Goal: Task Accomplishment & Management: Manage account settings

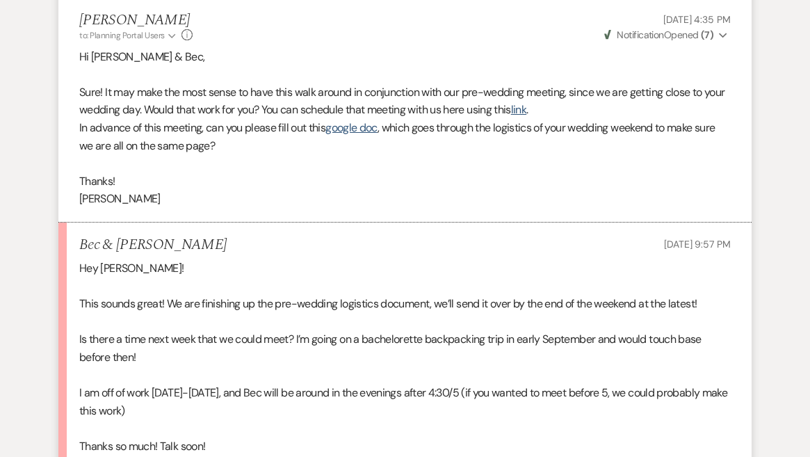
scroll to position [1278, 0]
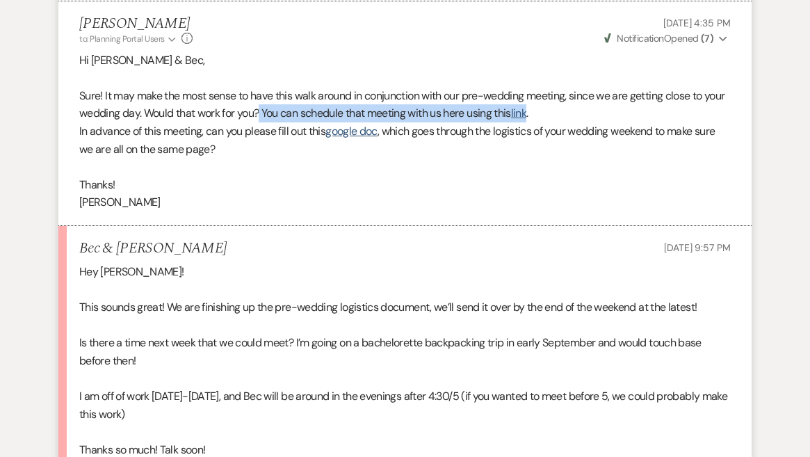
drag, startPoint x: 559, startPoint y: 93, endPoint x: 291, endPoint y: 93, distance: 267.8
click at [289, 90] on p "Sure! It may make the most sense to have this walk around in conjunction with o…" at bounding box center [405, 104] width 652 height 35
copy p "You can schedule that meeting with us here using this link"
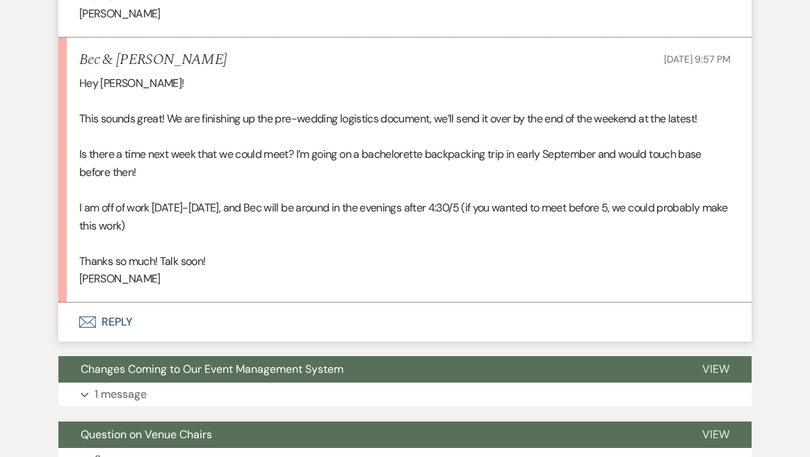
scroll to position [1534, 0]
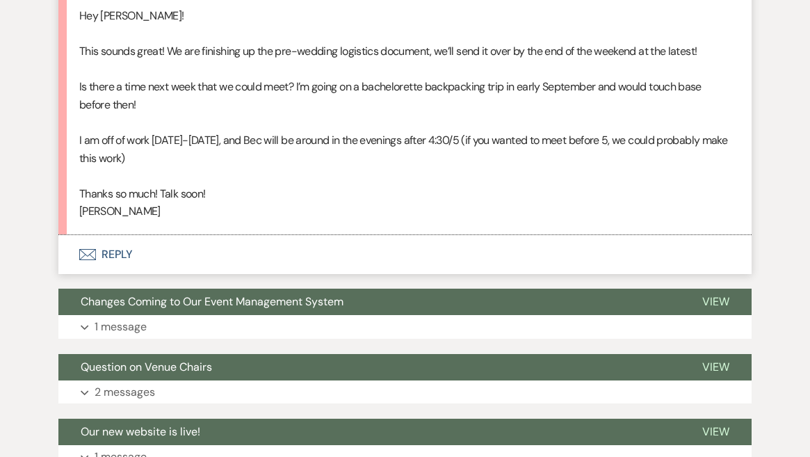
click at [121, 235] on button "Envelope Reply" at bounding box center [405, 254] width 694 height 39
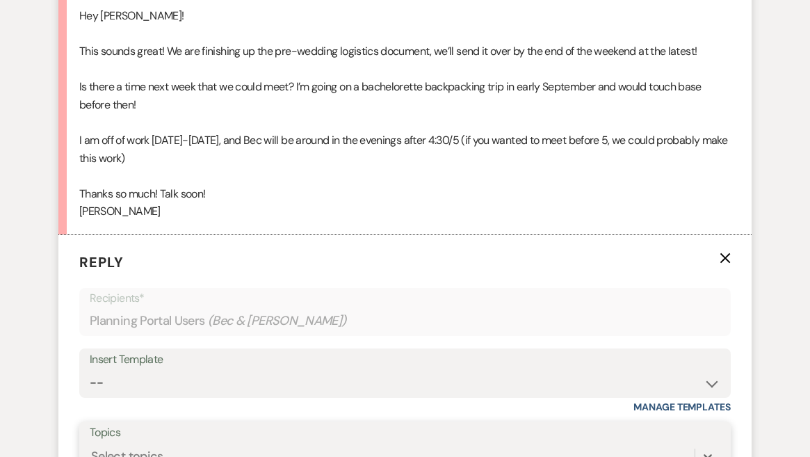
click at [167, 443] on div "option Amenities focused, 1 of 20. 20 results available. Use Up and Down to cho…" at bounding box center [405, 456] width 631 height 26
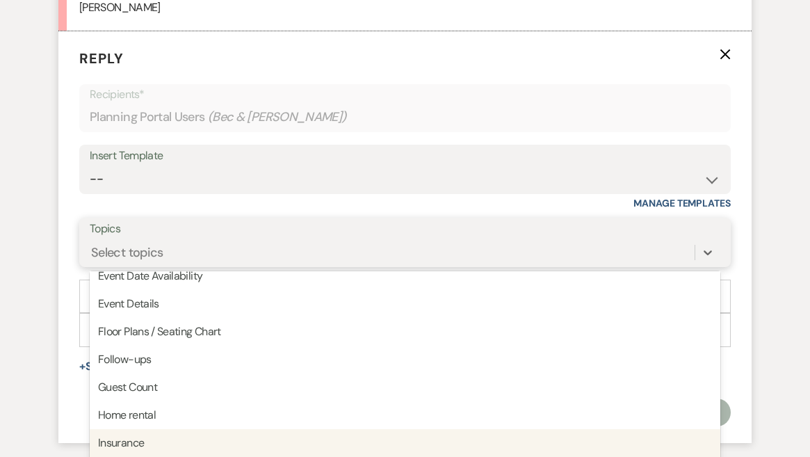
scroll to position [104, 0]
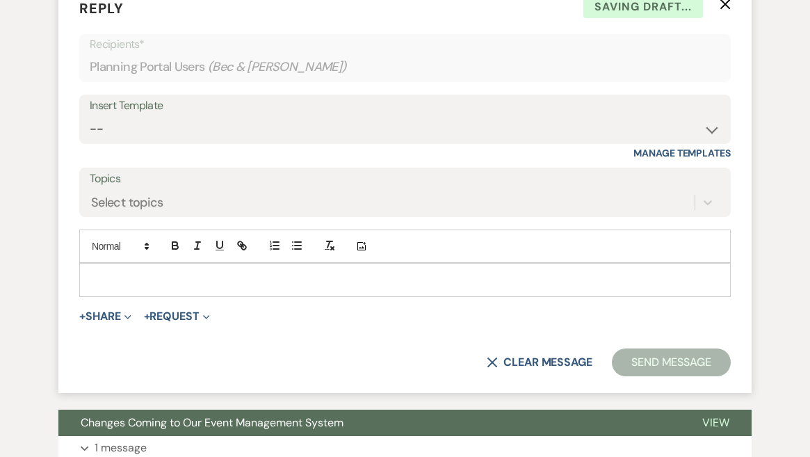
scroll to position [1868, 0]
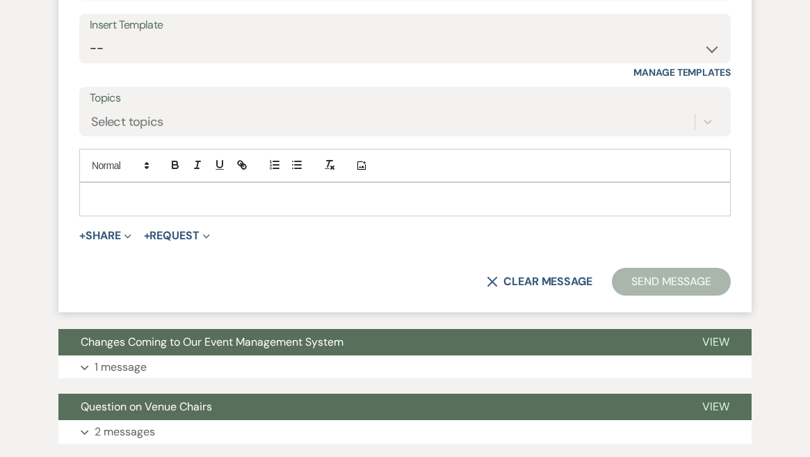
click at [154, 191] on p at bounding box center [405, 198] width 630 height 15
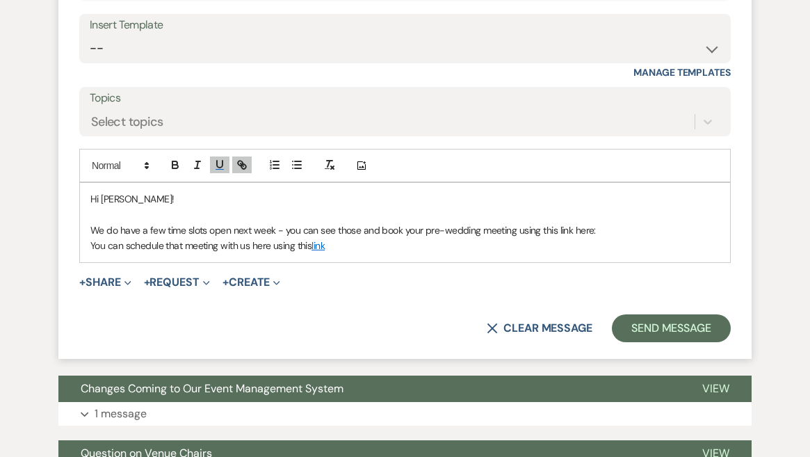
click at [321, 239] on link "link" at bounding box center [318, 245] width 13 height 13
click at [327, 263] on link "https://calendly.com/sanctuaryfarmhost/pre-wedding-meeting" at bounding box center [283, 272] width 88 height 18
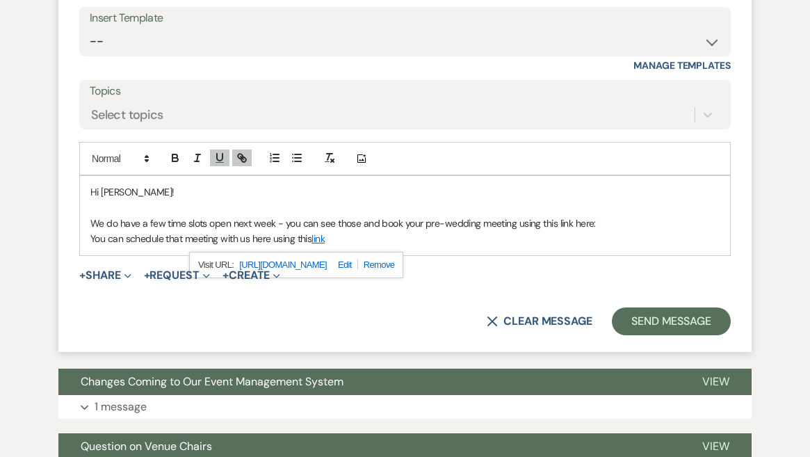
click at [301, 307] on div "X Clear message Send Message" at bounding box center [405, 321] width 652 height 28
click at [214, 200] on p at bounding box center [405, 207] width 630 height 15
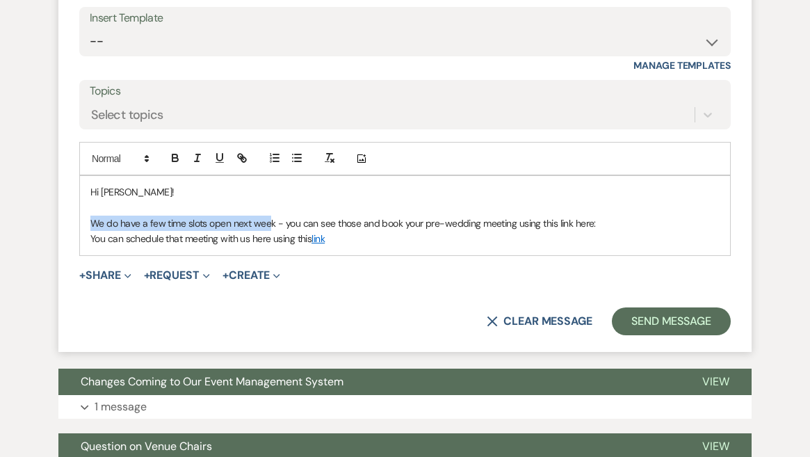
drag, startPoint x: 270, startPoint y: 194, endPoint x: 58, endPoint y: 193, distance: 212.2
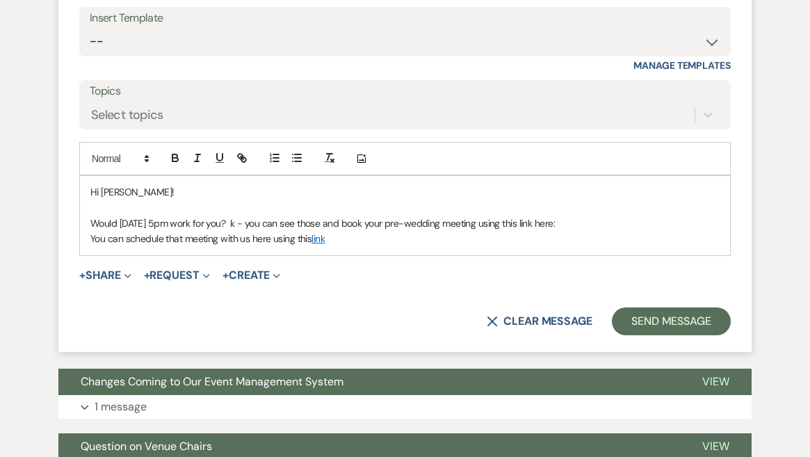
drag, startPoint x: 607, startPoint y: 195, endPoint x: 271, endPoint y: 193, distance: 335.3
click at [271, 216] on p "Would Tuesday, 8/26 at 5pm work for you? k - you can see those and book your pr…" at bounding box center [405, 223] width 630 height 15
drag, startPoint x: 124, startPoint y: 211, endPoint x: -12, endPoint y: 211, distance: 135.6
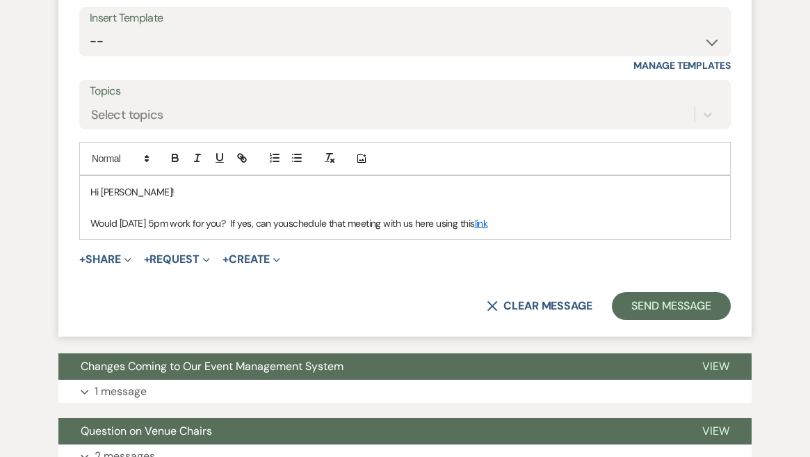
click at [605, 216] on p "Would Tuesday, 8/26 at 5pm work for you? If yes, can you schedule that meeting …" at bounding box center [405, 223] width 630 height 15
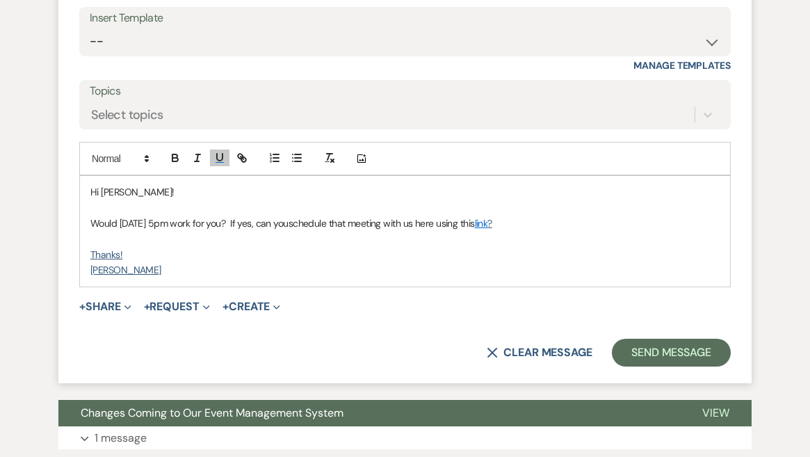
click at [111, 248] on u "Thanks!" at bounding box center [106, 254] width 32 height 13
drag, startPoint x: 125, startPoint y: 239, endPoint x: 86, endPoint y: 226, distance: 40.5
click at [86, 226] on div "Hi Sarah! Would Tuesday, 8/26 at 5pm work for you? If yes, can you schedule tha…" at bounding box center [405, 231] width 650 height 110
click at [201, 231] on p at bounding box center [405, 238] width 630 height 15
drag, startPoint x: 117, startPoint y: 239, endPoint x: 81, endPoint y: 219, distance: 40.8
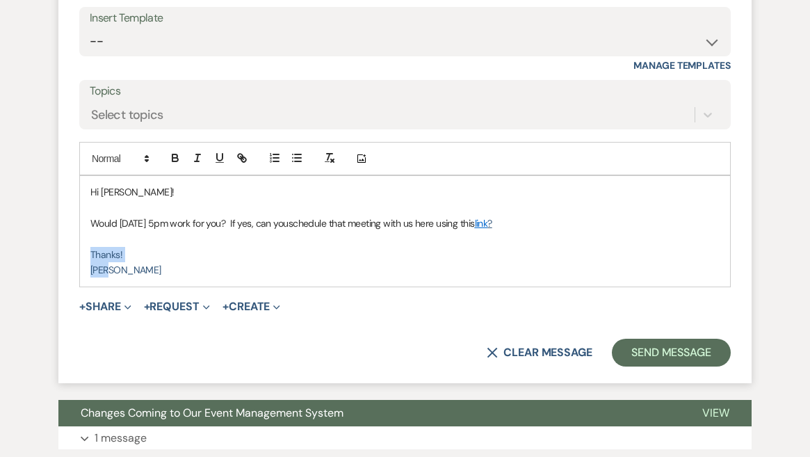
click at [81, 219] on div "Hi Sarah! Would Tuesday, 8/26 at 5pm work for you? If yes, can you schedule tha…" at bounding box center [405, 231] width 650 height 110
click at [146, 156] on polygon at bounding box center [146, 156] width 3 height 1
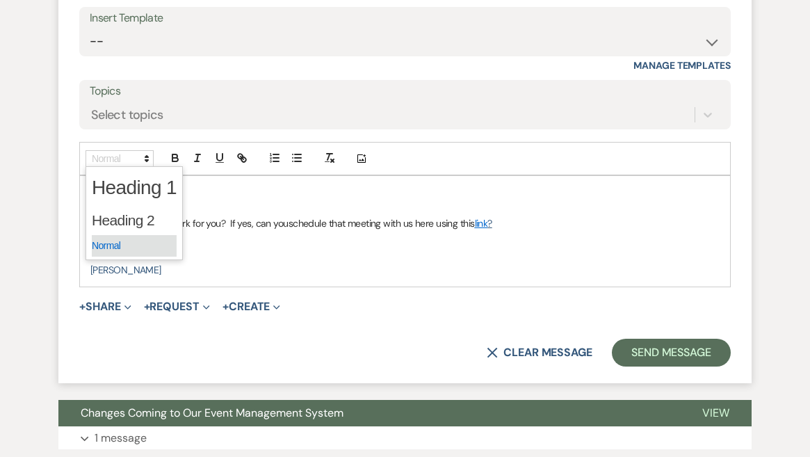
click at [136, 235] on span at bounding box center [134, 246] width 85 height 22
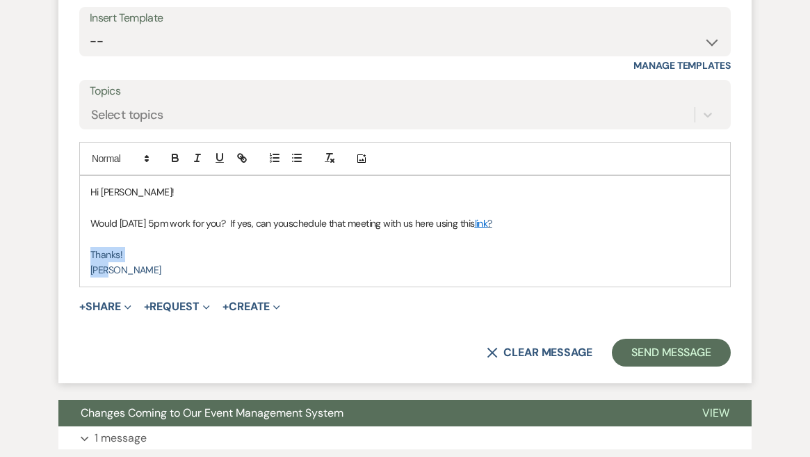
click at [143, 262] on p "Pam" at bounding box center [405, 269] width 630 height 15
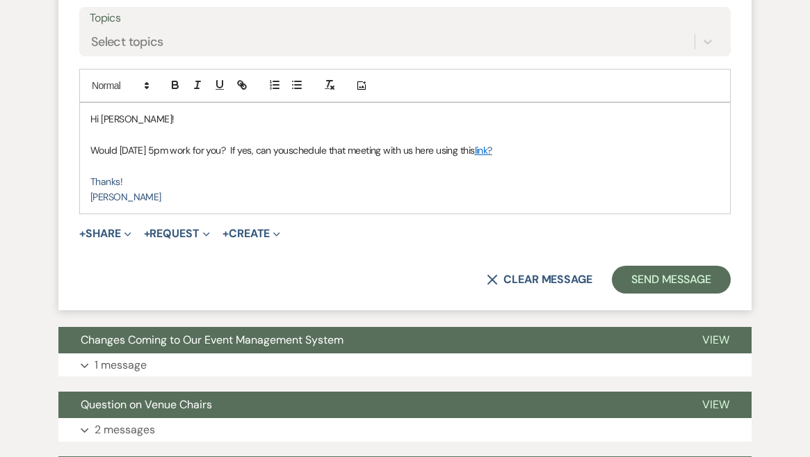
scroll to position [1951, 0]
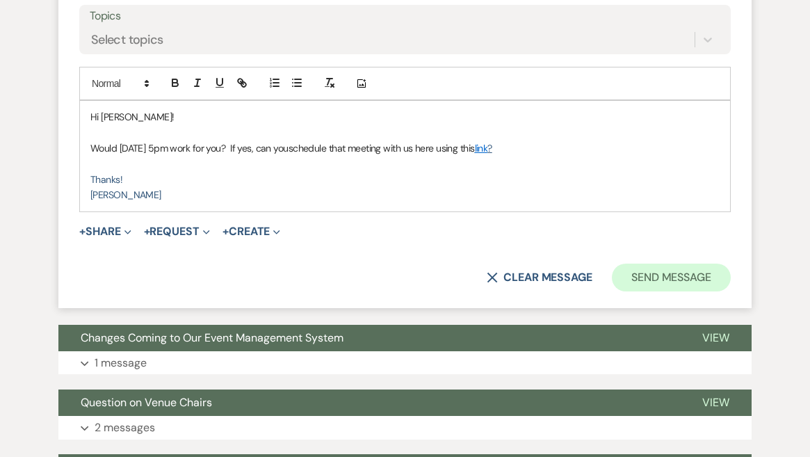
click at [659, 264] on button "Send Message" at bounding box center [671, 278] width 119 height 28
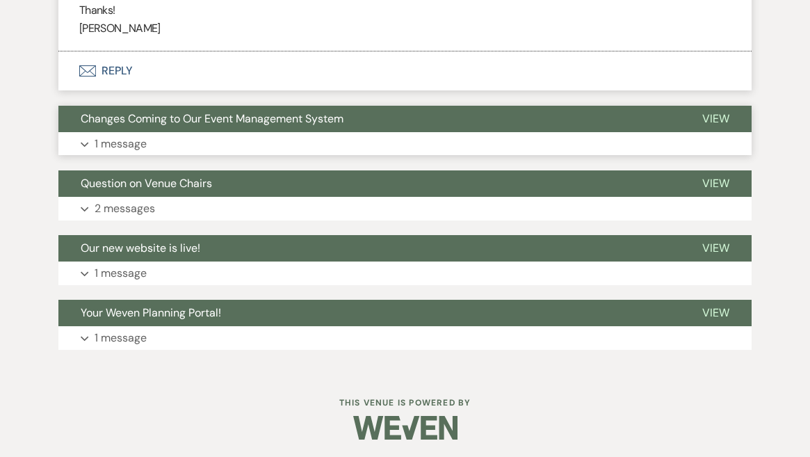
scroll to position [1859, 0]
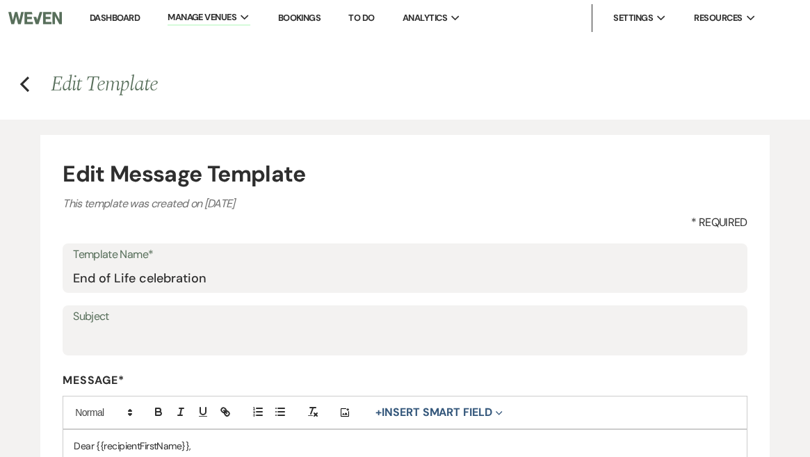
click at [118, 22] on link "Dashboard" at bounding box center [115, 18] width 50 height 12
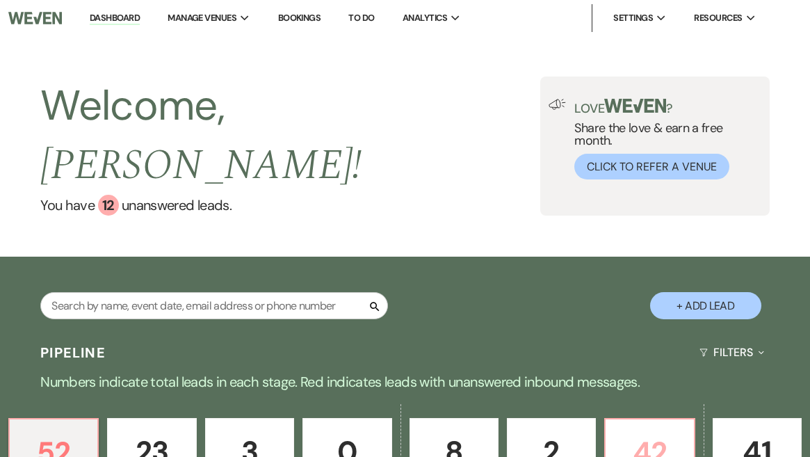
click at [658, 429] on p "42" at bounding box center [649, 452] width 71 height 47
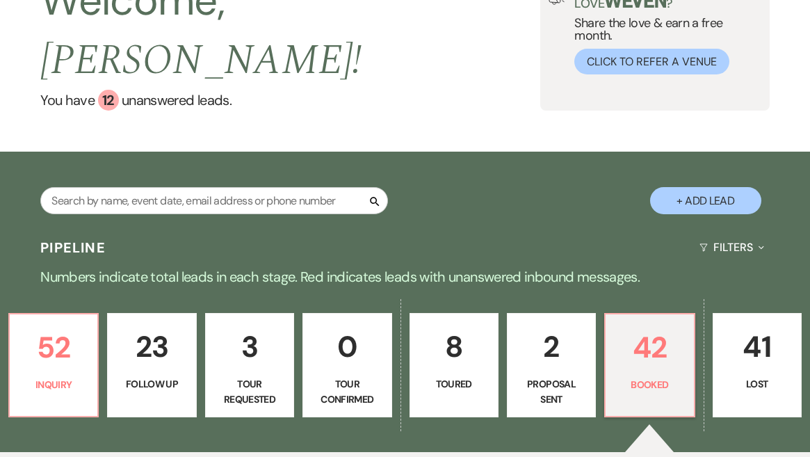
click at [635, 377] on p "Booked" at bounding box center [649, 384] width 71 height 15
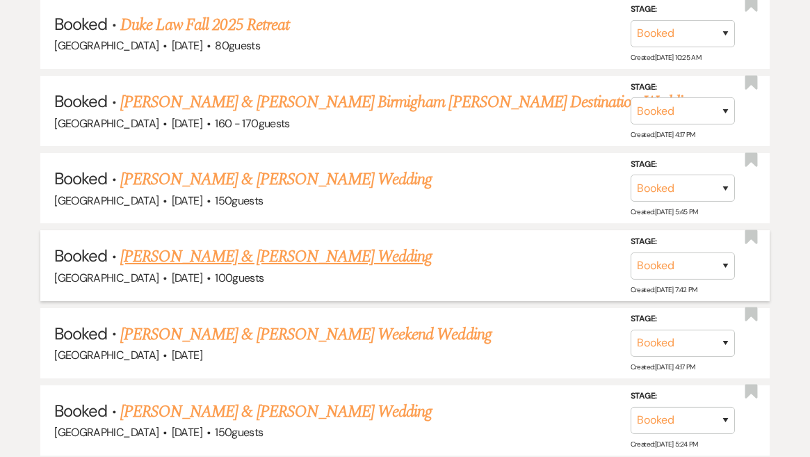
scroll to position [973, 0]
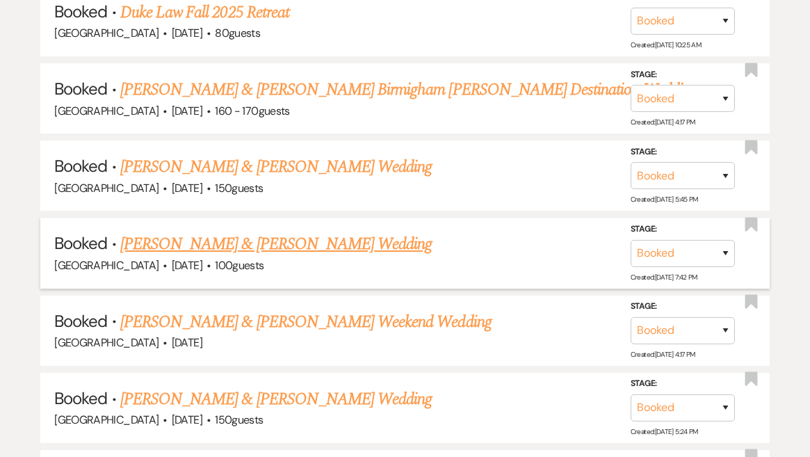
click at [339, 232] on link "Kaden Wilson & Katy Petrisin's Wedding" at bounding box center [276, 244] width 312 height 25
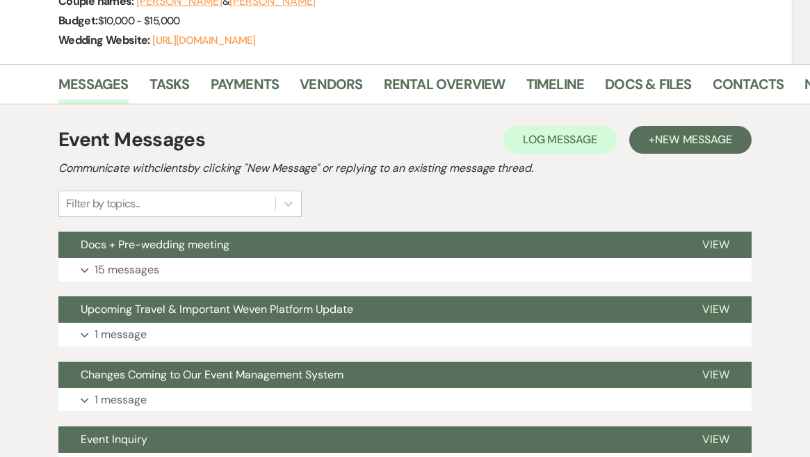
scroll to position [271, 0]
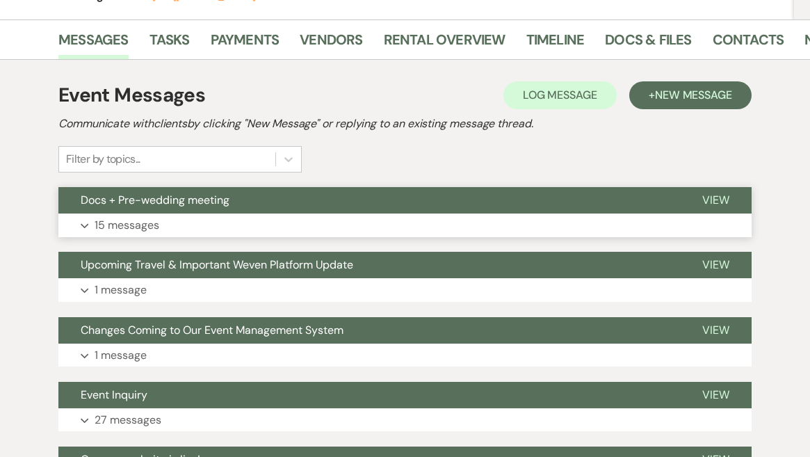
click at [312, 220] on button "Expand 15 messages" at bounding box center [405, 226] width 694 height 24
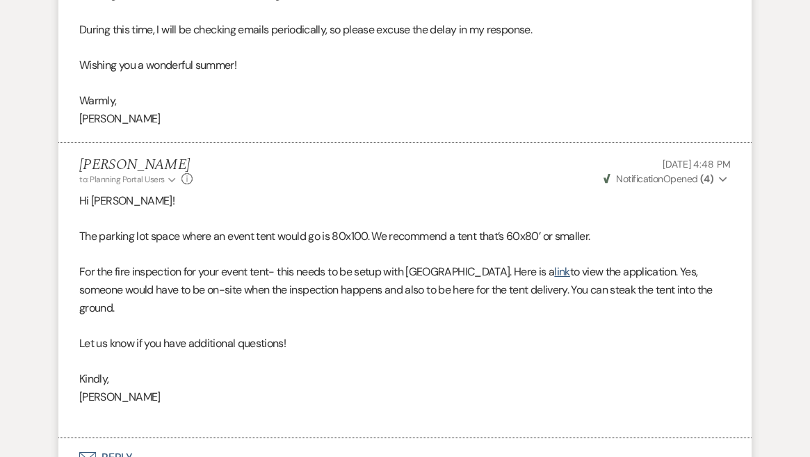
scroll to position [4042, 0]
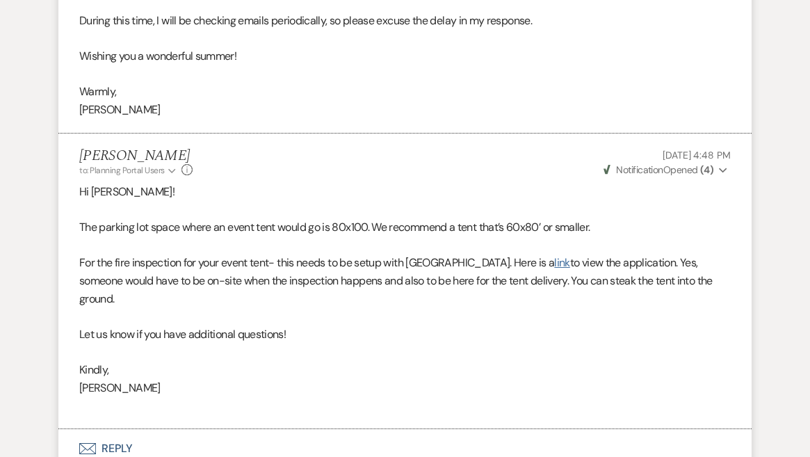
click at [554, 255] on link "link" at bounding box center [561, 262] width 15 height 15
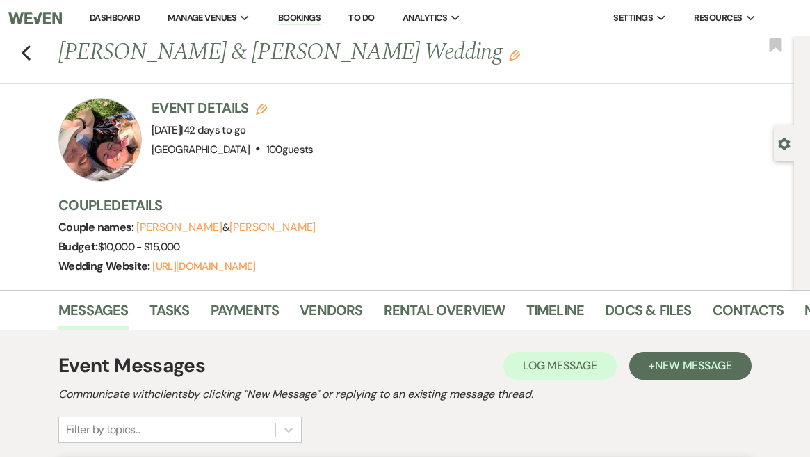
scroll to position [0, 0]
click at [106, 16] on link "Dashboard" at bounding box center [115, 18] width 50 height 12
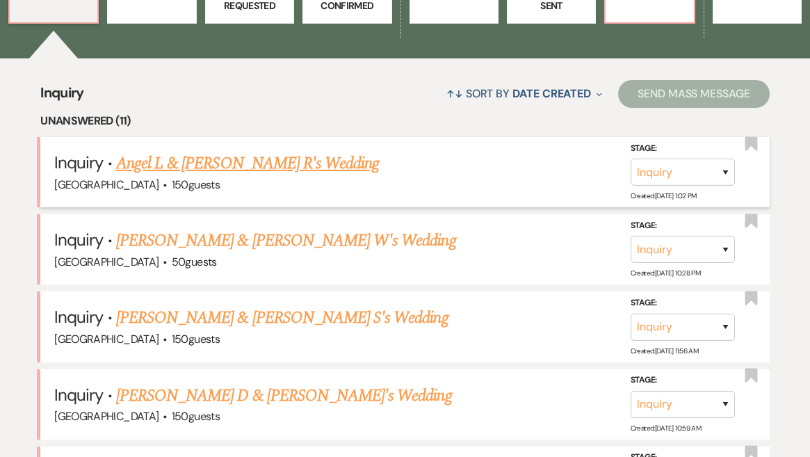
scroll to position [404, 0]
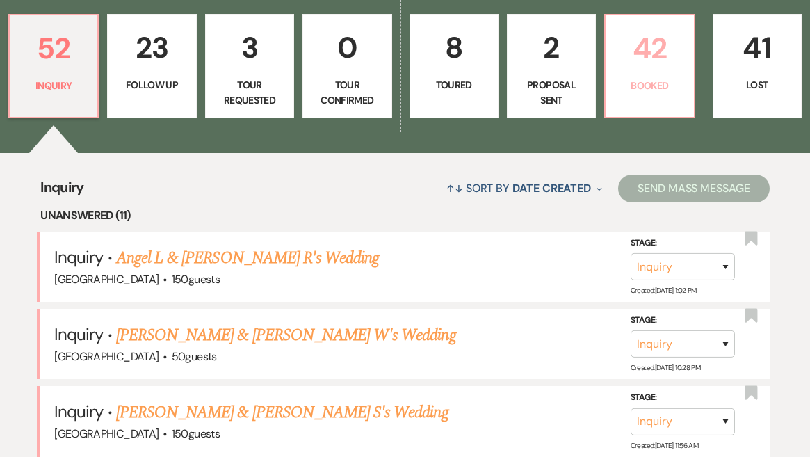
click at [663, 43] on link "42 Booked" at bounding box center [650, 66] width 90 height 104
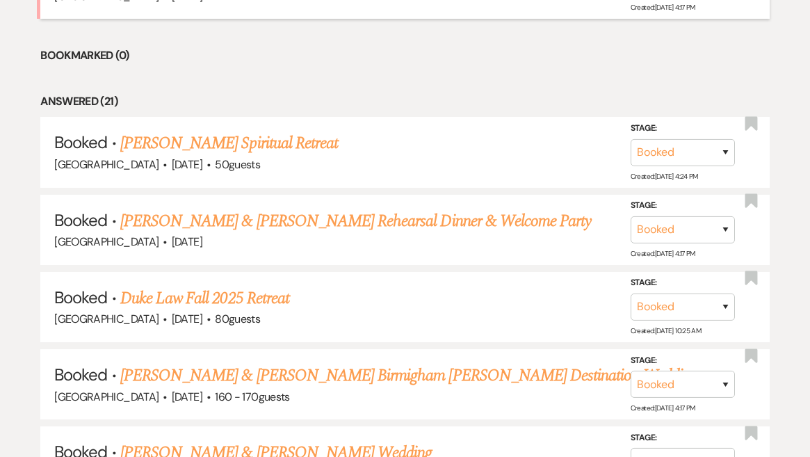
scroll to position [714, 0]
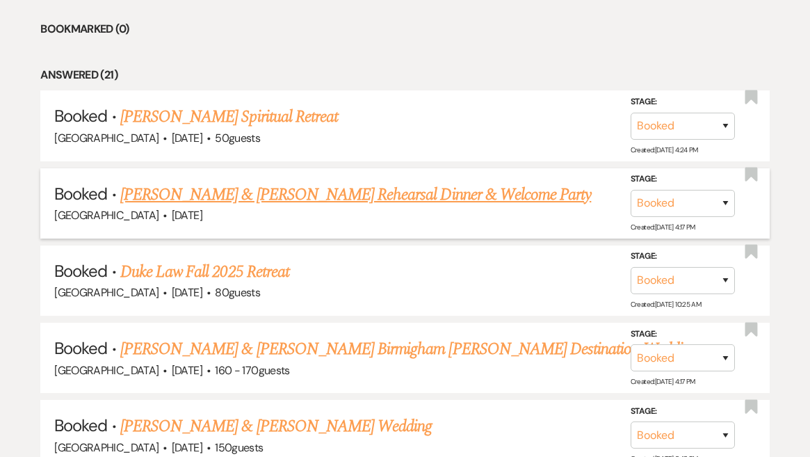
click at [278, 182] on link "Nick Beglane & Brianna Pertak's Rehearsal Dinner & Welcome Party" at bounding box center [355, 194] width 471 height 25
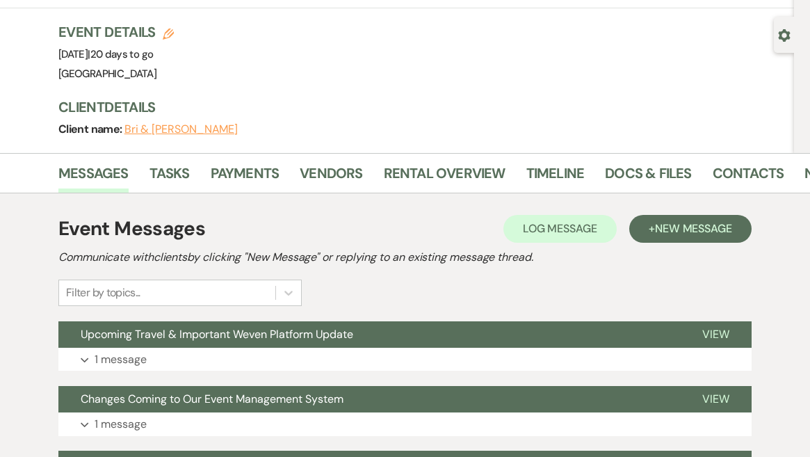
scroll to position [159, 0]
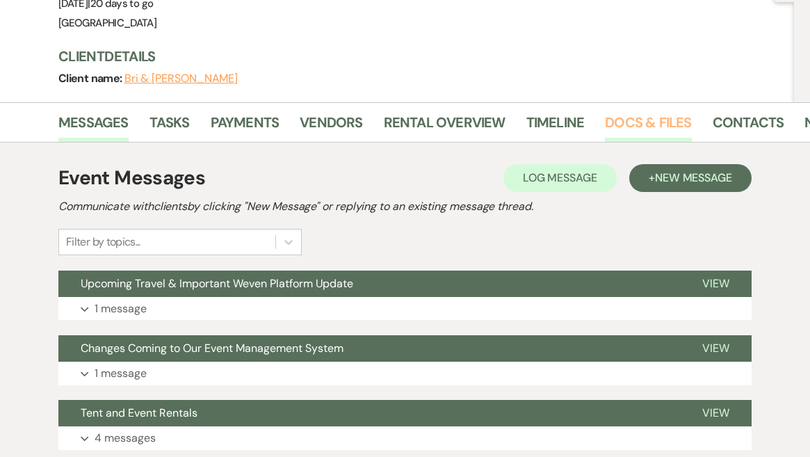
click at [635, 122] on link "Docs & Files" at bounding box center [648, 126] width 86 height 31
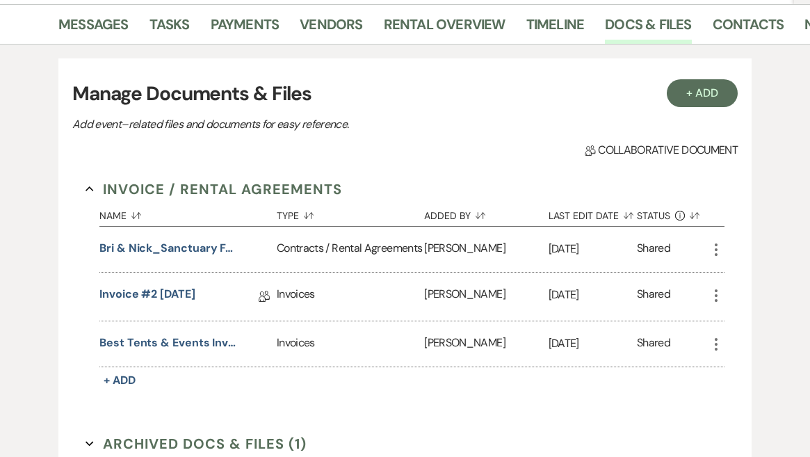
scroll to position [258, 0]
click at [189, 342] on button "Best Tents & Events Invoice Detail" at bounding box center [168, 342] width 139 height 17
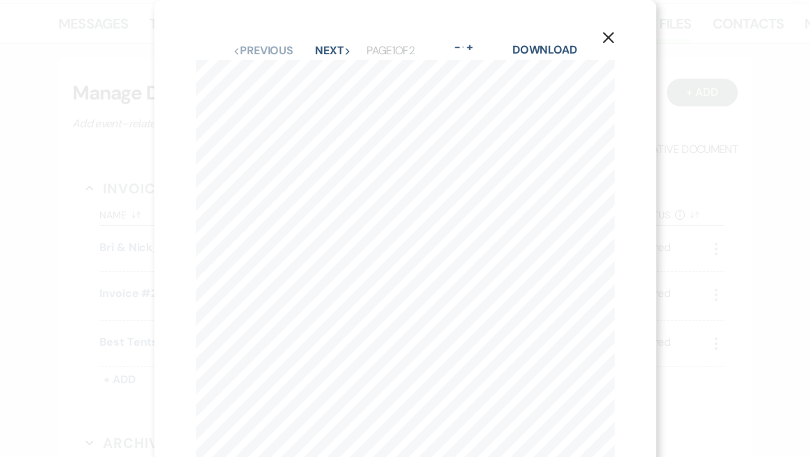
scroll to position [0, 0]
click at [329, 46] on button "Next Next" at bounding box center [333, 50] width 36 height 11
click at [239, 50] on icon "Previous" at bounding box center [235, 51] width 7 height 7
click at [607, 38] on icon "X" at bounding box center [608, 37] width 13 height 13
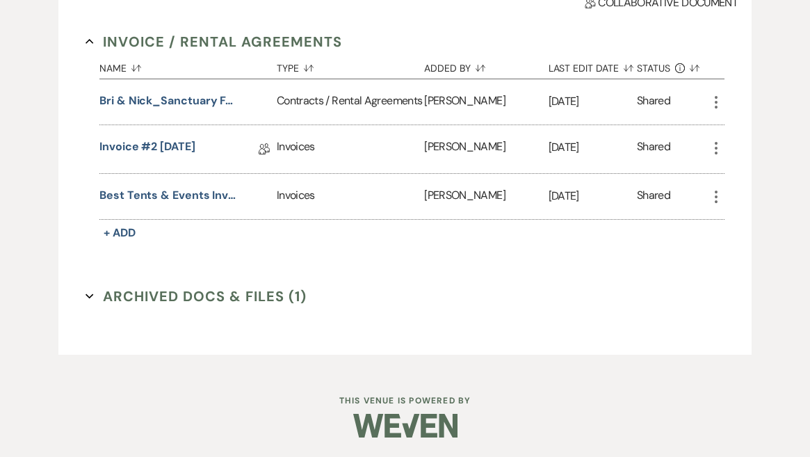
scroll to position [404, 0]
click at [264, 297] on button "Archived Docs & Files (1) Expand" at bounding box center [196, 297] width 221 height 21
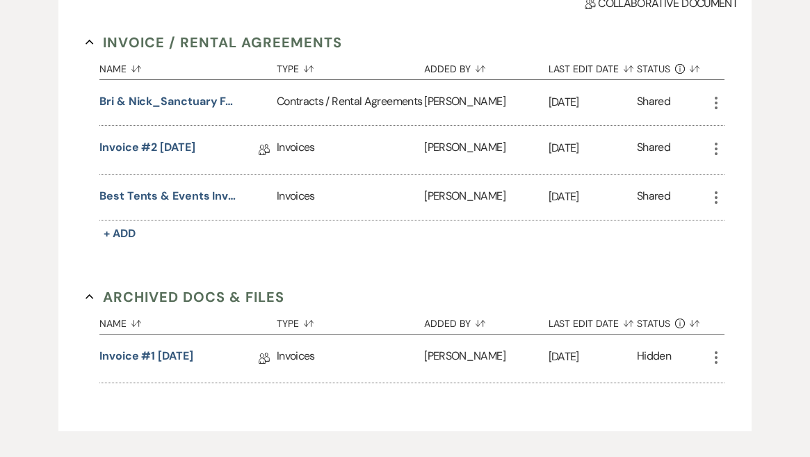
click at [715, 354] on icon "More" at bounding box center [716, 357] width 17 height 17
click at [599, 287] on section "Archived Docs & Files Collapse Name Sort Default Type Sort Default Added By Sor…" at bounding box center [405, 335] width 639 height 97
click at [186, 139] on link "Invoice #2 5-21-2025" at bounding box center [147, 150] width 96 height 22
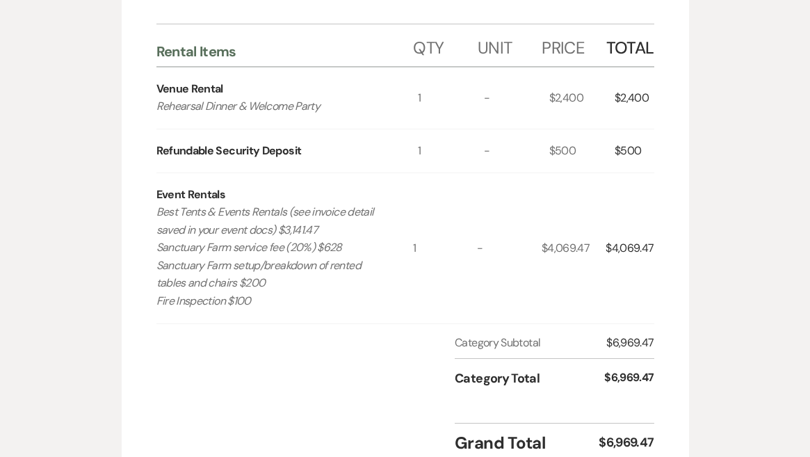
scroll to position [411, 0]
drag, startPoint x: 271, startPoint y: 282, endPoint x: 148, endPoint y: 269, distance: 123.9
click at [148, 269] on div "Invoice Created On: May 21, 2025 12:49 PM Bri & Nick Beglane & Brianna Pertak's…" at bounding box center [406, 137] width 568 height 725
copy p "Sanctuary Farm setup/breakdown of rented tables and chairs $200"
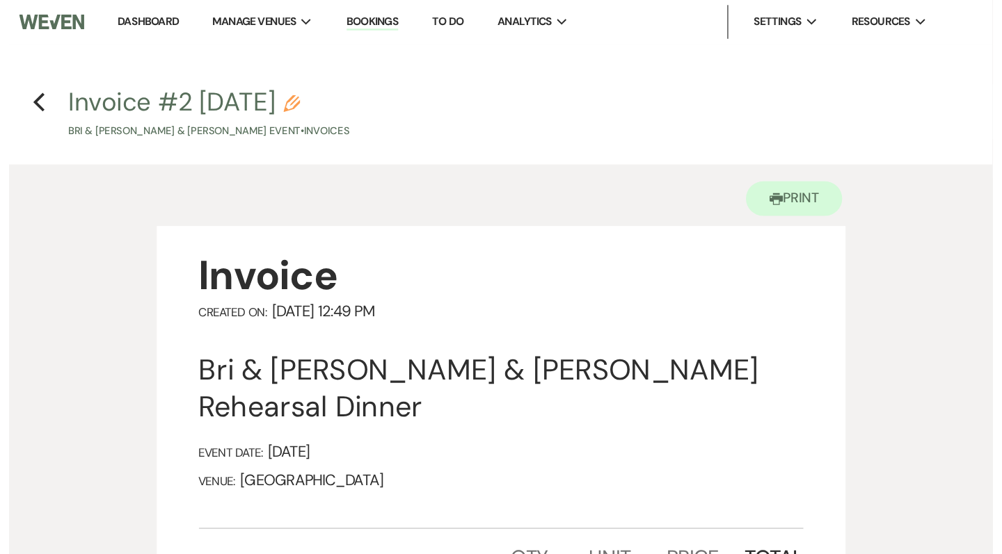
scroll to position [0, 0]
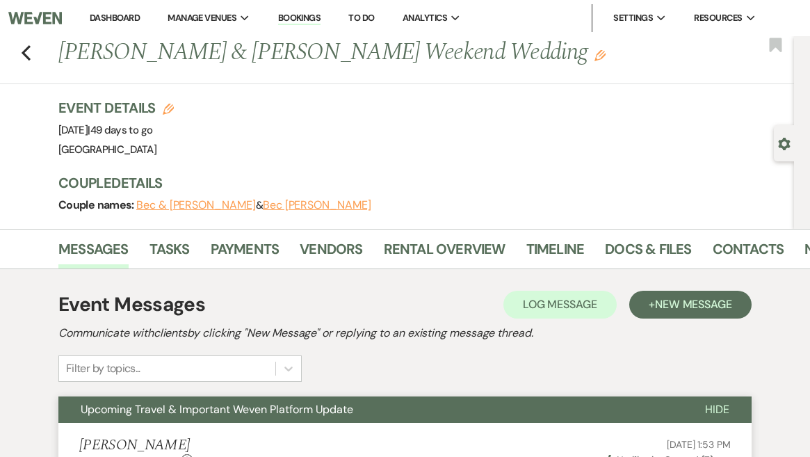
click at [127, 16] on link "Dashboard" at bounding box center [115, 18] width 50 height 12
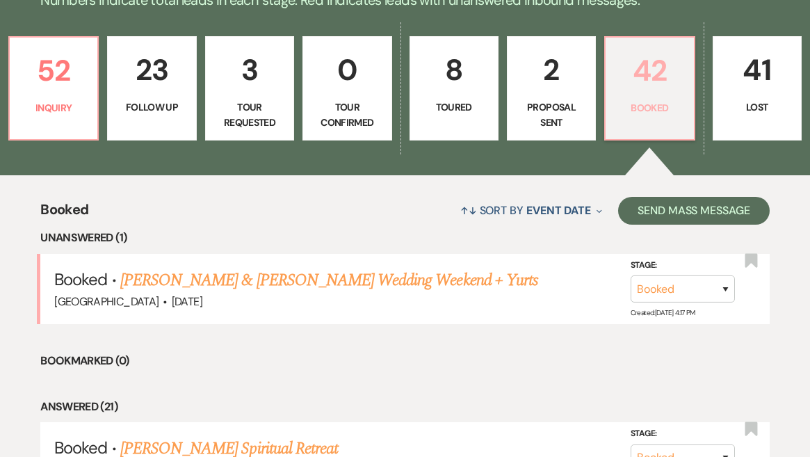
scroll to position [390, 0]
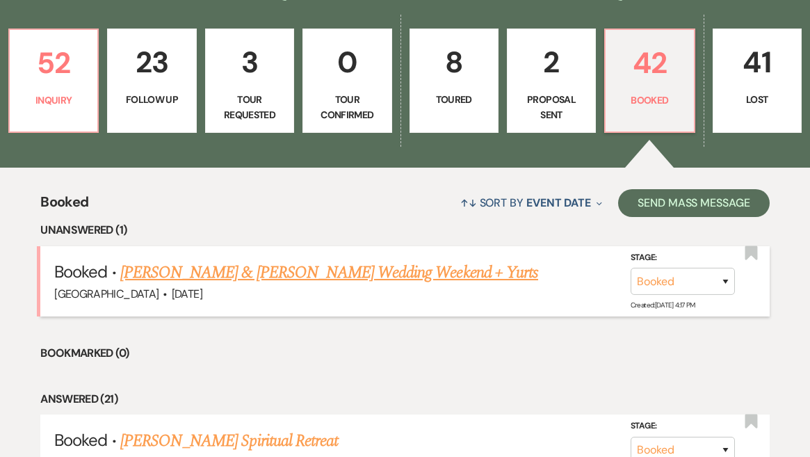
click at [389, 260] on link "Caroline Pao & Chase Coleman's Wedding Weekend + Yurts" at bounding box center [329, 272] width 418 height 25
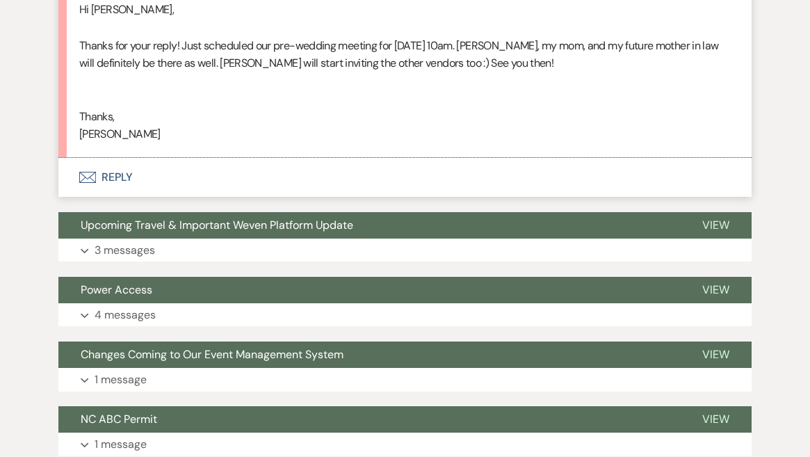
scroll to position [902, 0]
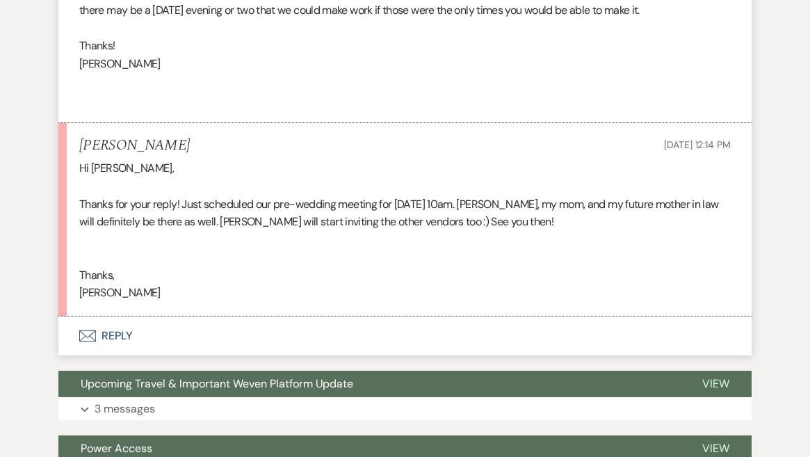
click at [133, 317] on button "Envelope Reply" at bounding box center [405, 336] width 694 height 39
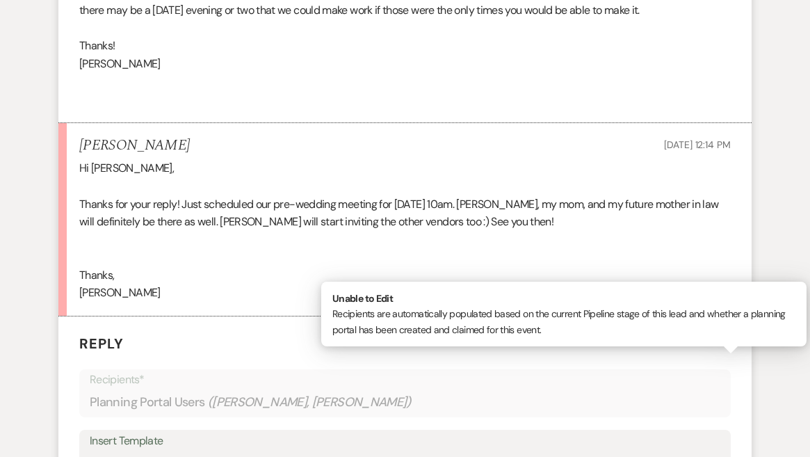
scroll to position [1019, 0]
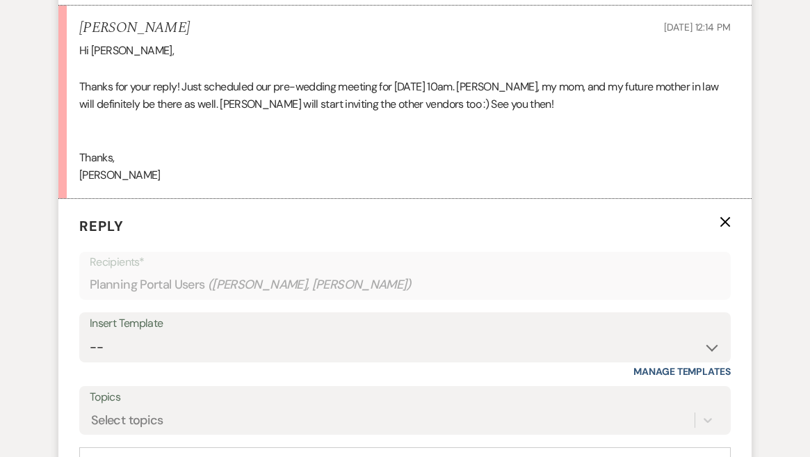
click at [152, 447] on div "Add Photo" at bounding box center [405, 463] width 652 height 33
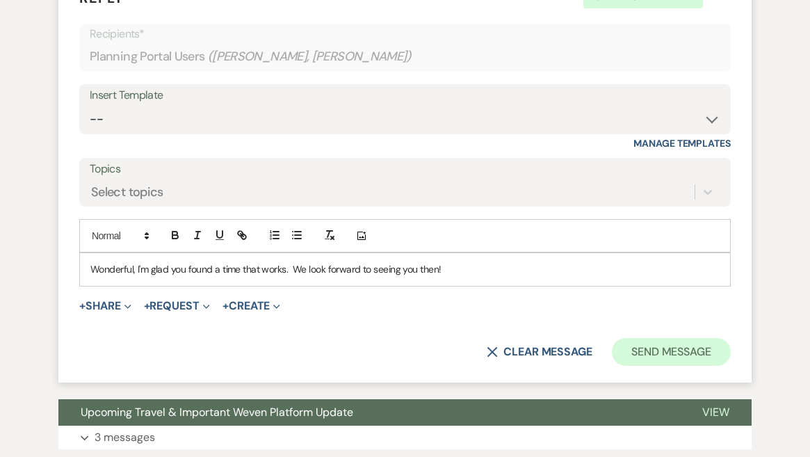
scroll to position [1273, 0]
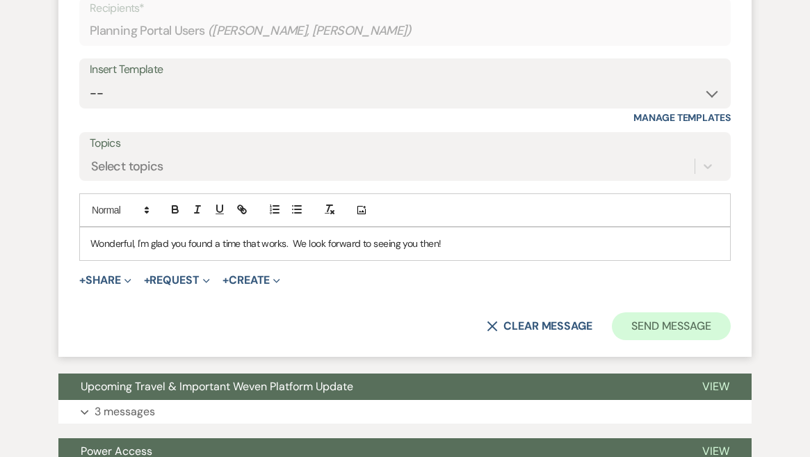
click at [686, 312] on button "Send Message" at bounding box center [671, 326] width 119 height 28
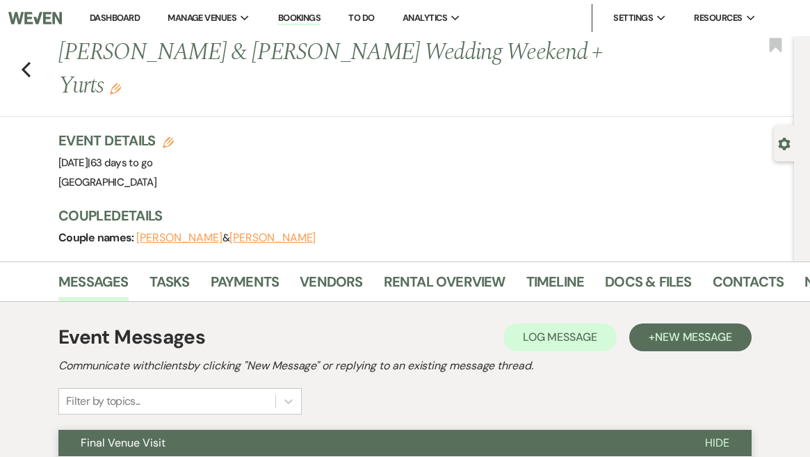
scroll to position [0, 0]
click at [104, 13] on link "Dashboard" at bounding box center [115, 18] width 50 height 12
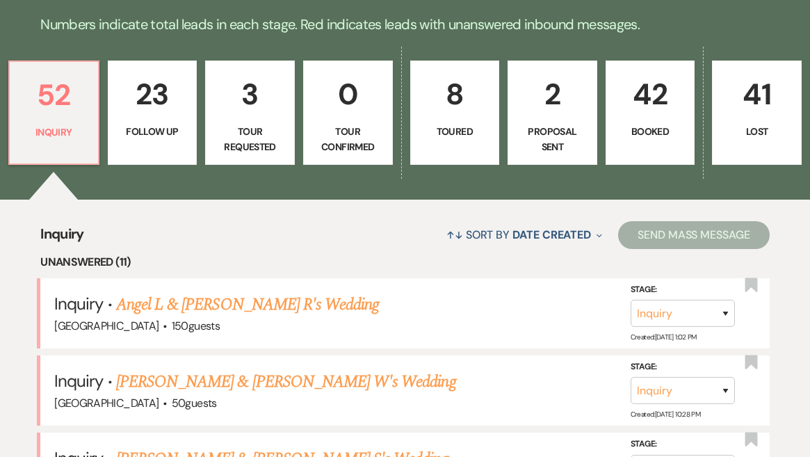
scroll to position [360, 0]
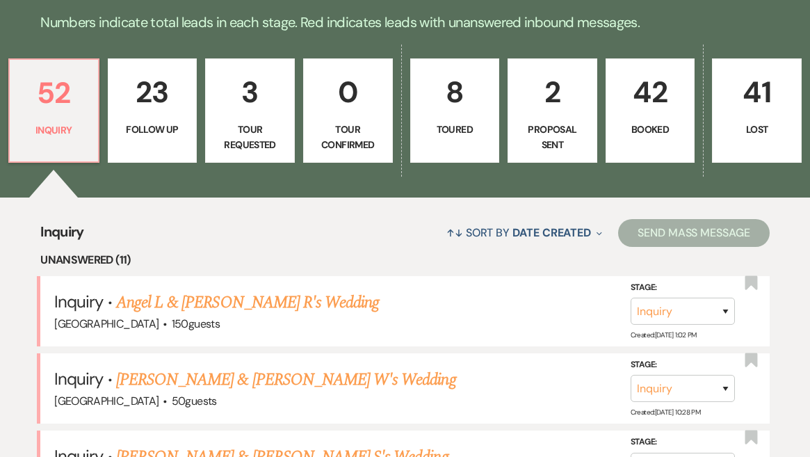
click at [465, 69] on p "8" at bounding box center [455, 92] width 72 height 47
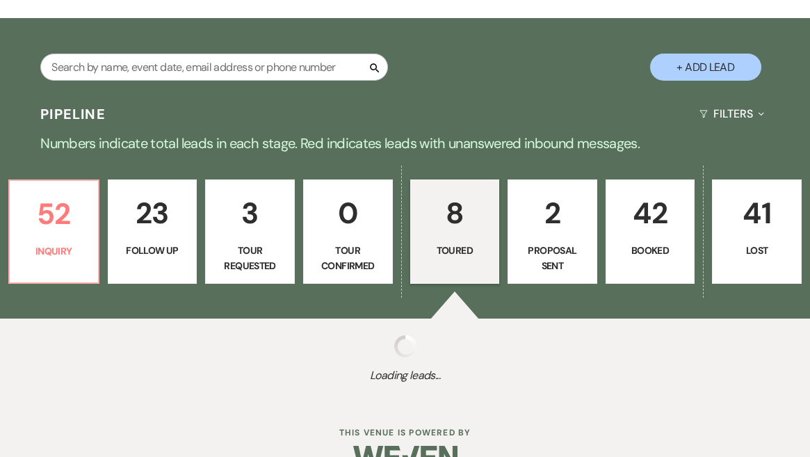
select select "5"
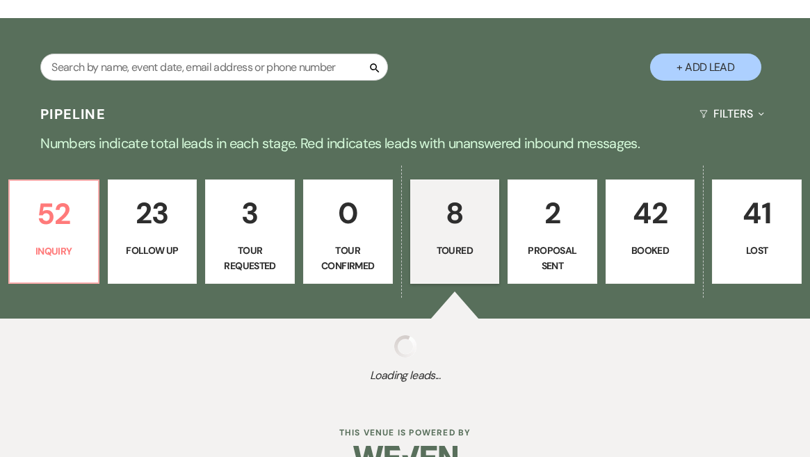
select select "5"
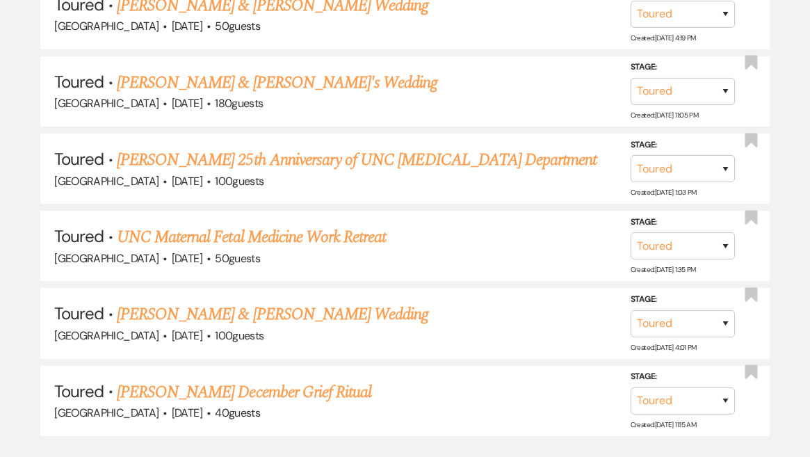
scroll to position [906, 0]
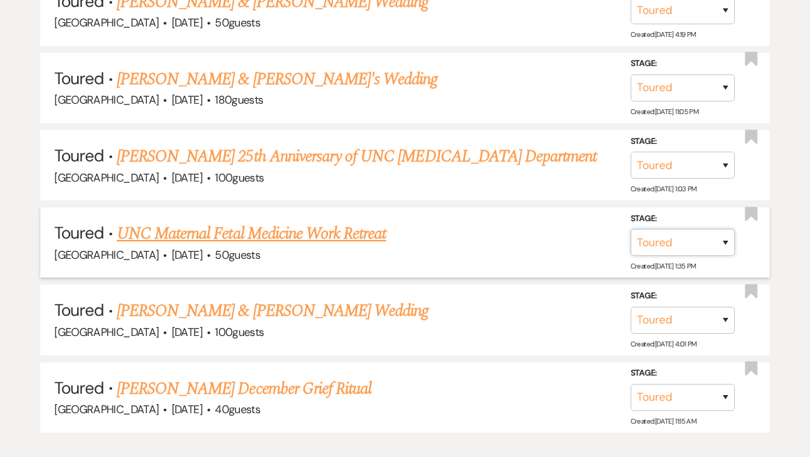
select select "6"
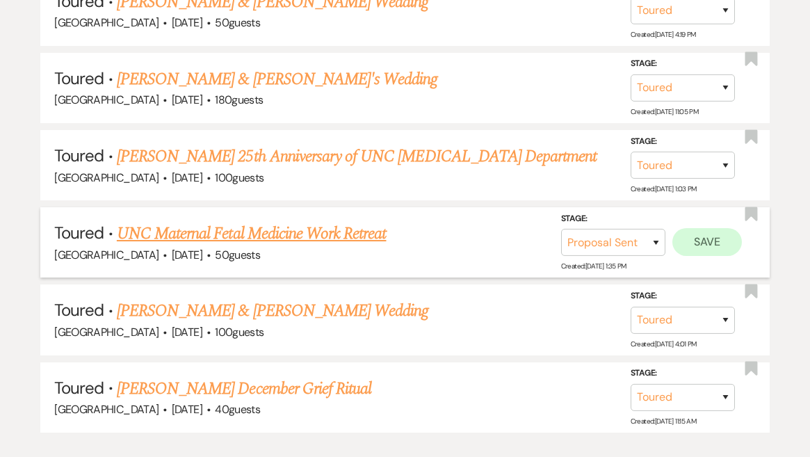
click at [717, 228] on button "Save" at bounding box center [708, 242] width 70 height 28
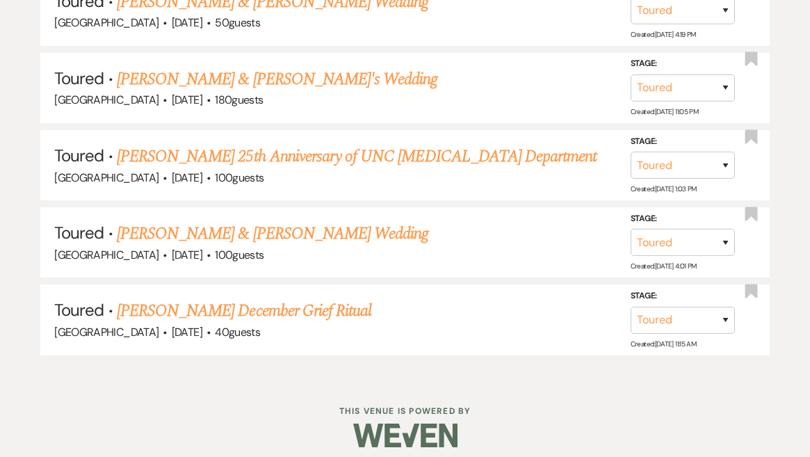
scroll to position [872, 0]
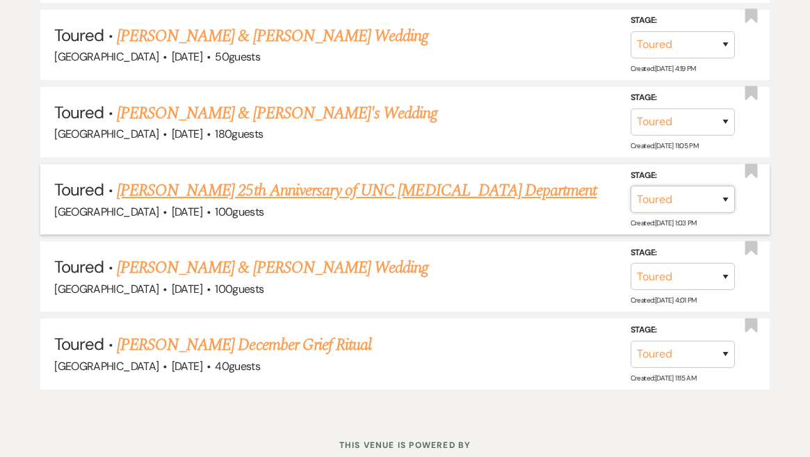
select select "8"
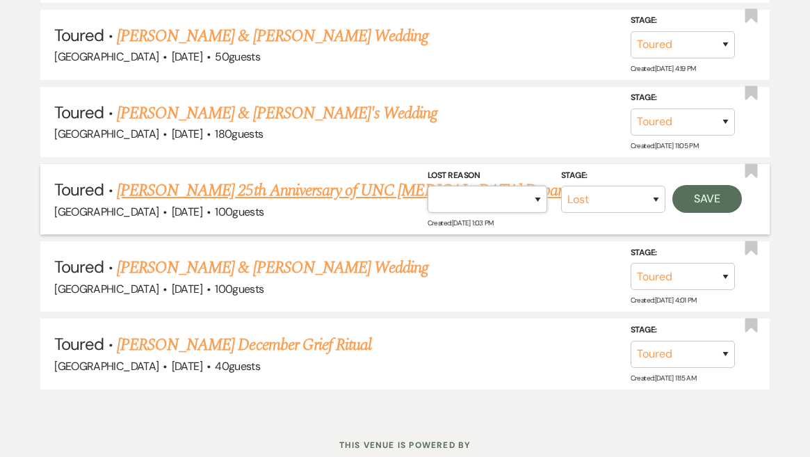
select select "11"
click at [729, 185] on button "Save" at bounding box center [708, 199] width 70 height 28
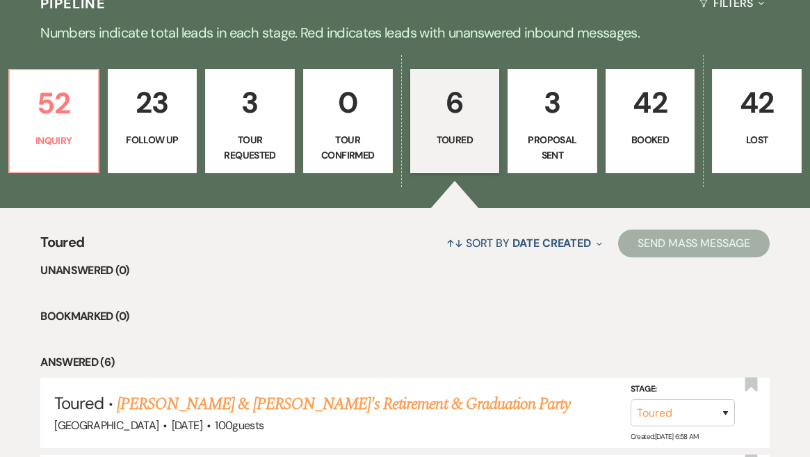
scroll to position [347, 0]
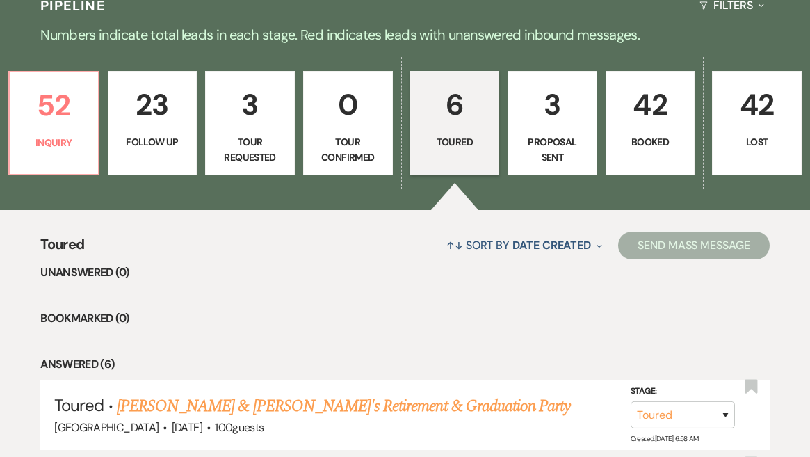
click at [288, 82] on link "3 Tour Requested" at bounding box center [250, 123] width 90 height 104
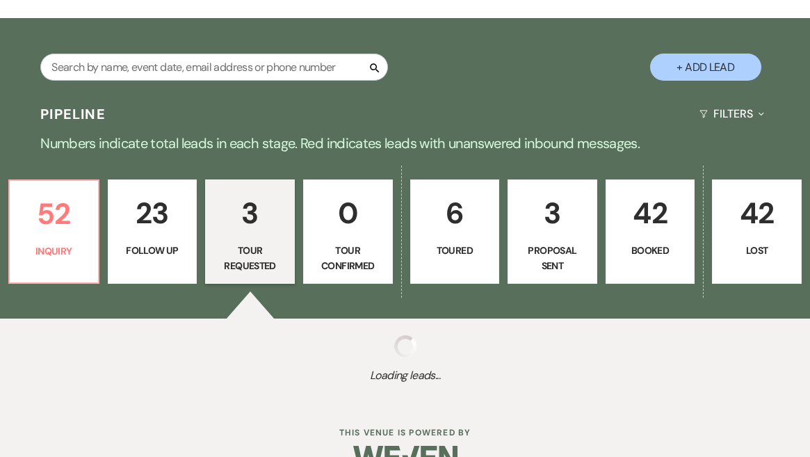
select select "2"
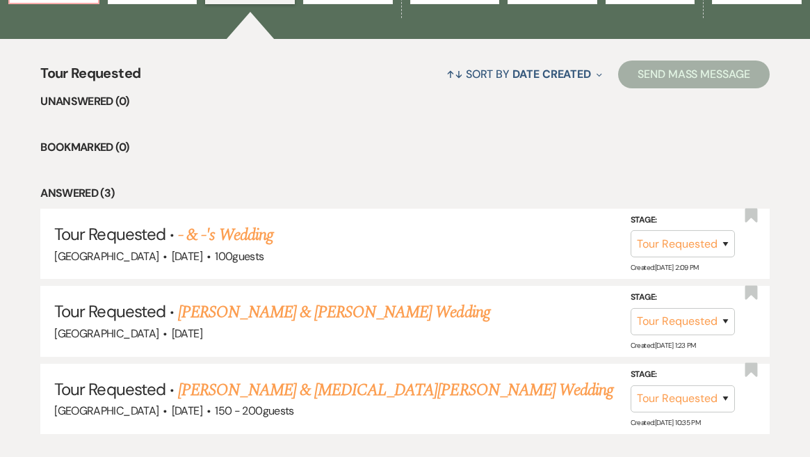
scroll to position [531, 0]
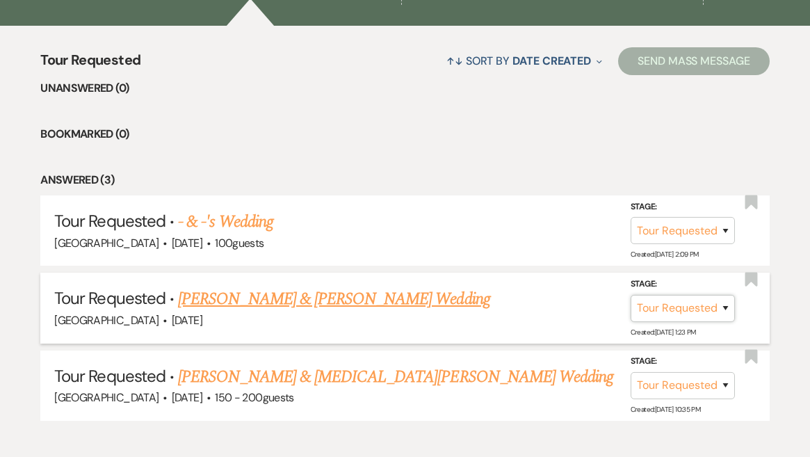
select select "5"
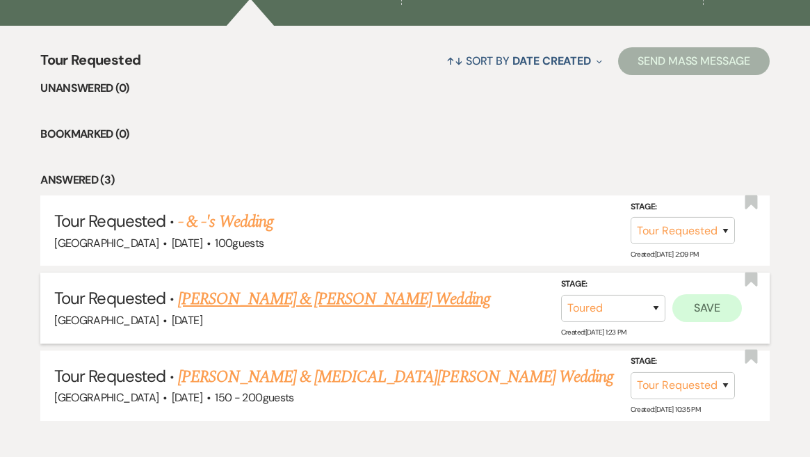
click at [728, 294] on button "Save" at bounding box center [708, 308] width 70 height 28
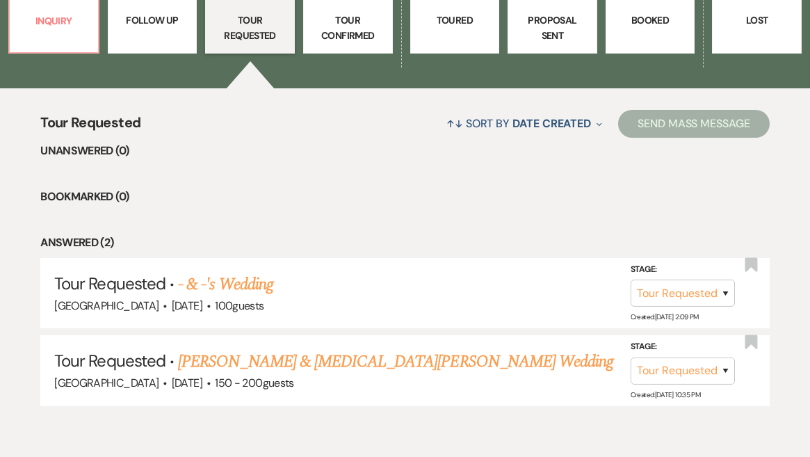
scroll to position [468, 0]
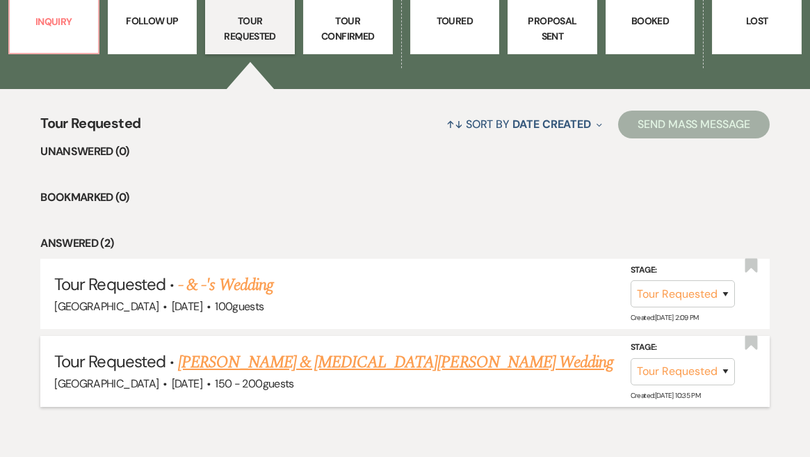
click at [371, 350] on link "Bryce Mauldin & Kyra DeKoning's Wedding" at bounding box center [395, 362] width 435 height 25
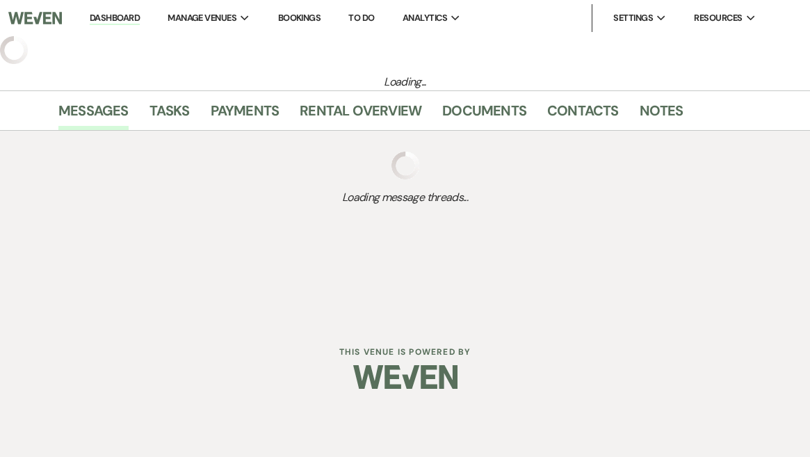
select select "2"
select select "5"
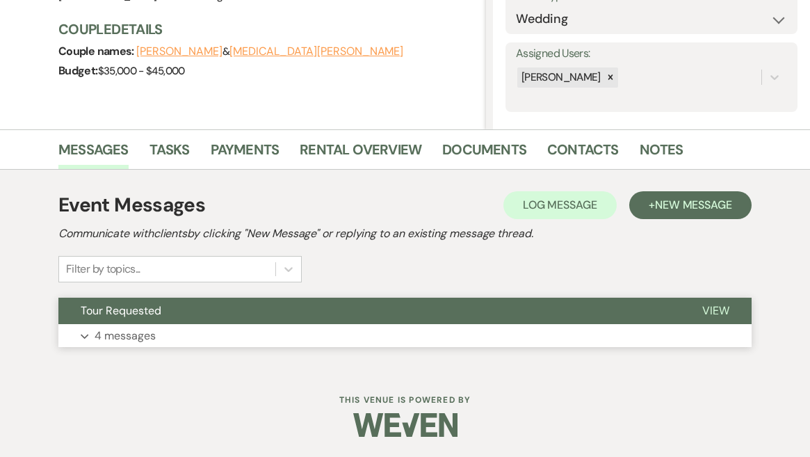
click at [303, 342] on button "Expand 4 messages" at bounding box center [405, 336] width 694 height 24
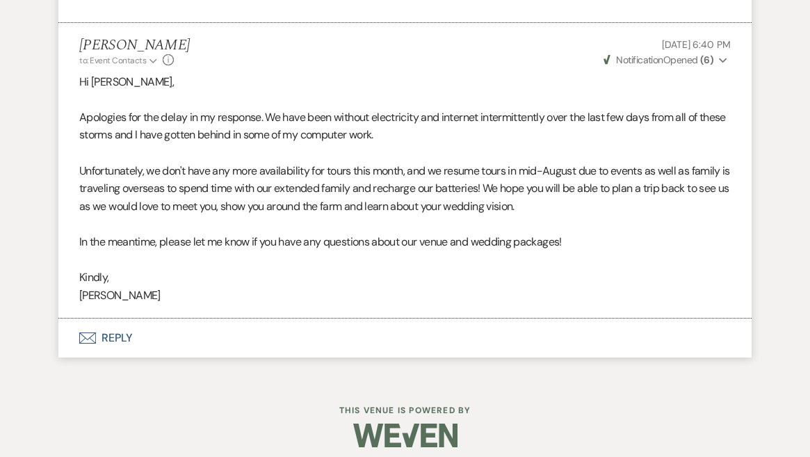
scroll to position [1699, 0]
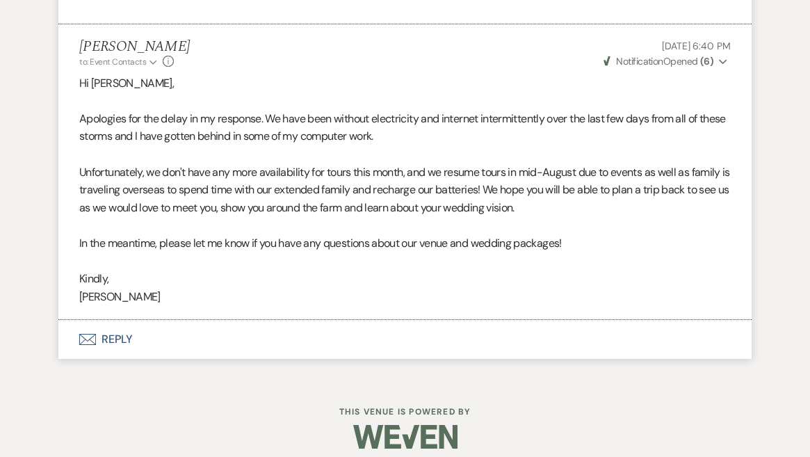
select select "2"
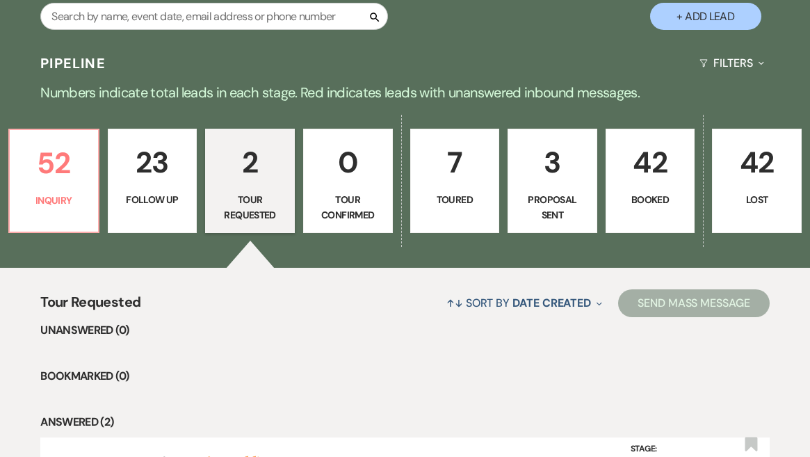
scroll to position [234, 0]
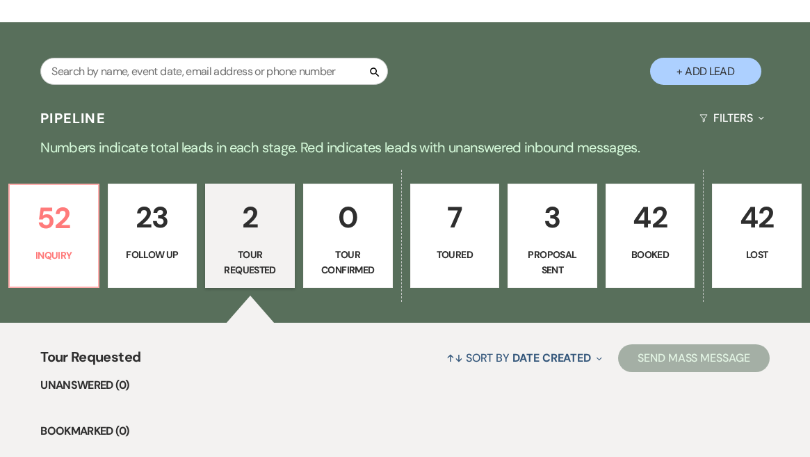
click at [646, 194] on p "42" at bounding box center [651, 217] width 72 height 47
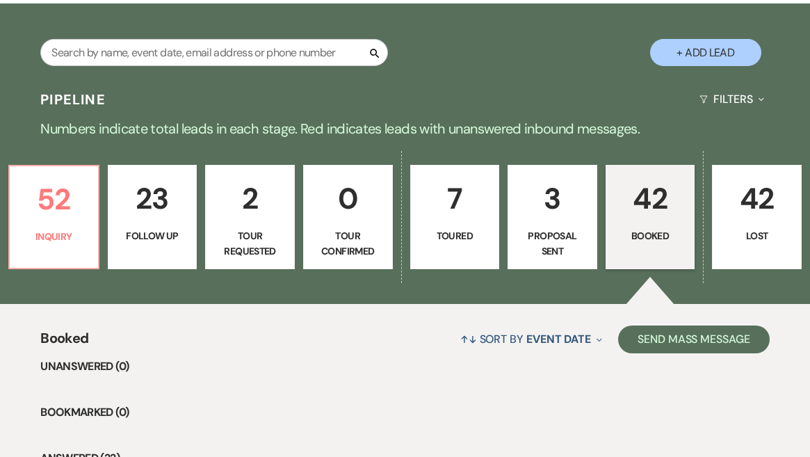
scroll to position [254, 0]
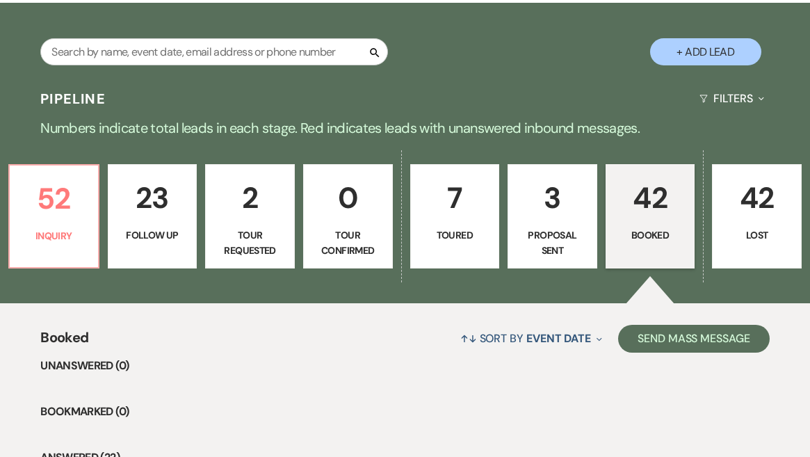
click at [654, 175] on p "42" at bounding box center [651, 198] width 72 height 47
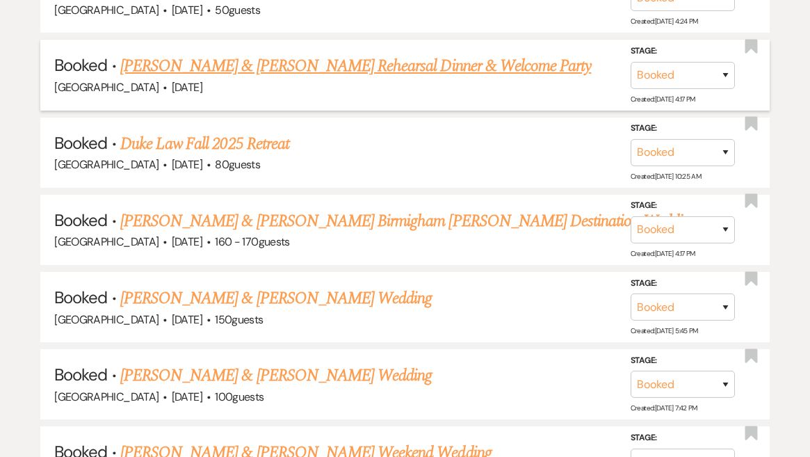
scroll to position [816, 0]
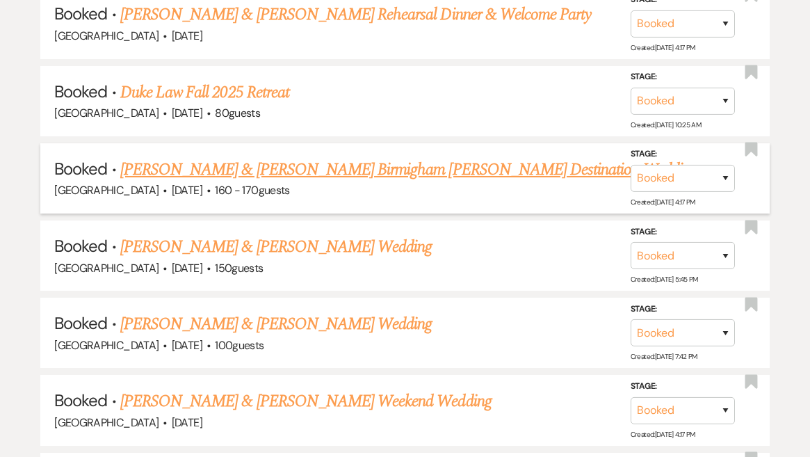
click at [355, 157] on link "[PERSON_NAME] & [PERSON_NAME] Birmigham [PERSON_NAME] Destination Wedding" at bounding box center [408, 169] width 577 height 25
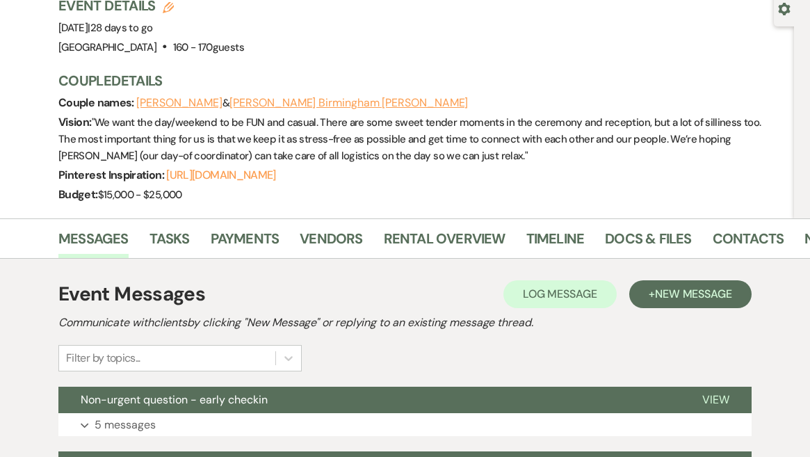
scroll to position [167, 0]
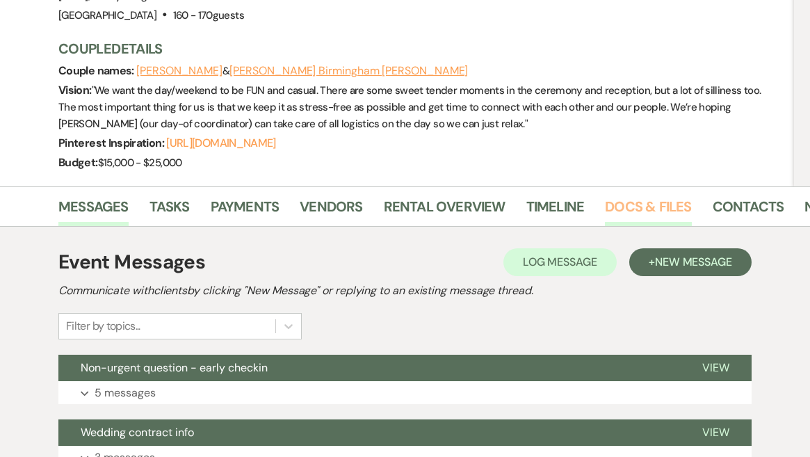
click at [624, 215] on link "Docs & Files" at bounding box center [648, 210] width 86 height 31
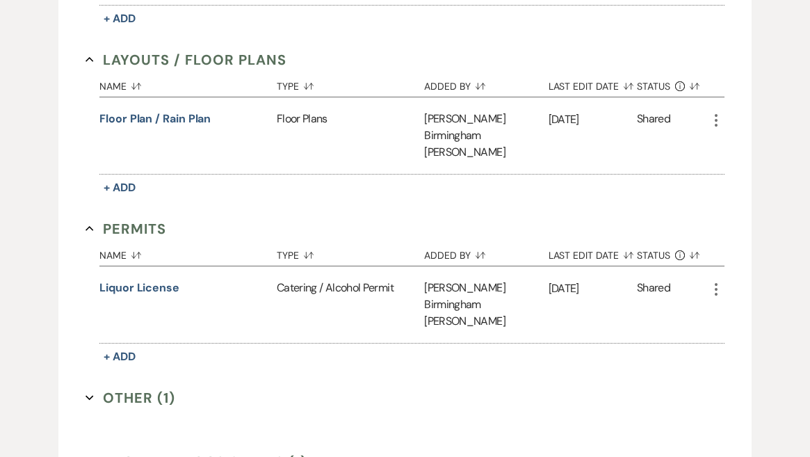
scroll to position [840, 0]
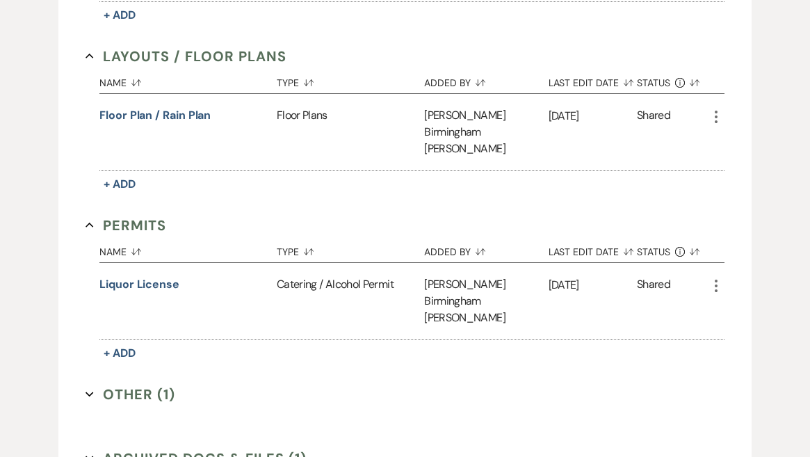
click at [138, 384] on button "Other (1) Expand" at bounding box center [131, 394] width 90 height 21
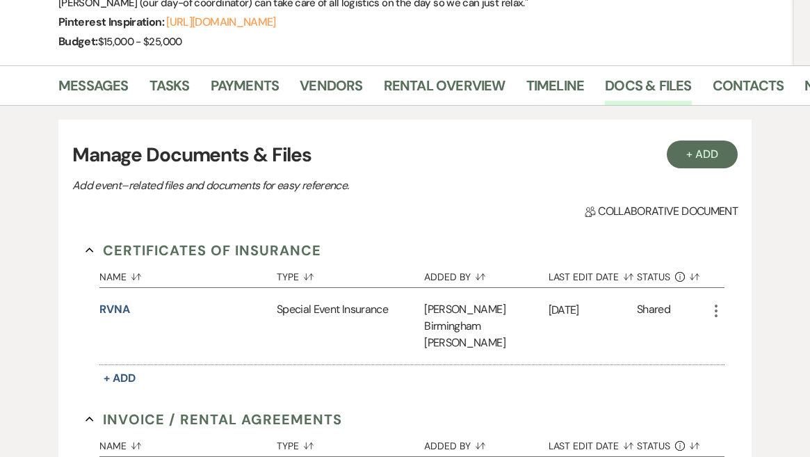
scroll to position [274, 0]
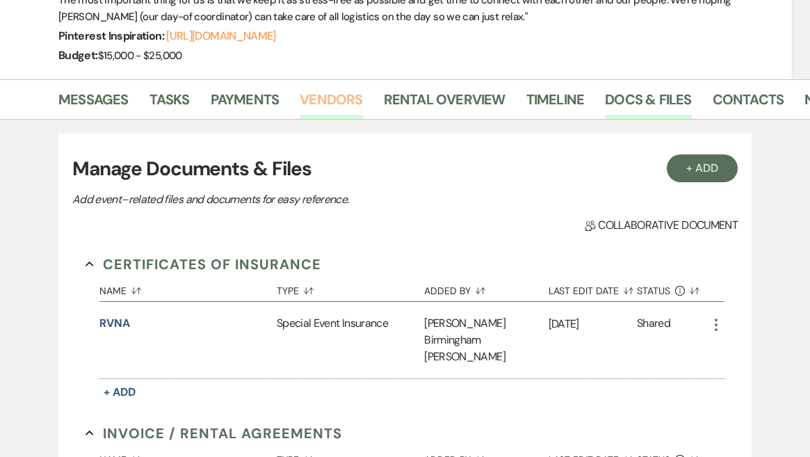
click at [347, 100] on link "Vendors" at bounding box center [331, 103] width 63 height 31
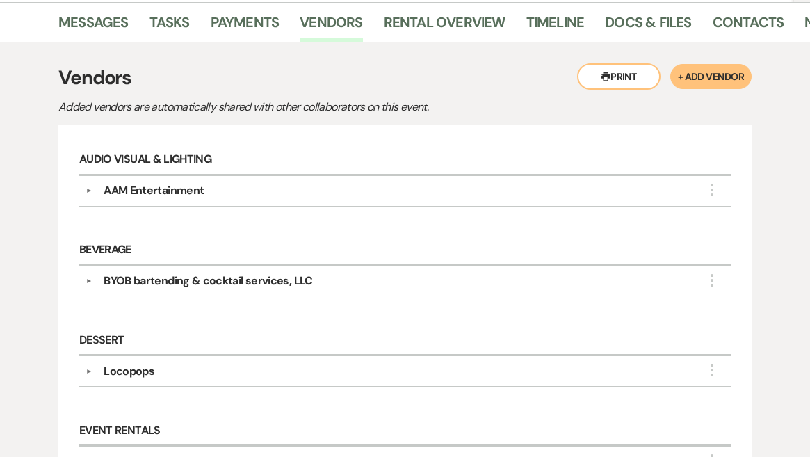
scroll to position [358, 0]
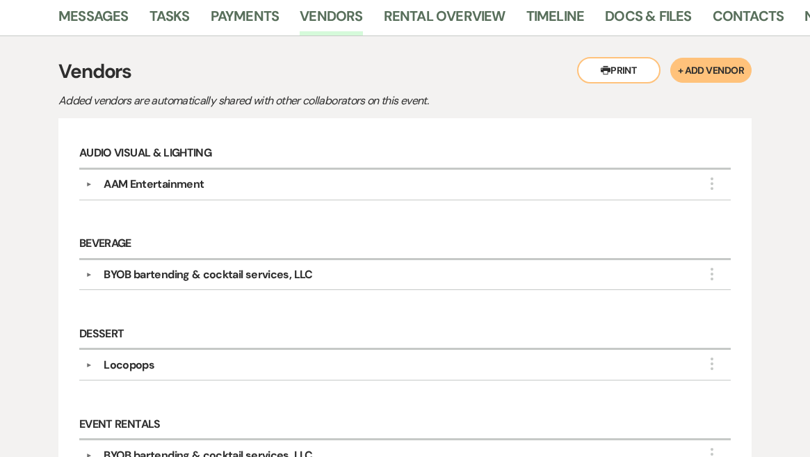
click at [173, 183] on div "AAM Entertainment" at bounding box center [154, 184] width 100 height 17
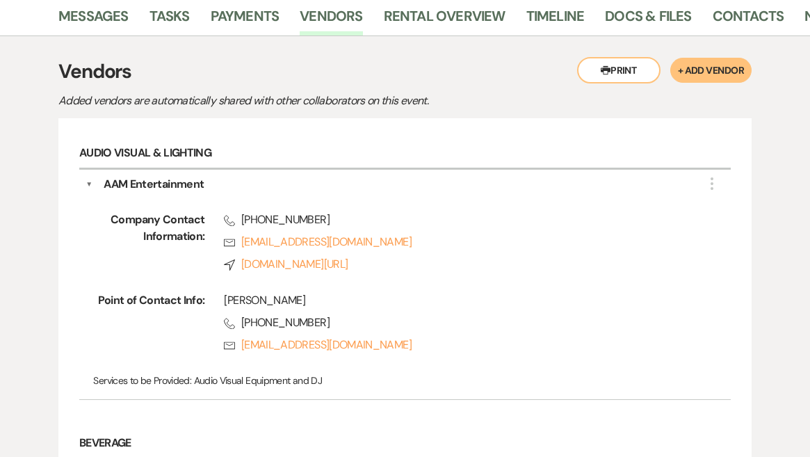
click at [185, 183] on div "AAM Entertainment" at bounding box center [154, 184] width 100 height 17
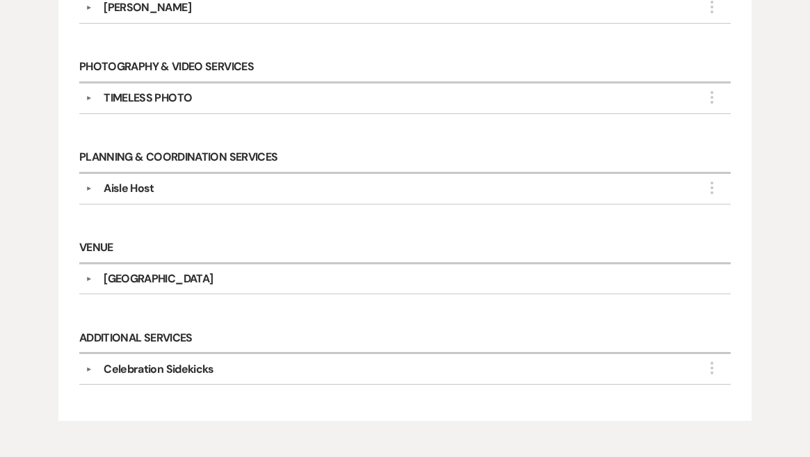
scroll to position [1081, 0]
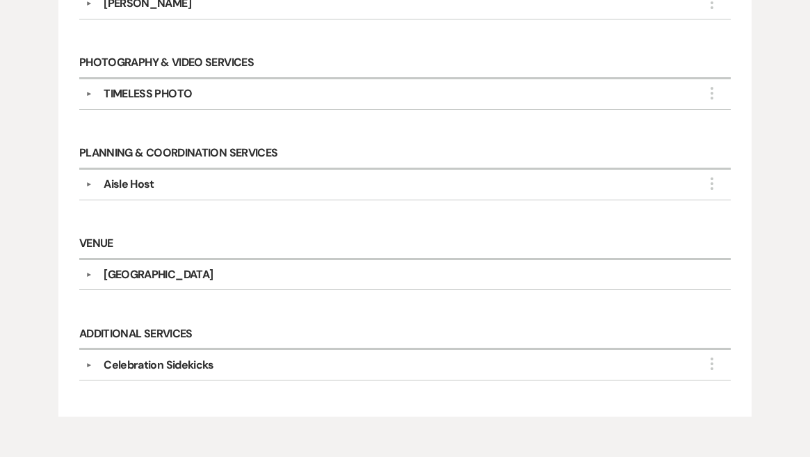
click at [177, 360] on div "Celebration Sidekicks" at bounding box center [159, 365] width 111 height 17
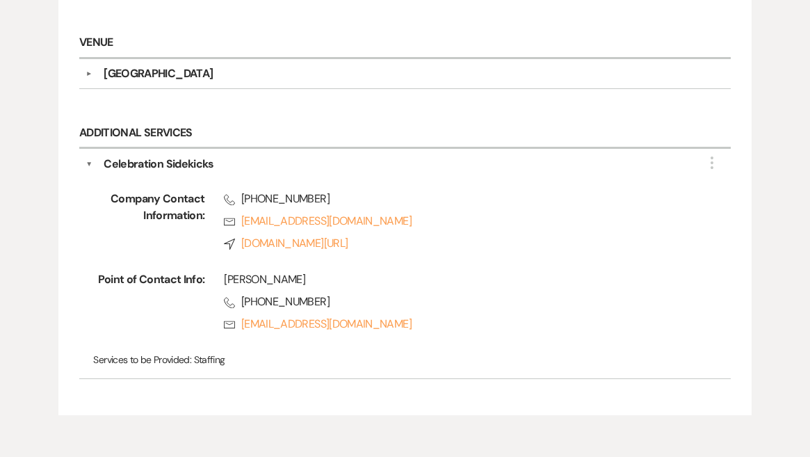
scroll to position [1283, 0]
click at [88, 159] on button "▼" at bounding box center [89, 163] width 7 height 17
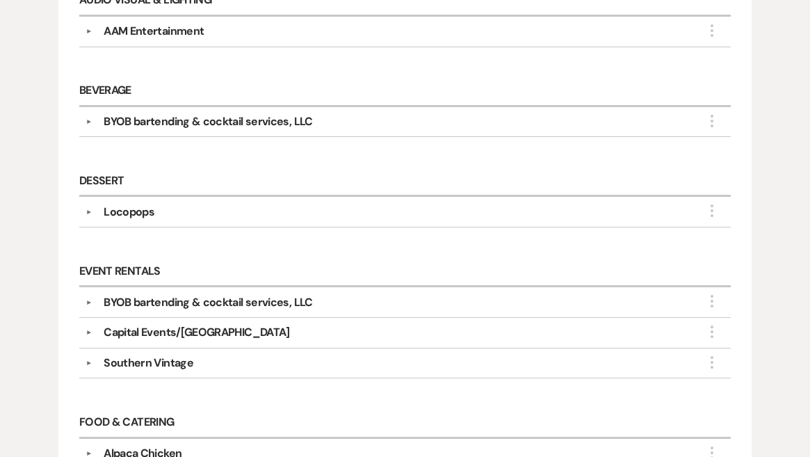
scroll to position [499, 0]
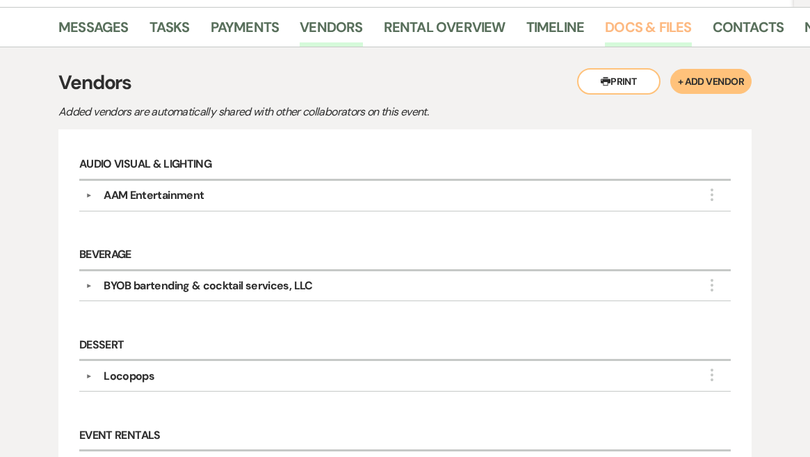
click at [636, 26] on link "Docs & Files" at bounding box center [648, 31] width 86 height 31
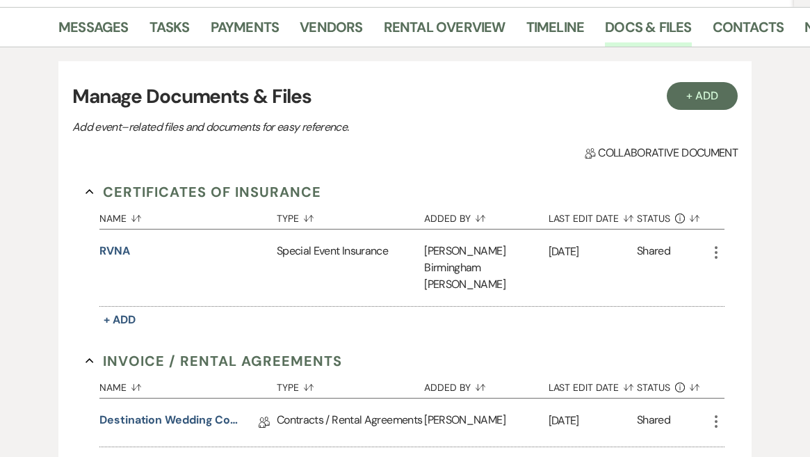
scroll to position [363, 0]
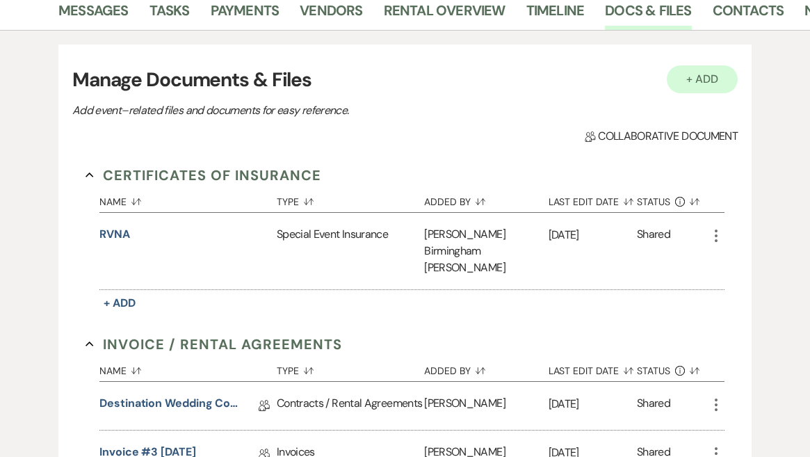
click at [712, 83] on button "+ Add" at bounding box center [702, 79] width 71 height 28
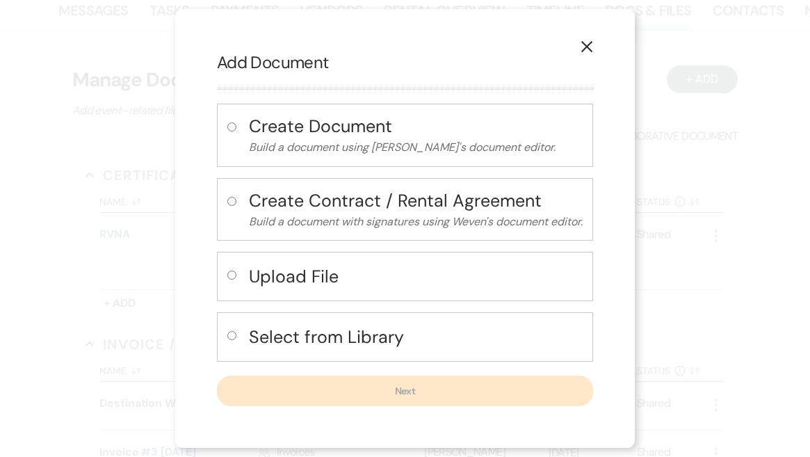
click at [327, 279] on h4 "Upload File" at bounding box center [416, 276] width 334 height 24
radio input "true"
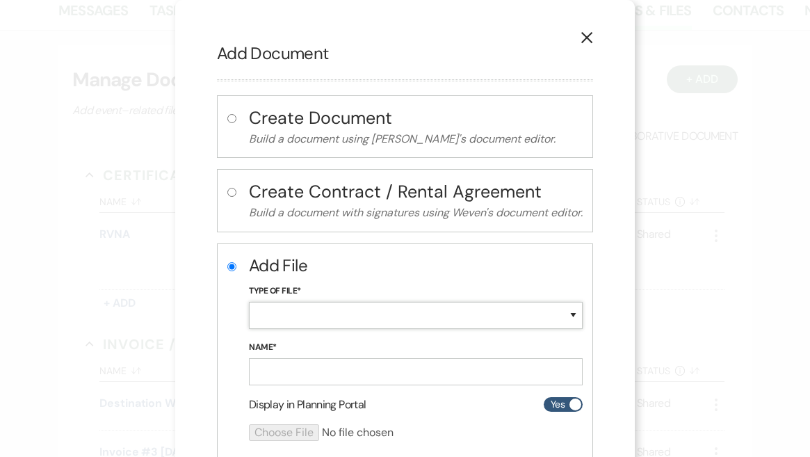
select select "18"
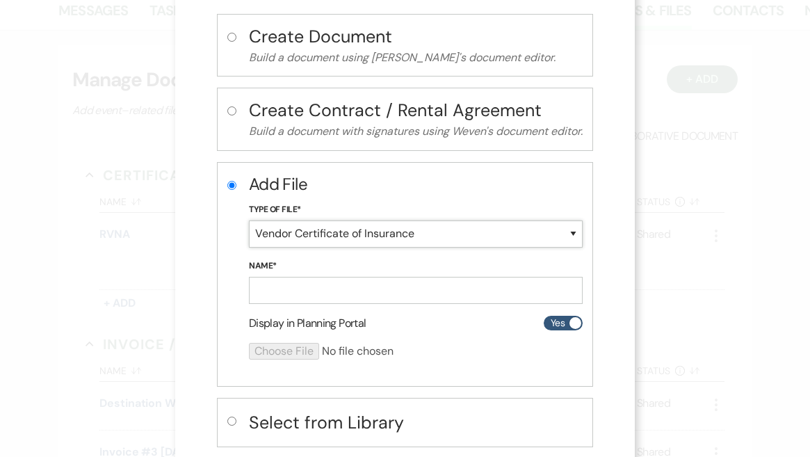
scroll to position [108, 0]
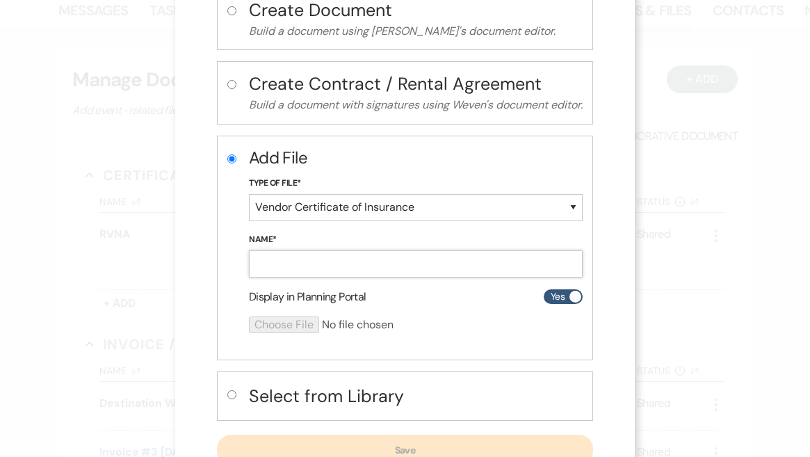
click at [313, 264] on input "Name*" at bounding box center [416, 263] width 334 height 27
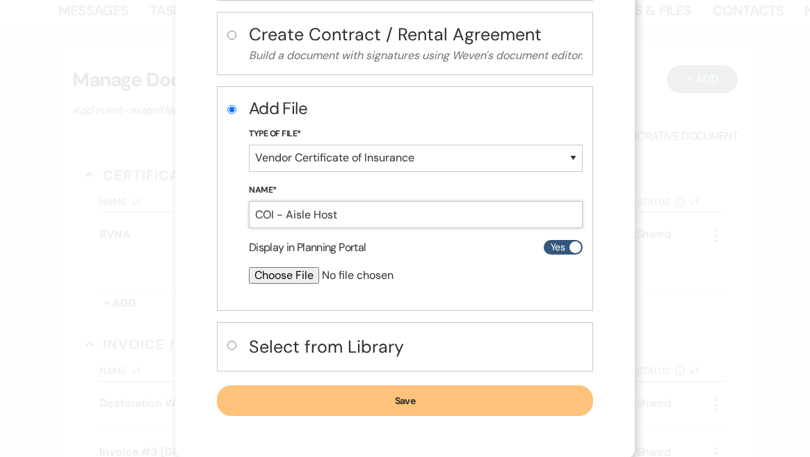
scroll to position [157, 0]
type input "COI - Aisle Host"
click at [366, 394] on button "Save" at bounding box center [405, 401] width 376 height 31
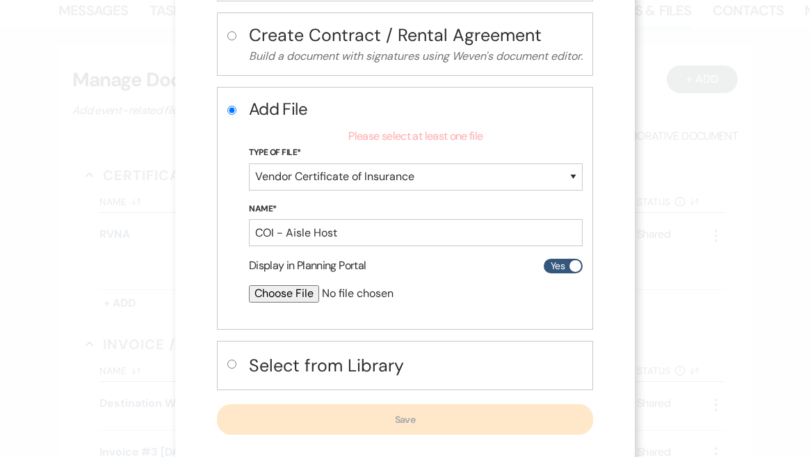
click at [288, 293] on input "file" at bounding box center [379, 293] width 260 height 17
type input "C:\fakepath\COI - Aisle Host.Pdf"
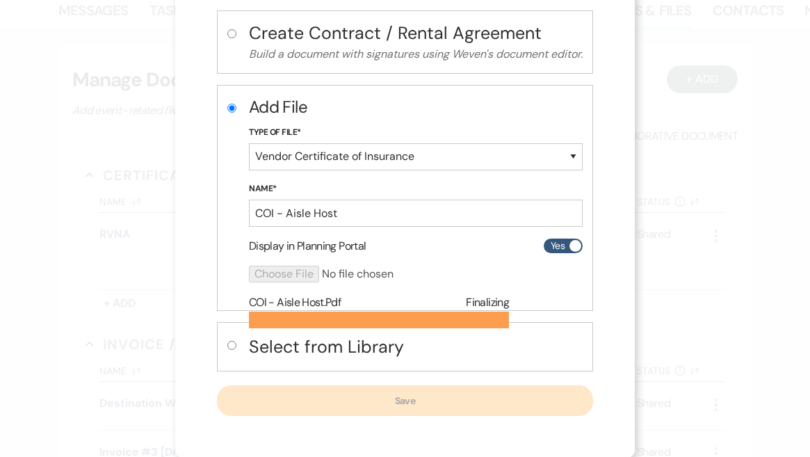
scroll to position [158, 0]
click at [342, 366] on div "Select from Library" at bounding box center [405, 347] width 376 height 49
click at [154, 365] on div "X Add Document Create Document Build a document using Weven's document editor. …" at bounding box center [405, 228] width 810 height 457
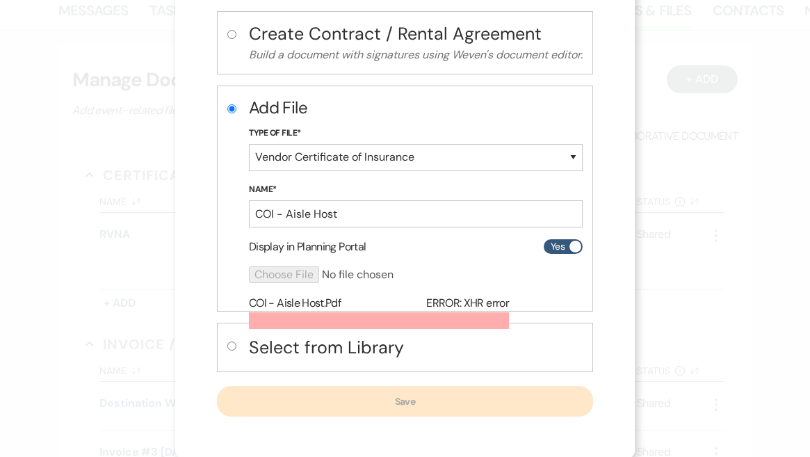
scroll to position [157, 0]
click at [328, 255] on form "Add File Type of File* Special Event Insurance Vendor Certificate of Insurance …" at bounding box center [416, 197] width 334 height 200
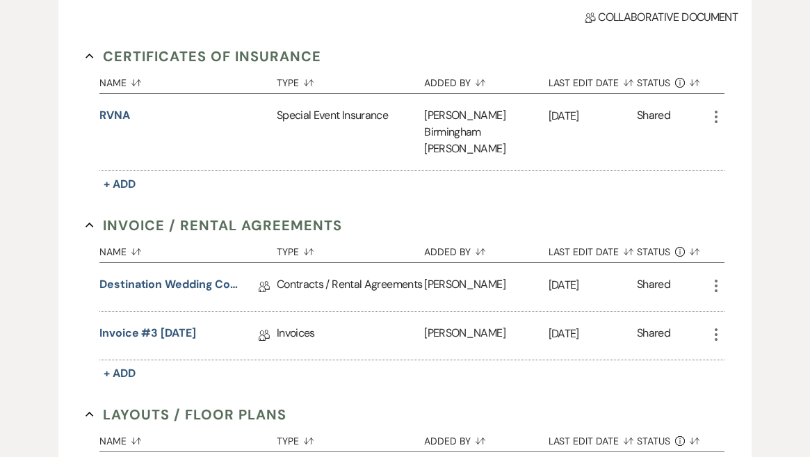
scroll to position [479, 0]
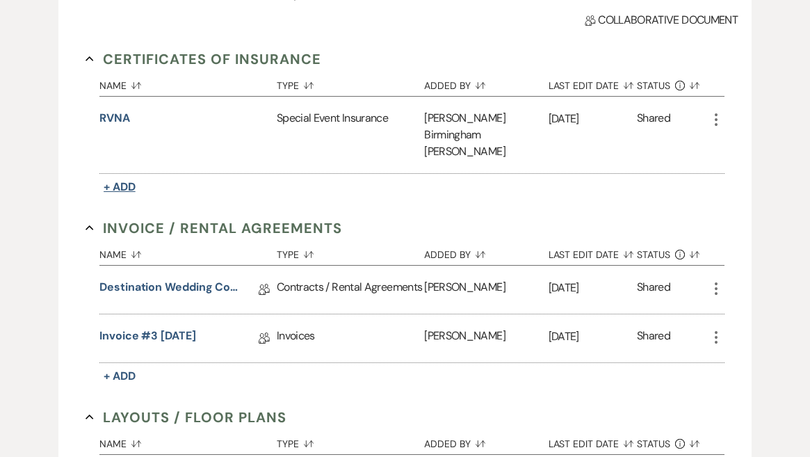
click at [123, 179] on span "+ Add" at bounding box center [120, 186] width 32 height 15
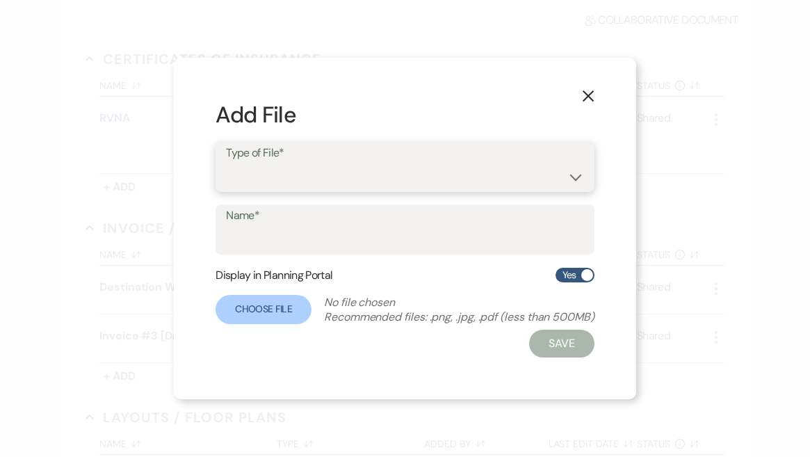
select select "18"
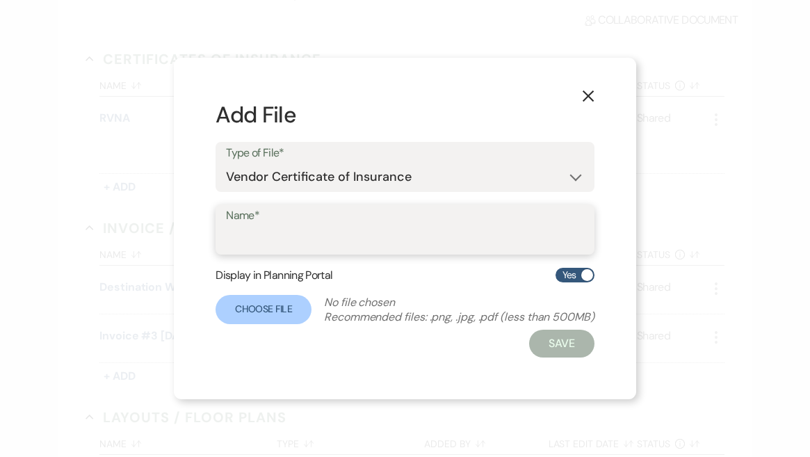
click at [355, 227] on input "Name*" at bounding box center [405, 239] width 358 height 27
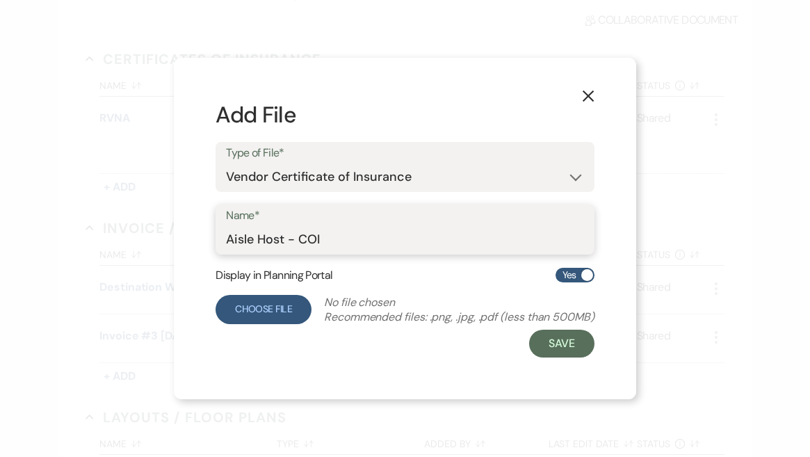
type input "Aisle Host - COI"
click at [268, 307] on label "Choose File" at bounding box center [264, 309] width 96 height 29
click at [0, 0] on input "Choose File" at bounding box center [0, 0] width 0 height 0
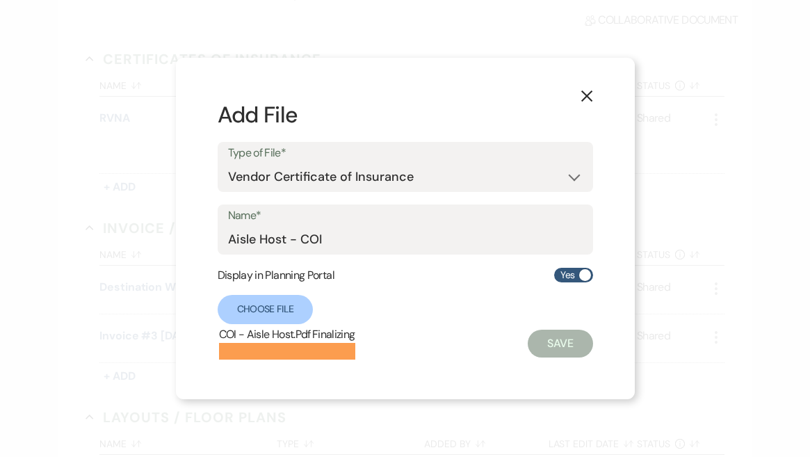
click at [550, 335] on button "Save" at bounding box center [560, 344] width 65 height 28
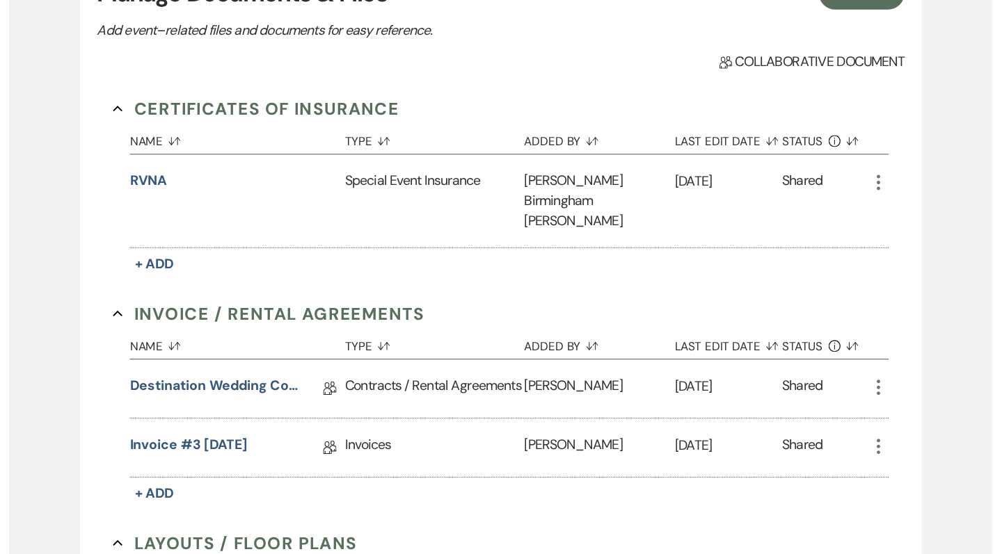
scroll to position [445, 0]
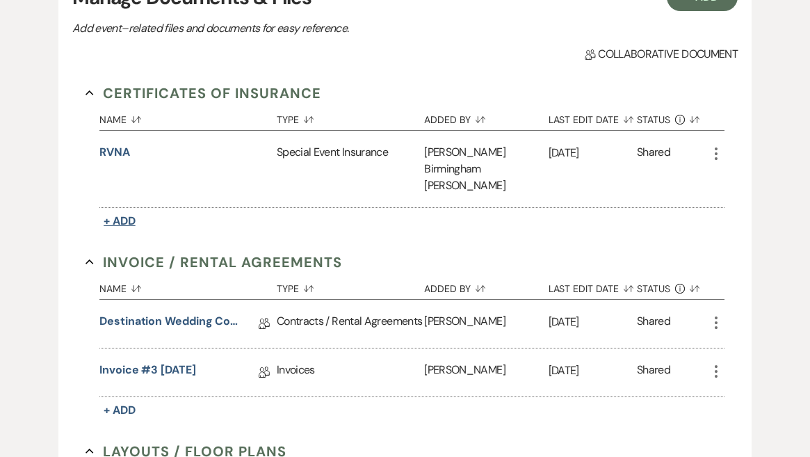
click at [134, 211] on button "+ Add" at bounding box center [119, 220] width 40 height 19
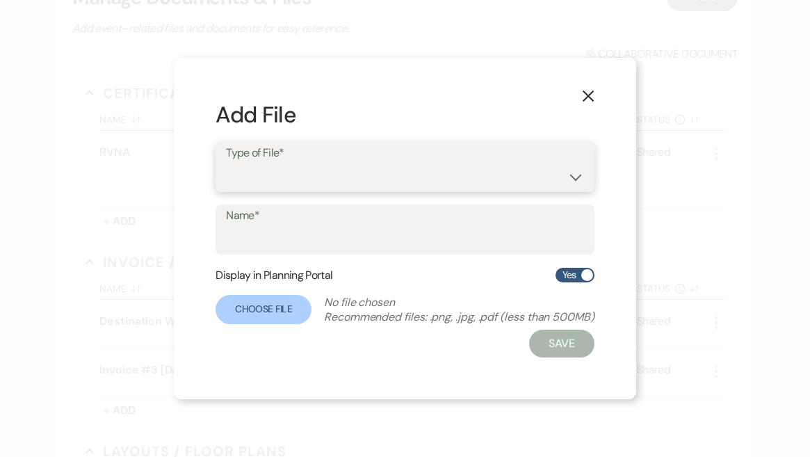
select select "18"
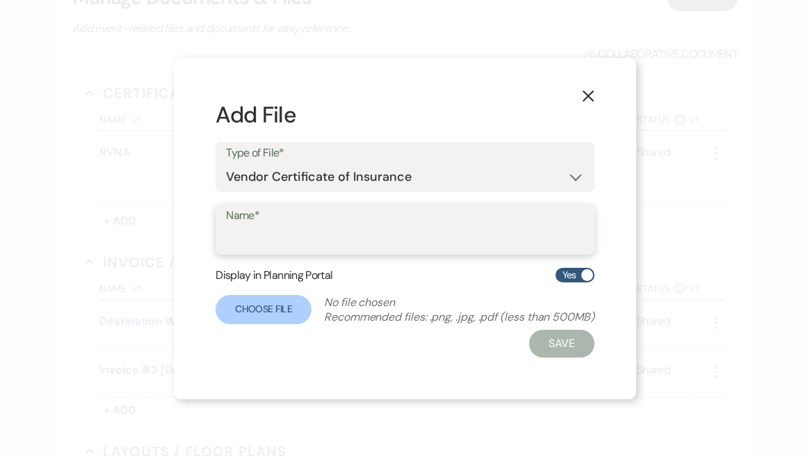
click at [287, 242] on input "Name*" at bounding box center [405, 239] width 358 height 27
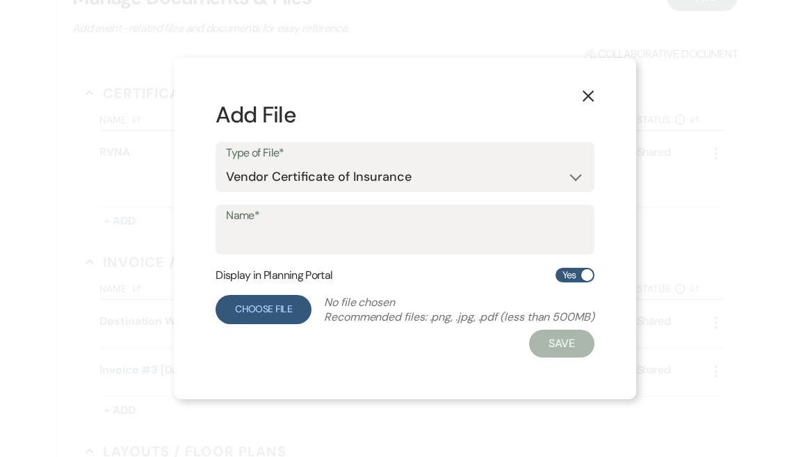
click at [263, 318] on label "Choose File" at bounding box center [264, 309] width 96 height 29
click at [285, 214] on label "Name*" at bounding box center [405, 216] width 357 height 20
click at [285, 226] on input "Name*" at bounding box center [405, 239] width 357 height 27
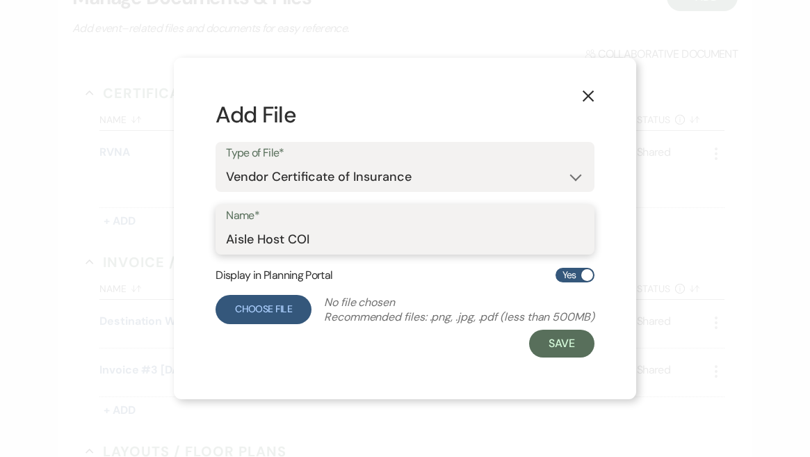
type input "Aisle Host COI"
click at [268, 310] on label "Choose File" at bounding box center [264, 309] width 96 height 29
click at [0, 0] on input "Choose File" at bounding box center [0, 0] width 0 height 0
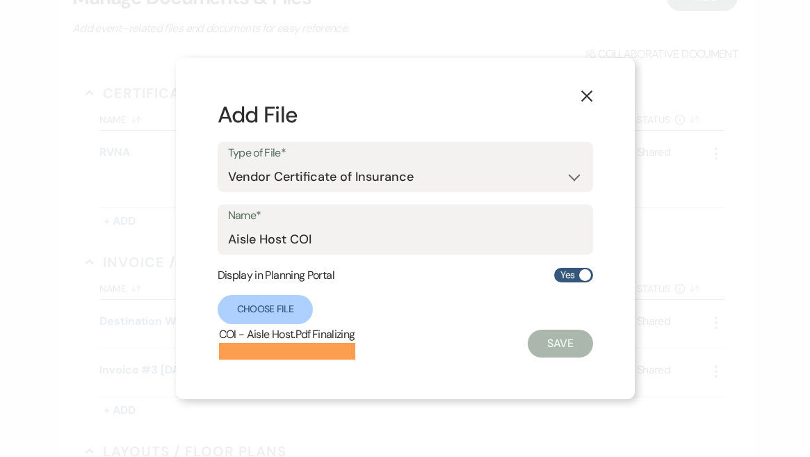
click at [563, 355] on button "Save" at bounding box center [560, 344] width 65 height 28
click at [563, 344] on button "Save" at bounding box center [560, 344] width 65 height 28
click at [386, 313] on div "Choose File COI - Aisle Host.Pdf ERROR: XHR error" at bounding box center [406, 309] width 376 height 29
click at [575, 349] on button "Save" at bounding box center [560, 344] width 65 height 28
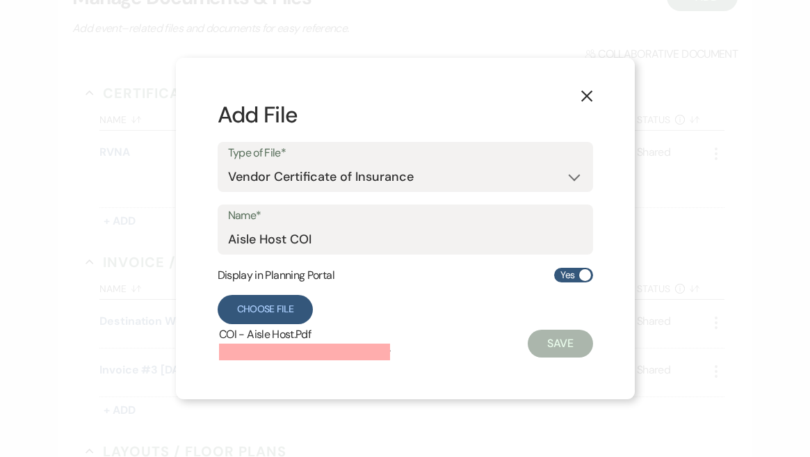
click at [288, 307] on label "Choose File" at bounding box center [266, 309] width 96 height 29
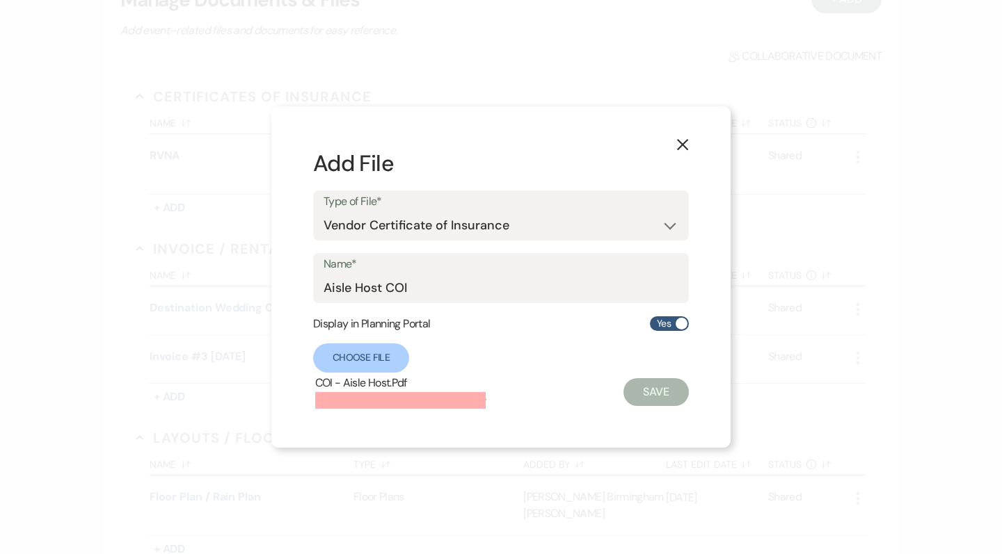
click at [472, 363] on div "Choose File COI - Aisle Host.Pdf ERROR: XHR error" at bounding box center [400, 358] width 175 height 29
click at [671, 143] on div "X Add File Type of File* Special Event Insurance Vendor Certificate of Insuranc…" at bounding box center [500, 277] width 459 height 342
click at [683, 144] on use "button" at bounding box center [682, 144] width 11 height 11
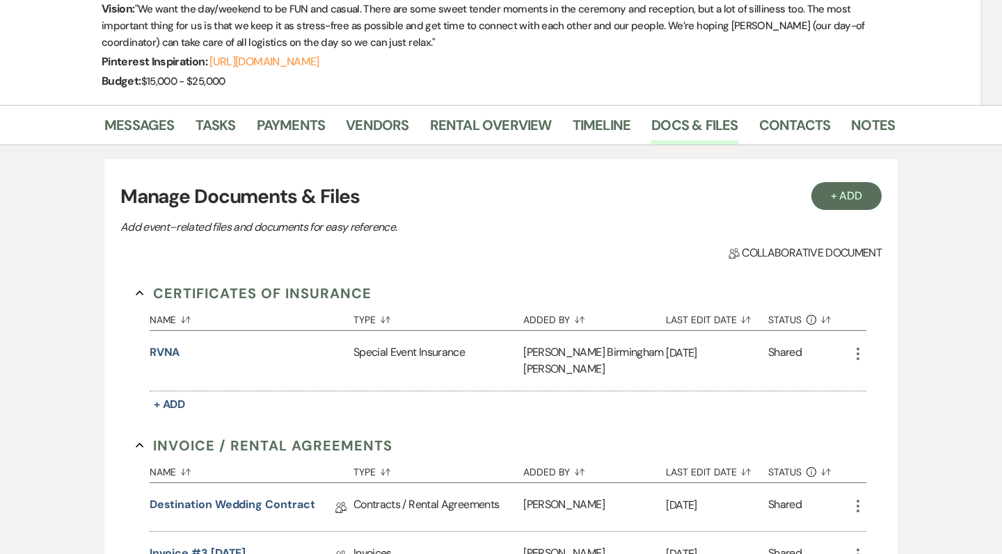
scroll to position [264, 0]
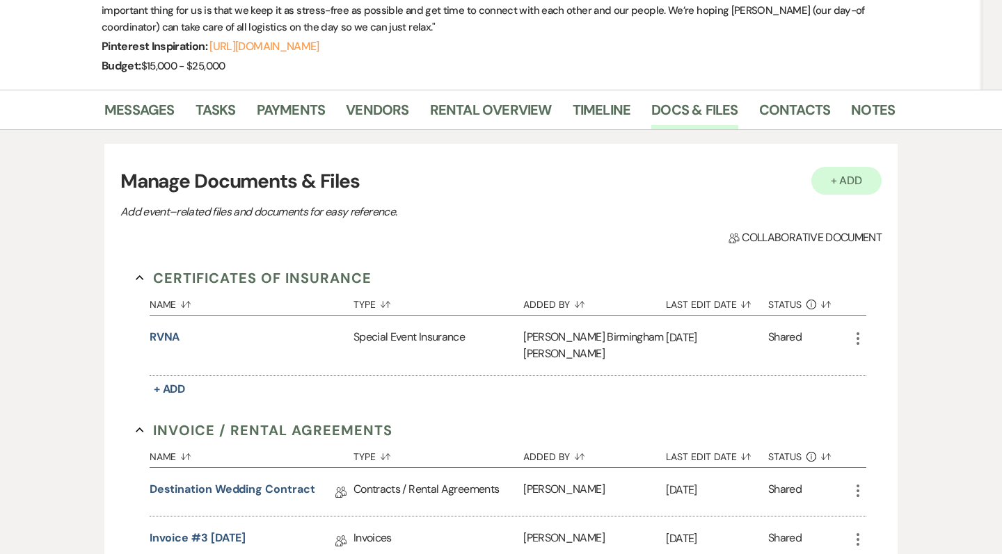
click at [856, 167] on button "+ Add" at bounding box center [846, 181] width 71 height 28
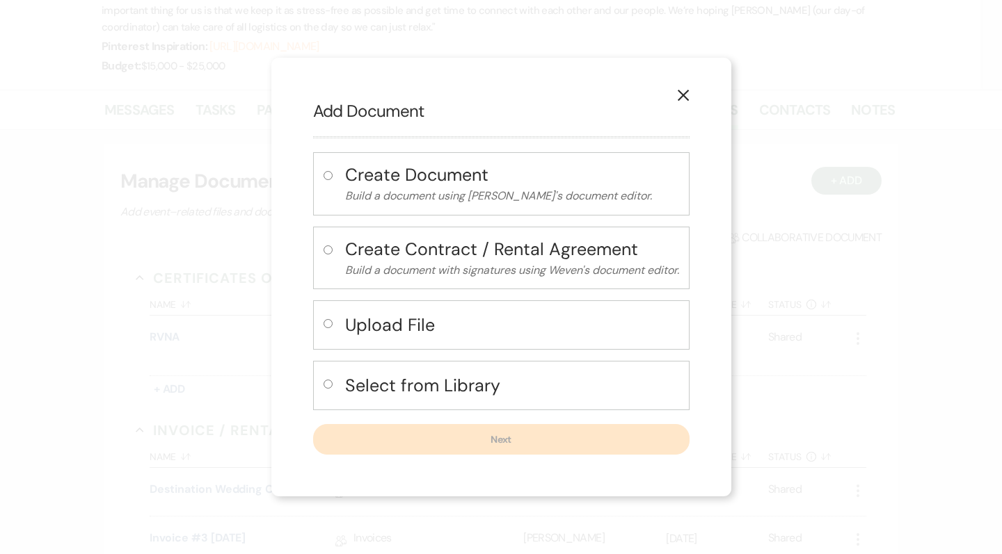
click at [469, 314] on h4 "Upload File" at bounding box center [512, 325] width 334 height 24
radio input "true"
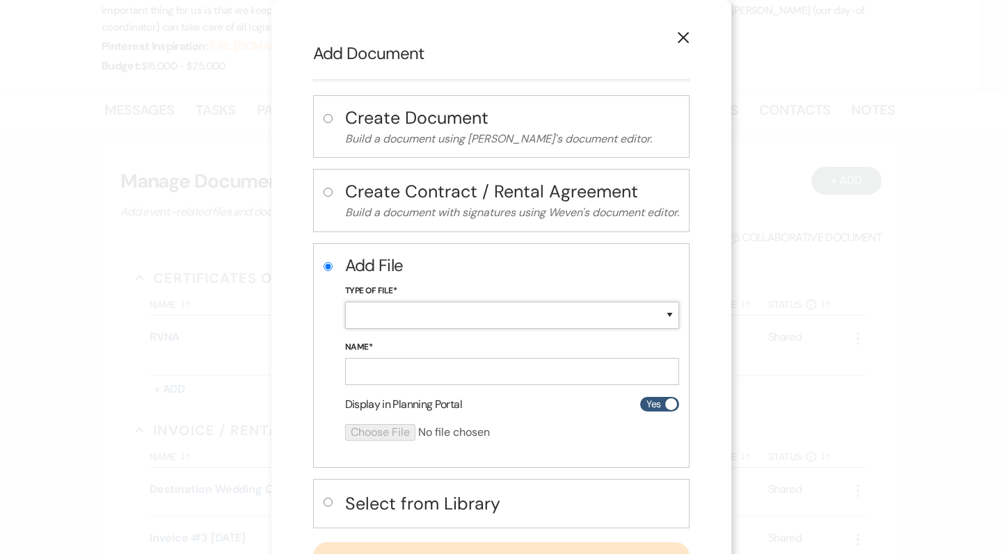
select select "18"
click at [451, 369] on input "Name*" at bounding box center [512, 371] width 334 height 27
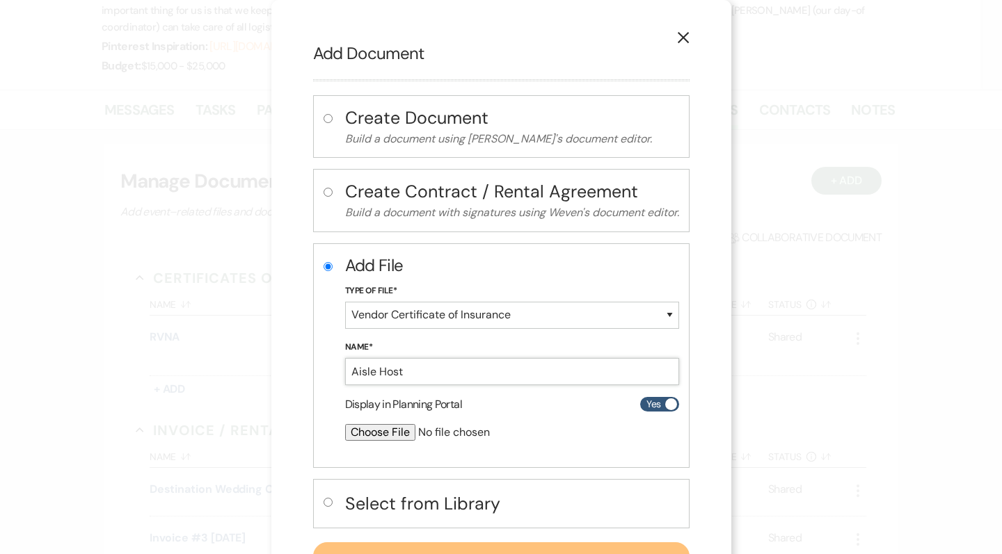
type input "Aisle Host"
click at [373, 436] on input "file" at bounding box center [475, 432] width 260 height 17
type input "C:\fakepath\COI - Aisle Host.Pdf"
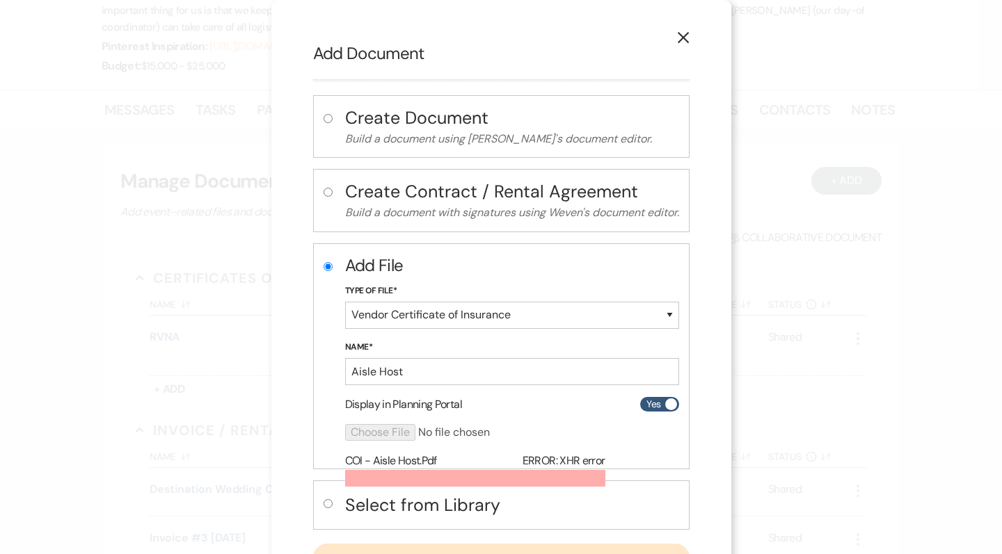
scroll to position [0, 0]
click at [687, 29] on button "X" at bounding box center [683, 37] width 21 height 24
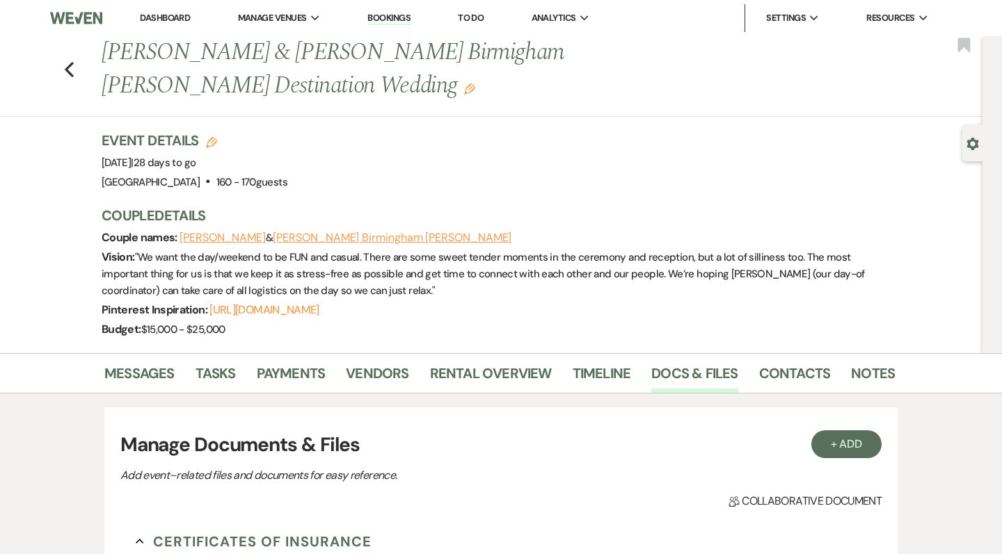
click at [169, 17] on link "Dashboard" at bounding box center [165, 18] width 50 height 12
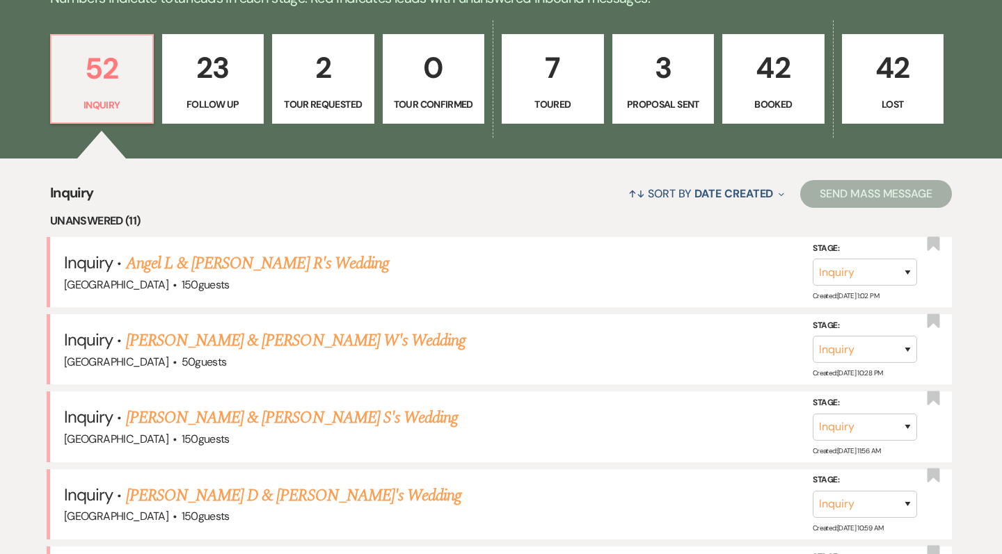
click at [676, 86] on p "3" at bounding box center [663, 68] width 84 height 47
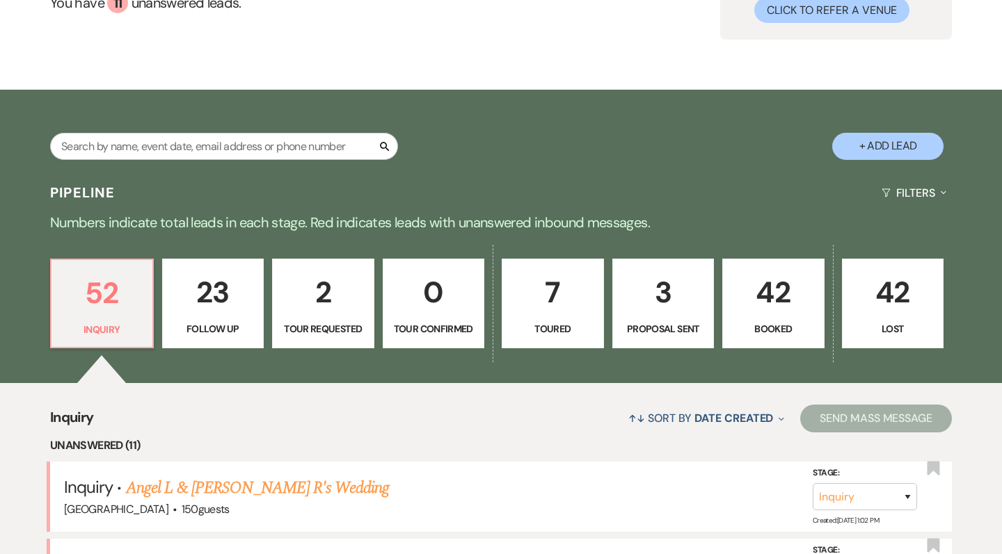
select select "6"
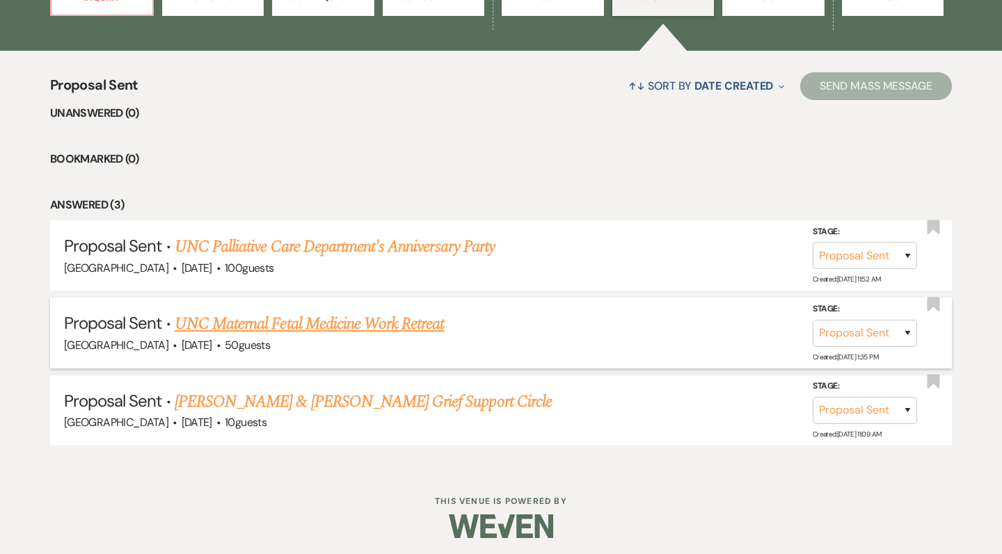
scroll to position [484, 0]
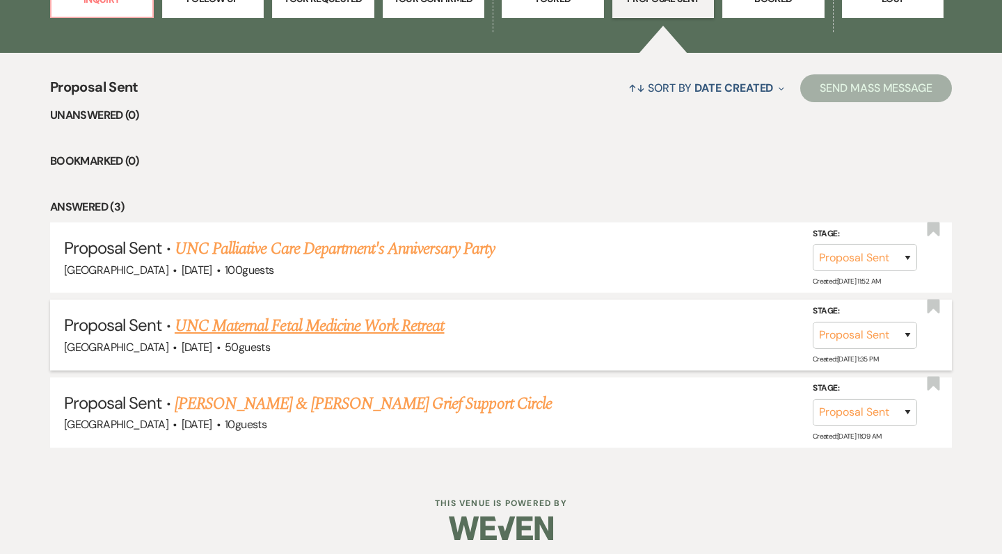
click at [298, 333] on h5 "Proposal Sent · UNC Maternal Fetal Medicine Work Retreat" at bounding box center [501, 326] width 874 height 25
click at [306, 326] on link "UNC Maternal Fetal Medicine Work Retreat" at bounding box center [310, 326] width 270 height 25
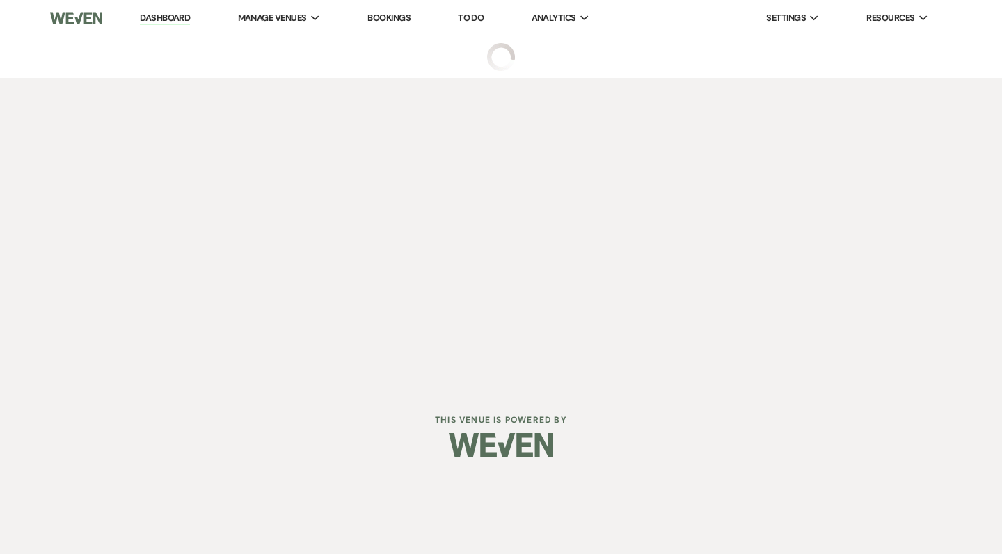
select select "6"
select select "5"
select select "13"
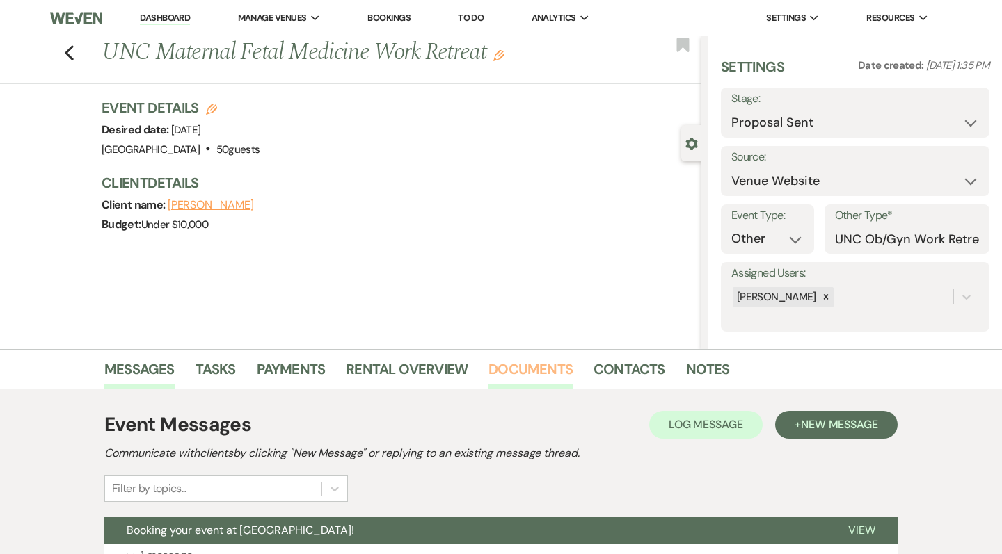
click at [533, 364] on link "Documents" at bounding box center [530, 373] width 84 height 31
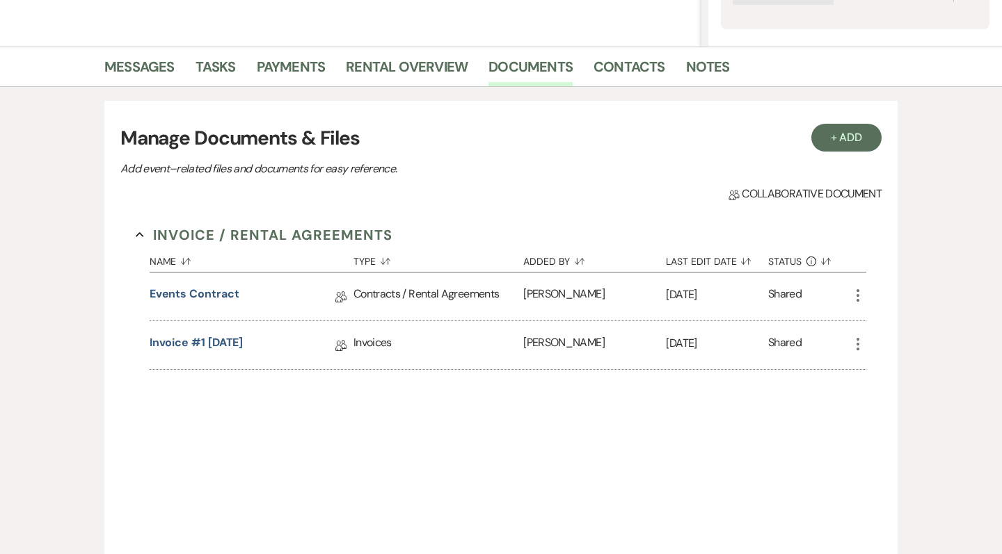
scroll to position [259, 0]
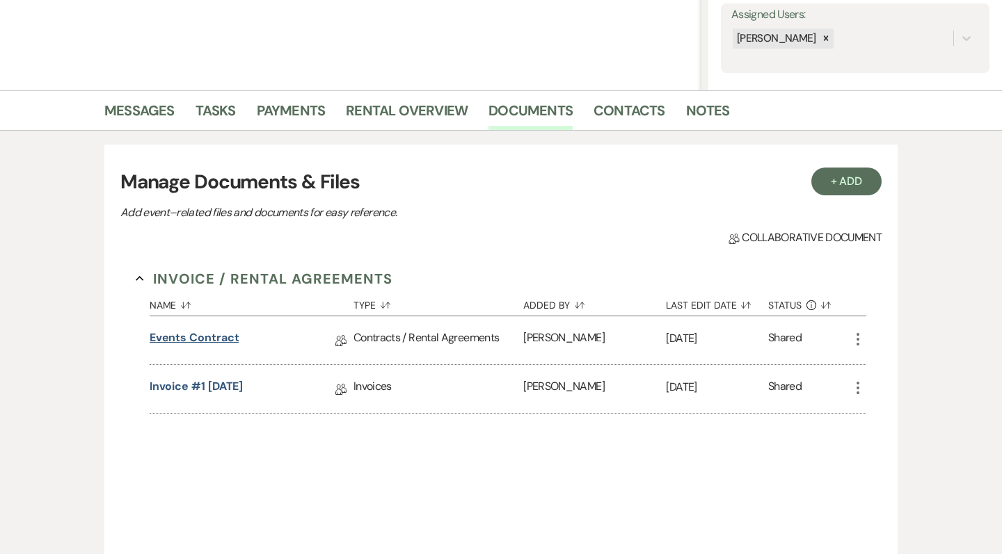
click at [209, 336] on link "Events Contract" at bounding box center [195, 341] width 90 height 22
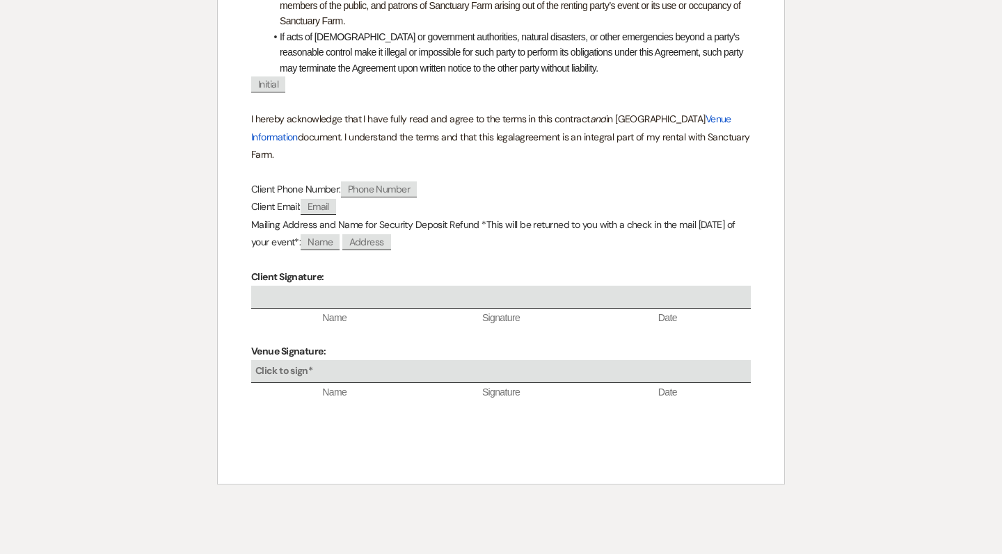
select select "6"
select select "5"
select select "13"
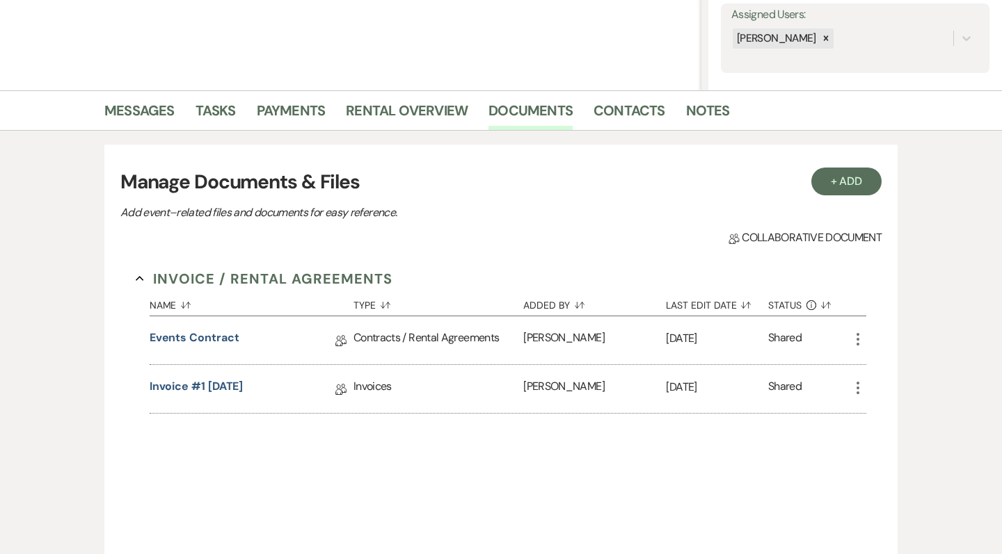
scroll to position [269, 0]
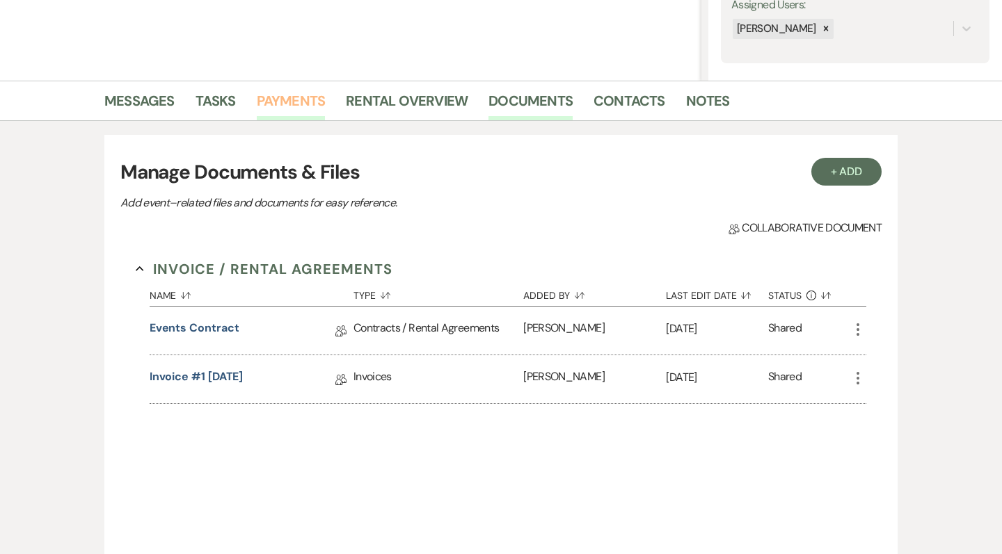
click at [314, 109] on link "Payments" at bounding box center [291, 105] width 69 height 31
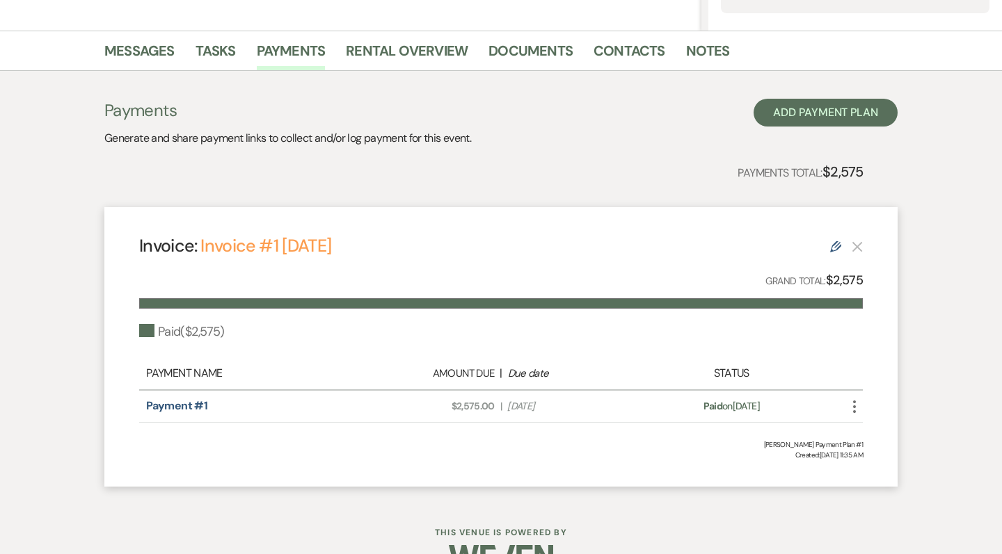
scroll to position [319, 0]
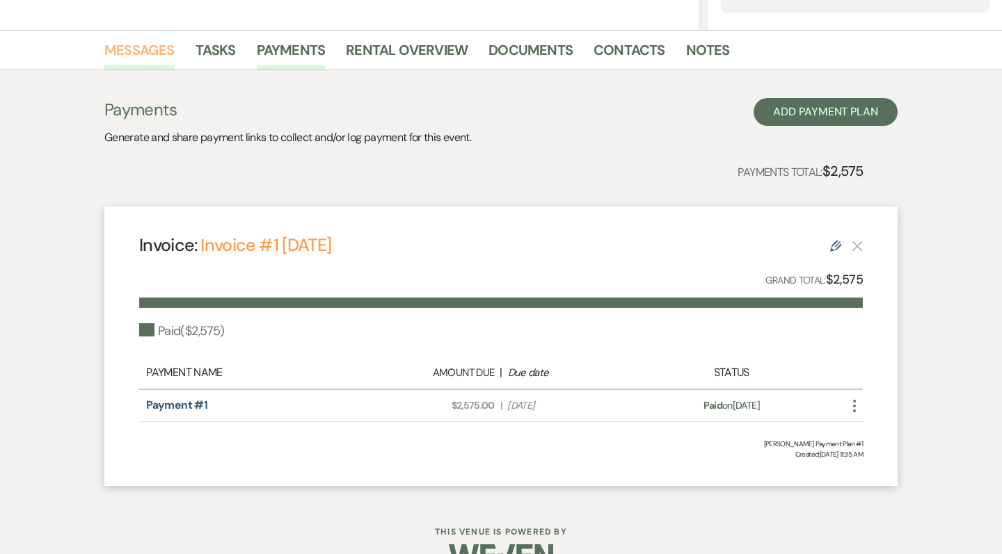
click at [165, 44] on link "Messages" at bounding box center [139, 54] width 70 height 31
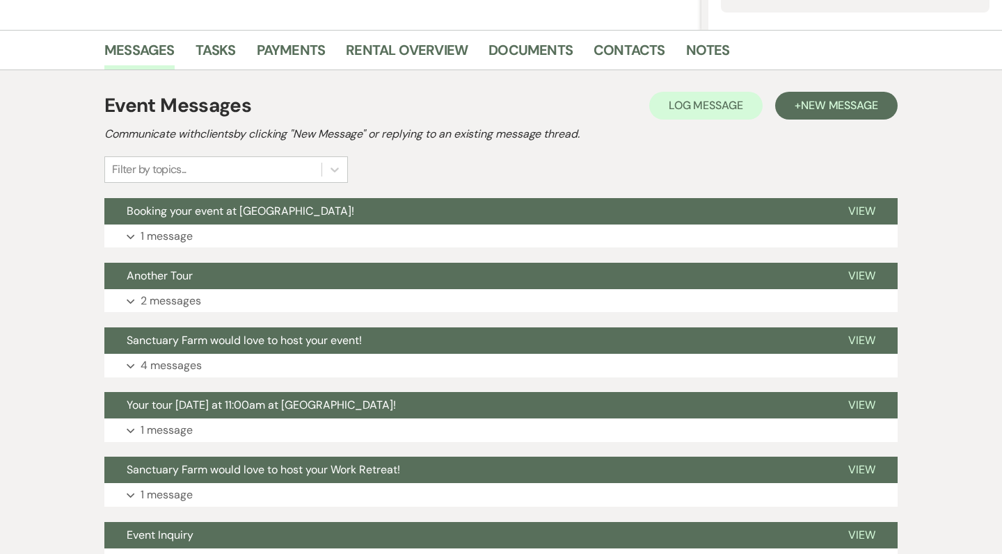
scroll to position [328, 0]
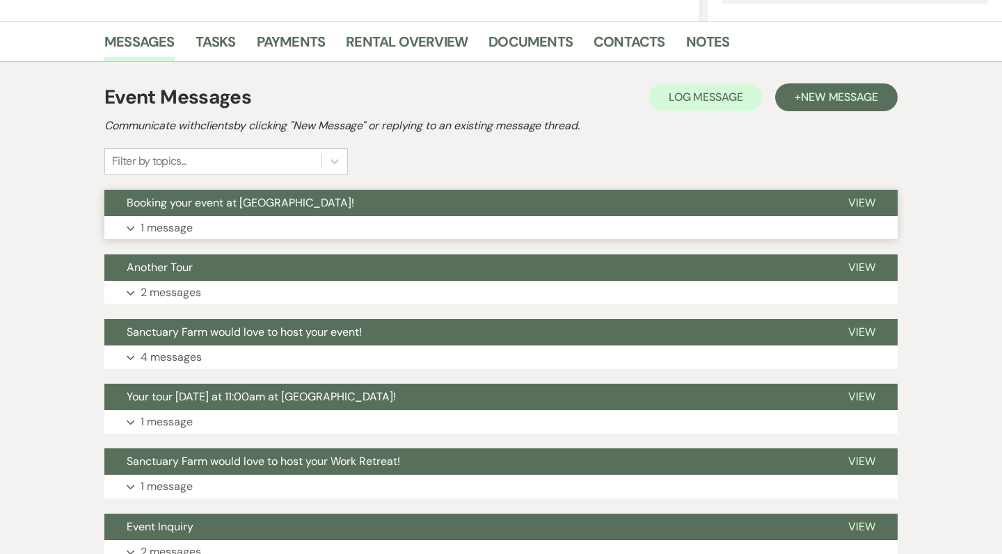
click at [184, 210] on button "Booking your event at Sanctuary Farm!" at bounding box center [464, 203] width 721 height 26
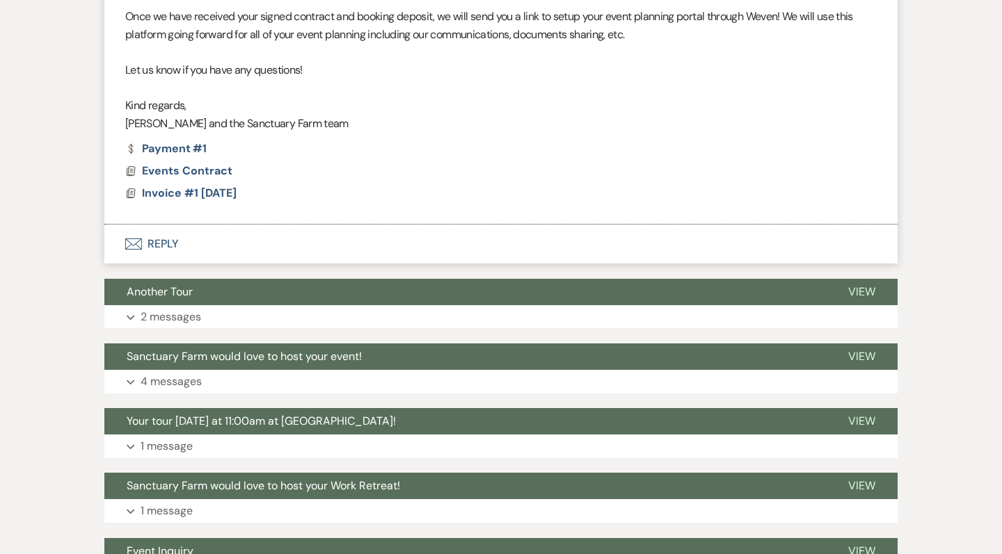
scroll to position [998, 0]
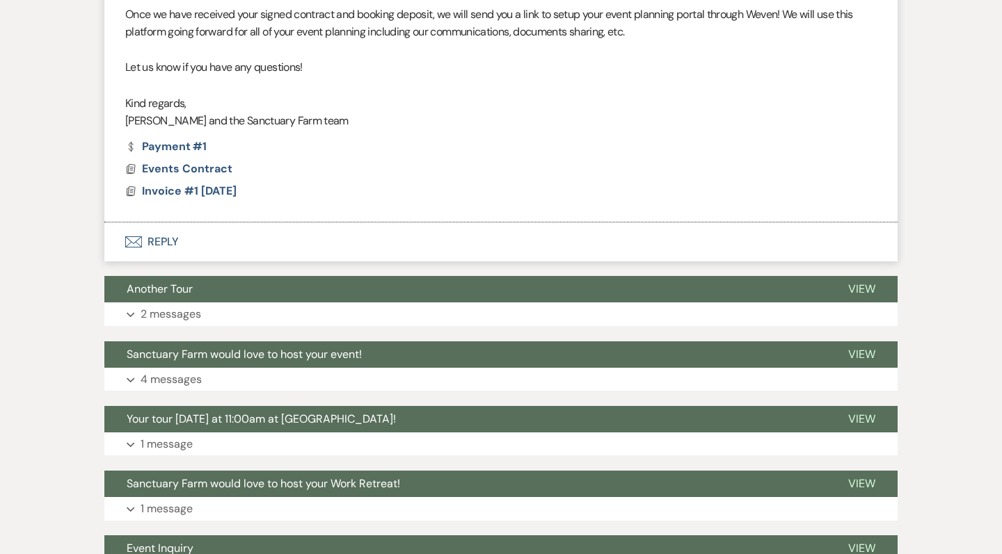
click at [166, 223] on button "Envelope Reply" at bounding box center [500, 242] width 793 height 39
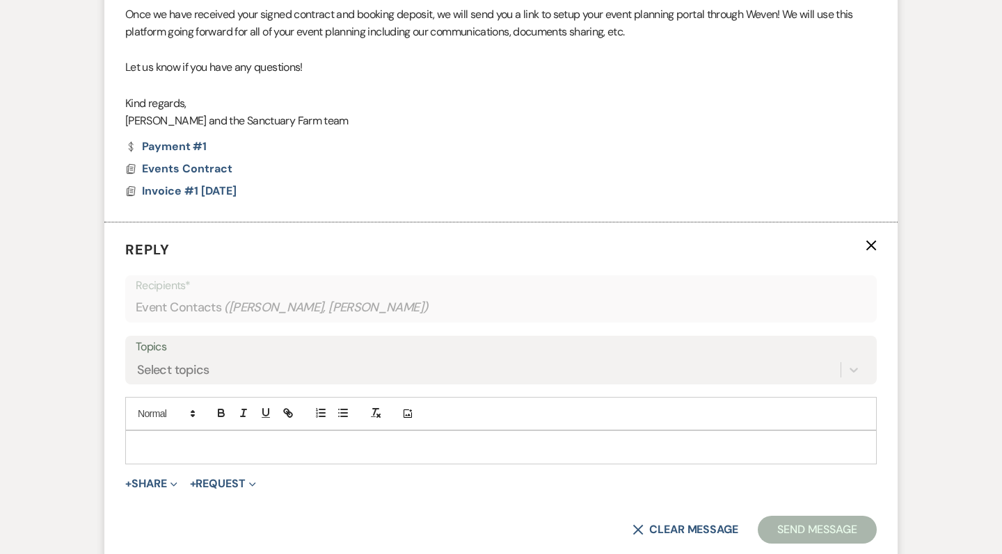
scroll to position [1081, 0]
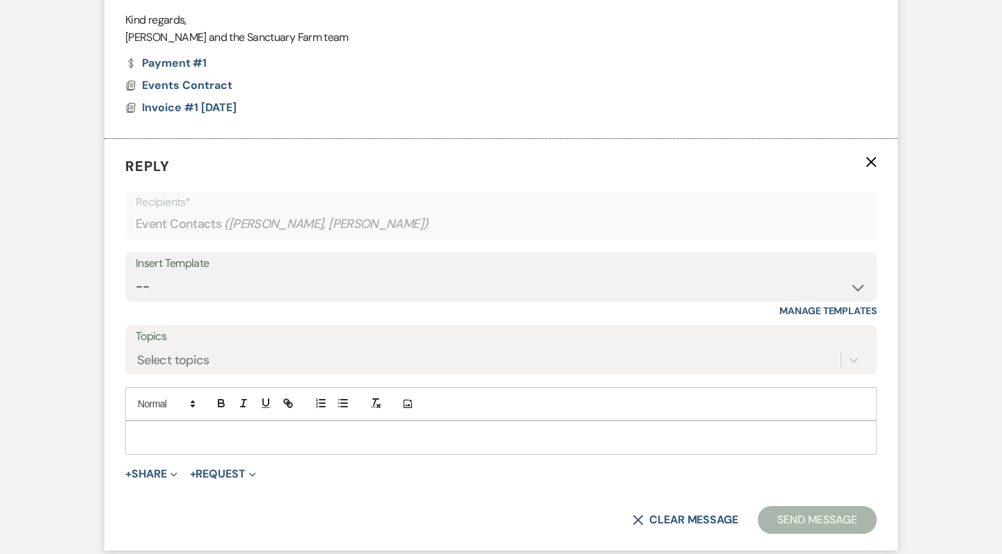
click at [161, 430] on p at bounding box center [500, 437] width 729 height 15
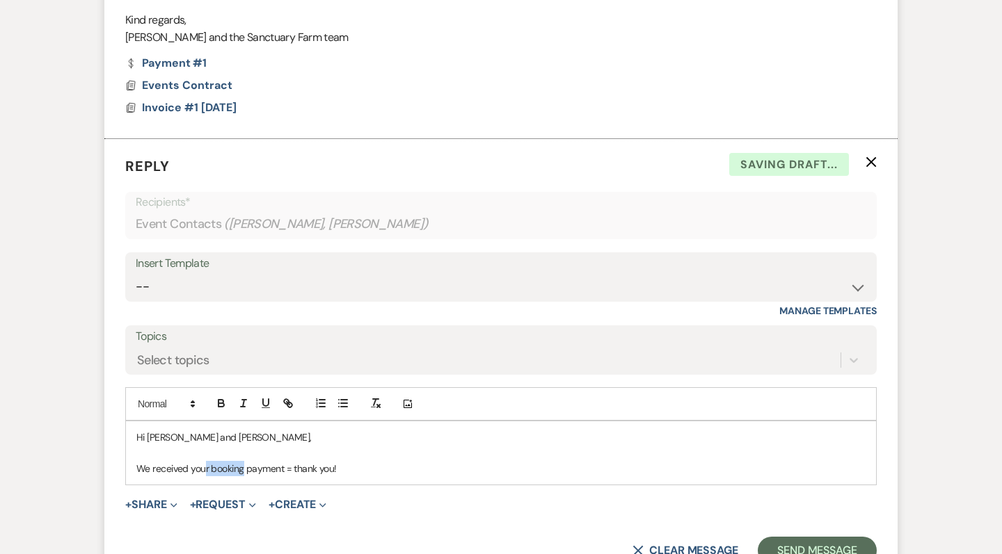
drag, startPoint x: 243, startPoint y: 435, endPoint x: 208, endPoint y: 434, distance: 35.5
click at [207, 461] on p "We received your booking payment = thank you!" at bounding box center [500, 468] width 729 height 15
click at [420, 447] on div "Hi Ashley and Qiana, We received your venue rental payment = thank you!" at bounding box center [501, 453] width 750 height 63
click at [312, 461] on p "We received your venue rental payment = thank you!" at bounding box center [500, 468] width 729 height 15
click at [410, 461] on p "We received your venue rental payment - thank you!" at bounding box center [500, 468] width 729 height 15
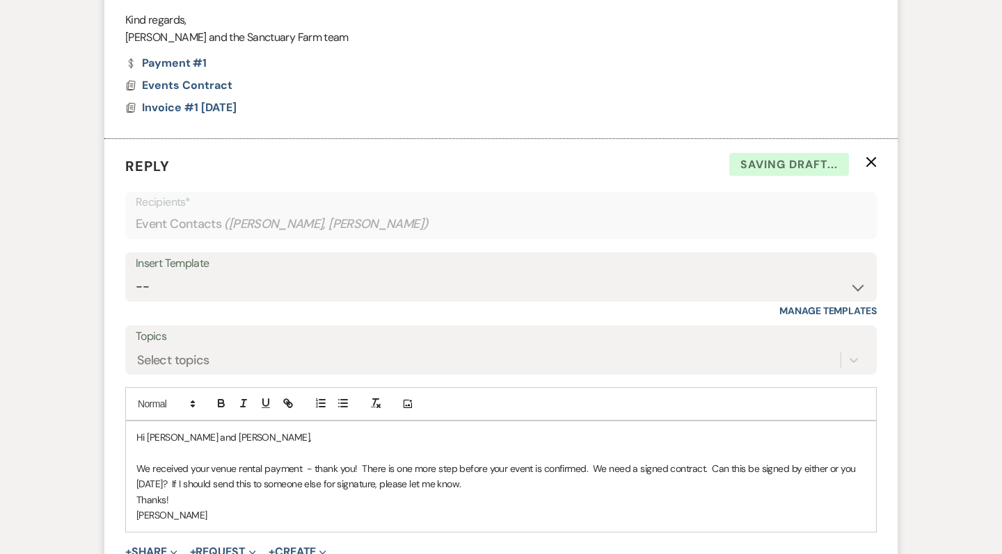
click at [155, 547] on button "+ Share Expand" at bounding box center [151, 552] width 52 height 11
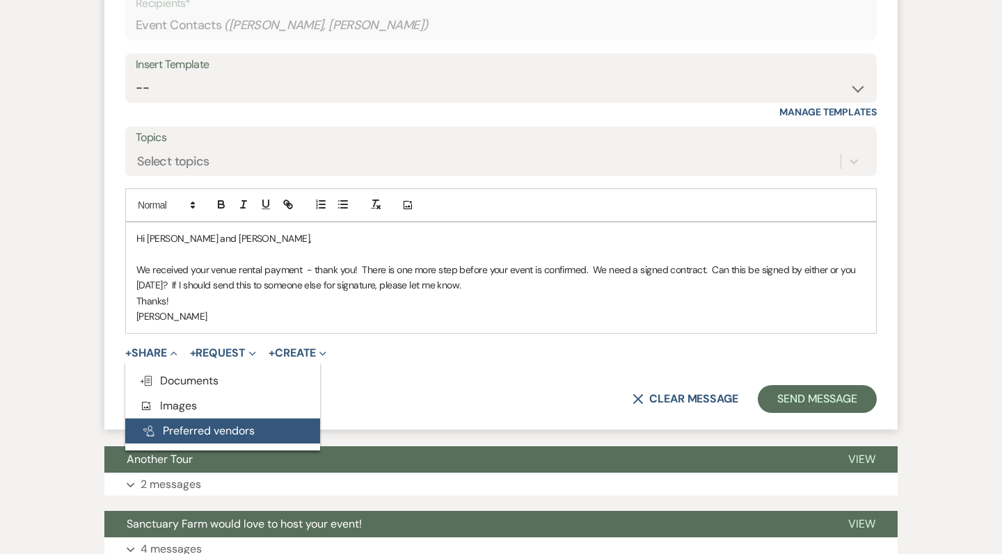
scroll to position [1290, 0]
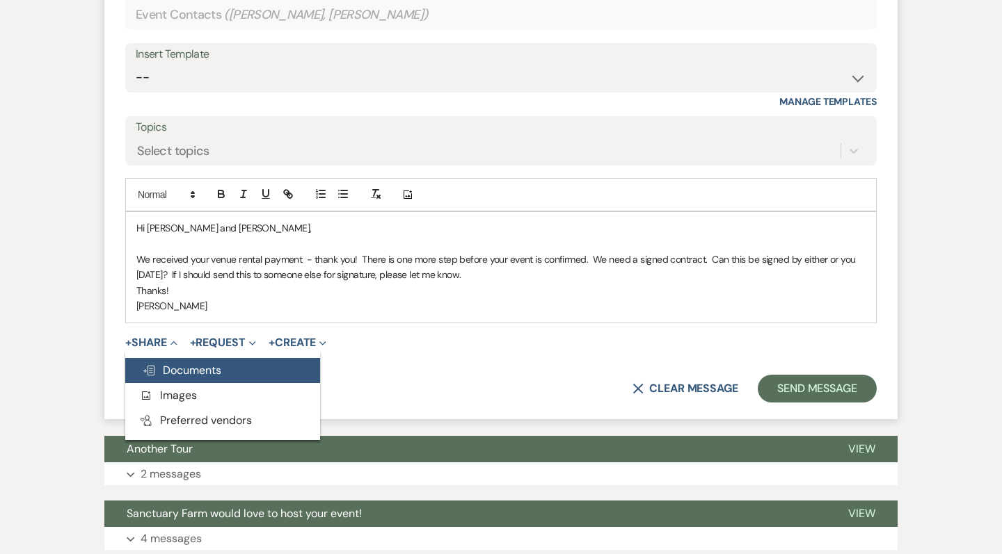
click at [237, 358] on button "Doc Upload Documents" at bounding box center [222, 370] width 195 height 25
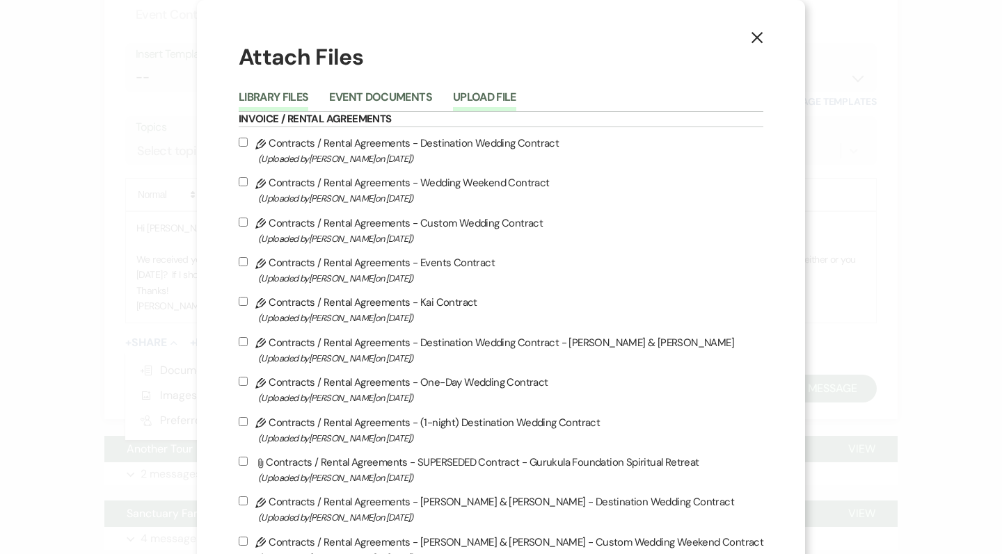
click at [516, 101] on button "Upload File" at bounding box center [484, 101] width 63 height 19
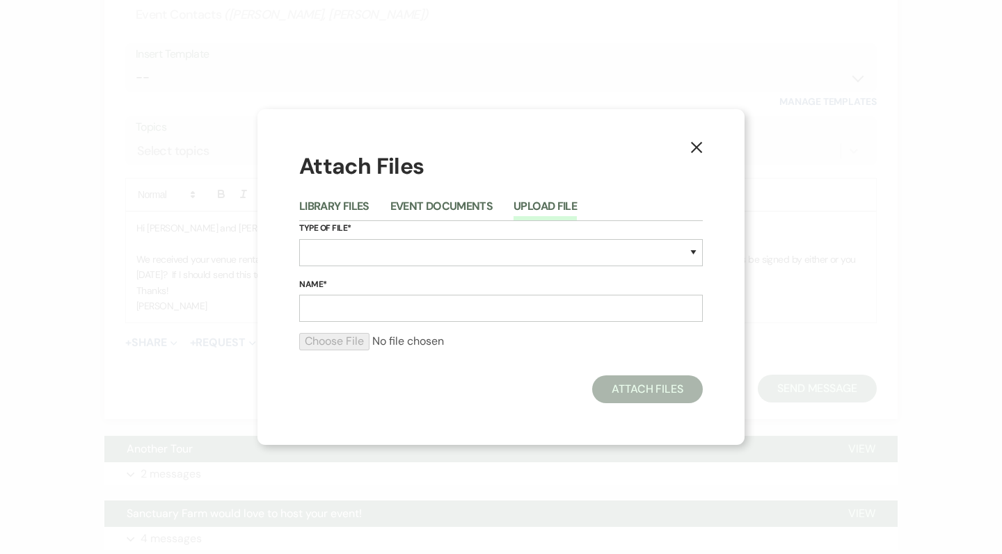
click at [425, 101] on div "X Attach Files Library Files Event Documents Upload File Type of File* Special …" at bounding box center [501, 277] width 1002 height 554
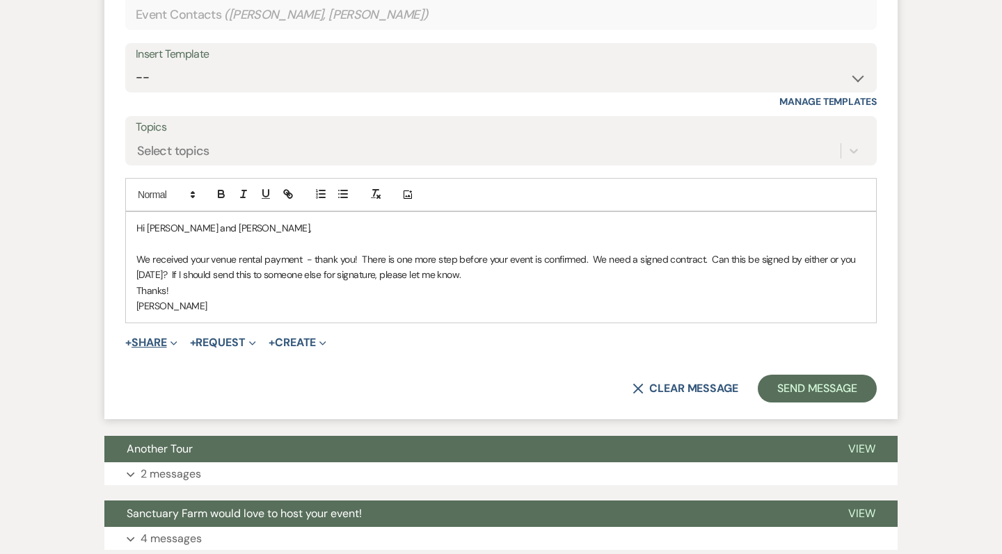
click at [144, 337] on button "+ Share Expand" at bounding box center [151, 342] width 52 height 11
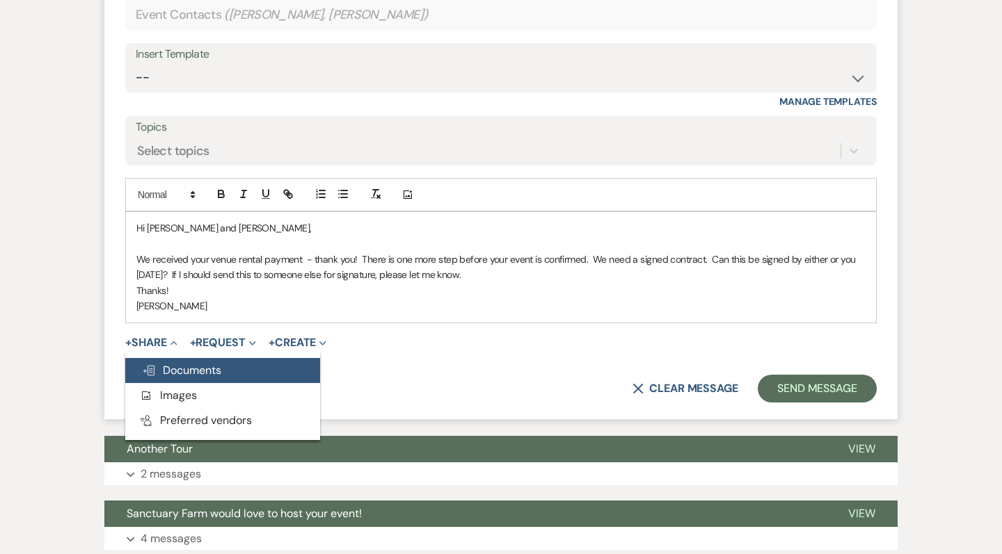
click at [185, 363] on span "Doc Upload Documents" at bounding box center [181, 370] width 79 height 15
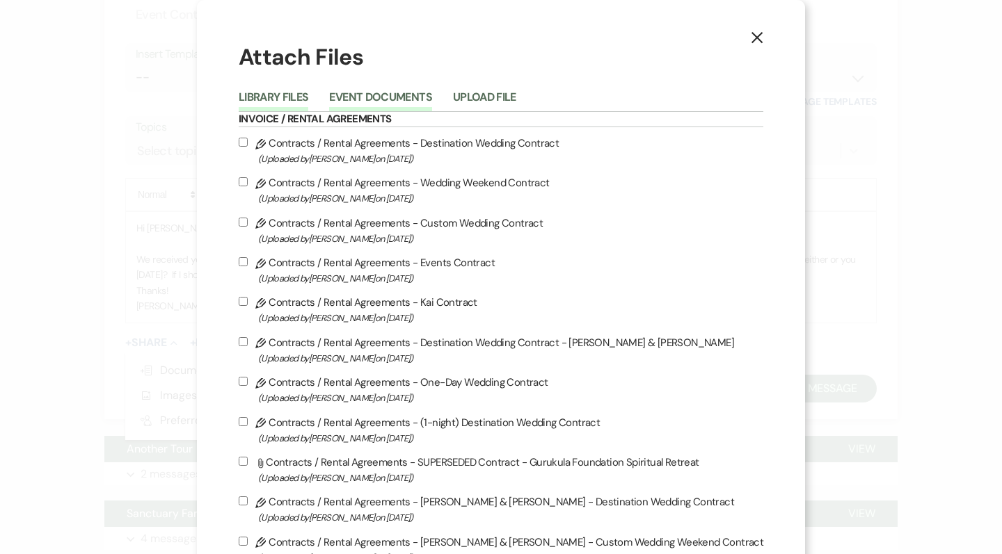
click at [411, 96] on button "Event Documents" at bounding box center [380, 101] width 102 height 19
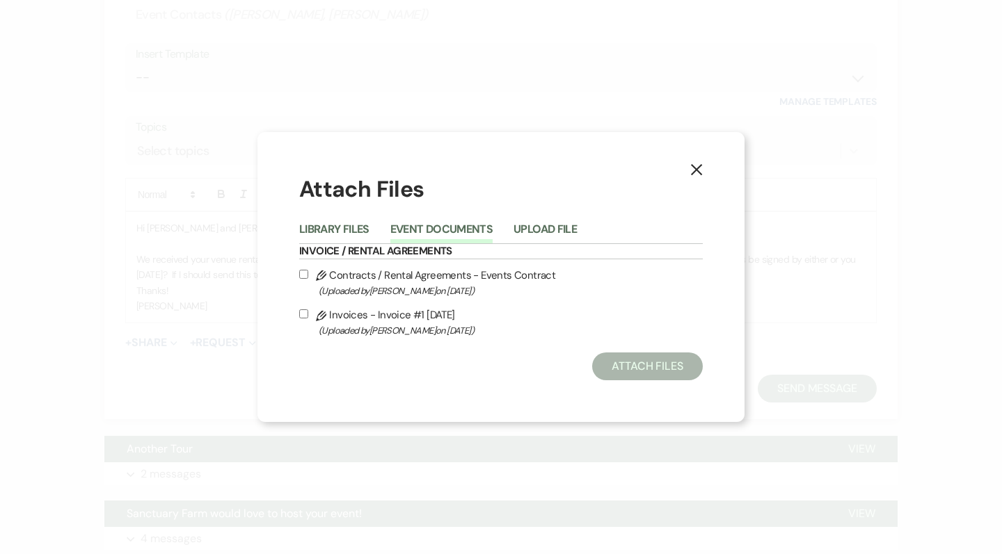
click at [303, 271] on input "Pencil Contracts / Rental Agreements - Events Contract (Uploaded by Pam Morrow …" at bounding box center [303, 274] width 9 height 9
checkbox input "true"
click at [612, 368] on button "Attach Files" at bounding box center [647, 367] width 111 height 28
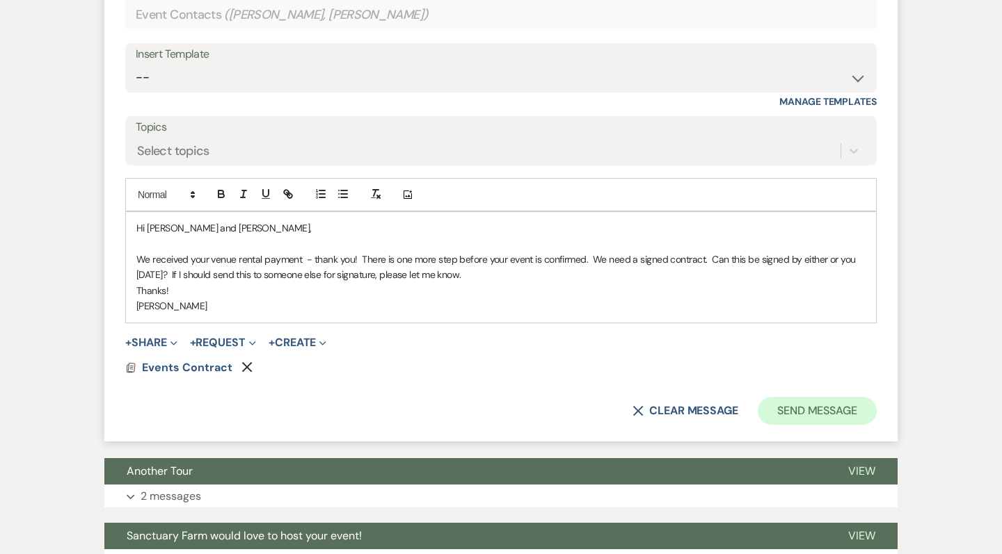
click at [811, 397] on button "Send Message" at bounding box center [817, 411] width 119 height 28
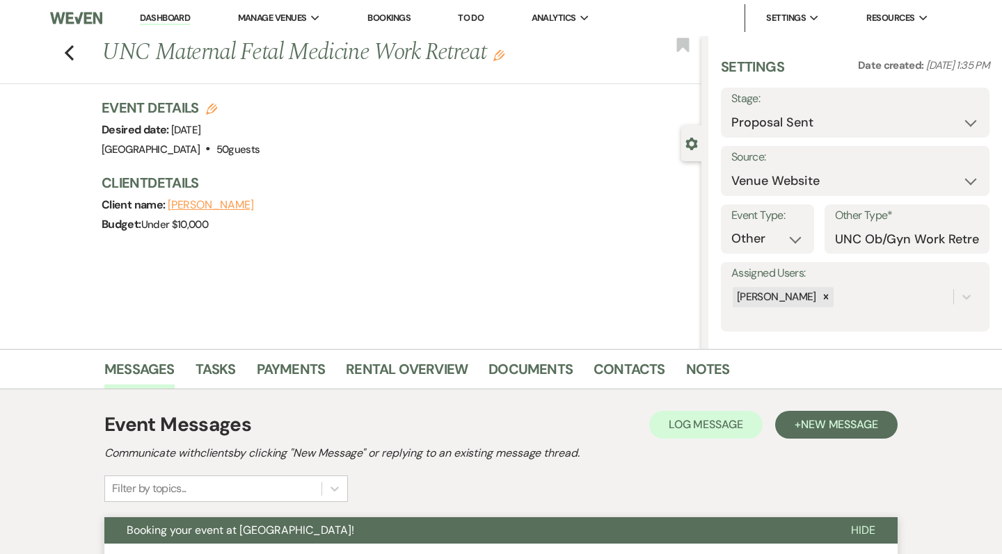
scroll to position [0, 0]
click at [174, 13] on link "Dashboard" at bounding box center [165, 18] width 50 height 13
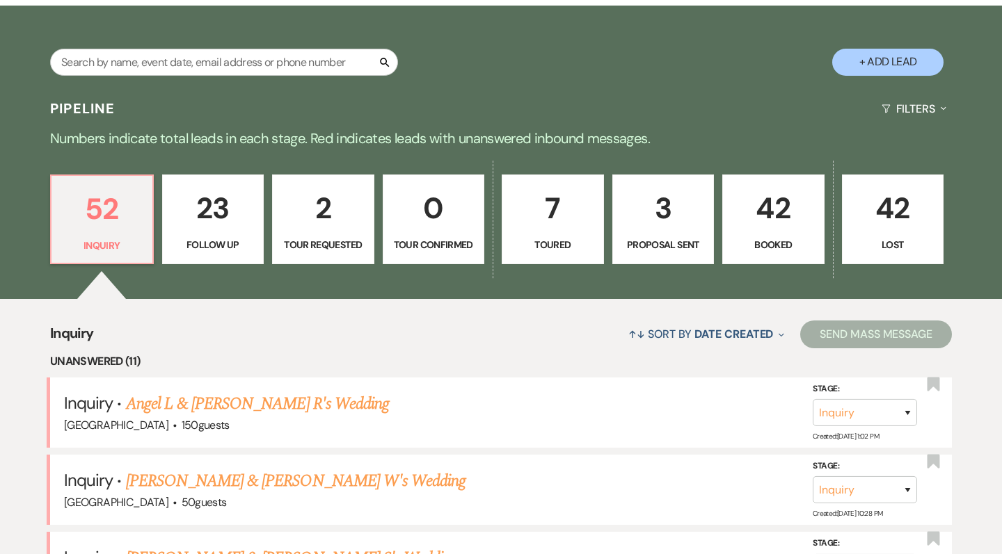
click at [570, 236] on link "7 Toured" at bounding box center [553, 220] width 102 height 90
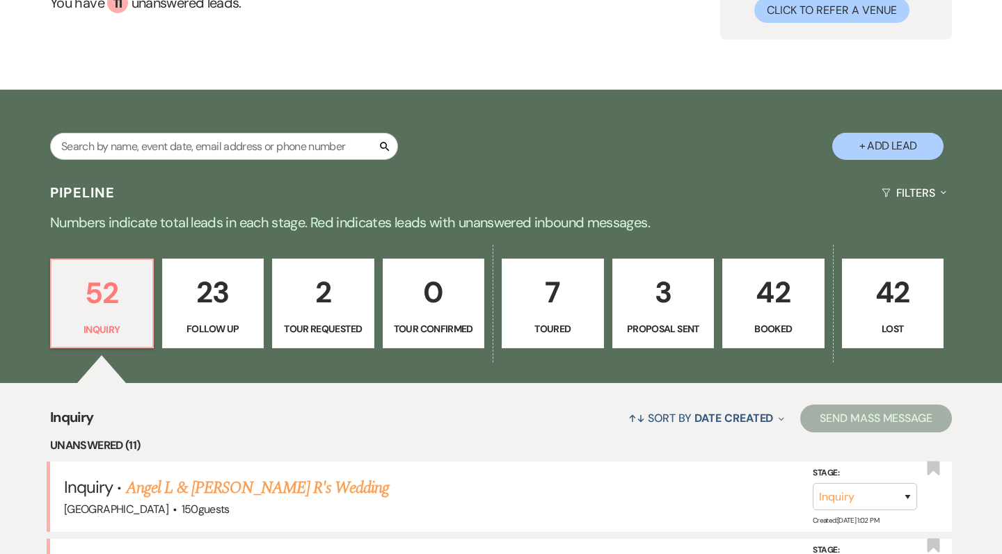
select select "5"
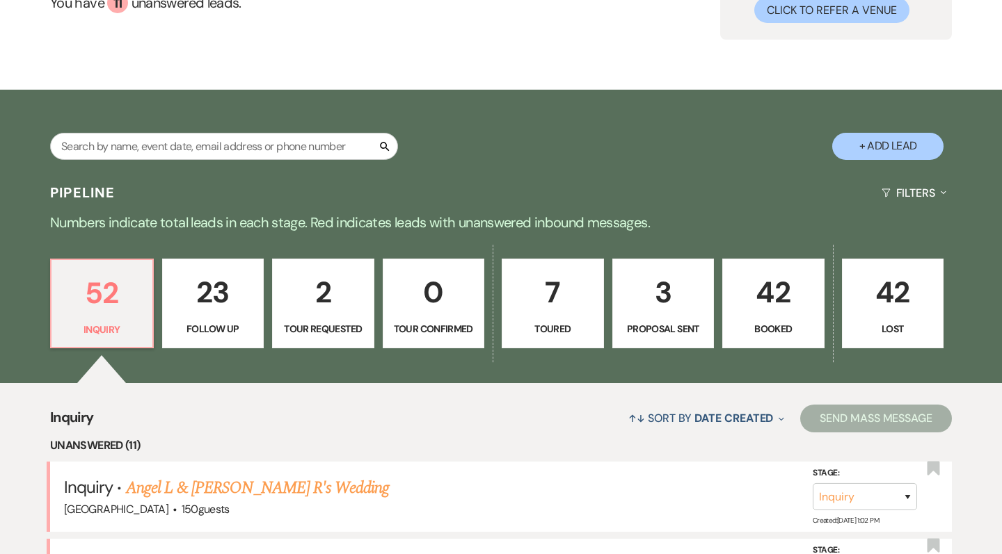
select select "5"
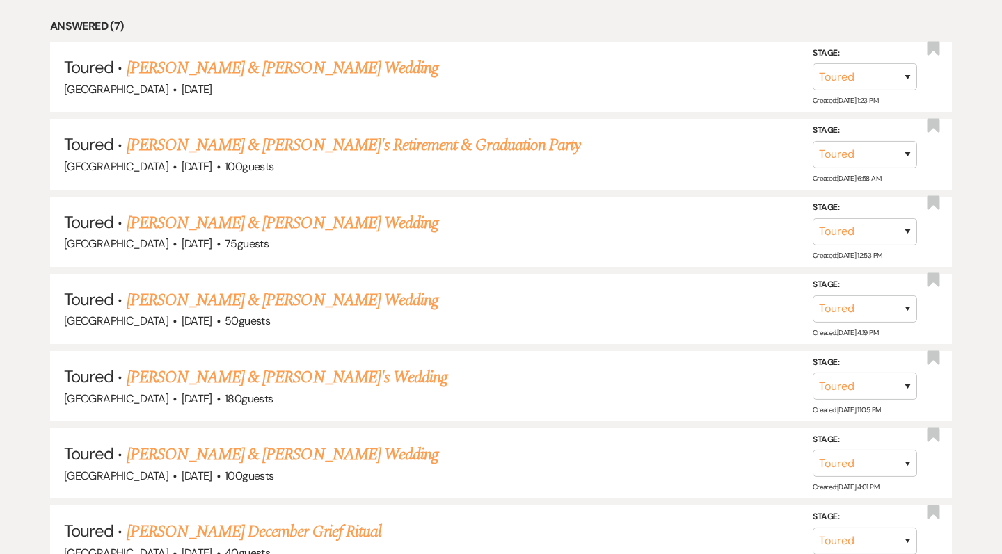
scroll to position [621, 0]
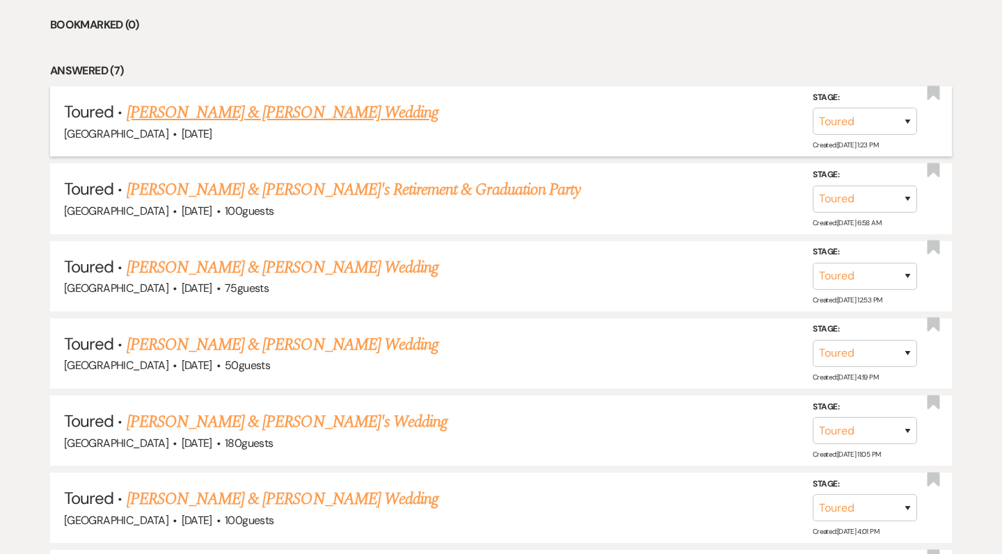
click at [378, 105] on link "Canaan West & Catherine Berman's Wedding" at bounding box center [283, 112] width 312 height 25
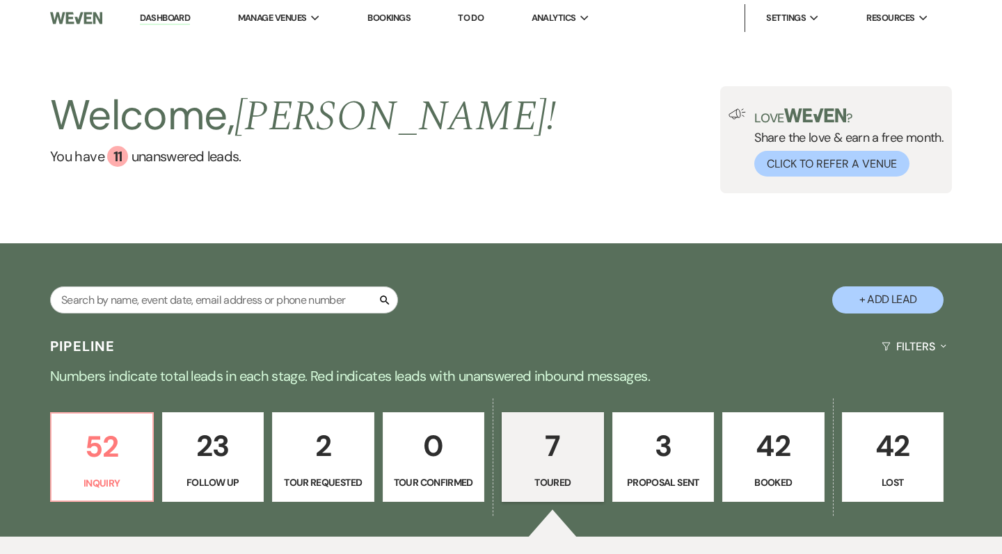
select select "5"
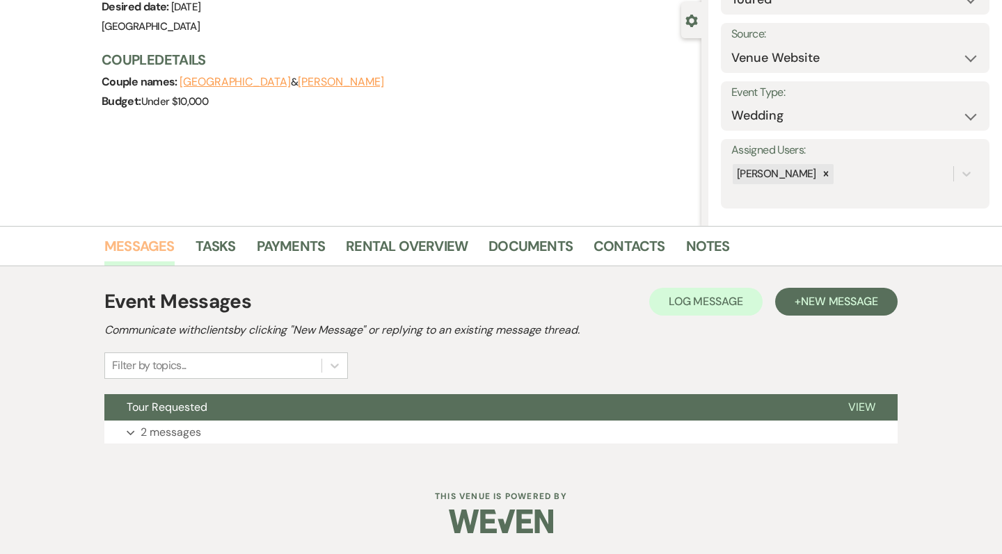
scroll to position [122, 0]
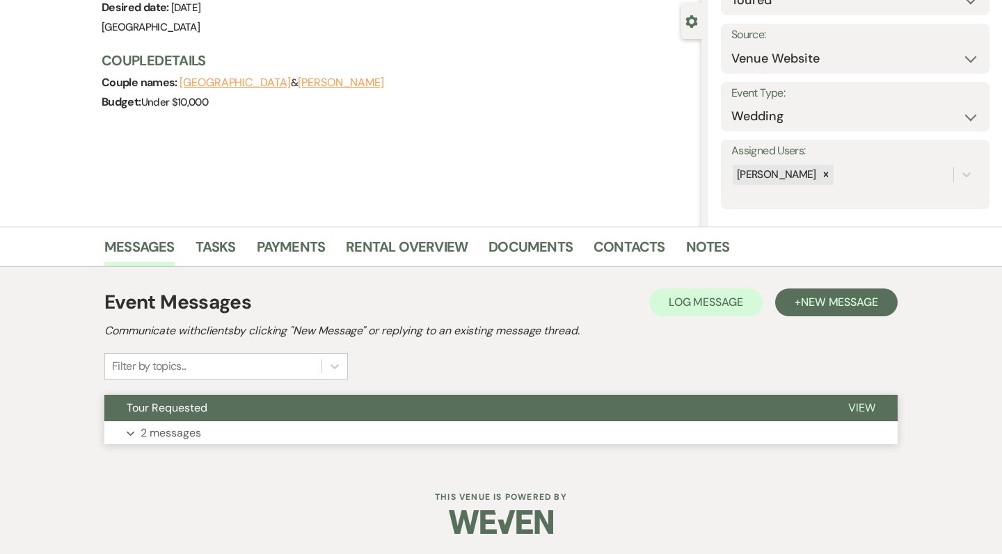
click at [515, 440] on button "Expand 2 messages" at bounding box center [500, 434] width 793 height 24
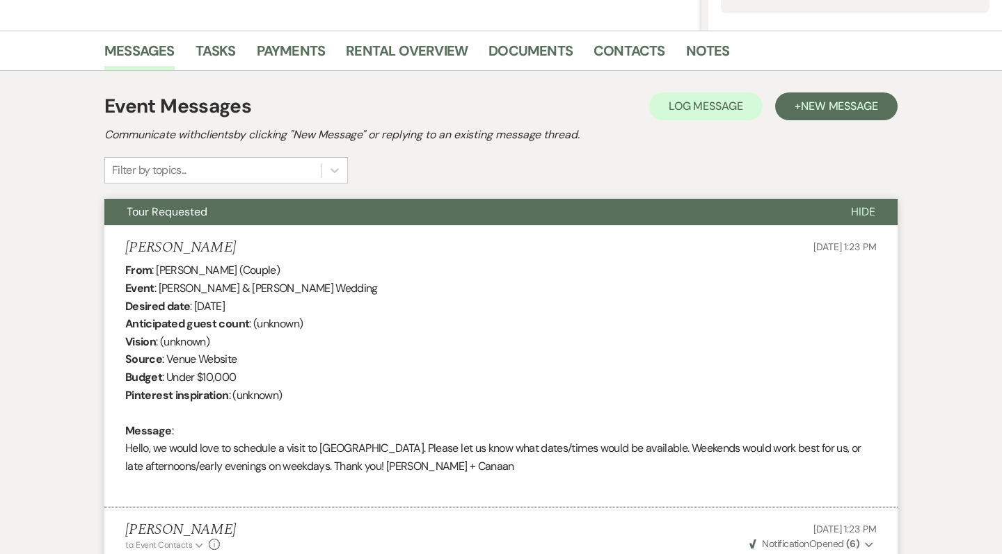
scroll to position [274, 0]
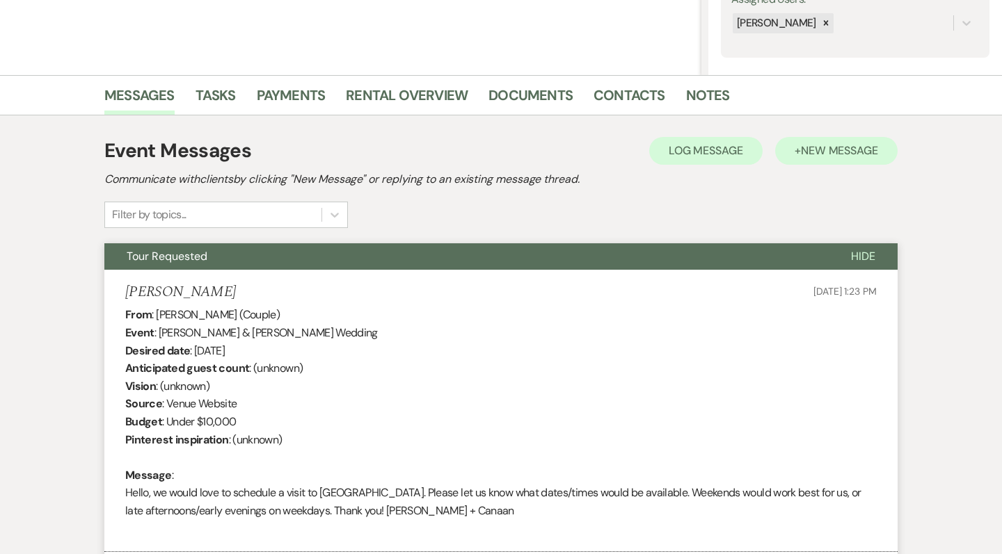
click at [849, 150] on span "New Message" at bounding box center [839, 150] width 77 height 15
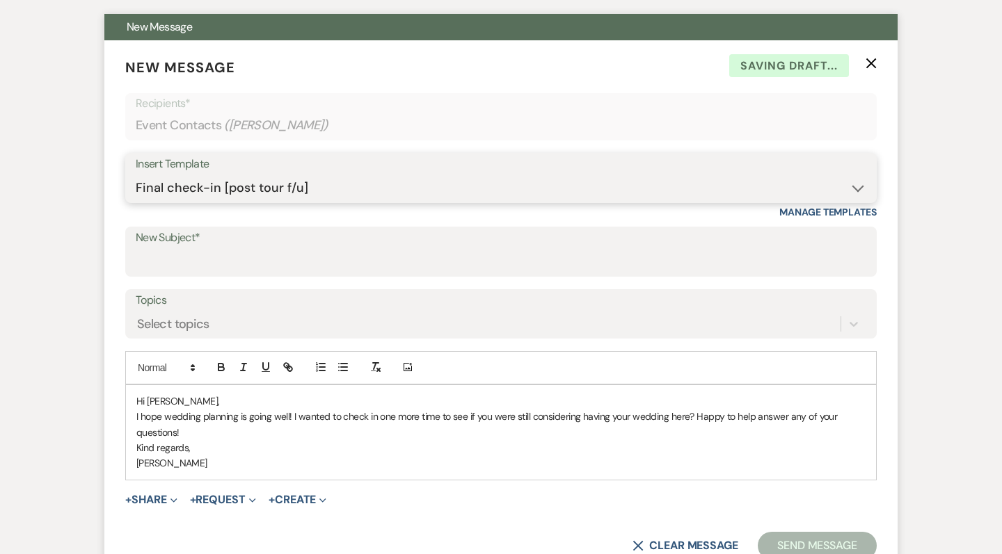
scroll to position [514, 0]
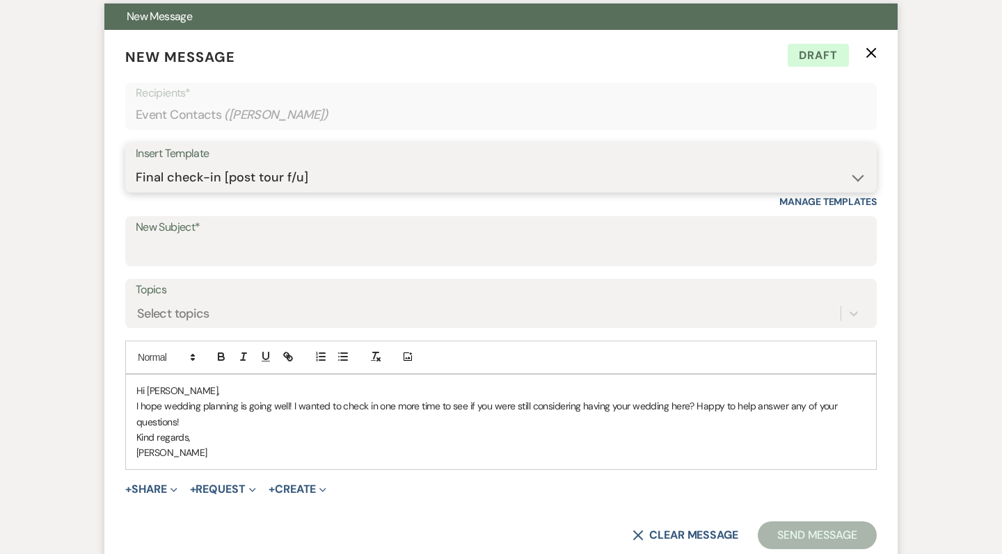
select select "5586"
type input "Ready to Tour Sanctuary Farm?"
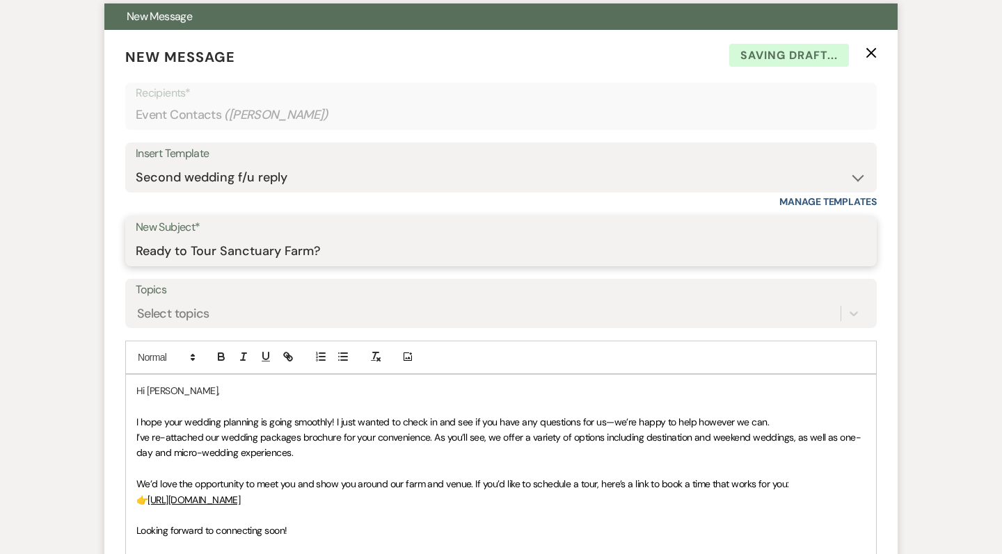
click at [248, 245] on input "Ready to Tour Sanctuary Farm?" at bounding box center [501, 251] width 730 height 27
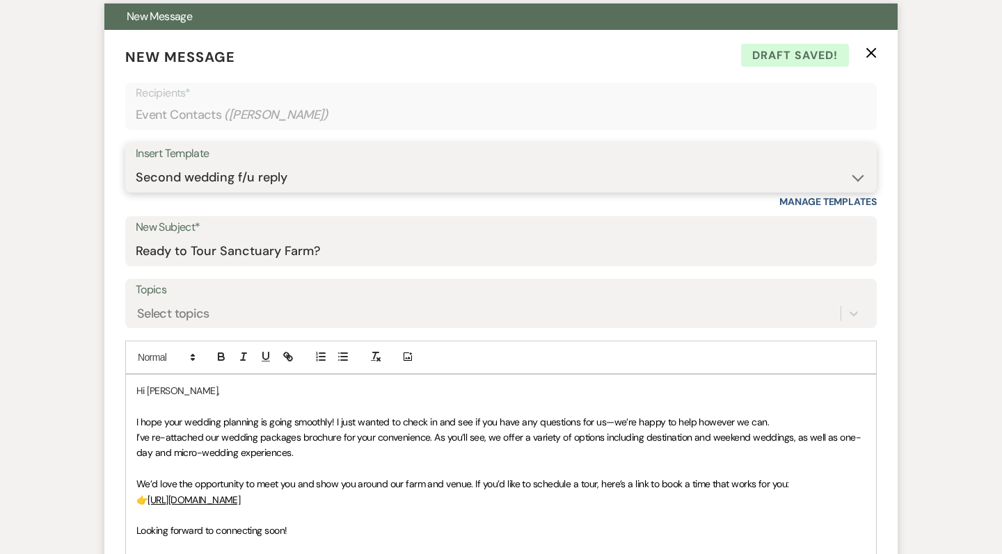
select select "5966"
type input "Your wedding at Sanctuary Farm!"
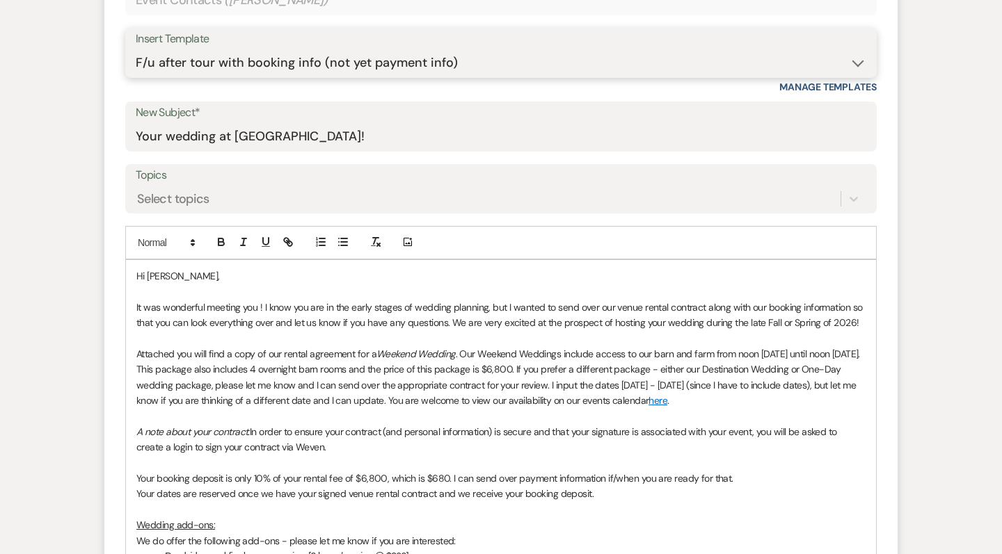
scroll to position [630, 0]
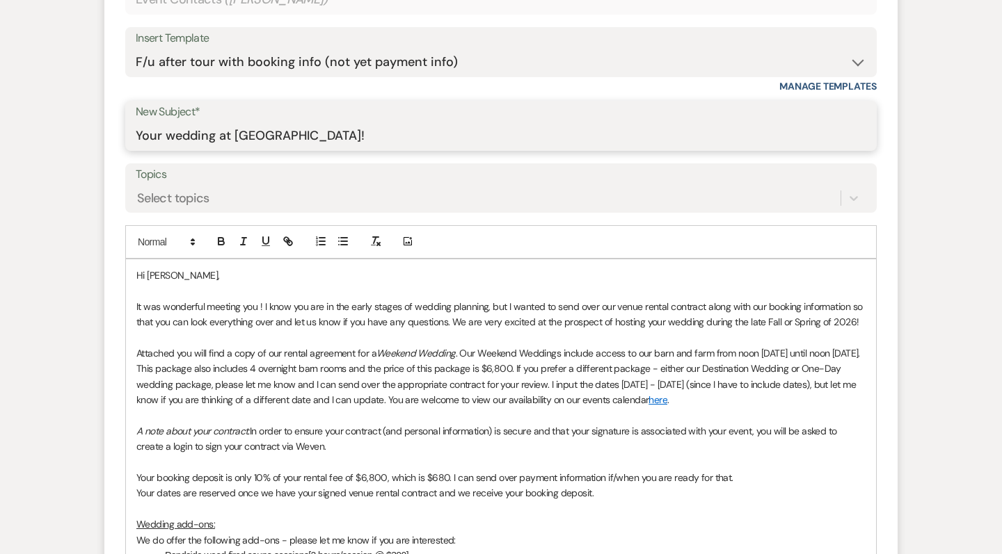
click at [246, 140] on input "Your wedding at Sanctuary Farm!" at bounding box center [501, 135] width 730 height 27
click at [181, 283] on p at bounding box center [500, 290] width 729 height 15
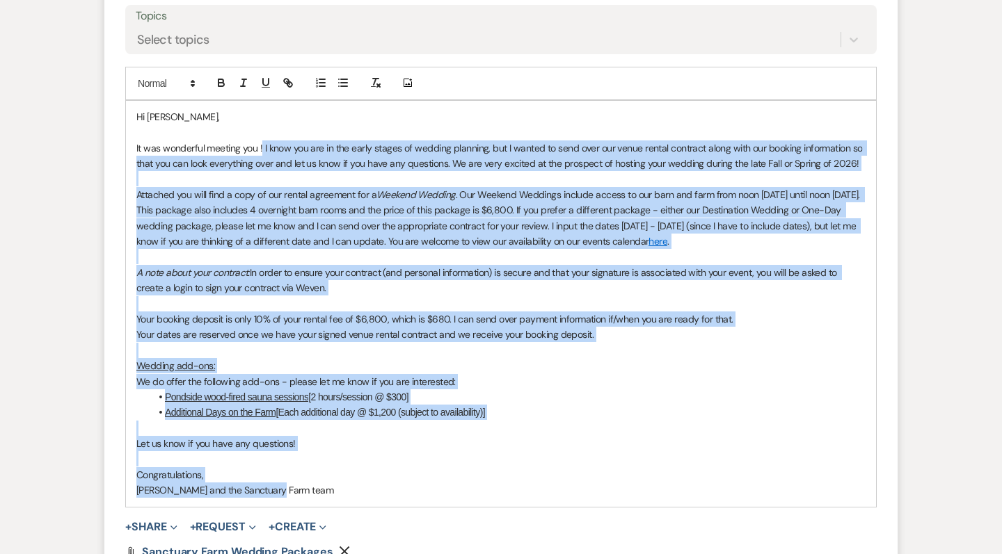
scroll to position [804, 0]
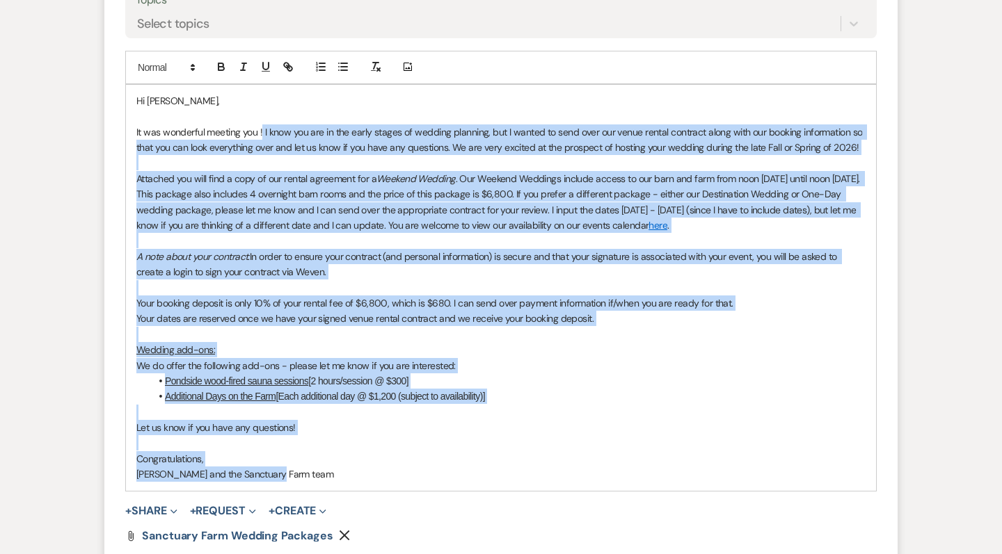
drag, startPoint x: 262, startPoint y: 303, endPoint x: 521, endPoint y: 386, distance: 272.6
click at [521, 386] on div "Hi Catherine, It was wonderful meeting you ! I know you are in the early stages…" at bounding box center [501, 288] width 750 height 406
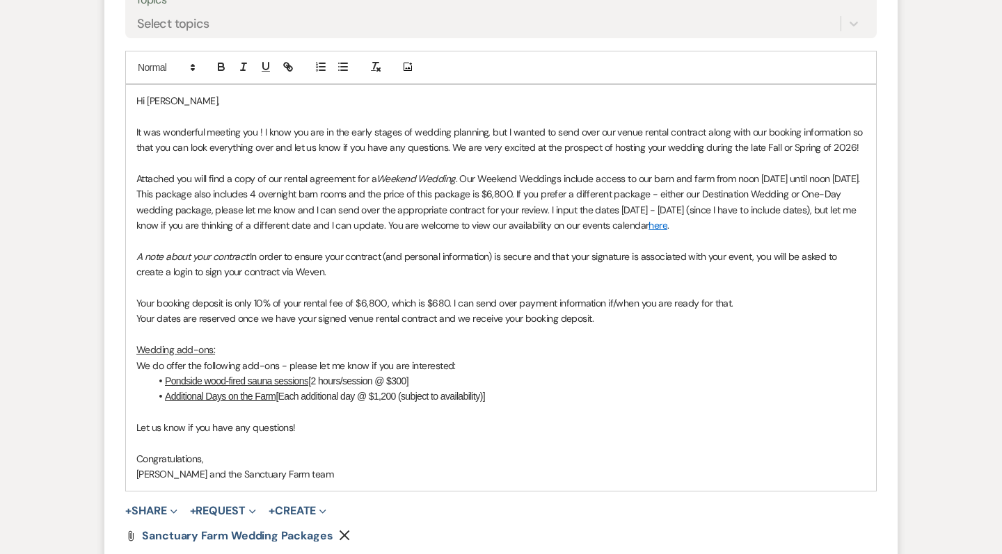
click at [524, 389] on li "Additional Days on the Farm [Each additional day @ $1,200 (subject to availabil…" at bounding box center [507, 396] width 715 height 15
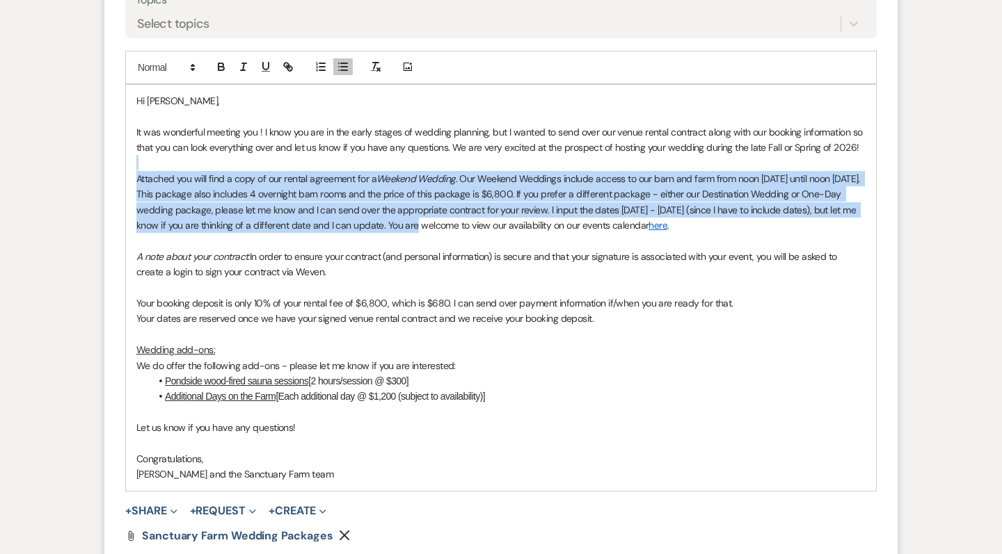
drag, startPoint x: 399, startPoint y: 222, endPoint x: 127, endPoint y: 166, distance: 278.4
click at [127, 166] on div "Hi Catherine, It was wonderful meeting you ! I know you are in the early stages…" at bounding box center [501, 288] width 750 height 406
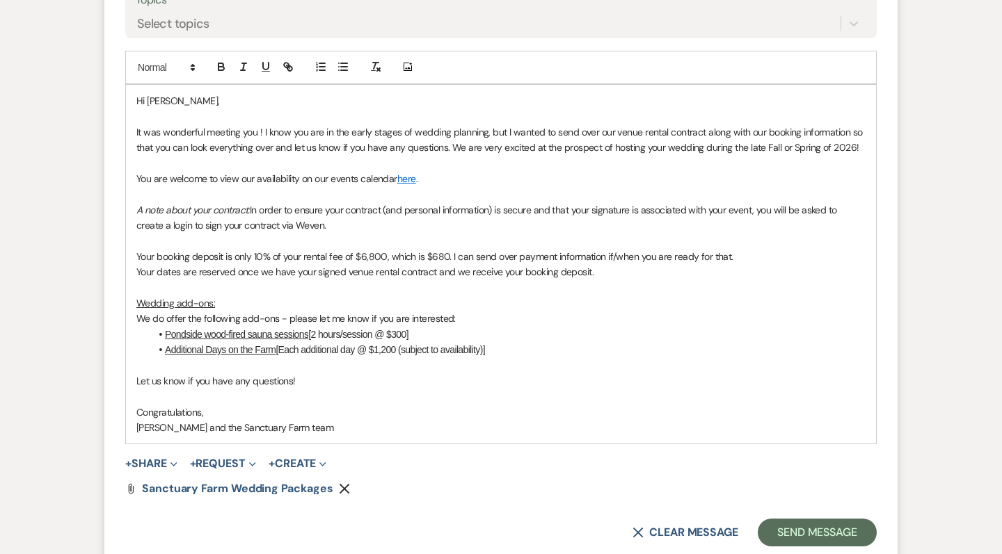
click at [780, 145] on span "It was wonderful meeting you ! I know you are in the early stages of wedding pl…" at bounding box center [500, 140] width 728 height 28
drag, startPoint x: 791, startPoint y: 145, endPoint x: 747, endPoint y: 145, distance: 43.8
click at [747, 145] on span "It was wonderful meeting you ! I know you are in the early stages of wedding pl…" at bounding box center [500, 140] width 728 height 28
click at [778, 145] on span "It was wonderful meeting you ! I know you are in the early stages of wedding pl…" at bounding box center [500, 140] width 728 height 28
paste div
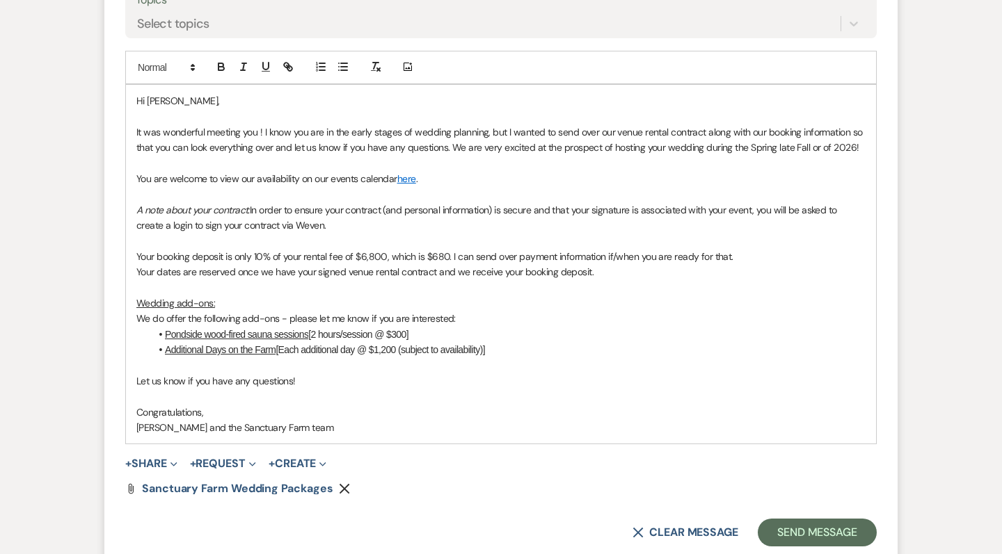
click at [776, 145] on span "It was wonderful meeting you ! I know you are in the early stages of wedding pl…" at bounding box center [500, 140] width 728 height 28
click at [810, 144] on span "It was wonderful meeting you ! I know you are in the early stages of wedding pl…" at bounding box center [500, 140] width 728 height 28
click at [742, 189] on p at bounding box center [500, 193] width 729 height 15
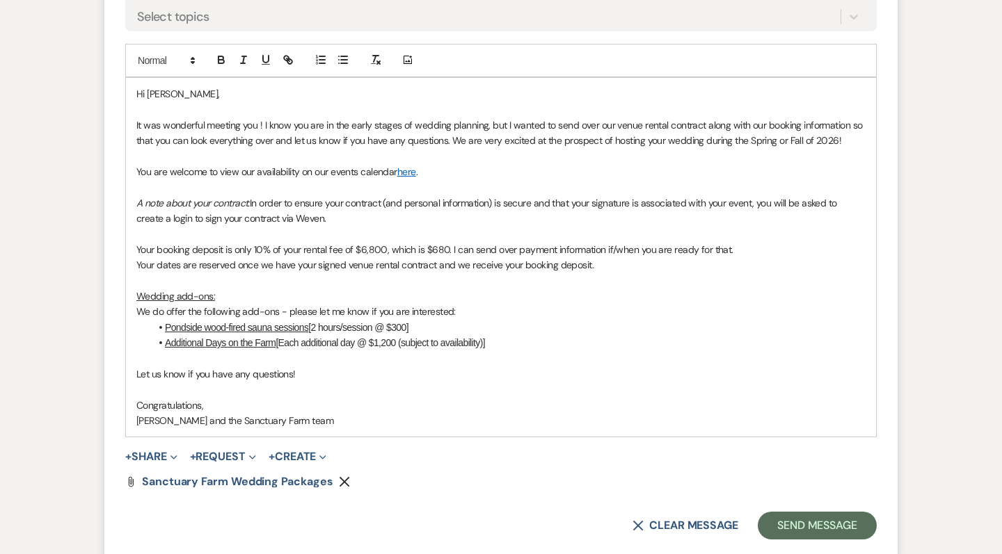
click at [256, 122] on span "It was wonderful meeting you ! I know you are in the early stages of wedding pl…" at bounding box center [500, 133] width 728 height 28
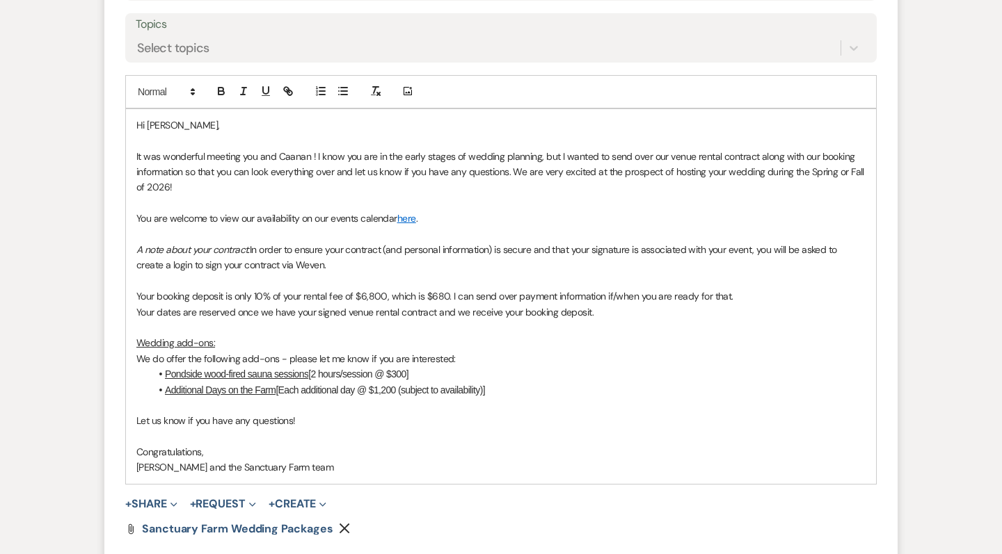
scroll to position [712, 0]
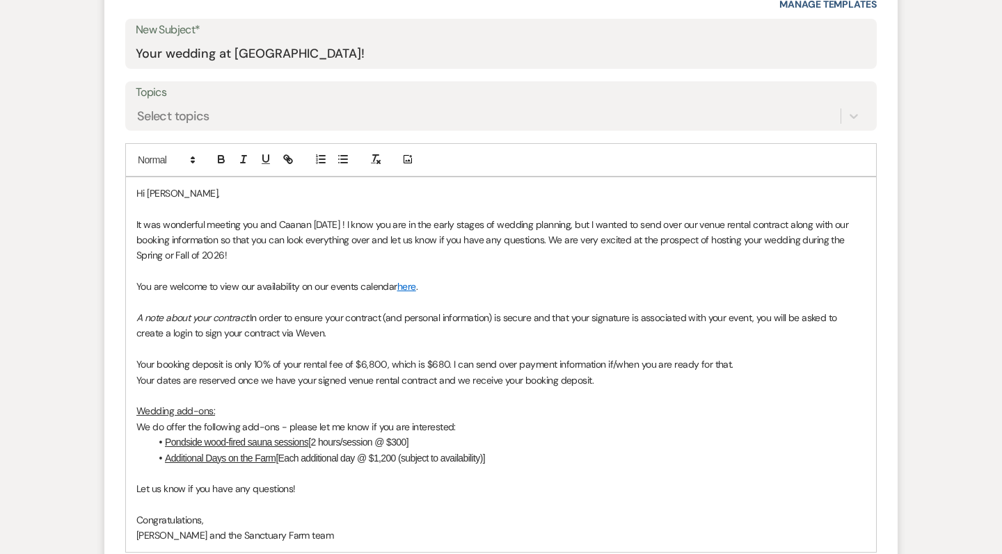
click at [541, 241] on span "It was wonderful meeting you and Caanan on Tuesday ! I know you are in the earl…" at bounding box center [493, 240] width 714 height 44
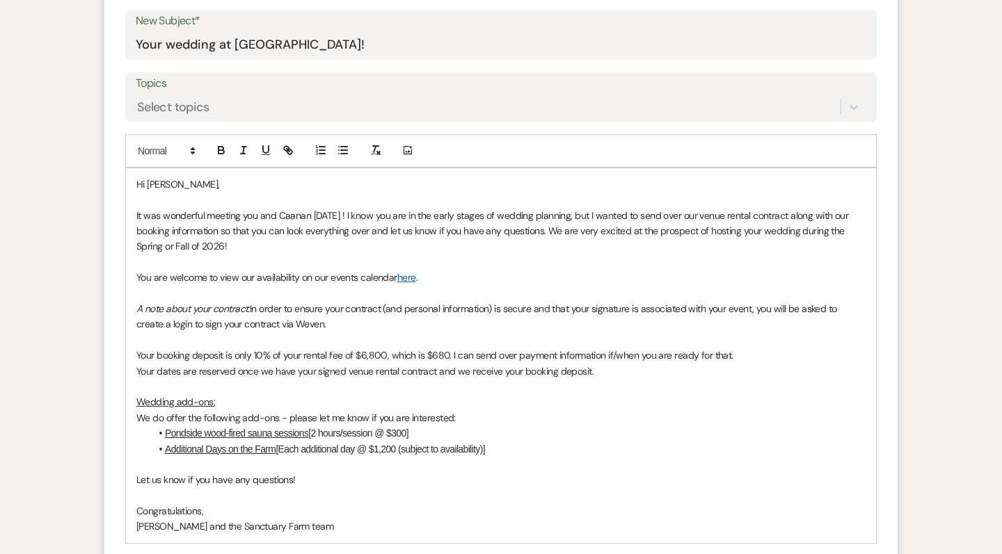
scroll to position [723, 0]
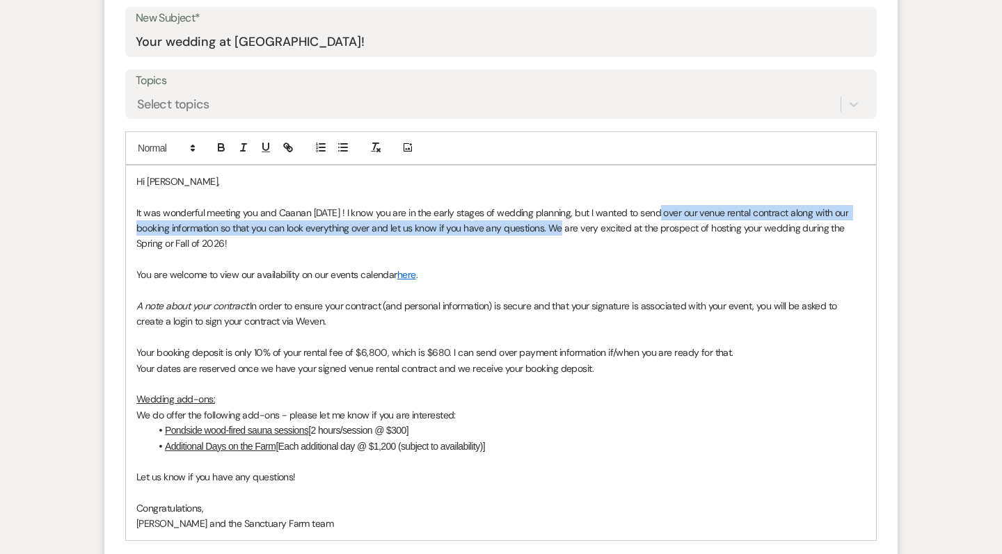
drag, startPoint x: 655, startPoint y: 211, endPoint x: 543, endPoint y: 227, distance: 112.5
click at [543, 227] on span "It was wonderful meeting you and Caanan on Tuesday ! I know you are in the earl…" at bounding box center [493, 229] width 714 height 44
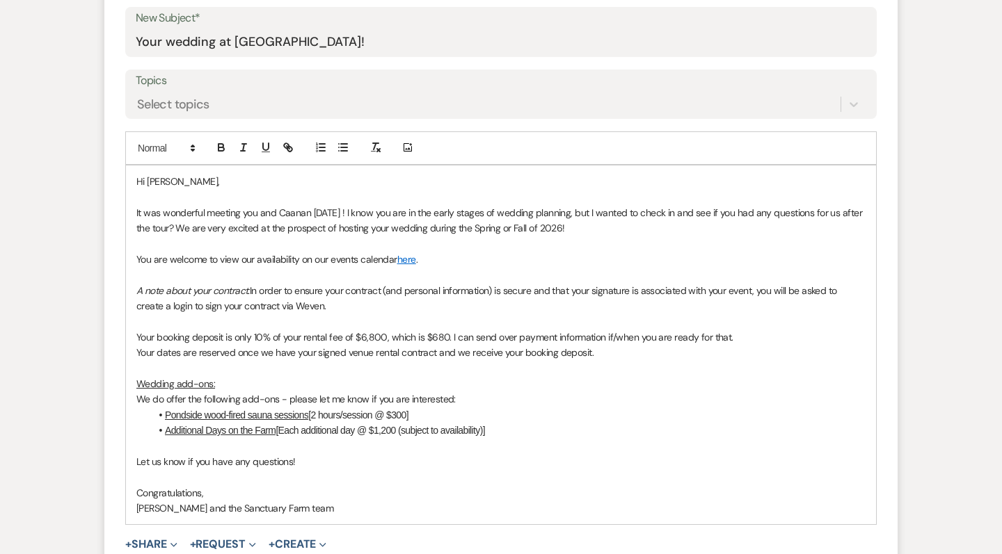
click at [483, 252] on p "You are welcome to view our availability on our events calendar here ." at bounding box center [500, 259] width 729 height 15
drag, startPoint x: 486, startPoint y: 253, endPoint x: 107, endPoint y: 253, distance: 378.4
click at [106, 254] on form "New Message X Draft saved! Recipients* Event Contacts ( Catherine Berman ) Inse…" at bounding box center [500, 233] width 793 height 824
drag, startPoint x: 449, startPoint y: 250, endPoint x: 113, endPoint y: 252, distance: 336.0
click at [113, 253] on form "New Message X Saving draft... Recipients* Event Contacts ( Catherine Berman ) I…" at bounding box center [500, 233] width 793 height 824
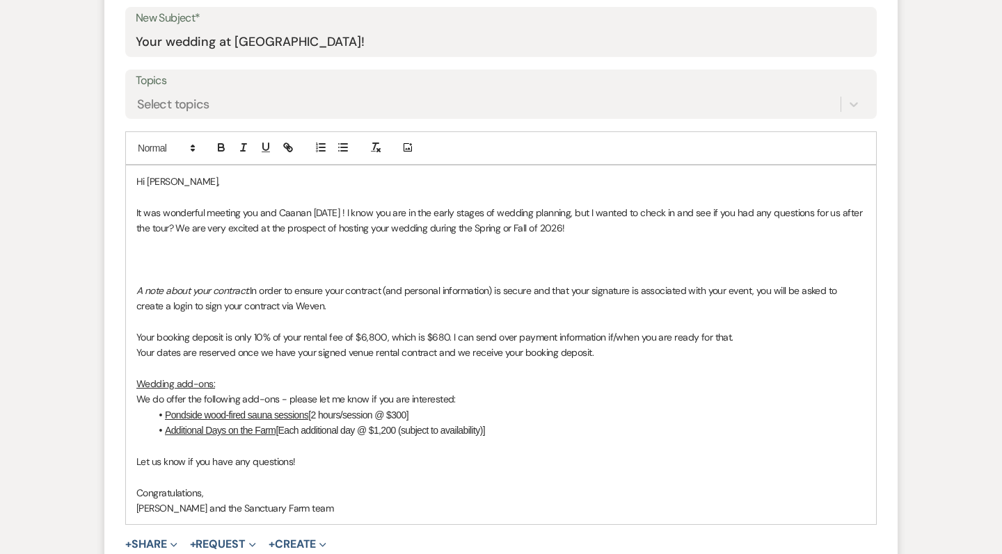
click at [666, 223] on p "It was wonderful meeting you and Caanan on Tuesday ! I know you are in the earl…" at bounding box center [500, 220] width 729 height 31
click at [572, 251] on p at bounding box center [500, 243] width 729 height 15
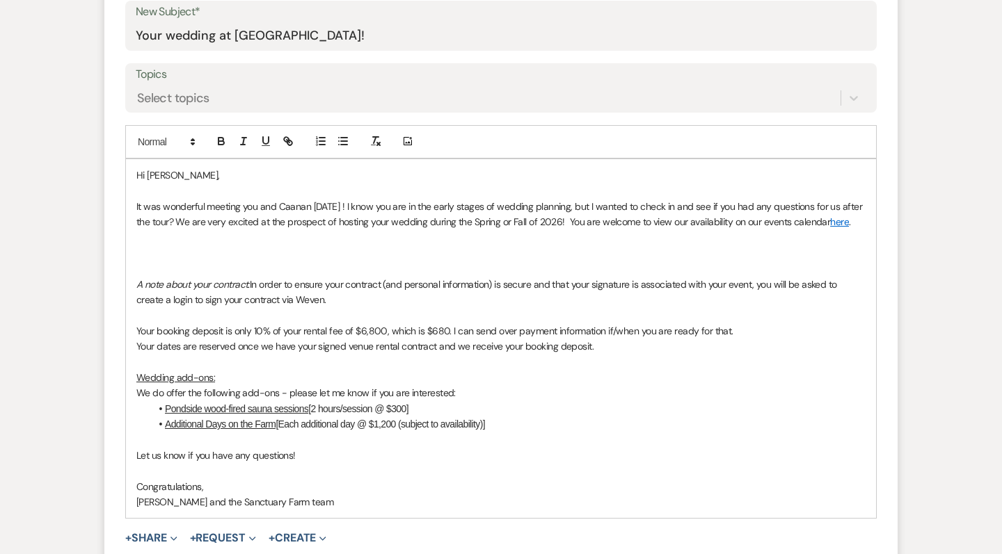
scroll to position [735, 0]
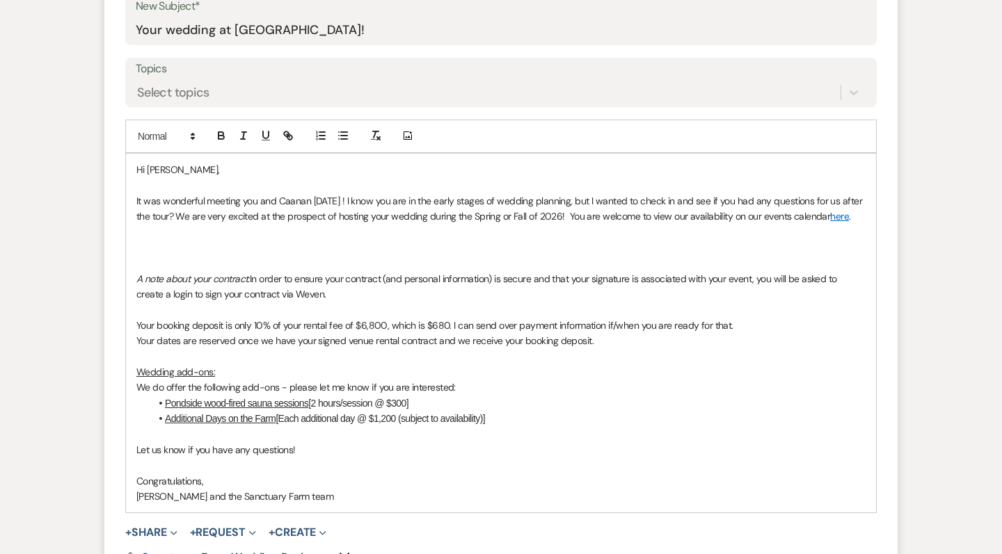
drag, startPoint x: 517, startPoint y: 429, endPoint x: 118, endPoint y: 260, distance: 433.6
click at [118, 260] on form "New Message X Draft saved! Recipients* Event Contacts ( Catherine Berman ) Inse…" at bounding box center [500, 221] width 793 height 824
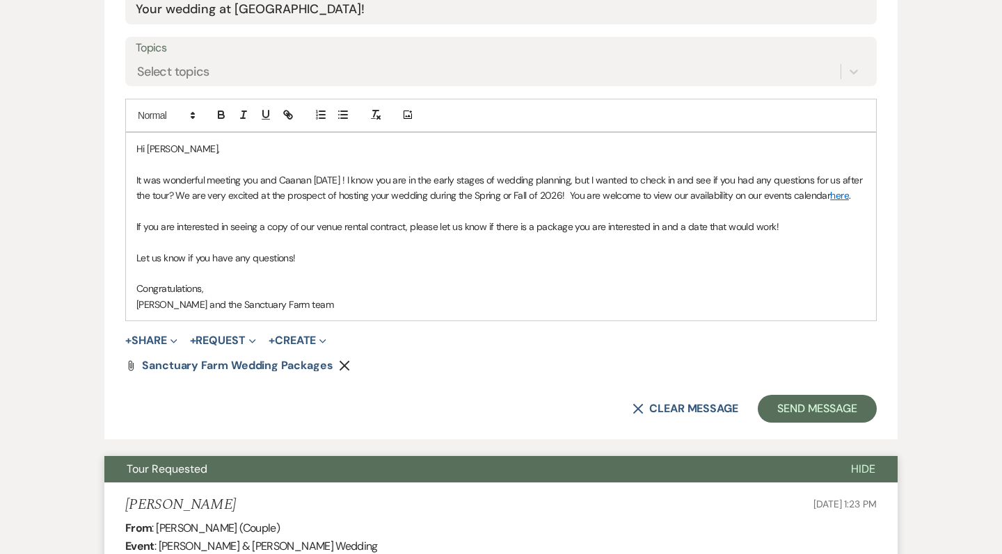
scroll to position [760, 0]
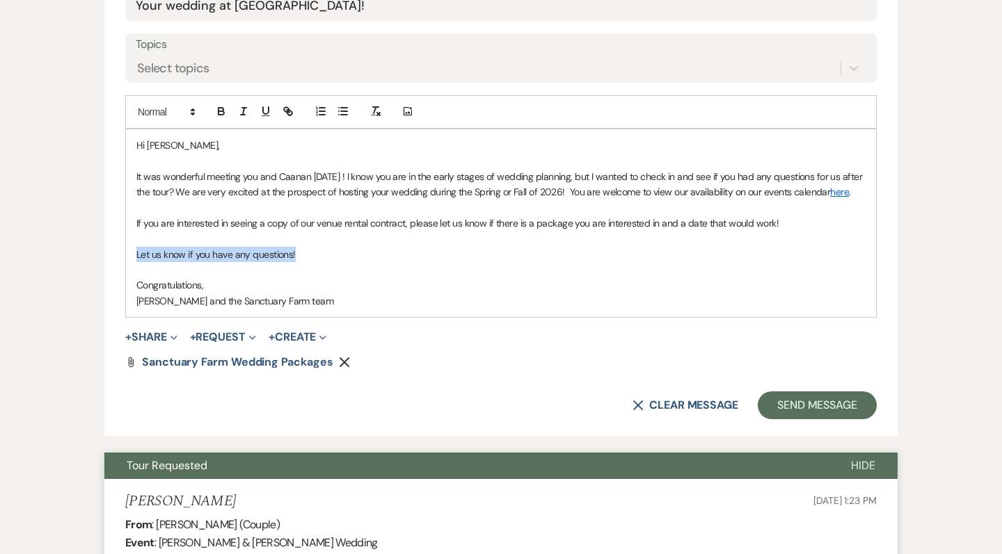
drag, startPoint x: 340, startPoint y: 266, endPoint x: 91, endPoint y: 266, distance: 249.0
click at [91, 266] on div "Messages Tasks Payments Rental Overview Documents Contacts Notes Event Messages…" at bounding box center [501, 540] width 1002 height 1900
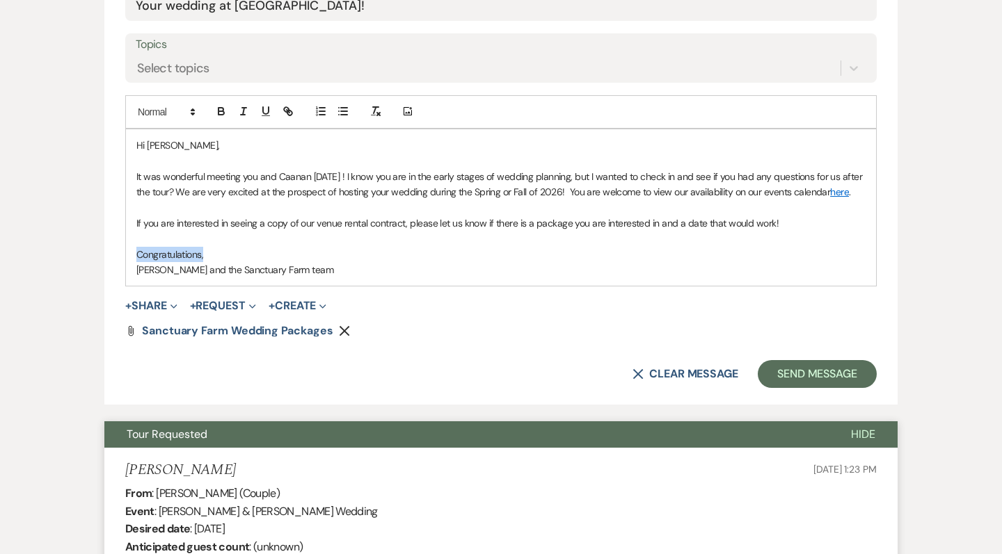
drag, startPoint x: 203, startPoint y: 263, endPoint x: 66, endPoint y: 261, distance: 137.1
click at [66, 262] on div "Messages Tasks Payments Rental Overview Documents Contacts Notes Event Messages…" at bounding box center [501, 524] width 1002 height 1868
click at [259, 246] on p at bounding box center [500, 238] width 729 height 15
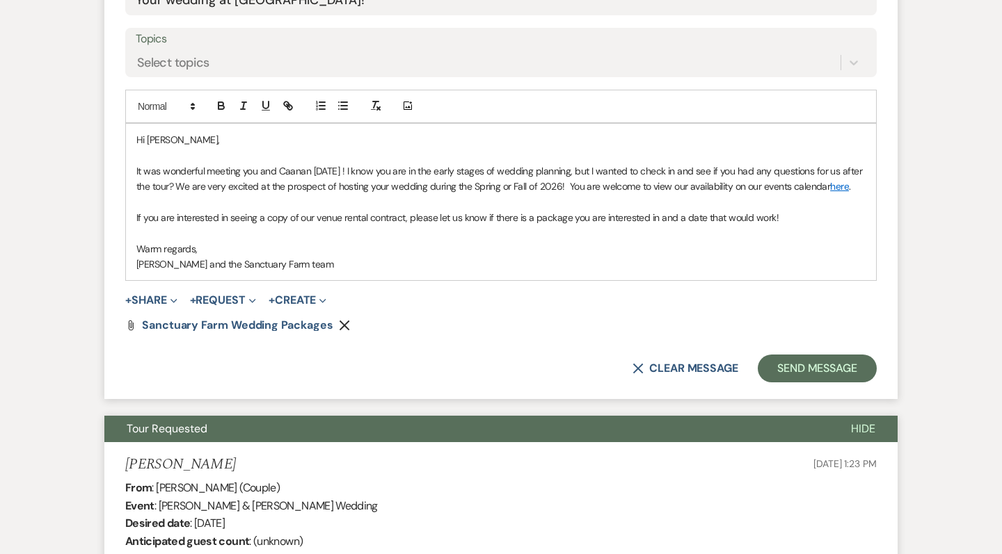
click at [188, 136] on span "Hi Catherine," at bounding box center [177, 140] width 83 height 13
click at [199, 187] on span "It was wonderful meeting you and Caanan on Tuesday ! I know you are in the earl…" at bounding box center [500, 179] width 728 height 28
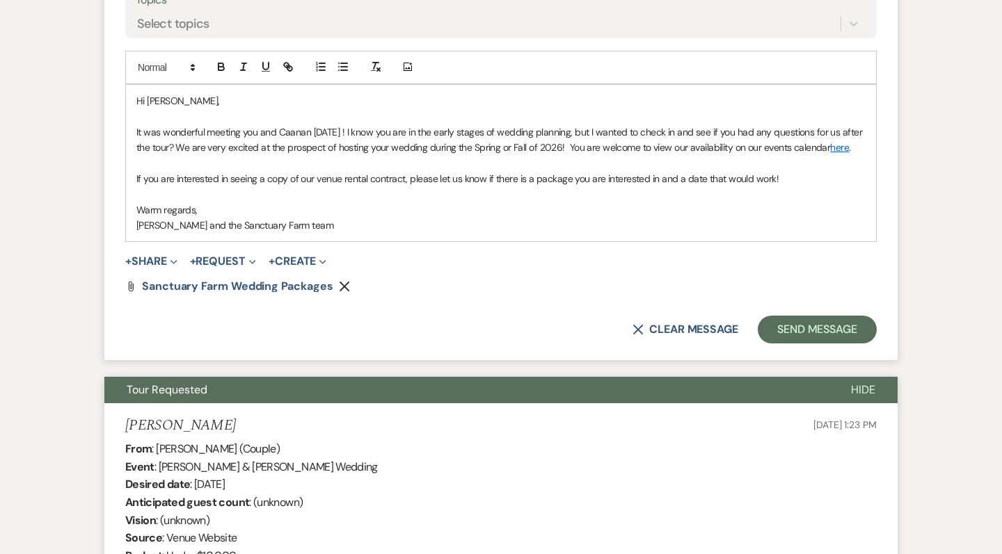
scroll to position [808, 0]
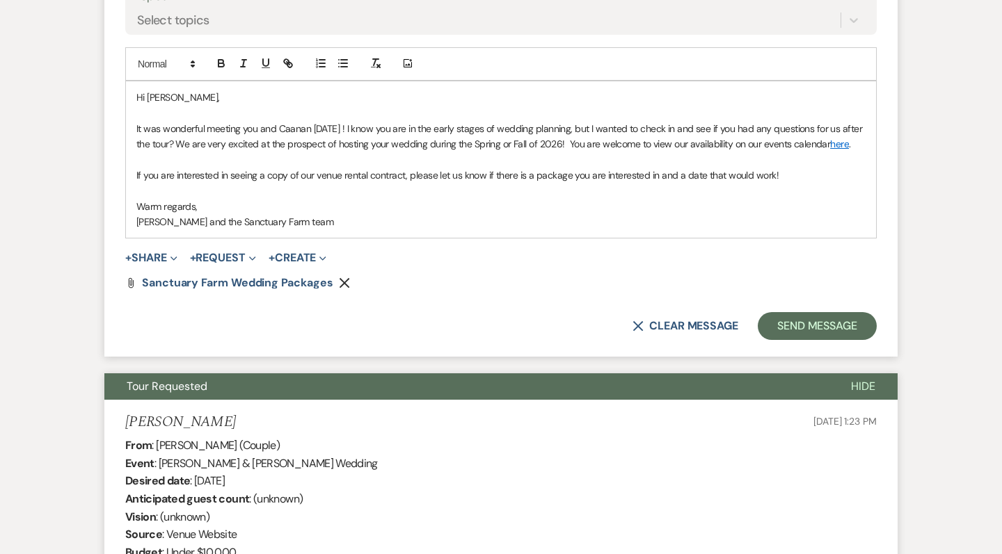
click at [812, 198] on p at bounding box center [500, 190] width 729 height 15
click at [803, 183] on p "If you are interested in seeing a copy of our venue rental contract, please let…" at bounding box center [500, 175] width 729 height 15
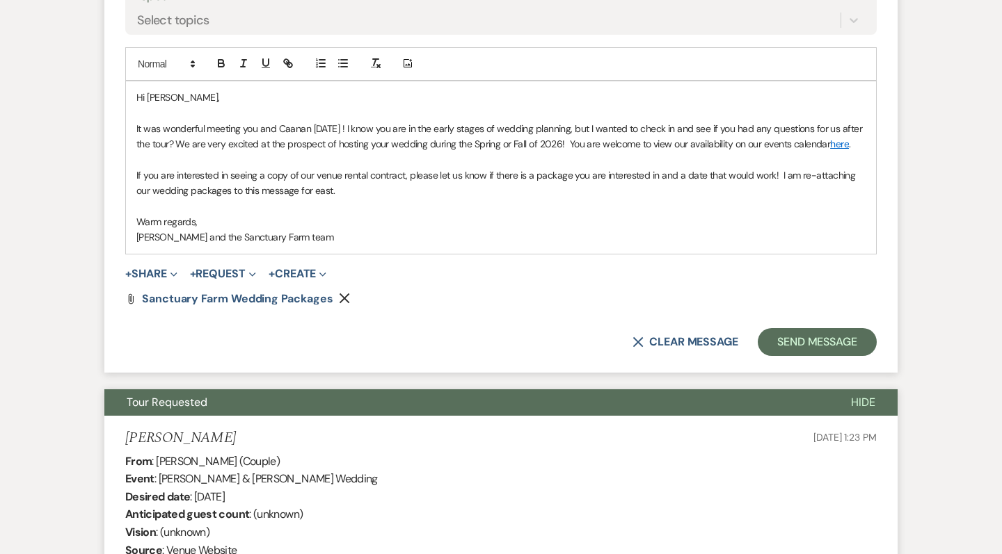
scroll to position [828, 0]
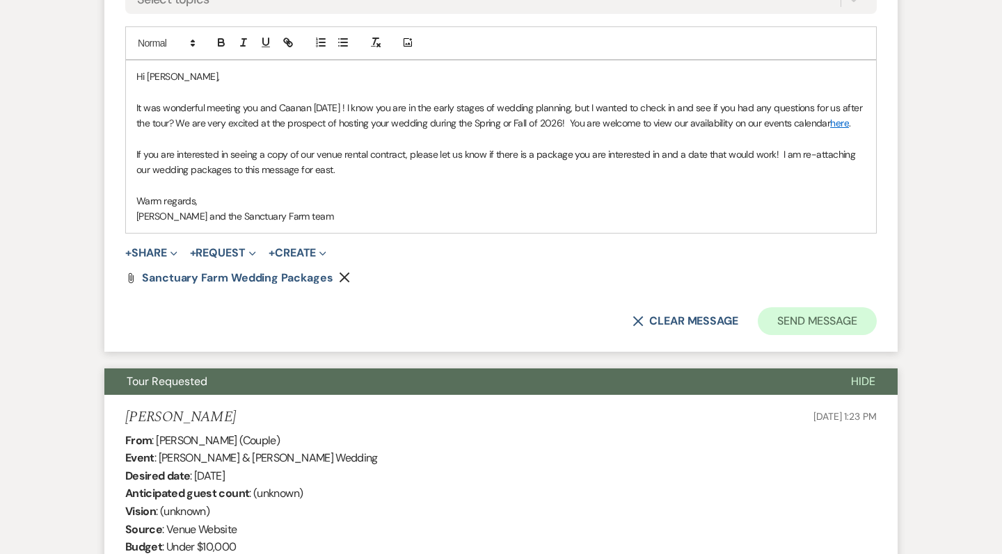
click at [831, 329] on button "Send Message" at bounding box center [817, 321] width 119 height 28
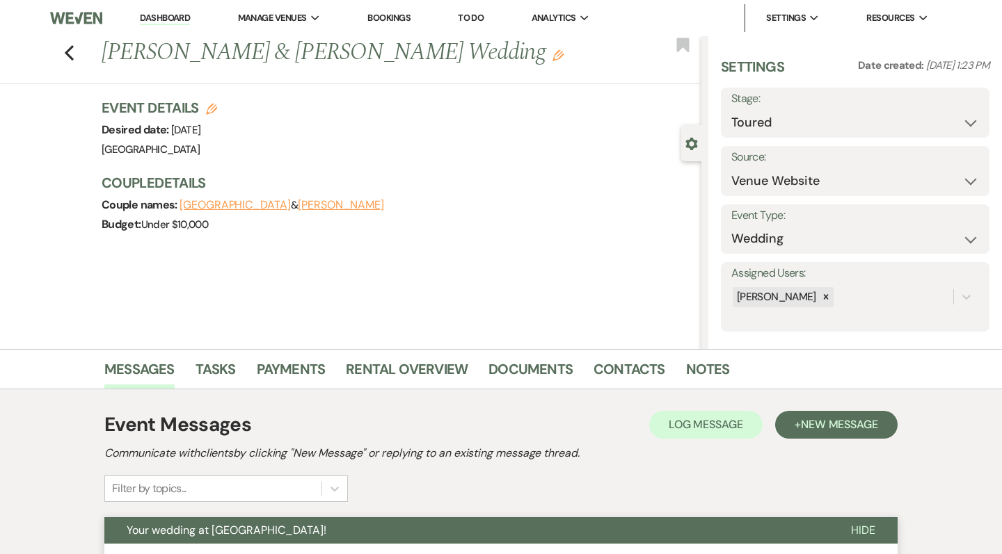
scroll to position [0, 0]
click at [156, 15] on link "Dashboard" at bounding box center [165, 18] width 50 height 13
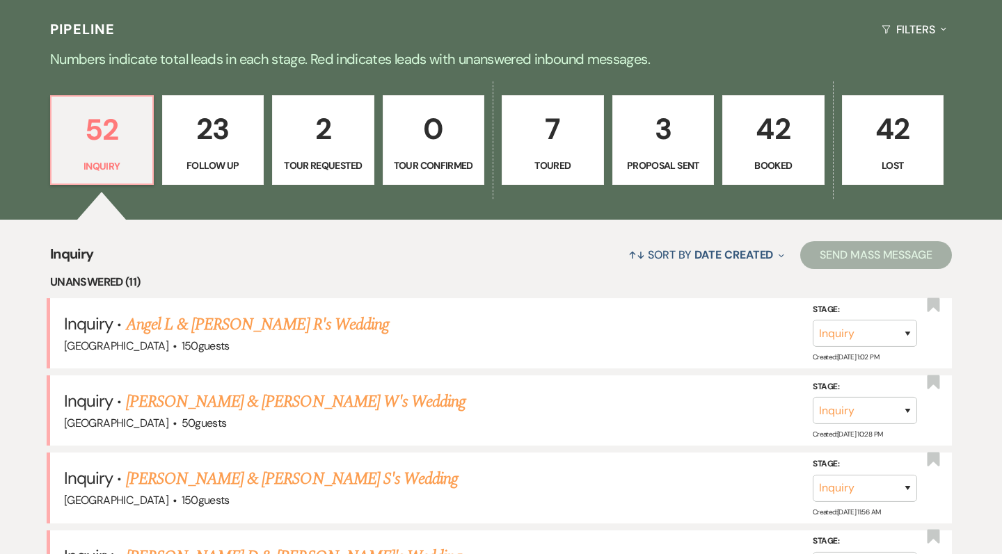
scroll to position [319, 0]
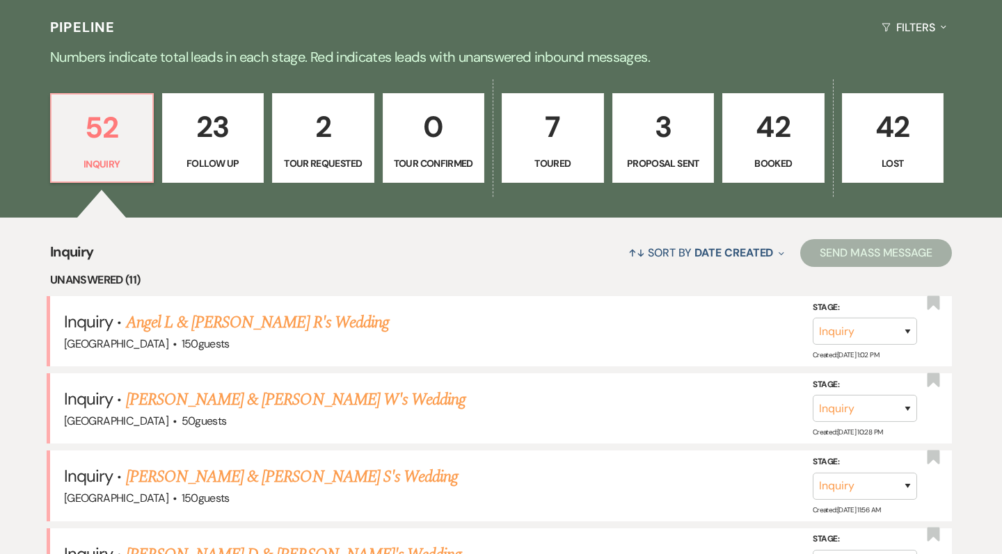
click at [559, 159] on p "Toured" at bounding box center [553, 163] width 84 height 15
select select "5"
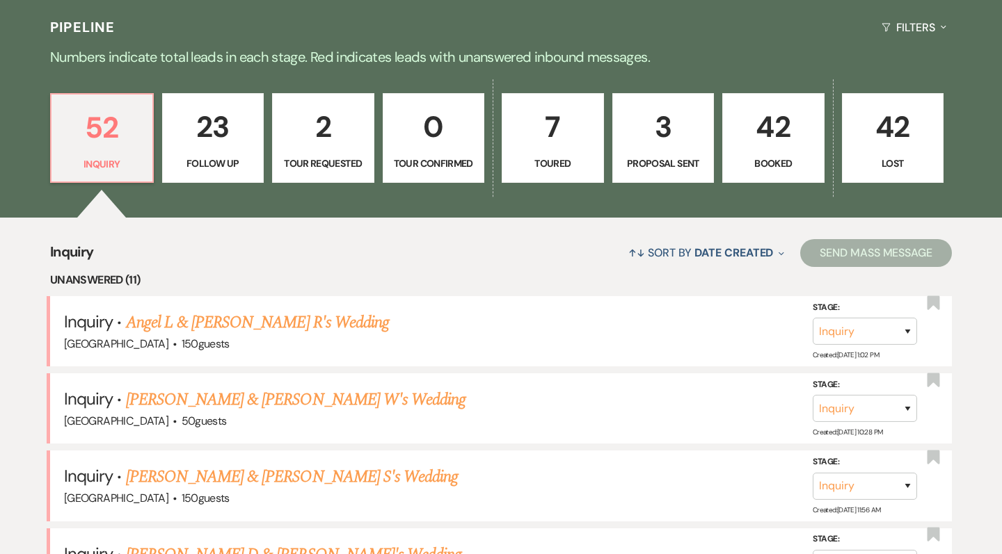
select select "5"
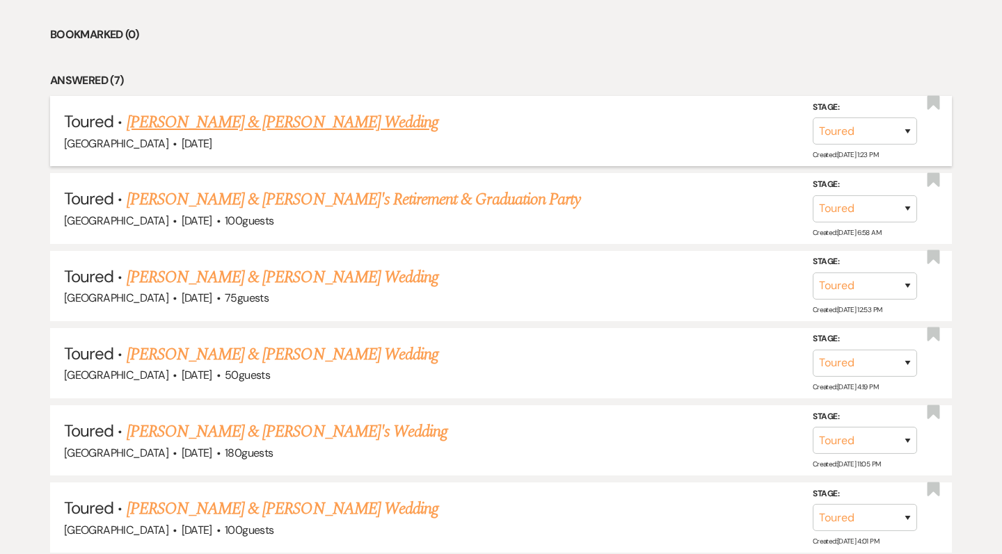
scroll to position [617, 0]
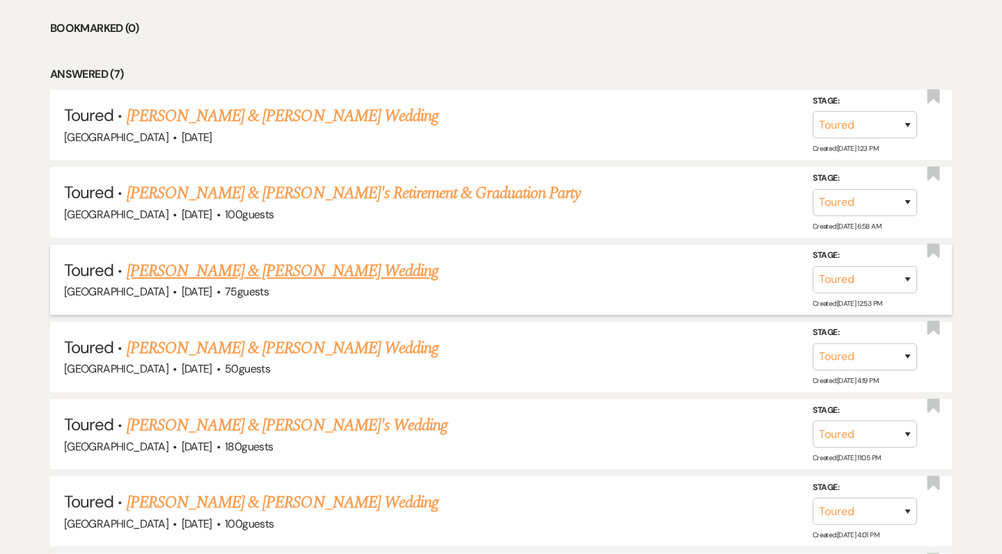
click at [343, 267] on link "David Yan & Kristianna Elbert's Wedding" at bounding box center [283, 271] width 312 height 25
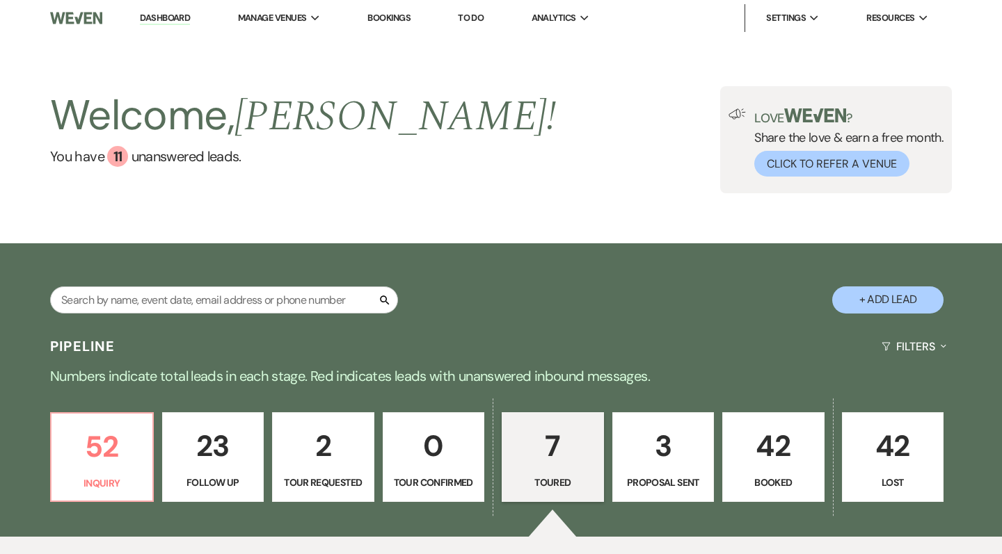
select select "5"
select select "17"
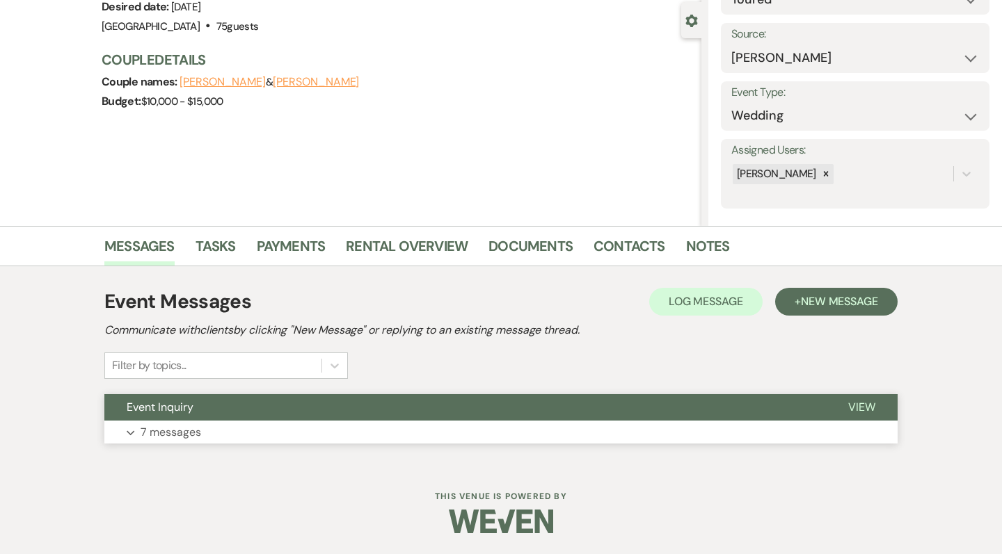
scroll to position [122, 0]
click at [237, 422] on button "Expand 7 messages" at bounding box center [500, 434] width 793 height 24
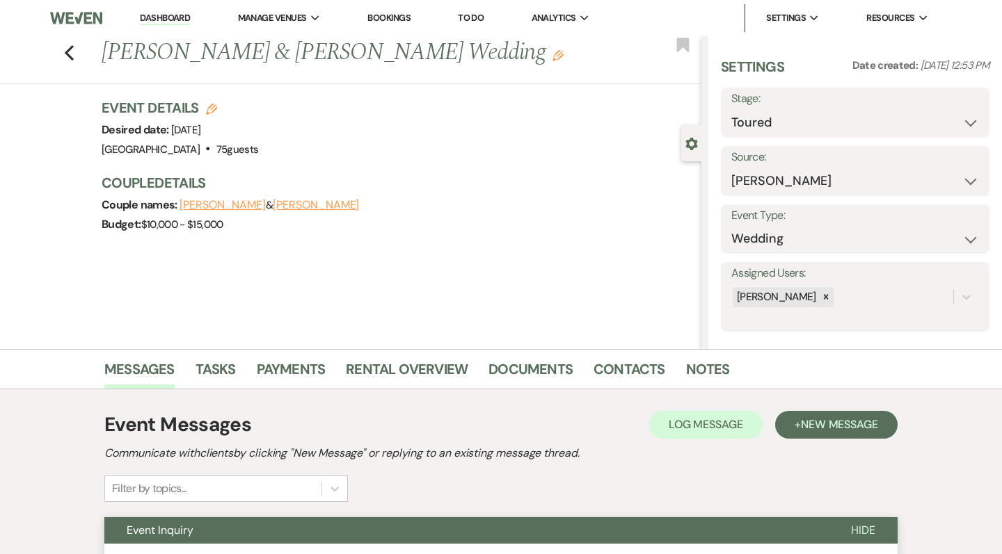
scroll to position [0, 0]
click at [162, 15] on link "Dashboard" at bounding box center [165, 18] width 50 height 13
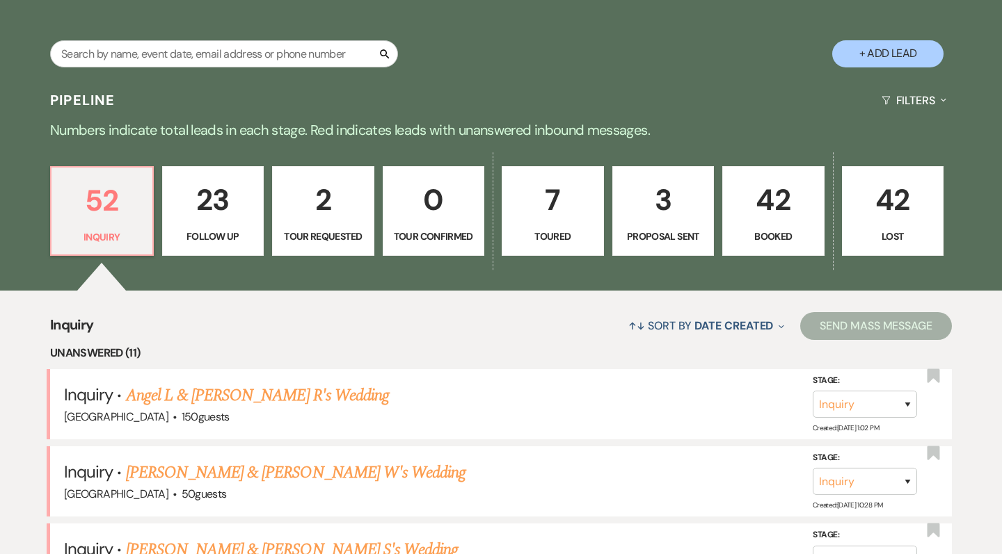
scroll to position [368, 0]
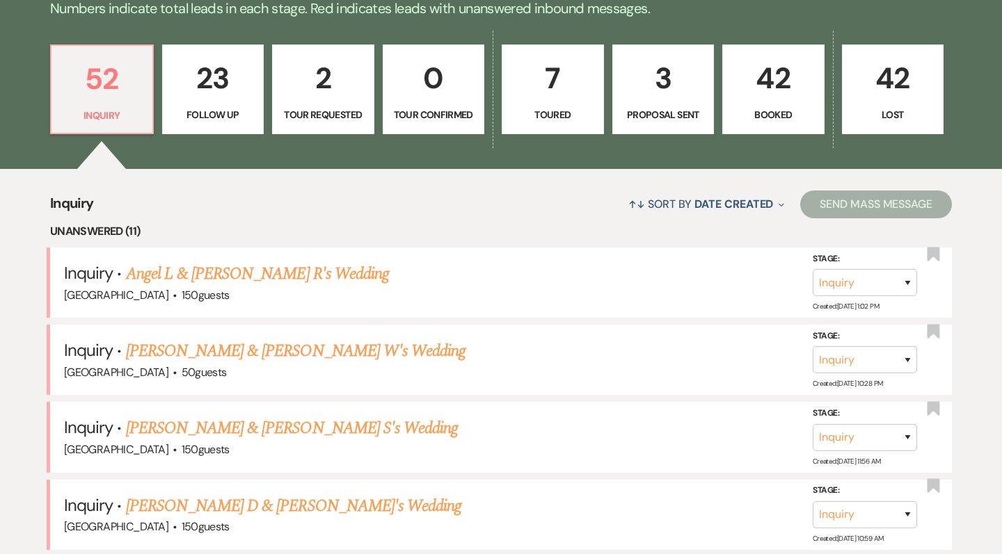
click at [560, 106] on link "7 Toured" at bounding box center [553, 90] width 102 height 90
select select "5"
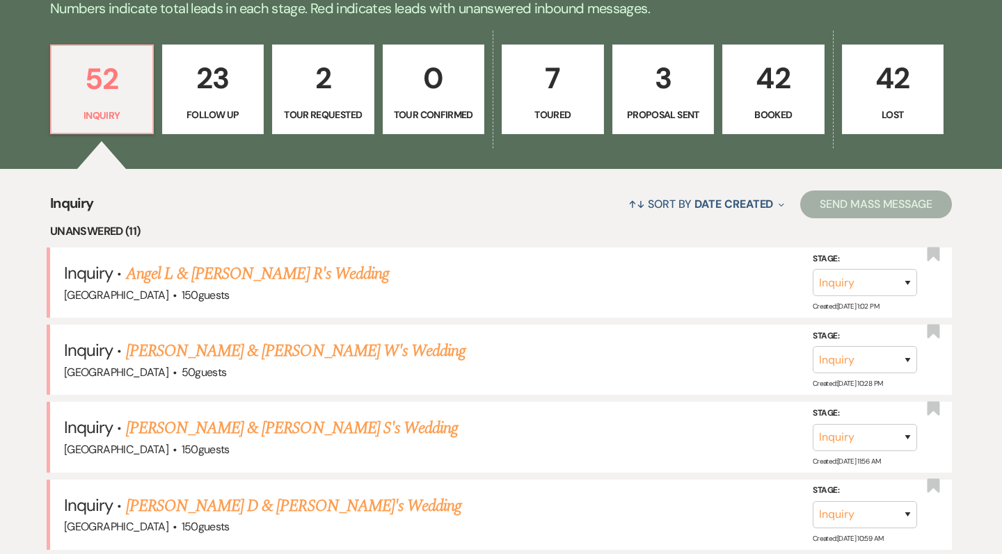
select select "5"
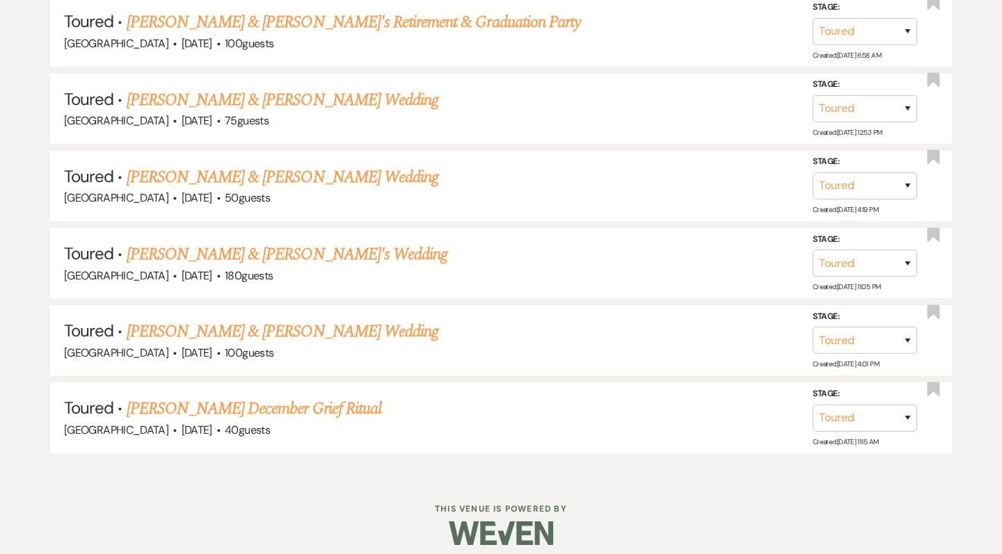
scroll to position [787, 0]
click at [333, 172] on link "Lillian Whaley & Hezier Neri's Wedding" at bounding box center [283, 178] width 312 height 25
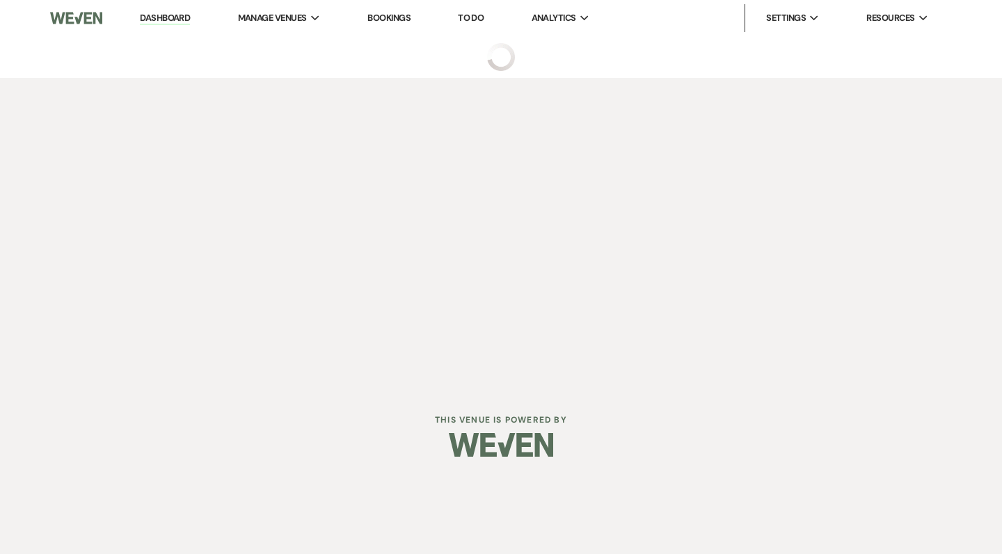
select select "5"
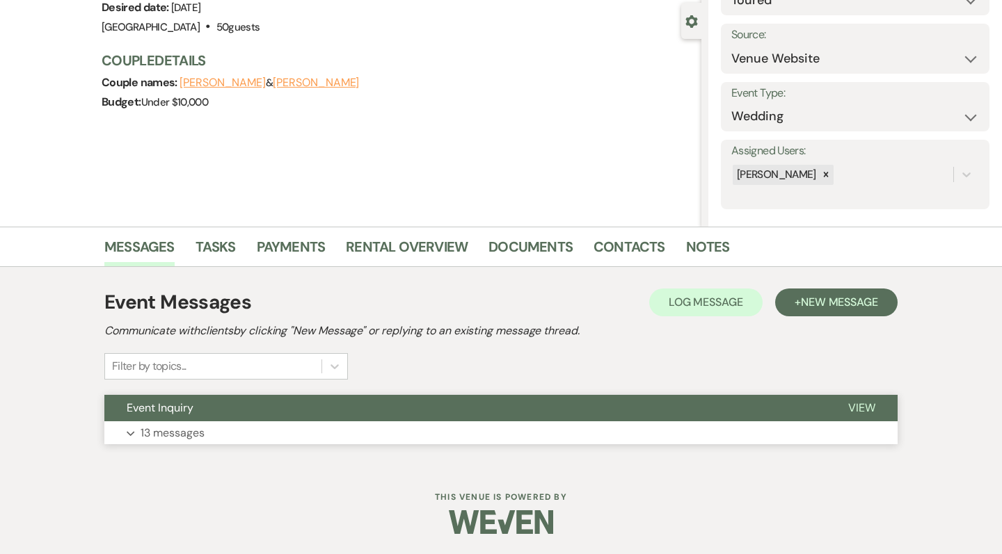
click at [168, 424] on p "13 messages" at bounding box center [173, 433] width 64 height 18
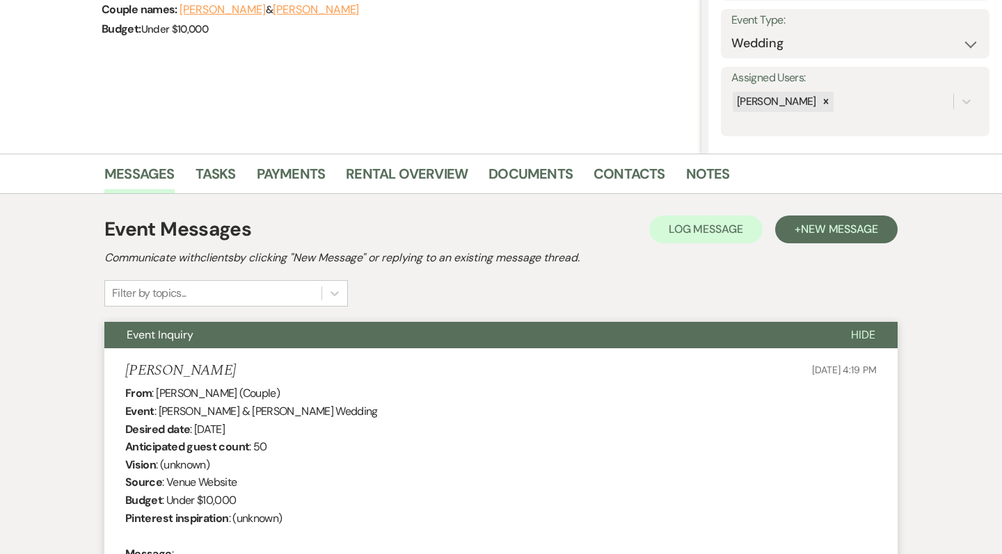
scroll to position [233, 0]
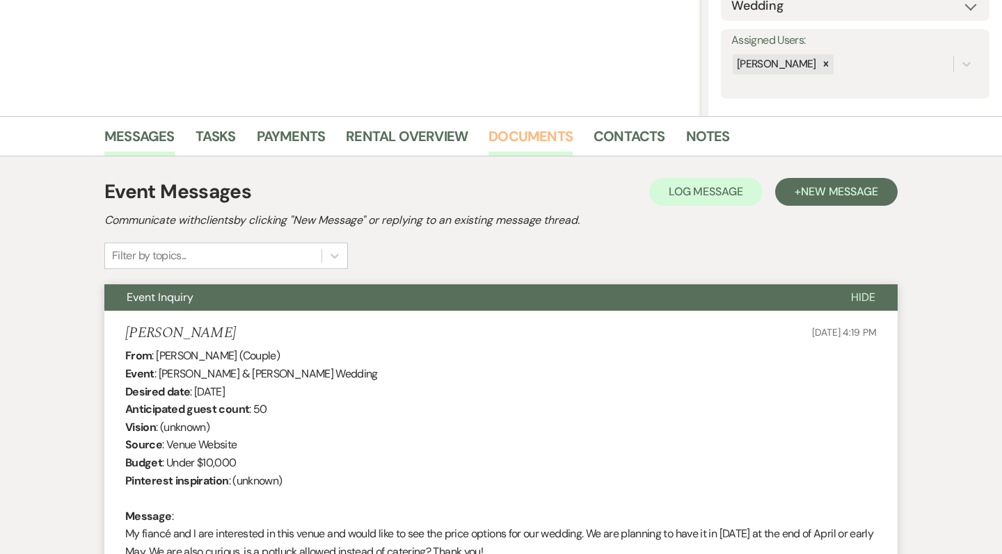
click at [532, 133] on link "Documents" at bounding box center [530, 140] width 84 height 31
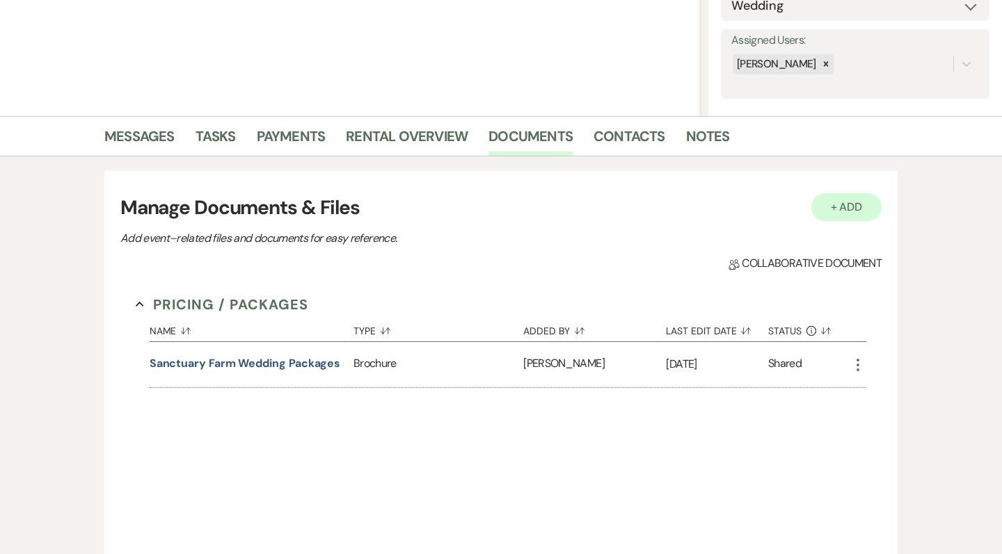
click at [840, 218] on button "+ Add" at bounding box center [846, 207] width 71 height 28
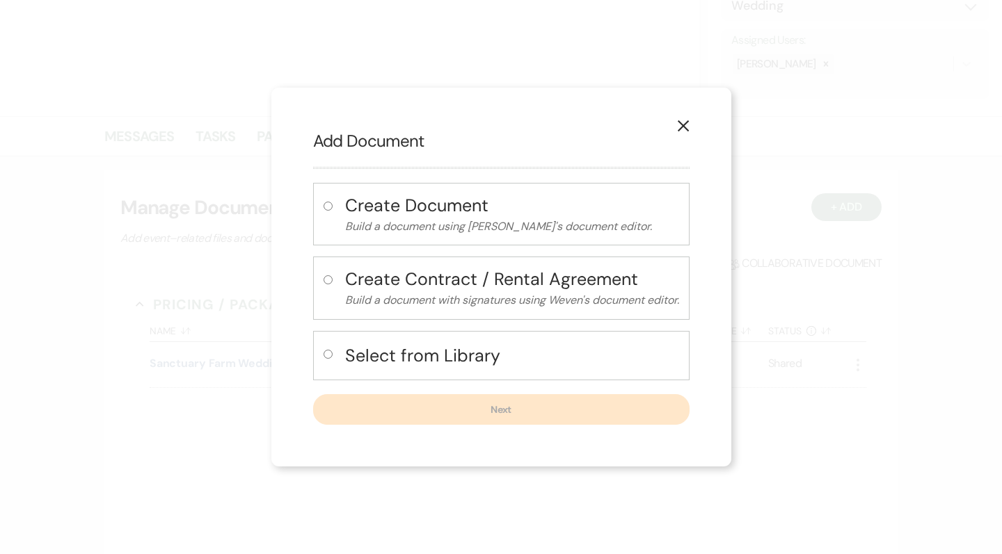
click at [447, 294] on p "Build a document with signatures using Weven's document editor." at bounding box center [512, 300] width 334 height 18
select select "10"
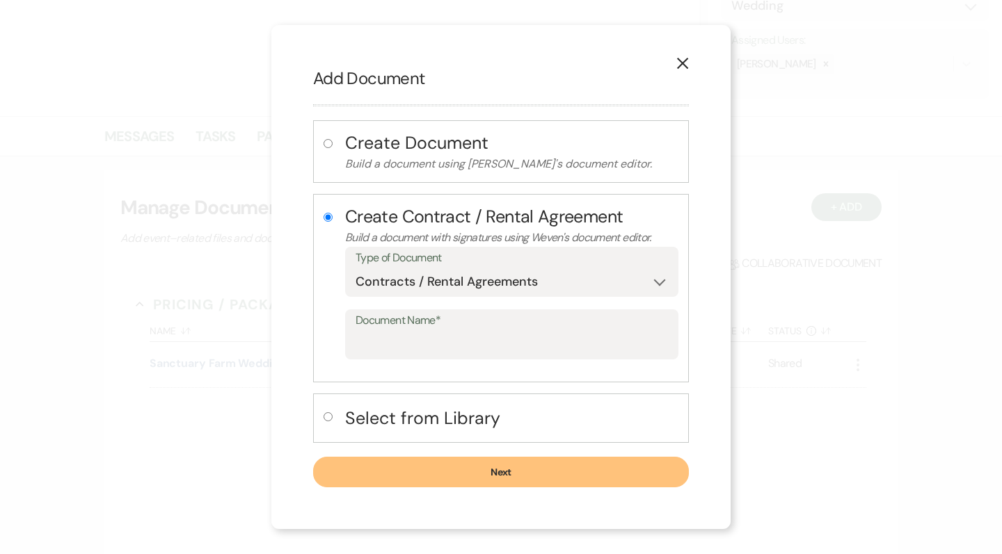
radio input "true"
click at [408, 148] on h4 "Create Document" at bounding box center [511, 143] width 333 height 24
radio input "true"
radio input "false"
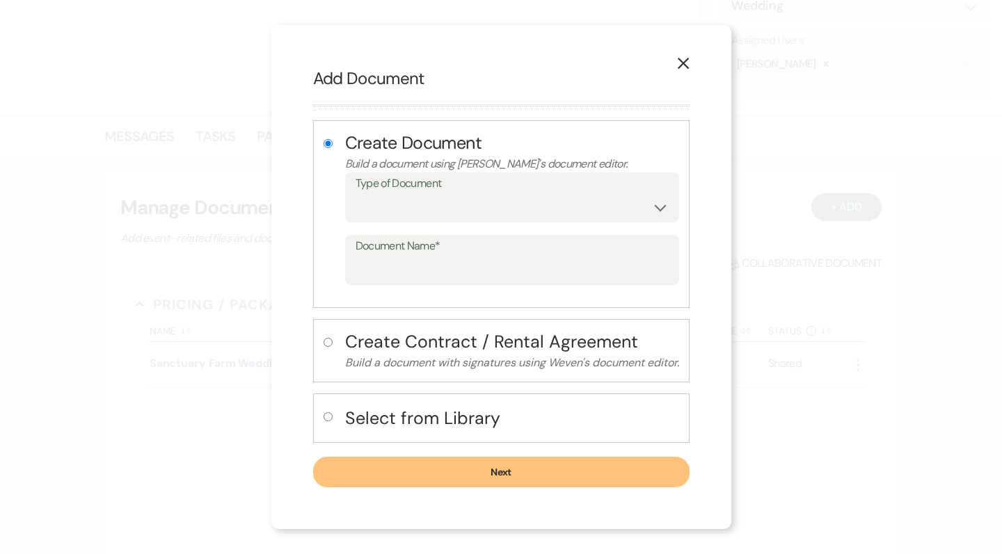
click at [401, 419] on h4 "Select from Library" at bounding box center [512, 418] width 334 height 24
radio input "false"
radio input "true"
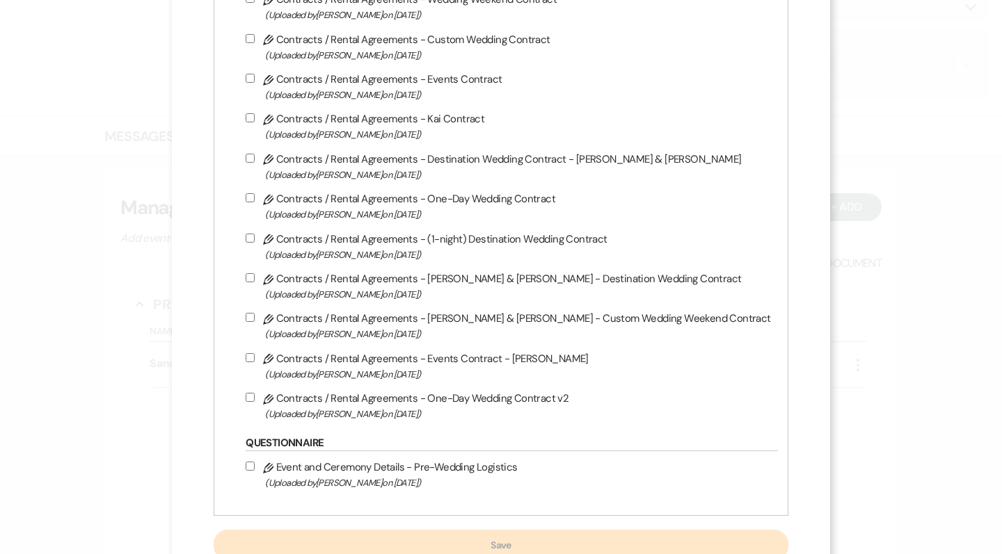
scroll to position [393, 0]
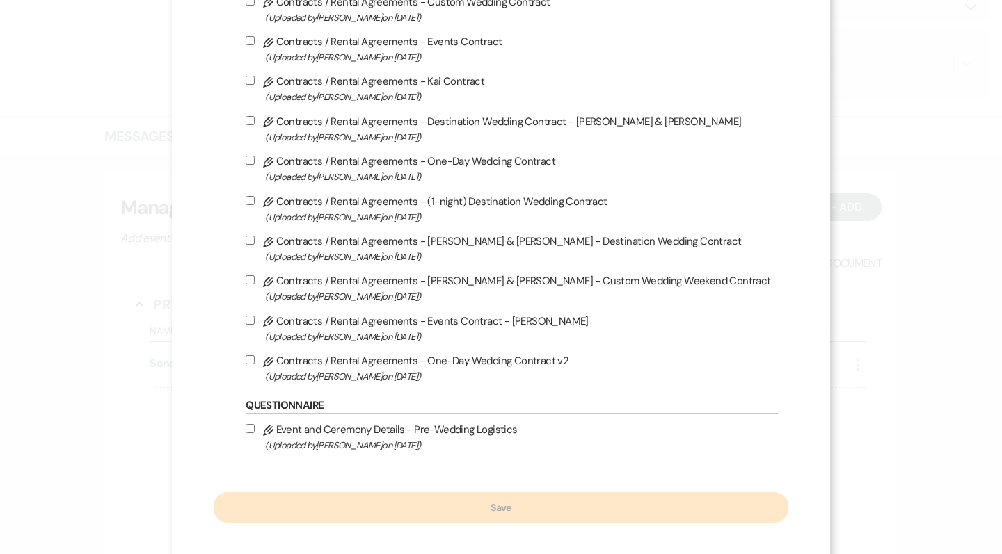
click at [255, 165] on input "Pencil Contracts / Rental Agreements - One-Day Wedding Contract (Uploaded by Pa…" at bounding box center [250, 160] width 9 height 9
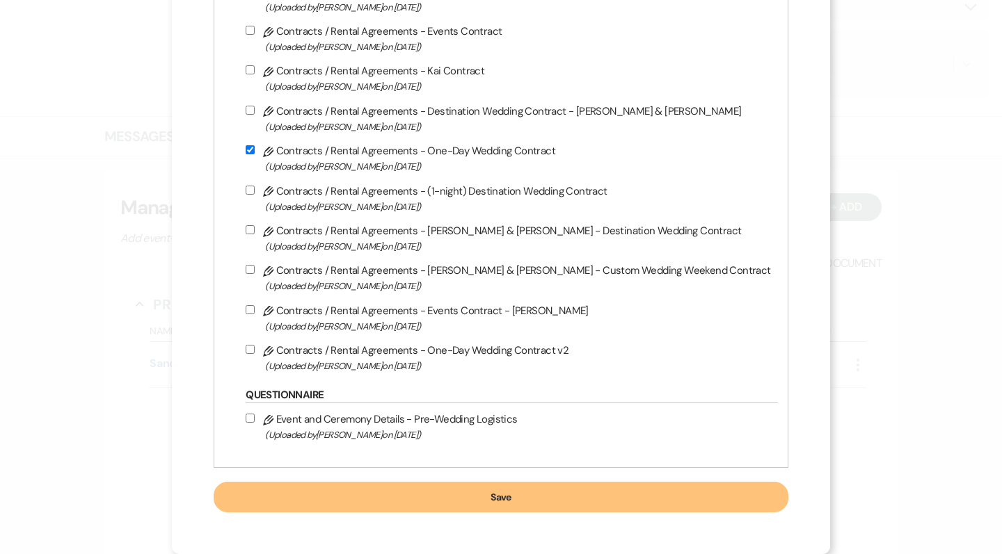
scroll to position [417, 0]
click at [255, 145] on input "Pencil Contracts / Rental Agreements - One-Day Wedding Contract (Uploaded by Pa…" at bounding box center [250, 149] width 9 height 9
checkbox input "false"
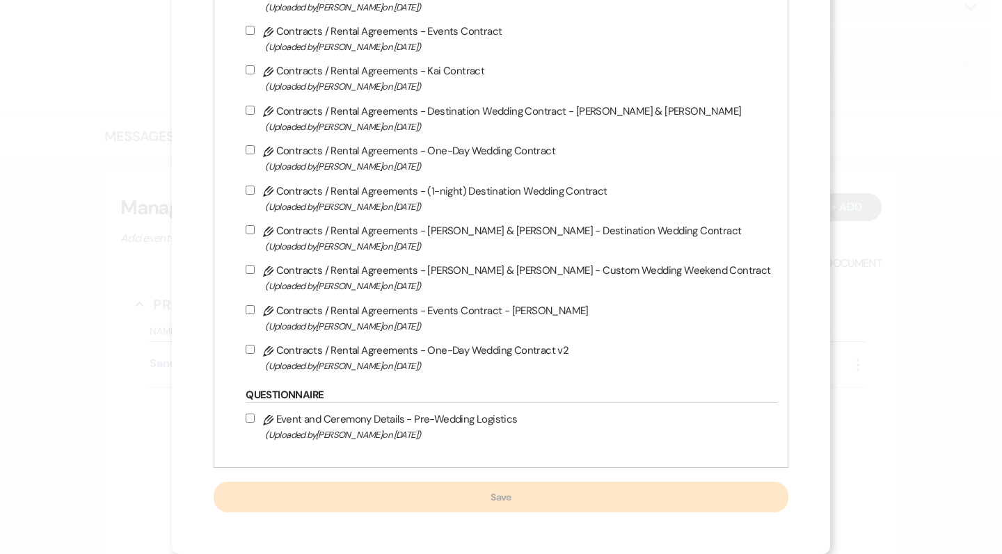
click at [255, 350] on input "Pencil Contracts / Rental Agreements - One-Day Wedding Contract v2 (Uploaded by…" at bounding box center [250, 349] width 9 height 9
checkbox input "true"
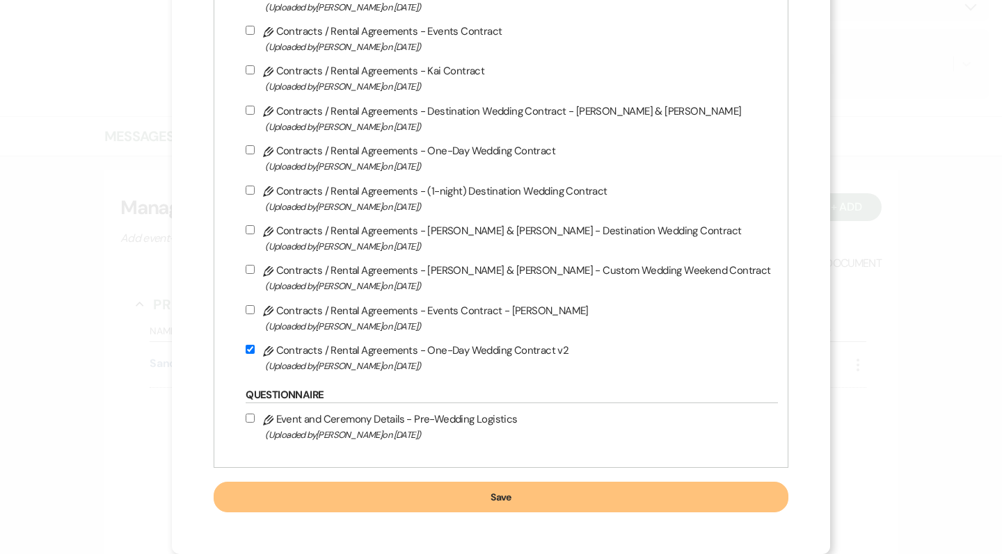
click at [517, 496] on button "Save" at bounding box center [501, 497] width 574 height 31
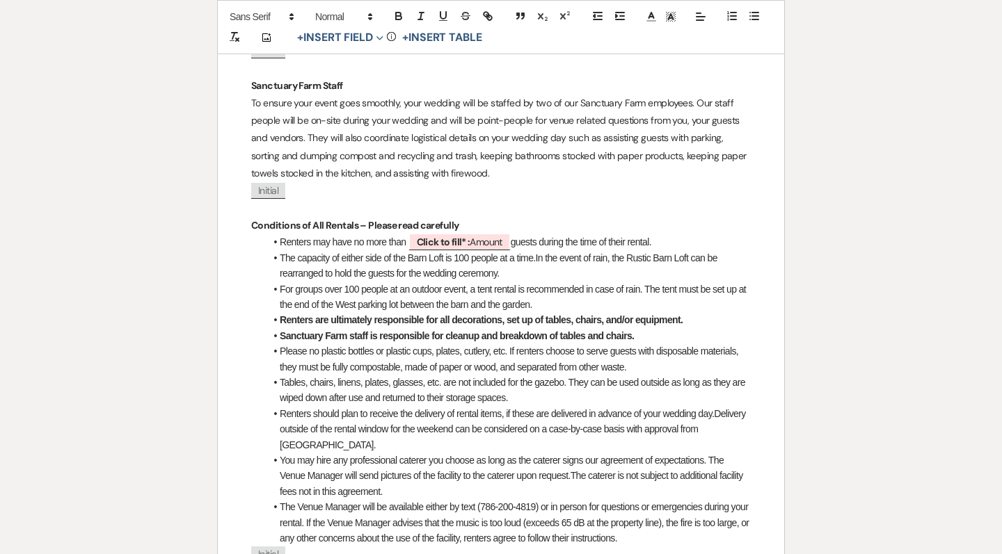
scroll to position [2321, 0]
click at [380, 330] on strong "Sanctuary Farm staff is responsible for cleanup and breakdown of tables and cha…" at bounding box center [457, 335] width 354 height 11
click at [505, 406] on li "Renters should plan to receive the delivery of rental items, if these are deliv…" at bounding box center [508, 429] width 486 height 47
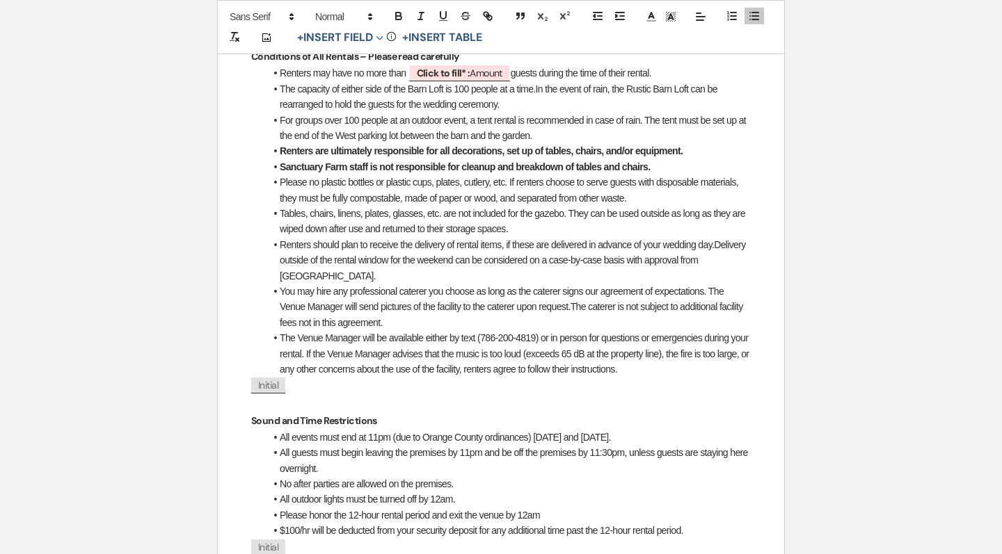
scroll to position [2488, 0]
click at [680, 160] on li "Sanctuary Farm staff is not responsible for cleanup and breakdown of tables and…" at bounding box center [508, 167] width 486 height 15
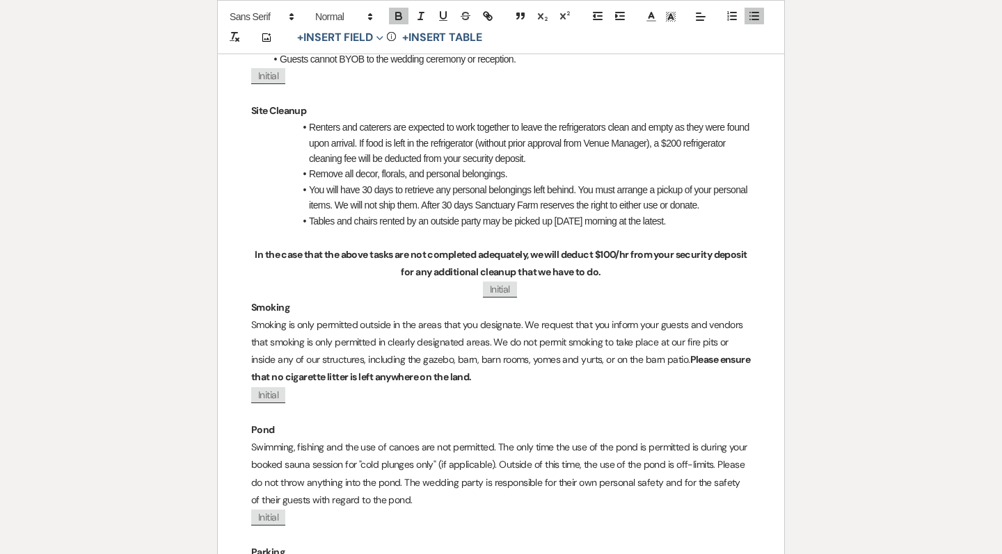
scroll to position [3148, 0]
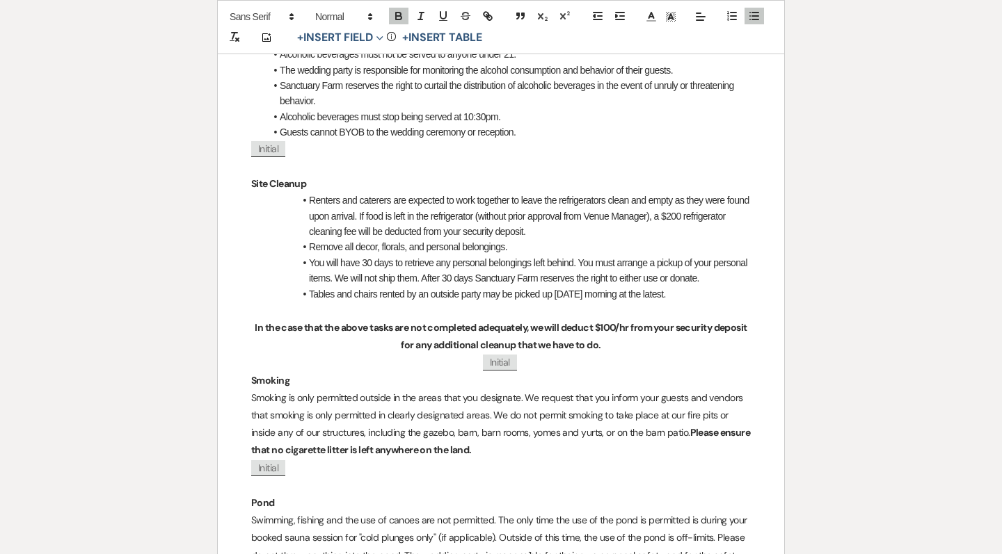
click at [705, 302] on p at bounding box center [500, 310] width 499 height 17
click at [706, 287] on li "Tables and chairs rented by an outside party may be picked up on Monday morning…" at bounding box center [508, 294] width 486 height 15
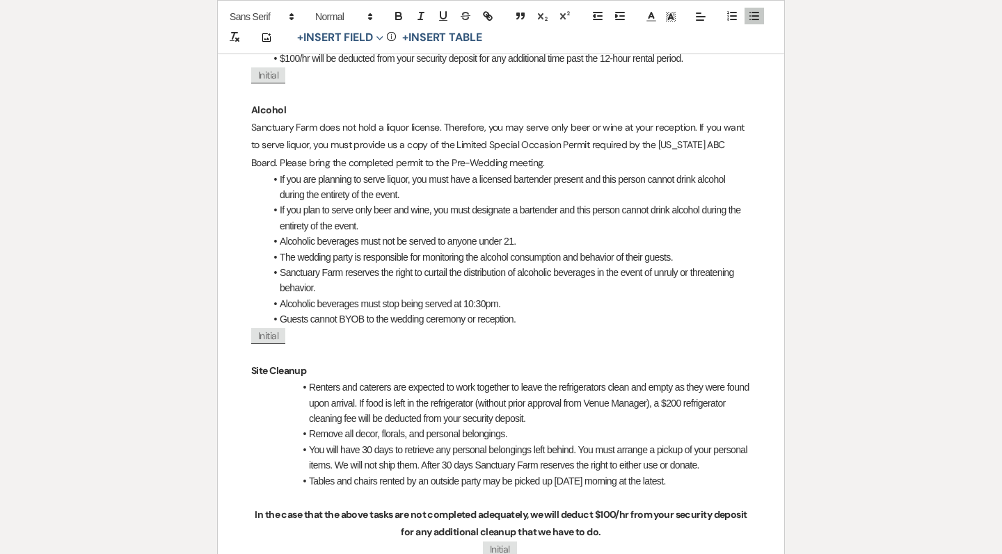
scroll to position [2971, 0]
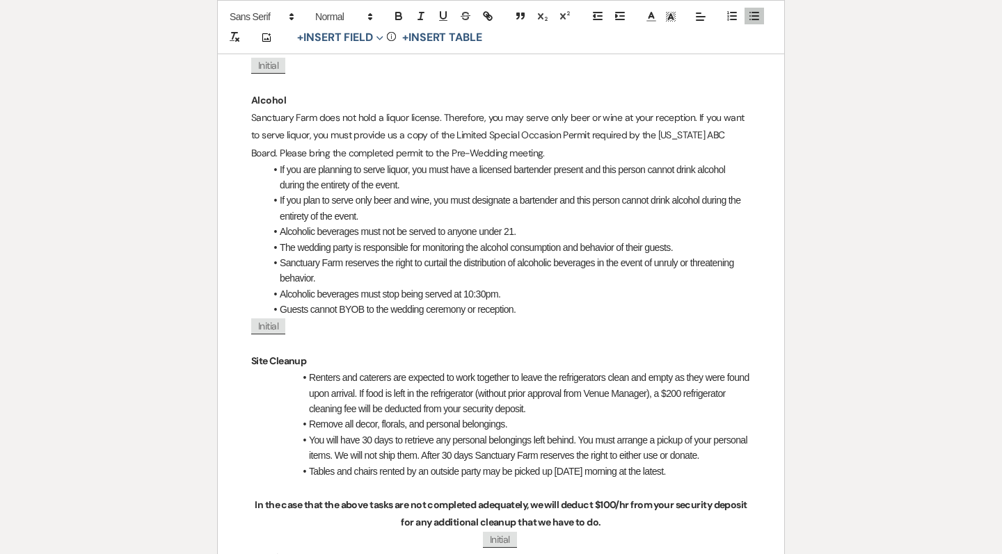
click at [552, 417] on li "Remove all decor, florals, and personal belongings." at bounding box center [508, 424] width 486 height 15
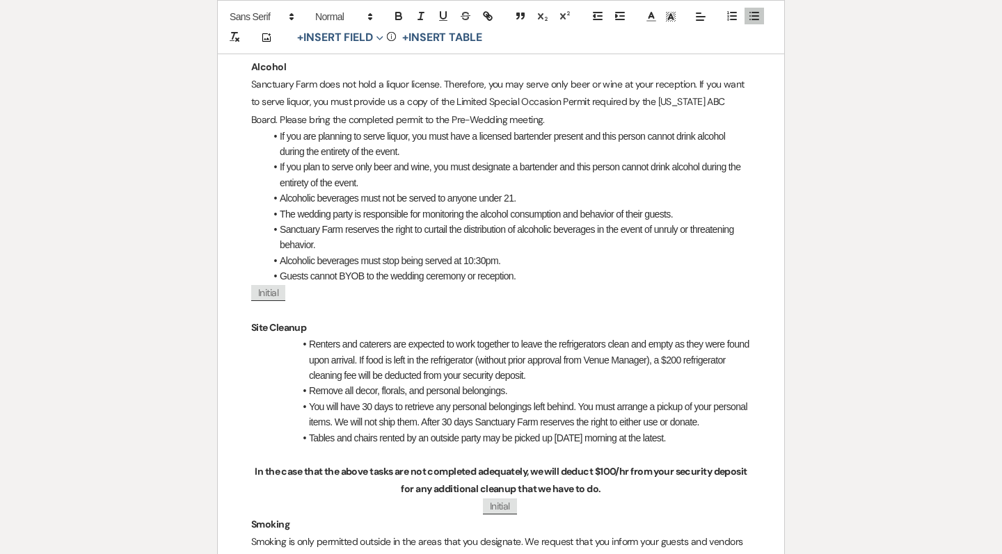
scroll to position [3018, 0]
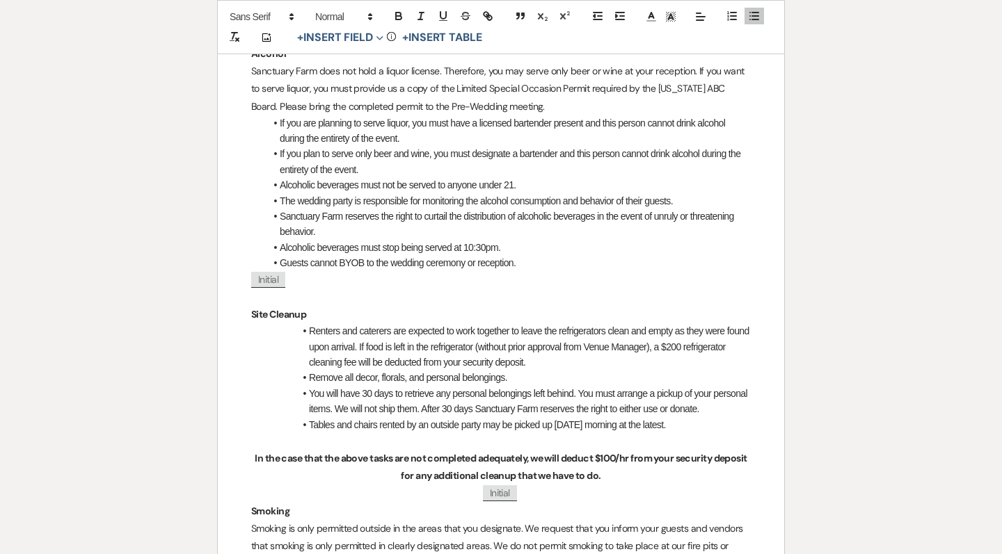
click at [557, 370] on li "Remove all decor, florals, and personal belongings." at bounding box center [508, 377] width 486 height 15
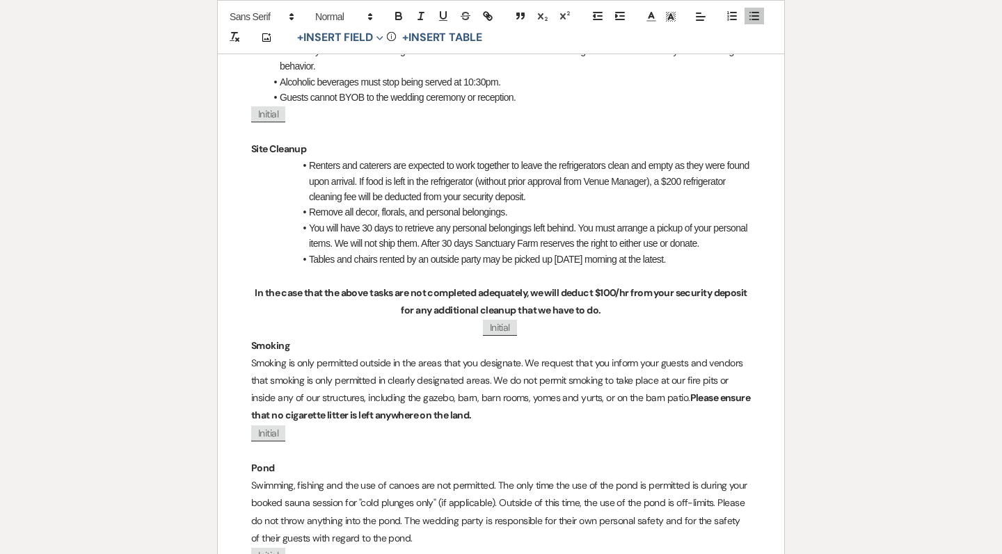
scroll to position [3028, 0]
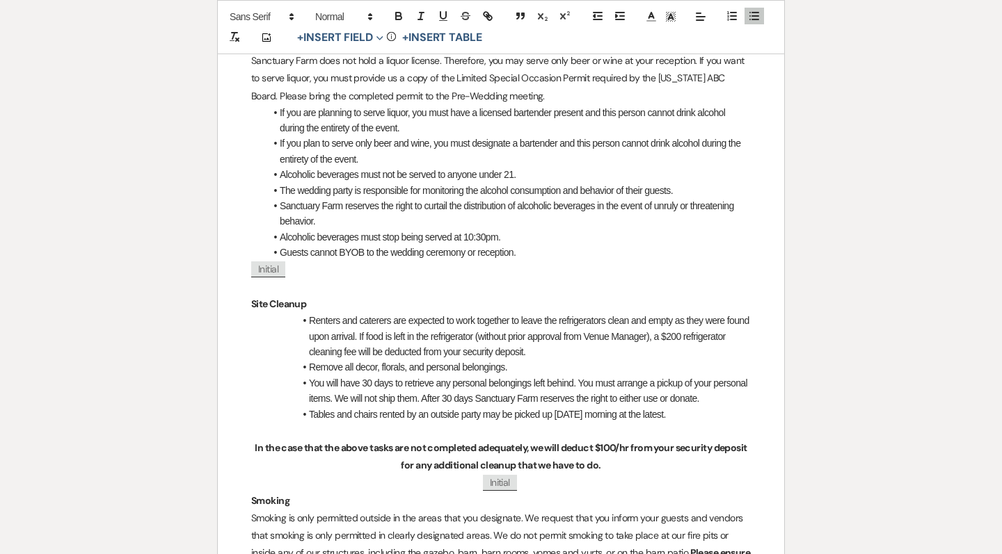
drag, startPoint x: 695, startPoint y: 372, endPoint x: 245, endPoint y: 262, distance: 463.3
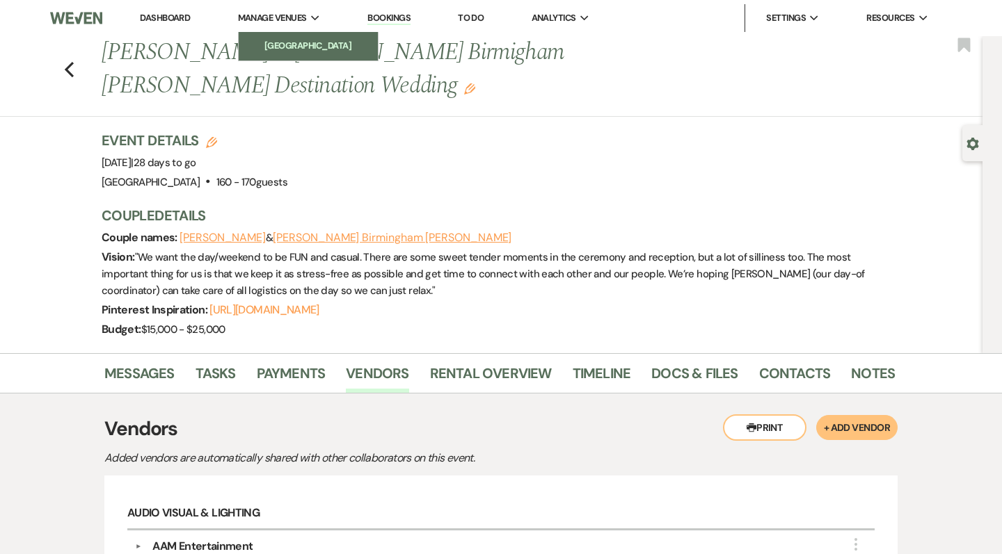
click at [274, 46] on li "[GEOGRAPHIC_DATA]" at bounding box center [308, 46] width 125 height 14
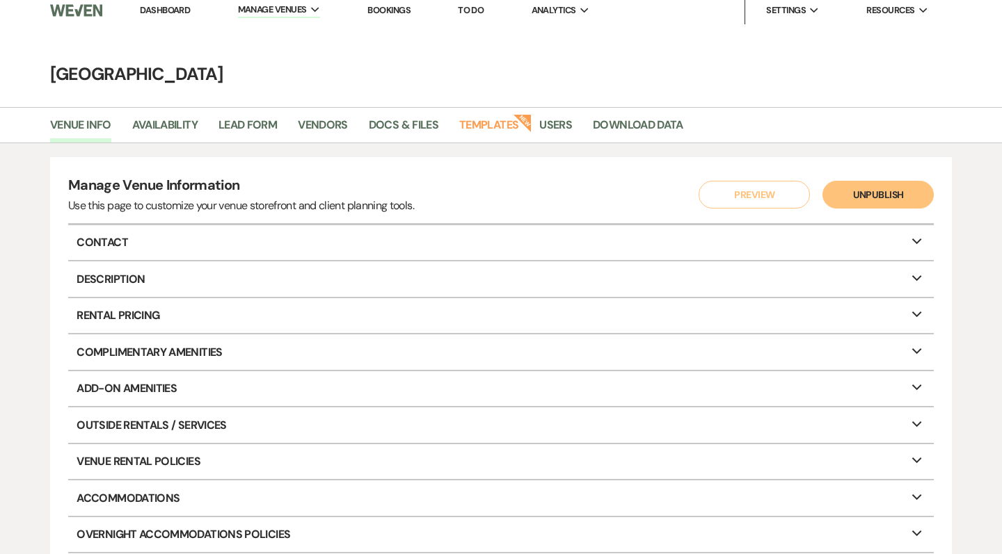
scroll to position [10, 0]
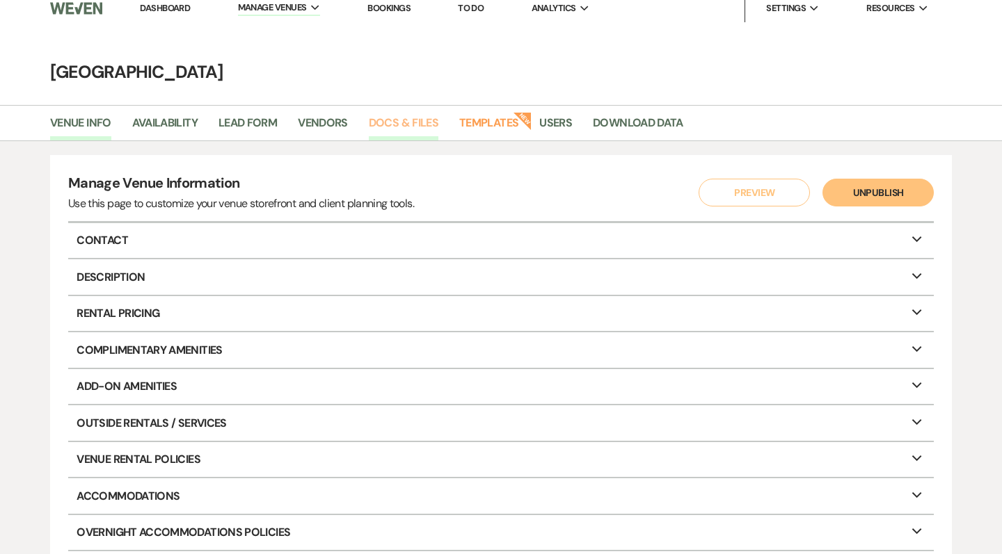
click at [390, 117] on link "Docs & Files" at bounding box center [404, 127] width 70 height 26
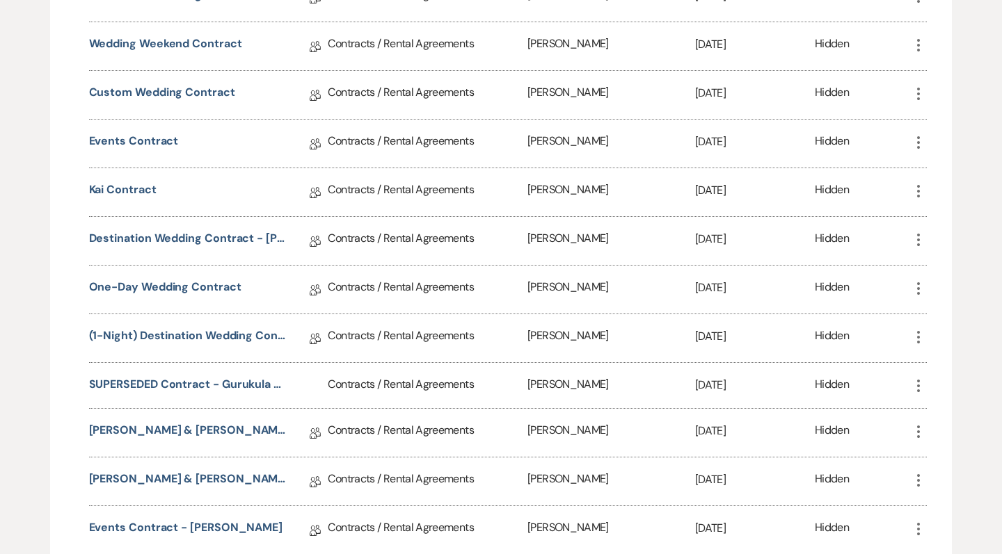
scroll to position [387, 0]
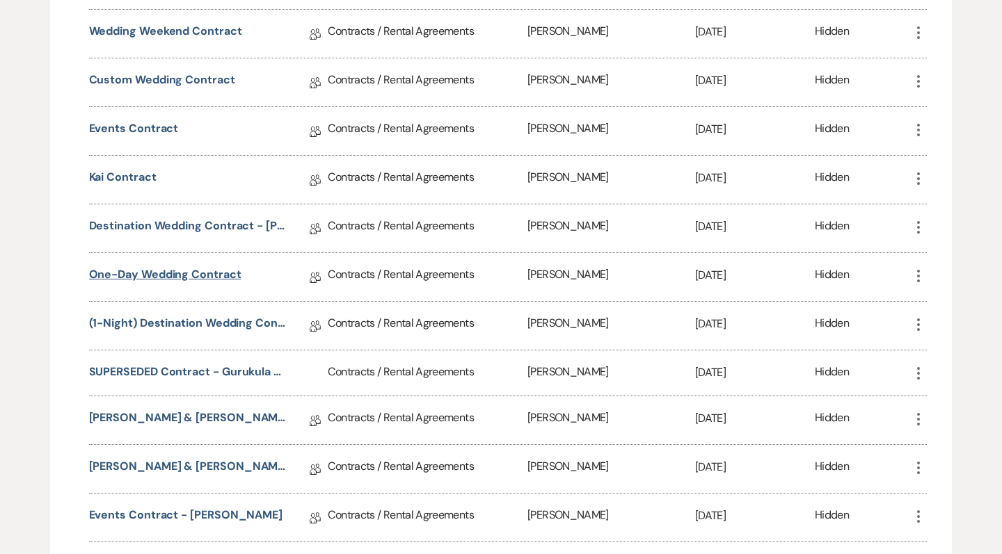
click at [221, 271] on link "One-Day Wedding Contract" at bounding box center [165, 277] width 152 height 22
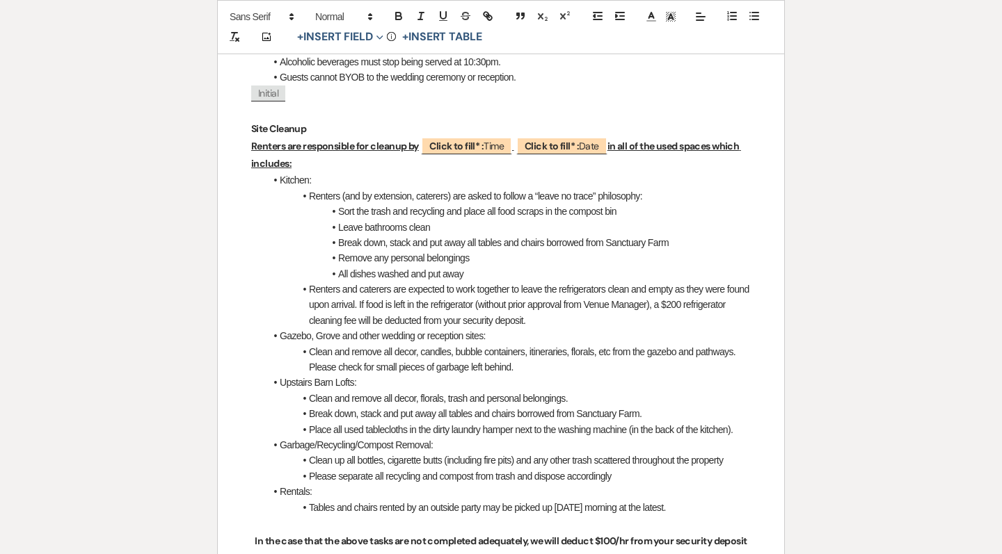
scroll to position [3171, 0]
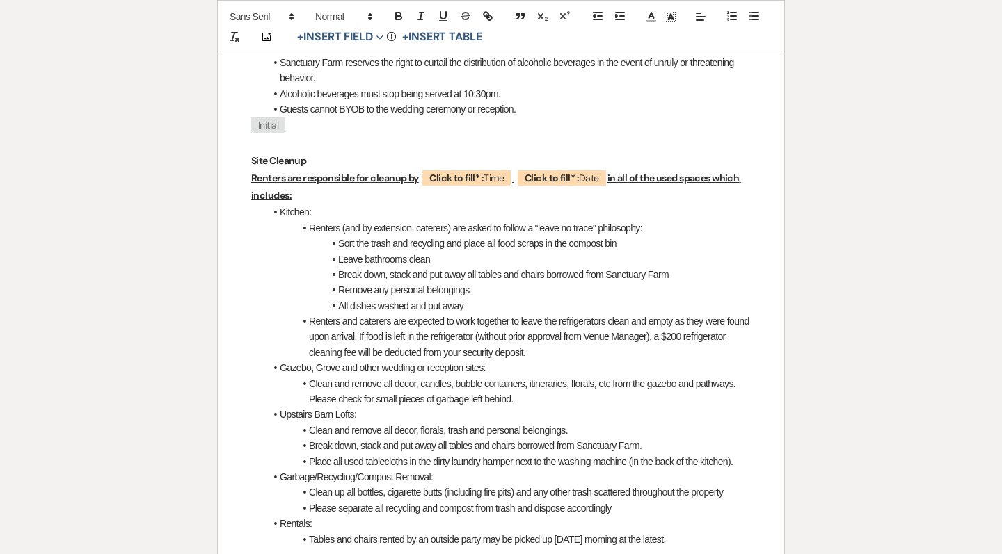
drag, startPoint x: 698, startPoint y: 491, endPoint x: 232, endPoint y: 137, distance: 585.3
copy div "Renters are responsible for cleanup by ﻿ Click to fill* : Time ﻿ ﻿ Click to fil…"
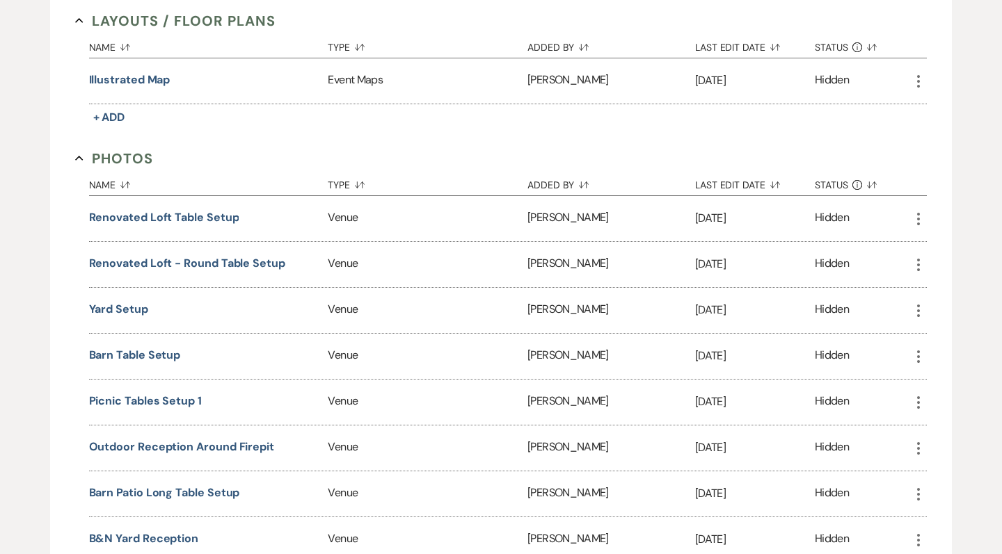
scroll to position [760, 0]
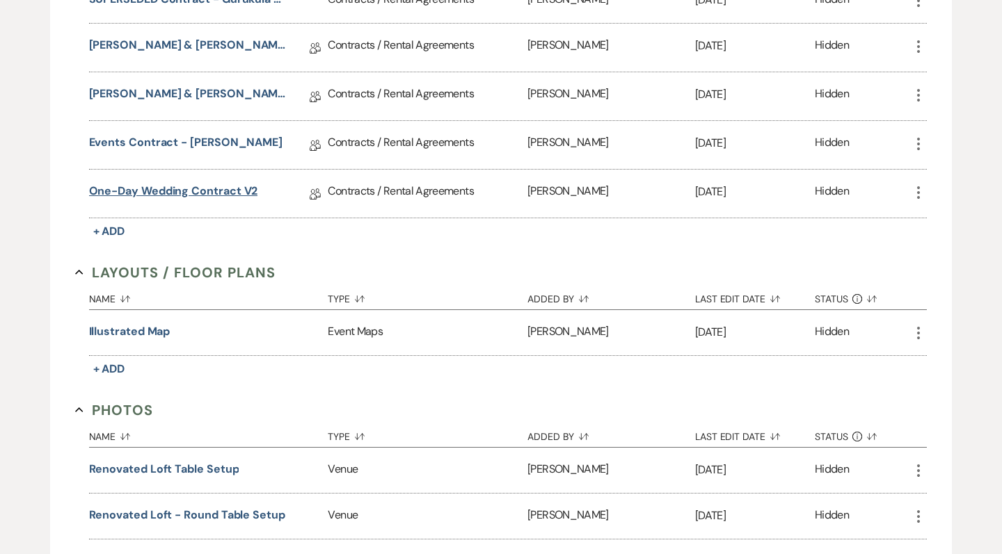
click at [220, 188] on link "One-Day Wedding Contract v2" at bounding box center [173, 194] width 169 height 22
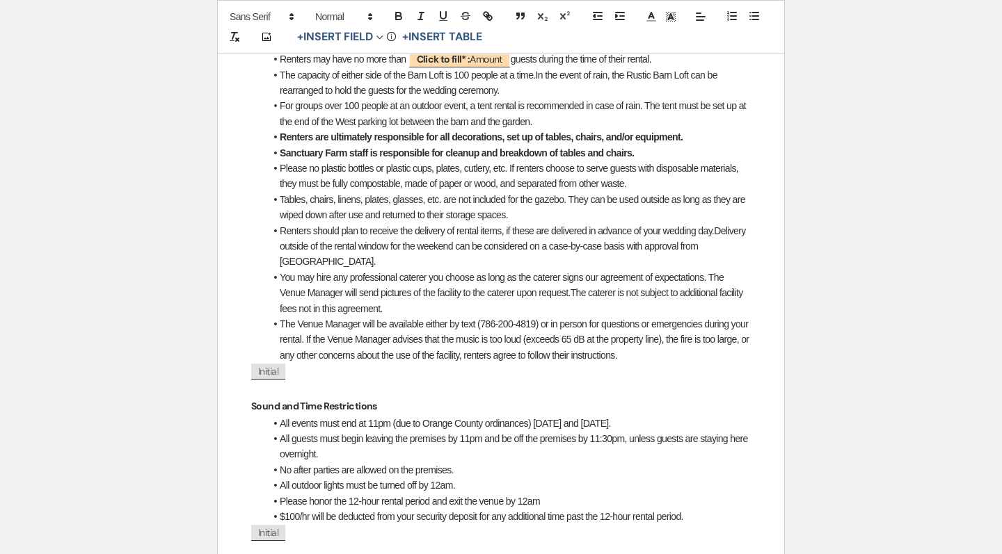
scroll to position [2465, 0]
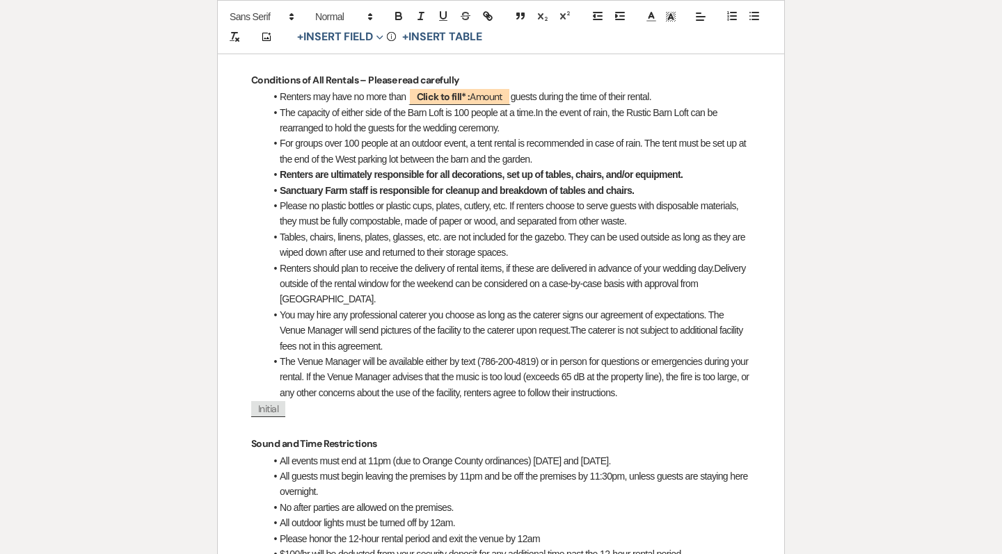
click at [691, 167] on li "Renters are ultimately responsible for all decorations, set up of tables, chair…" at bounding box center [508, 174] width 486 height 15
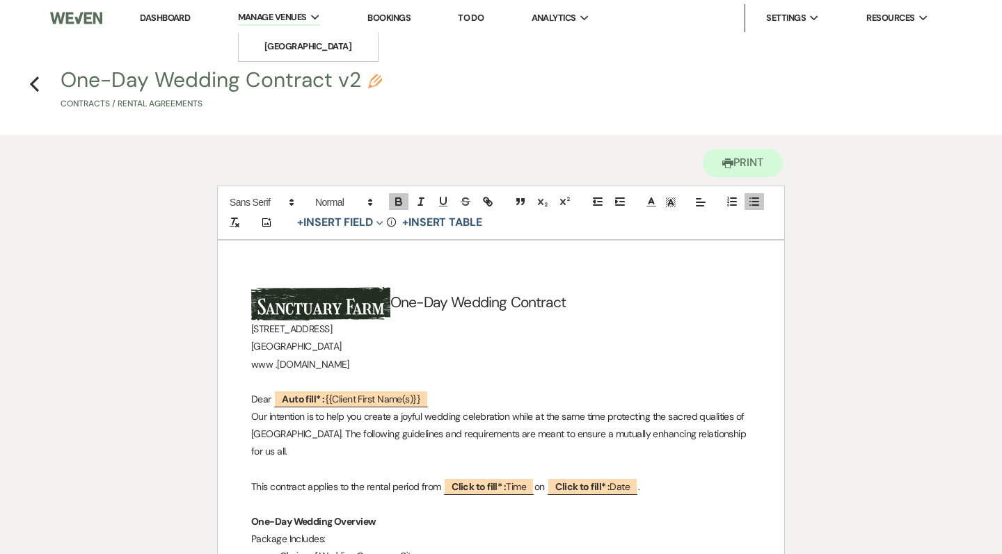
scroll to position [0, 0]
click at [308, 34] on link "[GEOGRAPHIC_DATA]" at bounding box center [308, 47] width 139 height 28
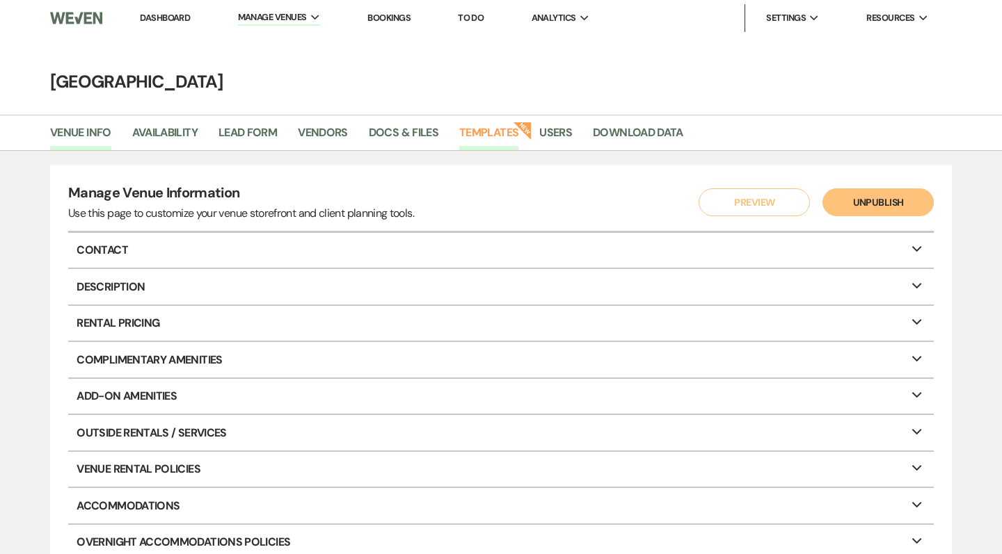
click at [511, 131] on link "Templates" at bounding box center [488, 137] width 59 height 26
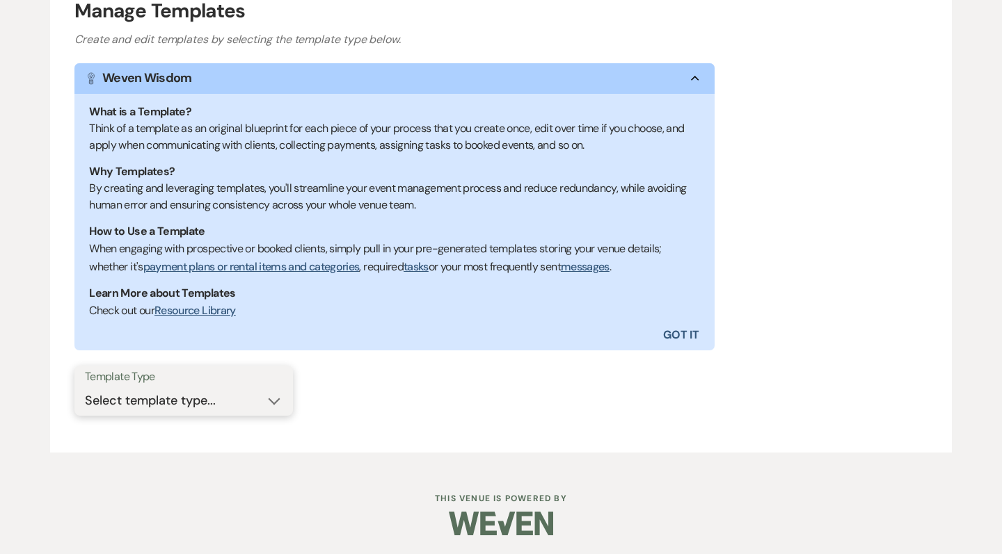
scroll to position [192, 0]
select select "Message Templates"
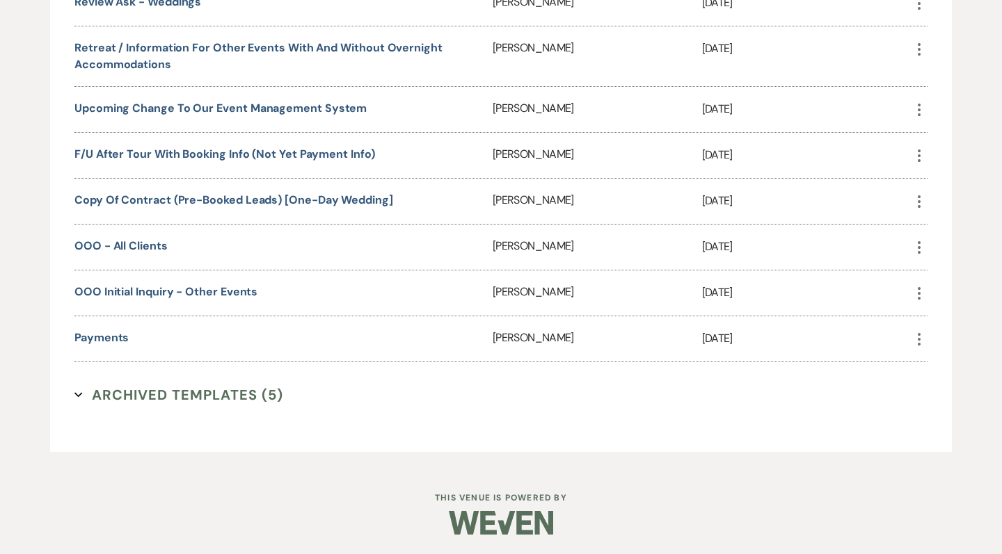
scroll to position [1826, 0]
click at [205, 198] on link "Copy of Contract (Pre-Booked Leads) [One-Day Wedding]" at bounding box center [233, 201] width 319 height 15
click at [151, 246] on link "OOO - all clients" at bounding box center [120, 247] width 93 height 15
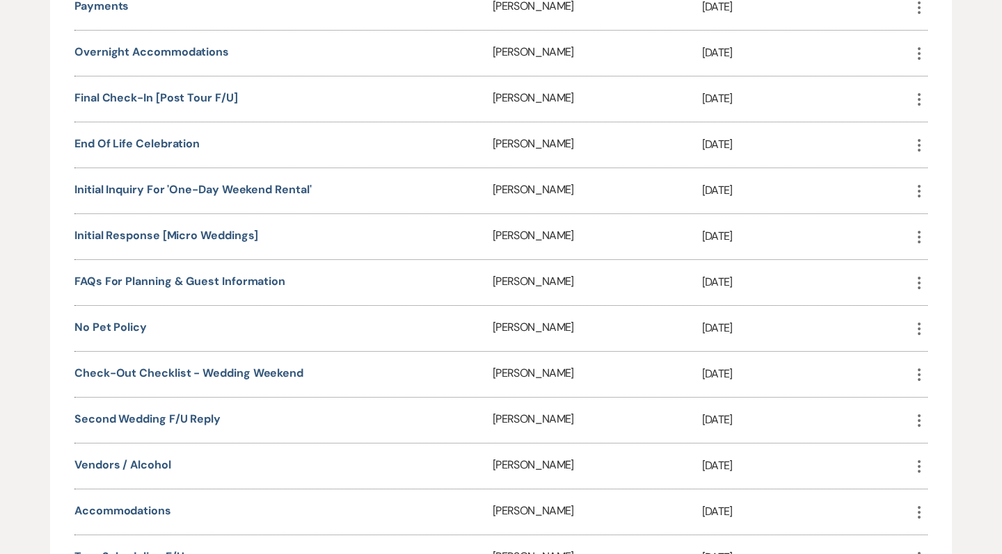
scroll to position [1059, 0]
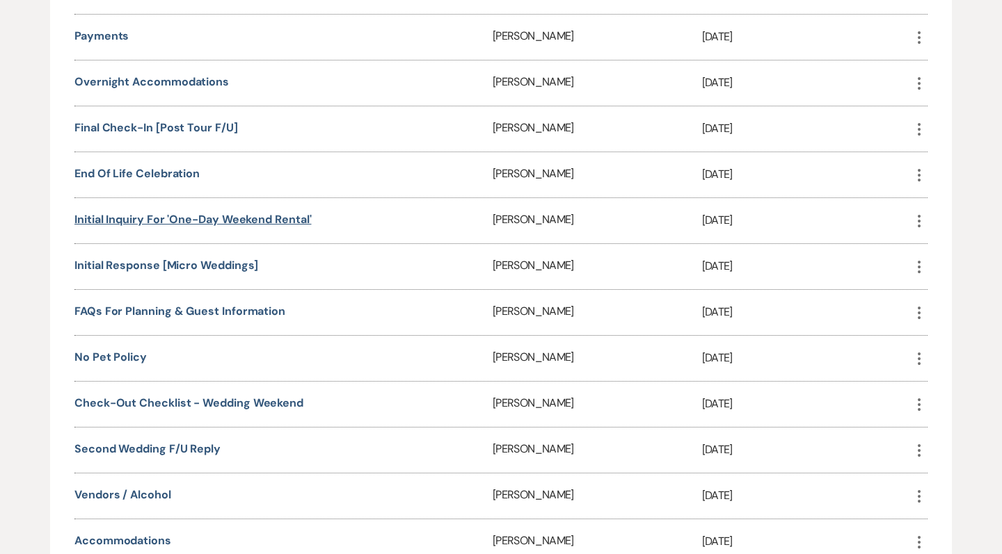
click at [152, 212] on link "Initial Inquiry for 'One-Day weekend rental'" at bounding box center [192, 219] width 237 height 15
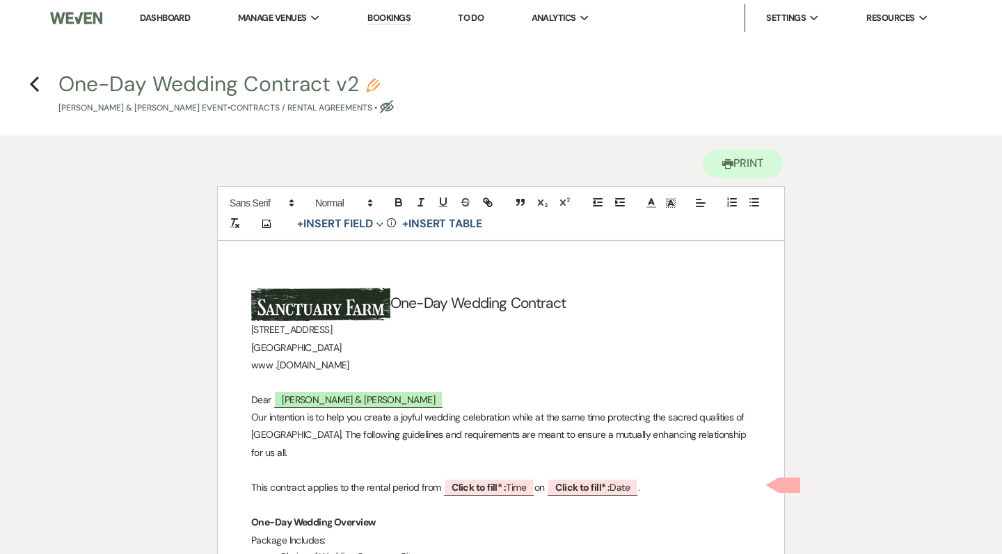
click at [31, 86] on icon "Previous" at bounding box center [34, 84] width 10 height 17
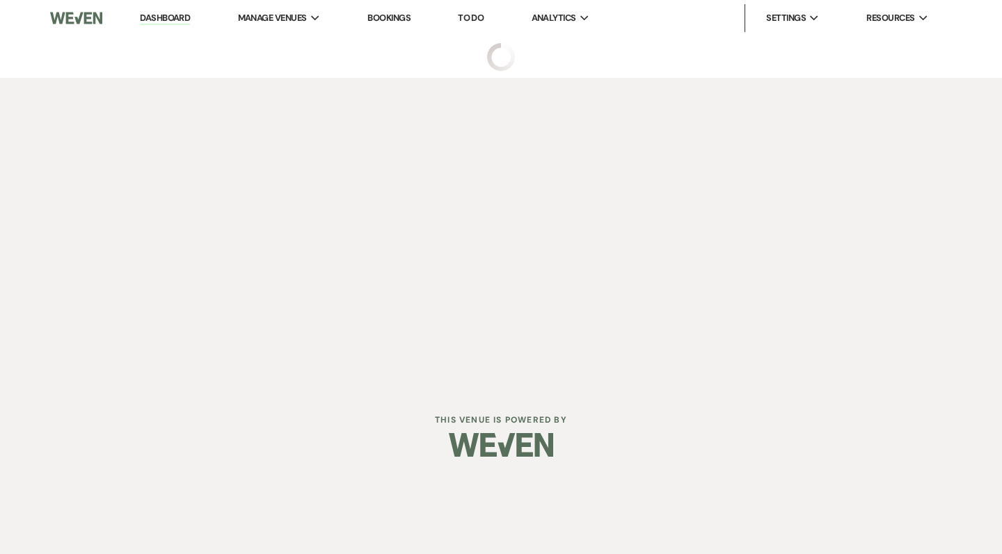
select select "5"
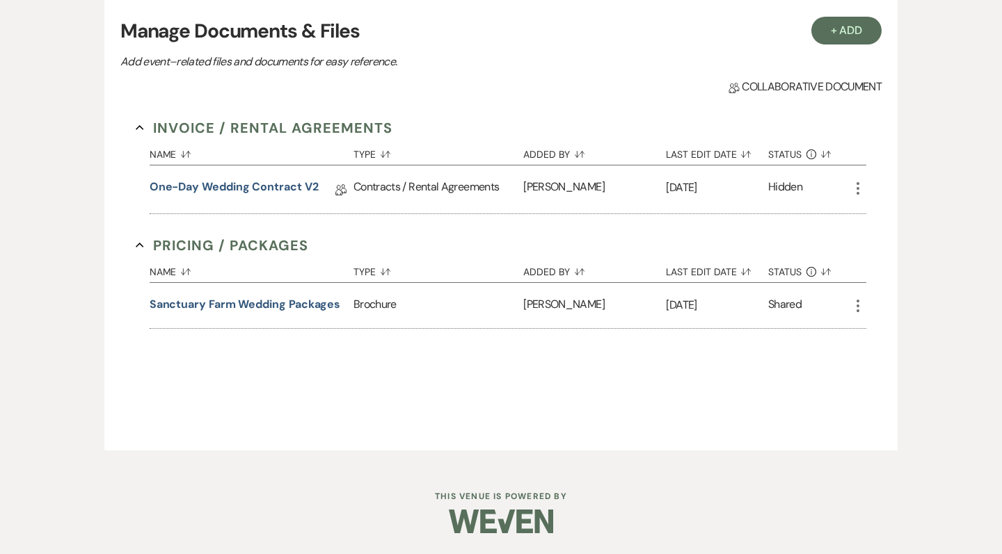
scroll to position [409, 0]
click at [860, 189] on icon "More" at bounding box center [857, 189] width 17 height 17
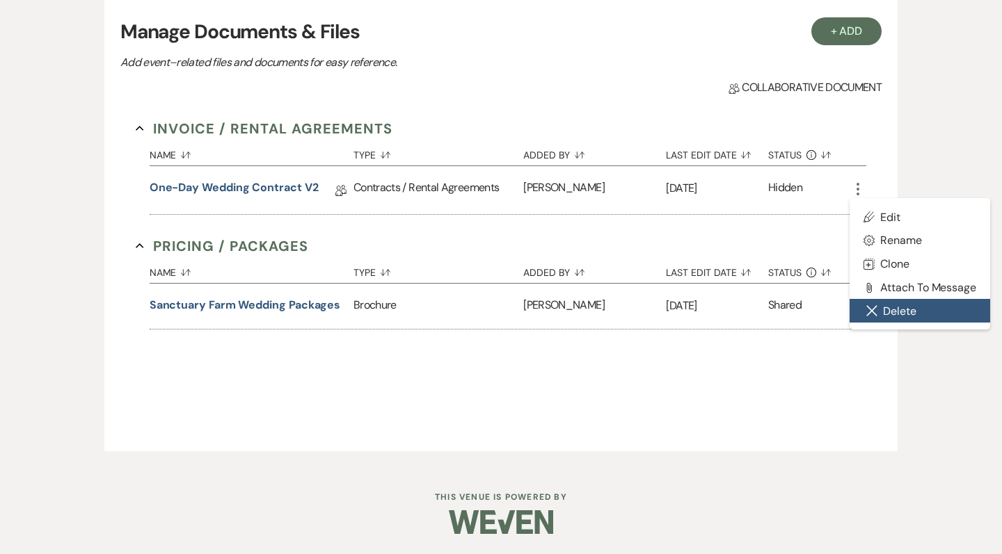
click at [898, 309] on button "Close Delete X Delete" at bounding box center [919, 311] width 141 height 24
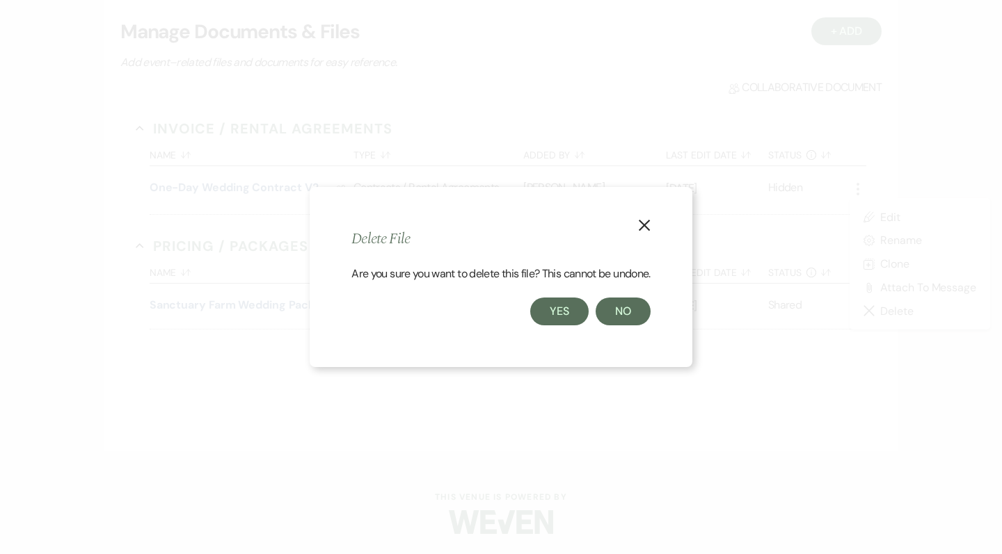
click at [574, 311] on button "Yes" at bounding box center [559, 312] width 58 height 28
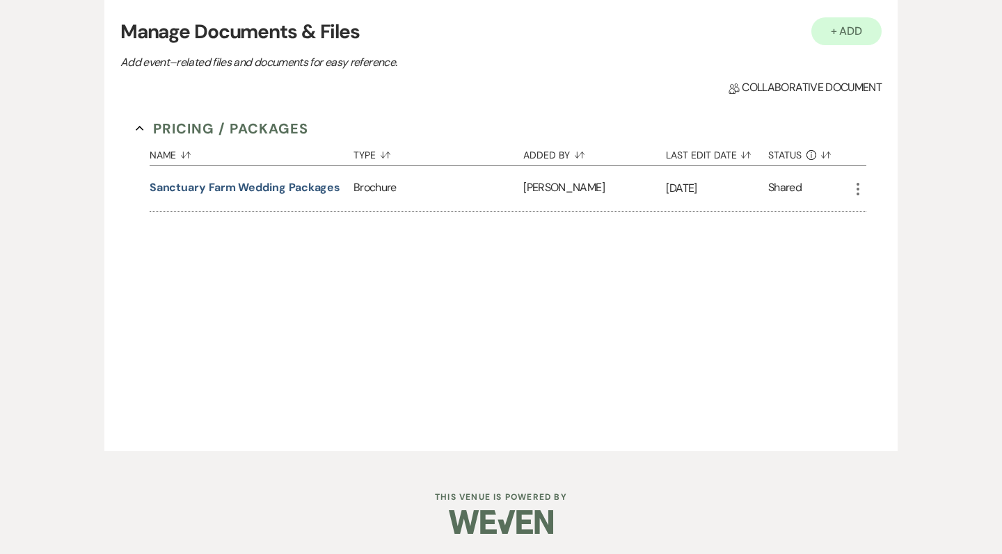
click at [856, 29] on button "+ Add" at bounding box center [846, 31] width 71 height 28
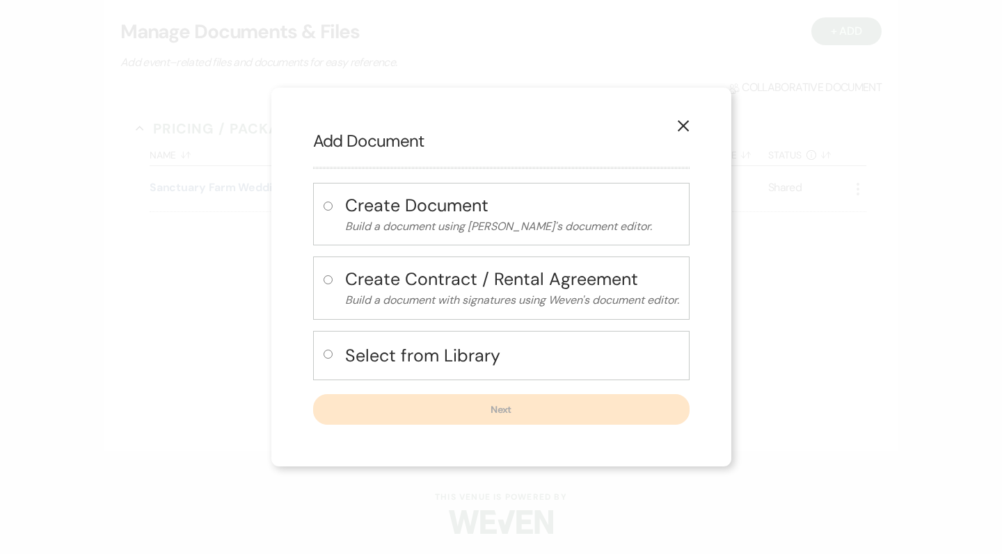
click at [387, 356] on h4 "Select from Library" at bounding box center [512, 356] width 334 height 24
radio input "true"
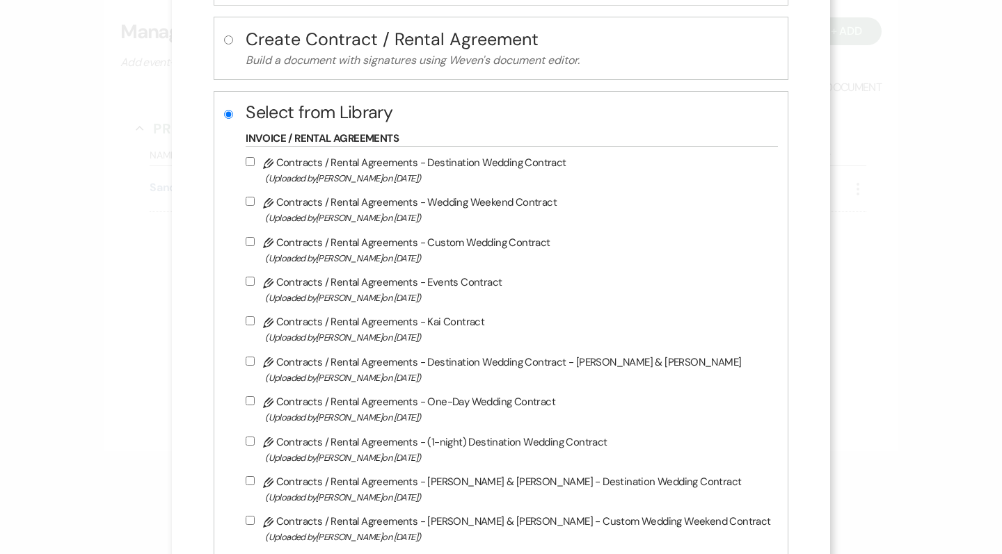
scroll to position [155, 0]
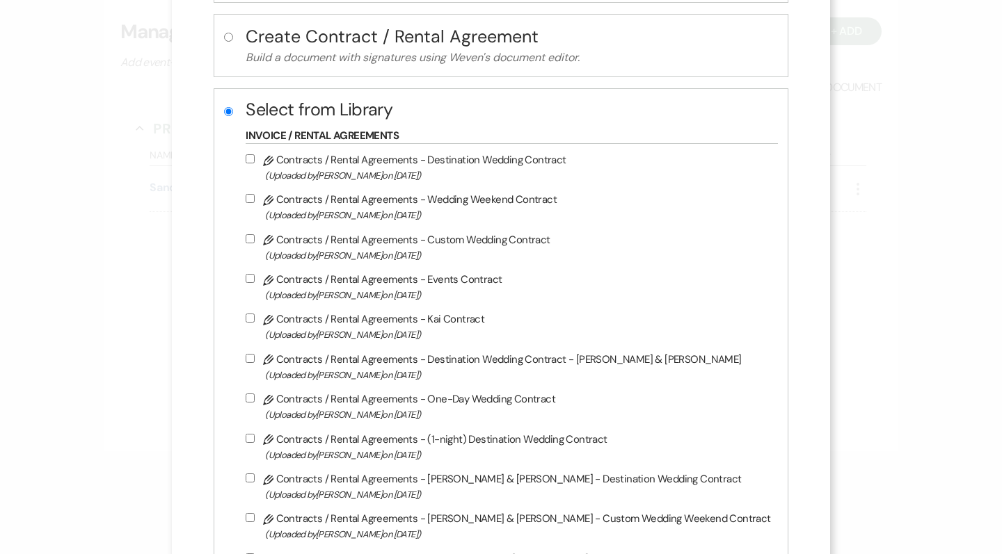
click at [255, 403] on input "Pencil Contracts / Rental Agreements - One-Day Wedding Contract (Uploaded by [P…" at bounding box center [250, 398] width 9 height 9
checkbox input "true"
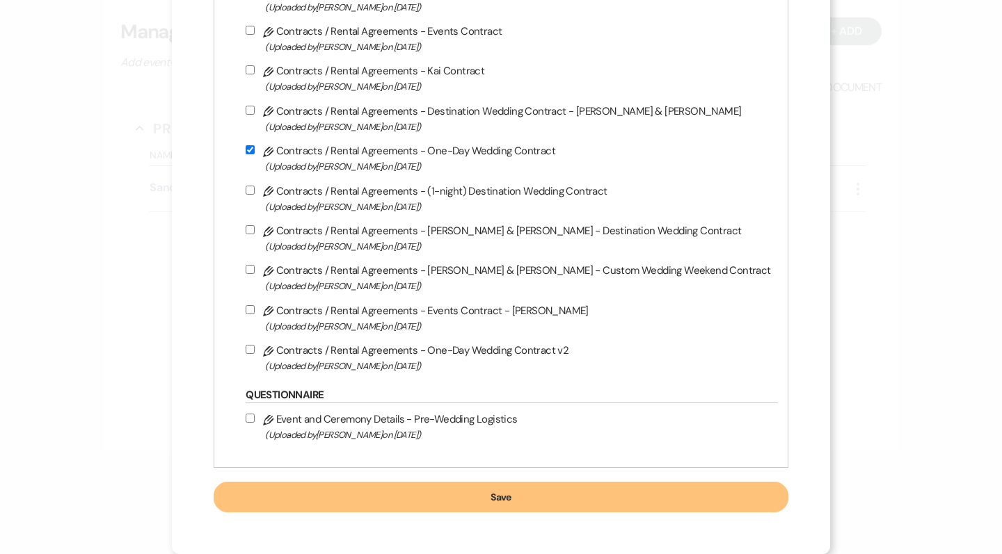
scroll to position [417, 0]
click at [431, 508] on button "Save" at bounding box center [501, 497] width 574 height 31
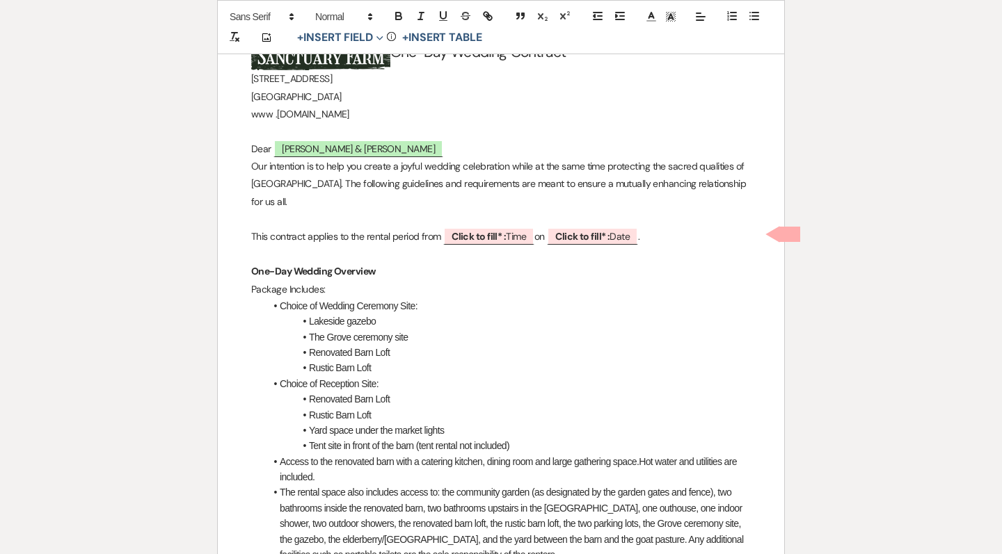
scroll to position [258, 0]
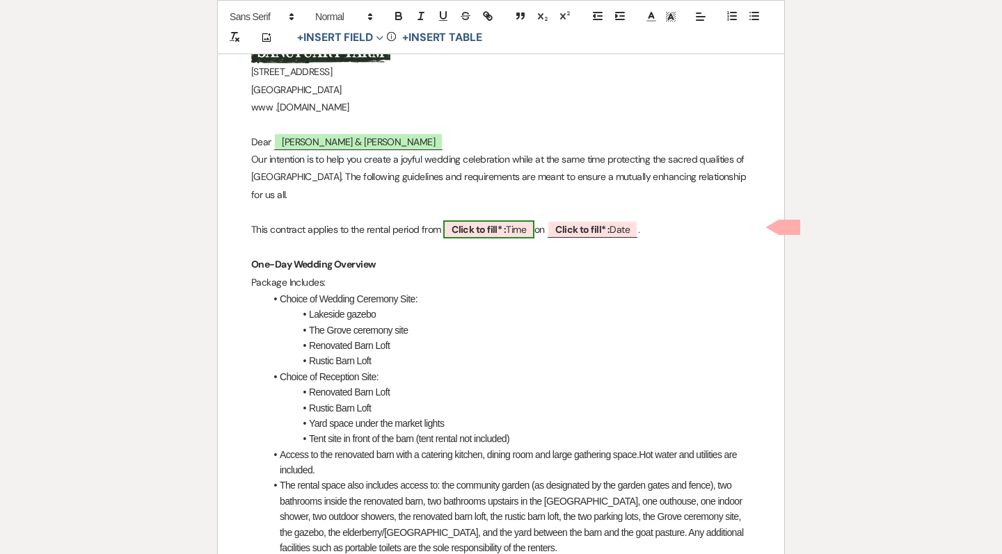
click at [502, 223] on b "Click to fill* :" at bounding box center [478, 229] width 54 height 13
select select "owner"
select select "Time"
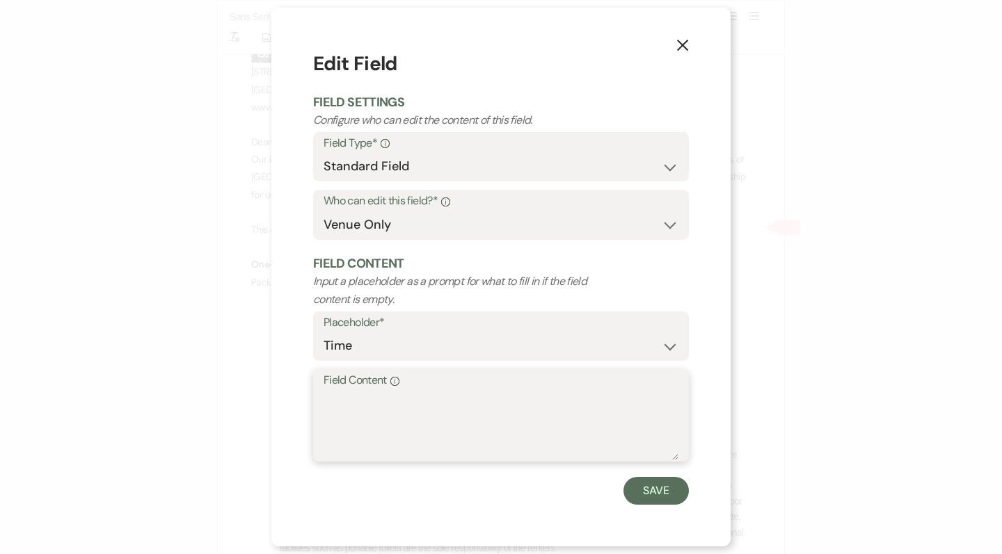
click at [419, 435] on textarea "Field Content Info" at bounding box center [500, 426] width 355 height 70
type textarea "Noon [DATE]"
click at [658, 479] on button "Save" at bounding box center [655, 491] width 65 height 28
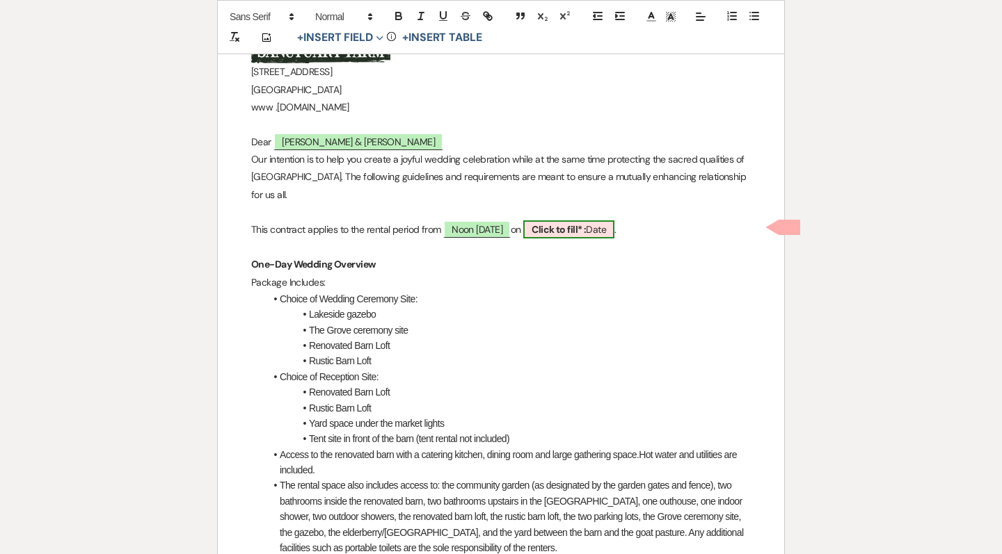
click at [586, 224] on b "Click to fill* :" at bounding box center [558, 229] width 54 height 13
select select "owner"
select select "Date"
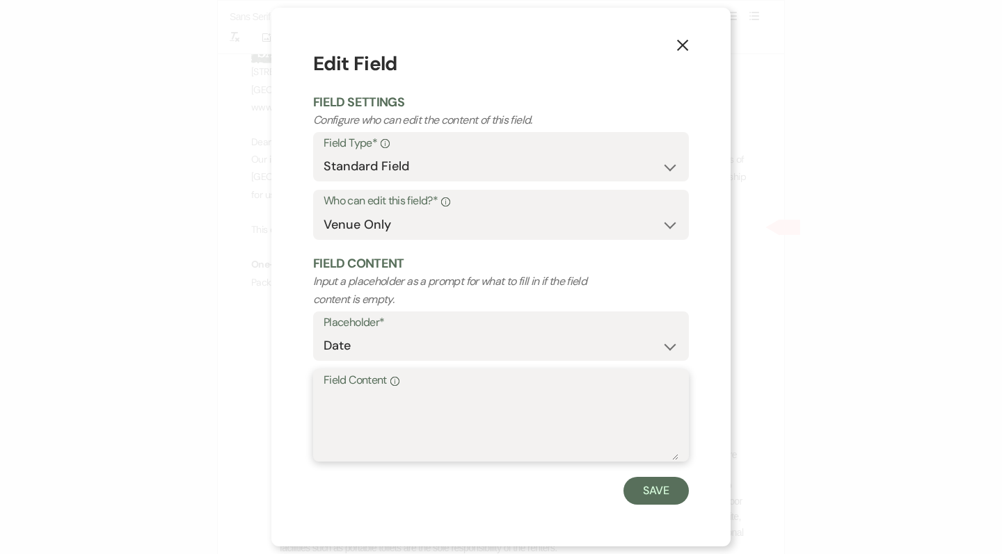
click at [455, 422] on textarea "Field Content Info" at bounding box center [500, 426] width 355 height 70
type textarea "Midnight on 5/1/"
click at [687, 51] on icon "X" at bounding box center [682, 45] width 13 height 13
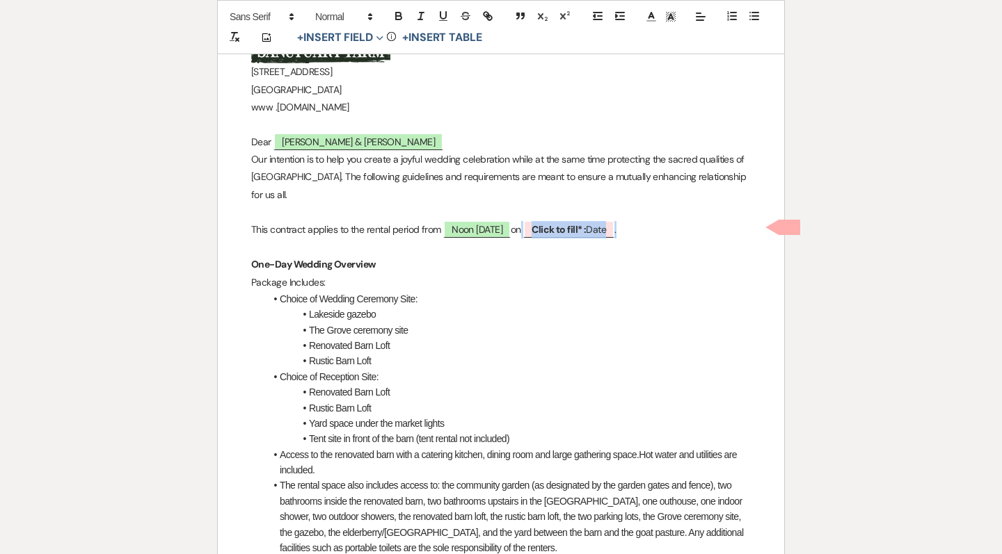
drag, startPoint x: 652, startPoint y: 225, endPoint x: 548, endPoint y: 227, distance: 103.7
click at [548, 227] on p "This contract applies to the rental period from Noon on 5/1/2027 on ﻿ Click to …" at bounding box center [500, 229] width 499 height 17
click at [665, 221] on p "This contract applies to the rental period from Noon on 5/1/2027 on ﻿ Click to …" at bounding box center [500, 229] width 499 height 17
click at [650, 227] on p "This contract applies to the rental period from Noon on 5/1/2027 on ﻿ Click to …" at bounding box center [500, 229] width 499 height 17
click at [480, 227] on span "Noon [DATE]" at bounding box center [476, 230] width 67 height 18
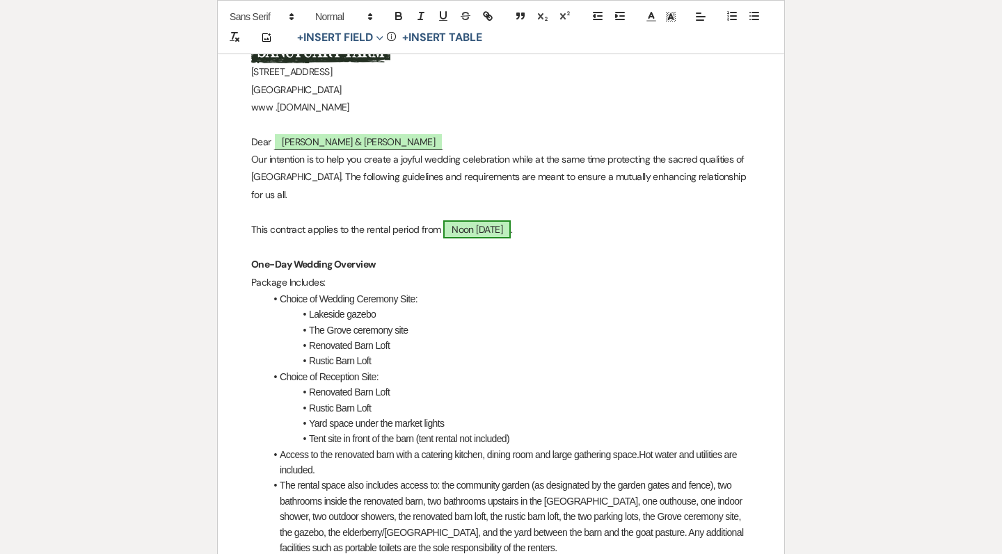
select select "owner"
select select "Time"
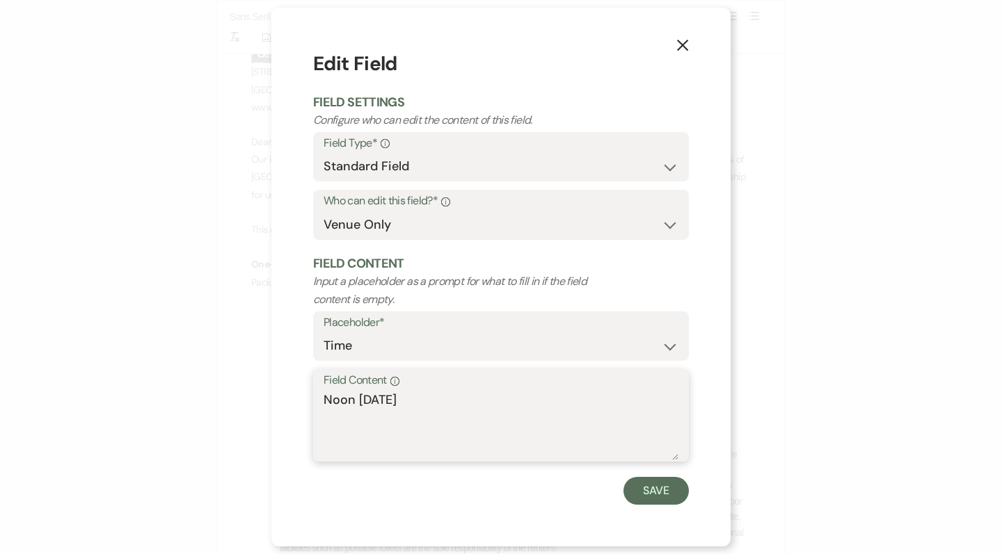
click at [358, 399] on textarea "Noon [DATE]" at bounding box center [500, 426] width 355 height 70
type textarea "Noon to Midnight on 5/1/2027"
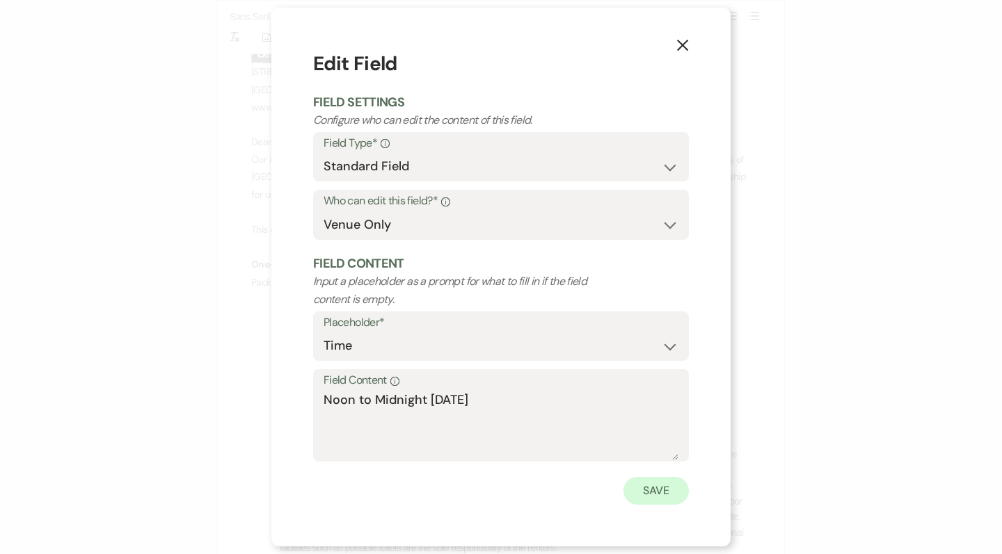
click at [650, 489] on button "Save" at bounding box center [655, 491] width 65 height 28
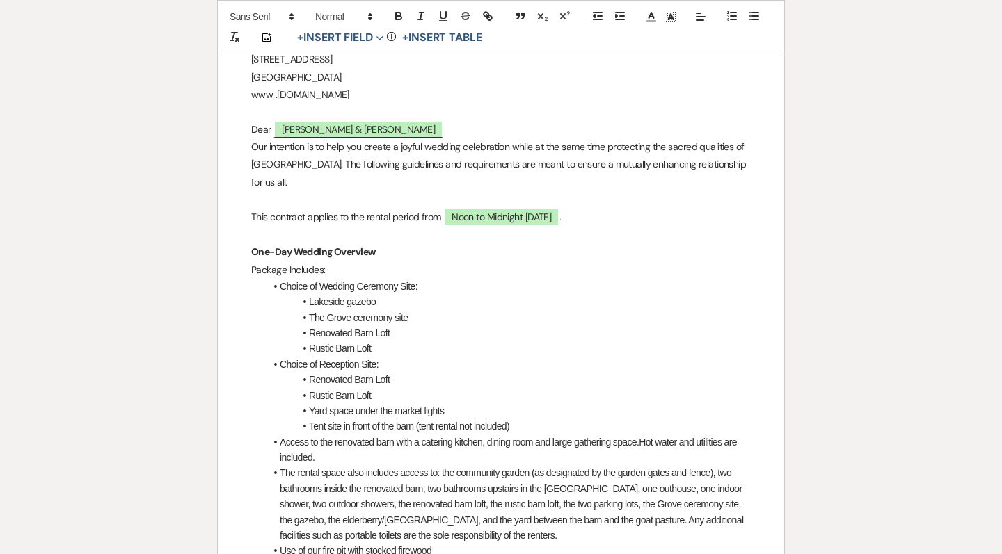
scroll to position [272, 0]
click at [590, 216] on p "This contract applies to the rental period from Noon to Midnight on 5/1/2027 ." at bounding box center [500, 215] width 499 height 17
click at [589, 214] on p "This contract applies to the rental period from Noon to Midnight on 5/1/2027 ." at bounding box center [500, 215] width 499 height 17
click at [559, 215] on span "Noon to Midnight on 5/1/2027" at bounding box center [501, 216] width 116 height 18
click at [589, 215] on p "This contract applies to the rental period from Noon to Midnight on 5/1/2027 ." at bounding box center [500, 215] width 499 height 17
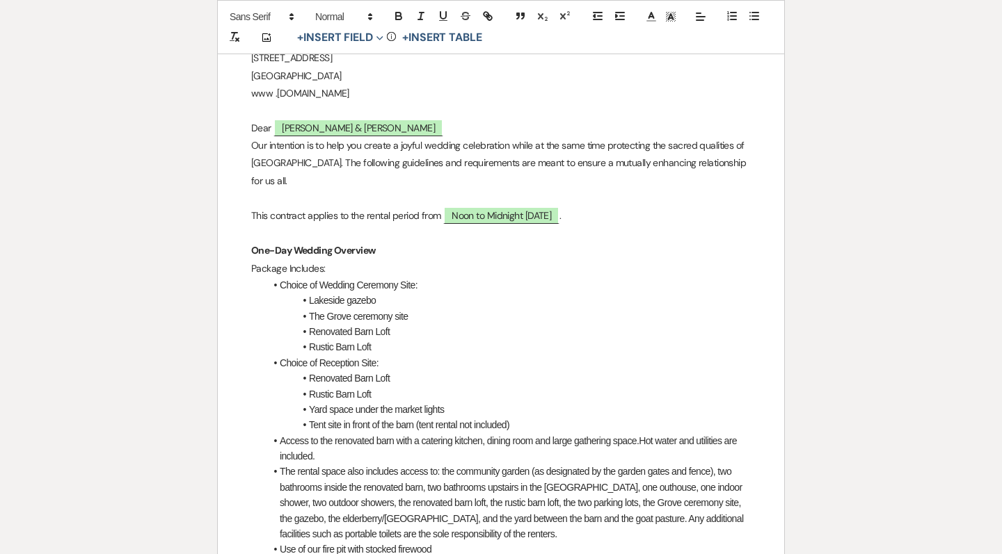
click at [593, 219] on p "This contract applies to the rental period from Noon to Midnight on 5/1/2027 ." at bounding box center [500, 215] width 499 height 17
click at [620, 218] on p "This contract applies to the rental period from Noon to Midnight on 5/1/2027 ." at bounding box center [500, 215] width 499 height 17
click at [616, 218] on p "This contract applies to the rental period from Noon to Midnight on 5/1/2027 ." at bounding box center [500, 215] width 499 height 17
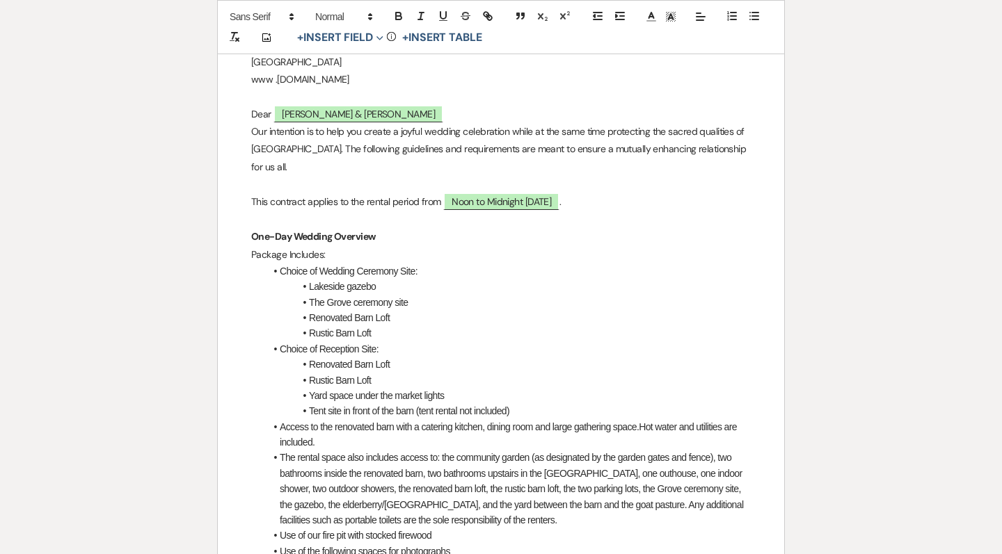
scroll to position [289, 0]
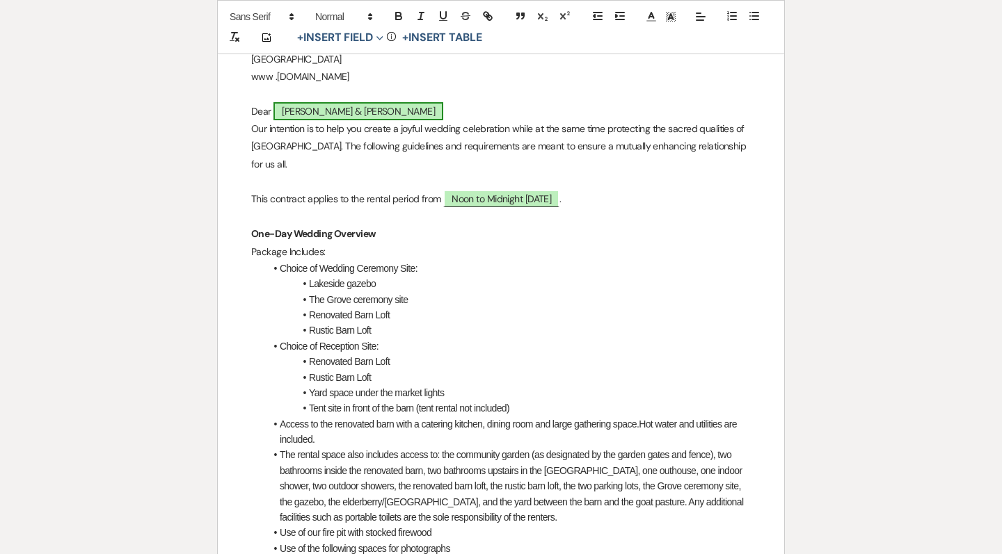
click at [315, 118] on span "[PERSON_NAME] & [PERSON_NAME]" at bounding box center [358, 111] width 170 height 18
click at [332, 111] on span "[PERSON_NAME] & [PERSON_NAME]" at bounding box center [358, 111] width 170 height 18
click at [329, 106] on span "[PERSON_NAME] & [PERSON_NAME]" at bounding box center [358, 111] width 170 height 18
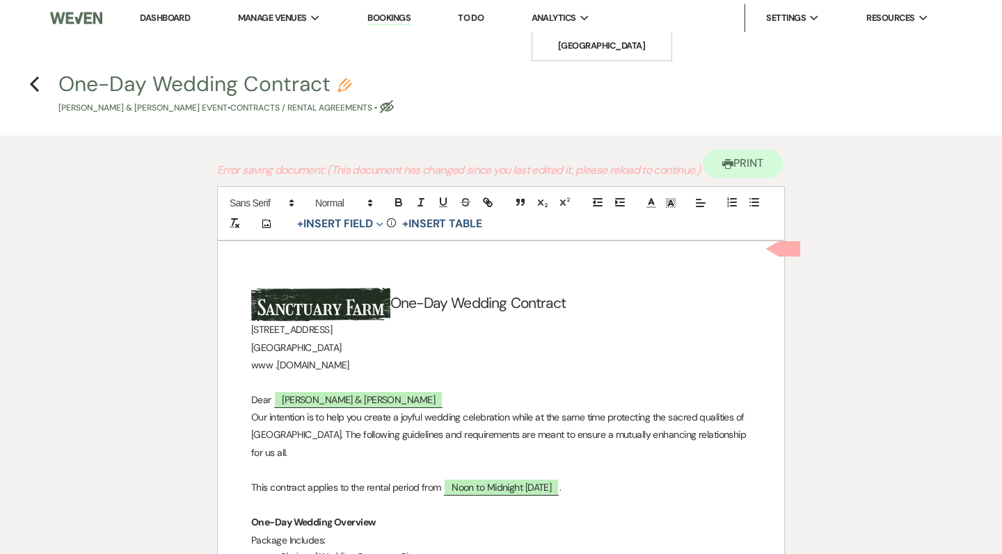
scroll to position [0, 0]
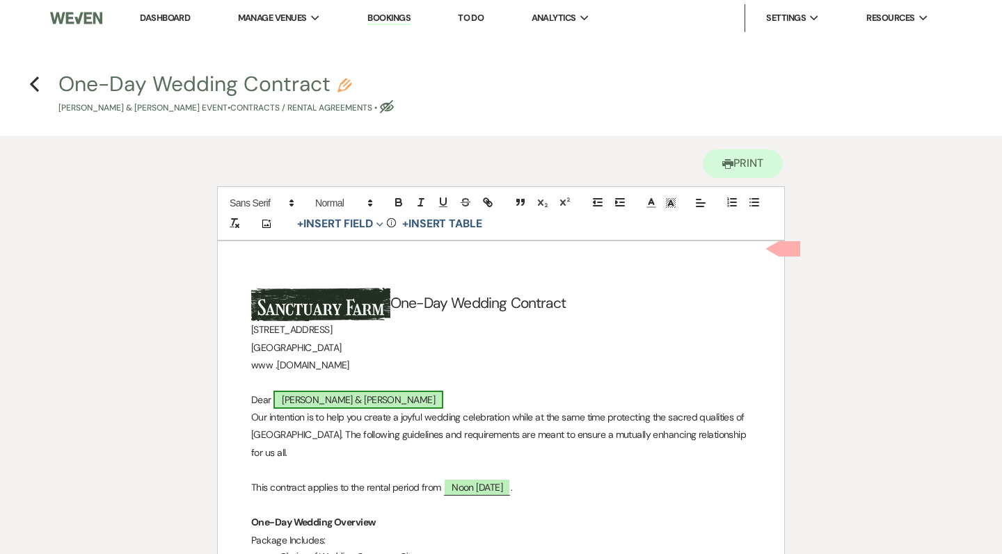
click at [296, 407] on span "[PERSON_NAME] & [PERSON_NAME]" at bounding box center [358, 400] width 170 height 18
select select "smartCustomField"
select select "owner"
select select "{{clientFirstName}}"
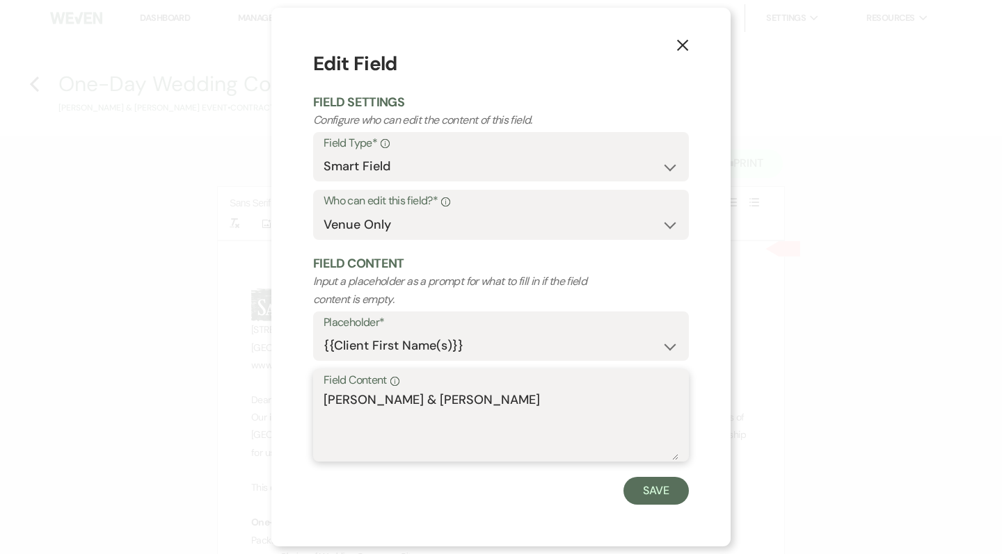
click at [360, 400] on textarea "[PERSON_NAME] & [PERSON_NAME]" at bounding box center [500, 426] width 355 height 70
click at [359, 400] on textarea "[PERSON_NAME] & [PERSON_NAME]" at bounding box center [500, 426] width 355 height 70
click at [387, 400] on textarea "[PERSON_NAME] & [PERSON_NAME]" at bounding box center [500, 426] width 355 height 70
drag, startPoint x: 419, startPoint y: 400, endPoint x: 289, endPoint y: 397, distance: 130.1
click at [289, 397] on div "X Edit Field Field Settings Configure who can edit the content of this field. F…" at bounding box center [500, 277] width 459 height 539
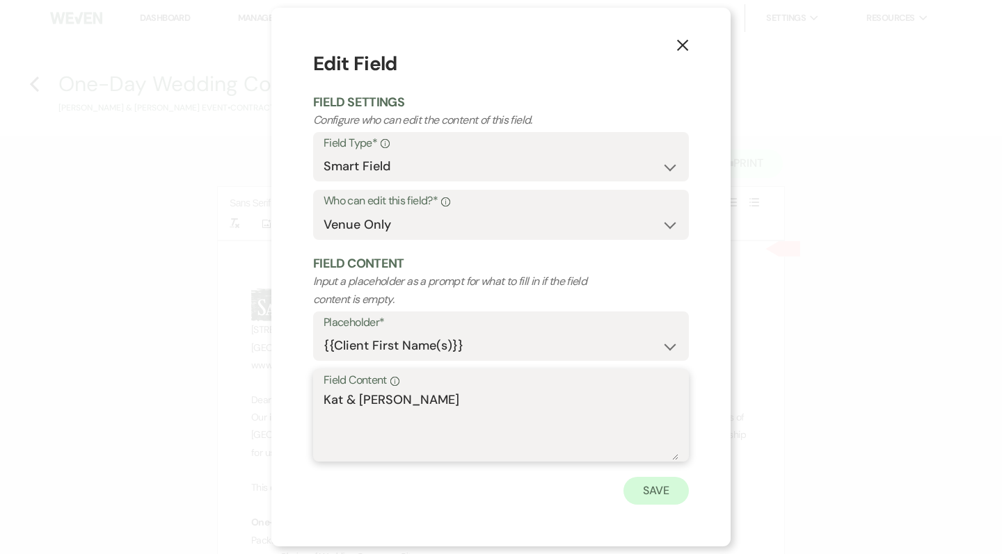
type textarea "Kat & [PERSON_NAME]"
click at [650, 483] on button "Save" at bounding box center [655, 491] width 65 height 28
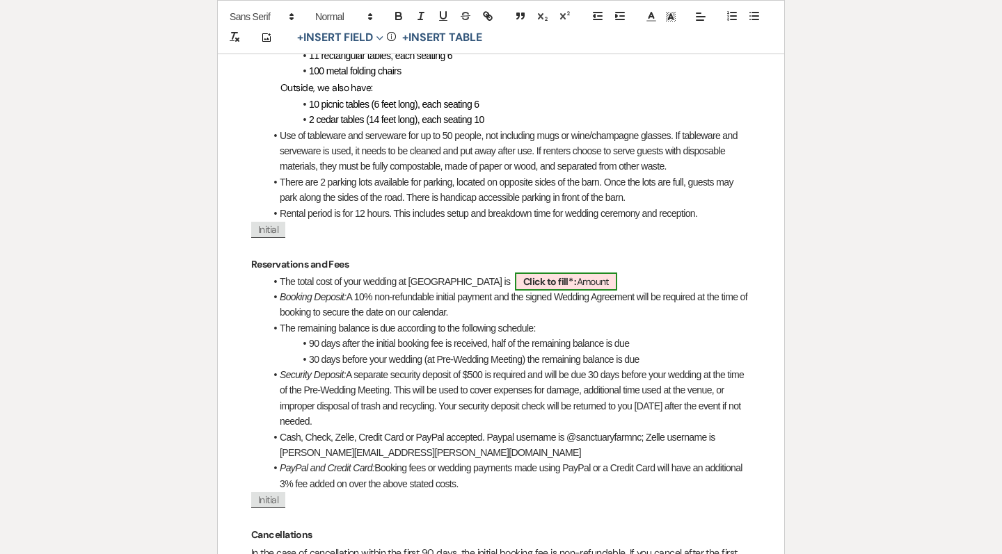
scroll to position [906, 0]
click at [555, 273] on span "Click to fill* : Amount" at bounding box center [566, 282] width 102 height 18
select select "owner"
select select "Amount"
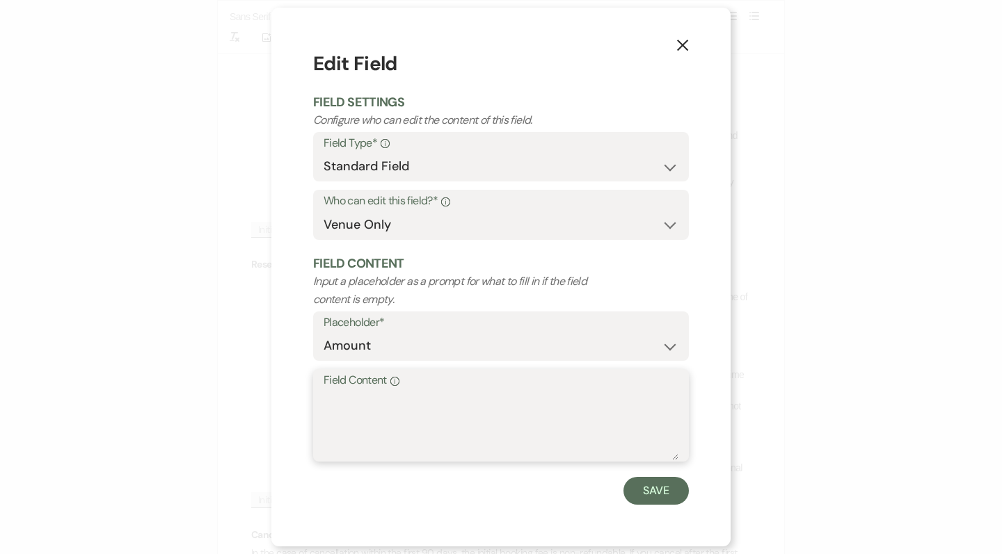
click at [459, 406] on textarea "Field Content Info" at bounding box center [500, 426] width 355 height 70
type textarea "$4,600"
click at [650, 494] on button "Save" at bounding box center [655, 491] width 65 height 28
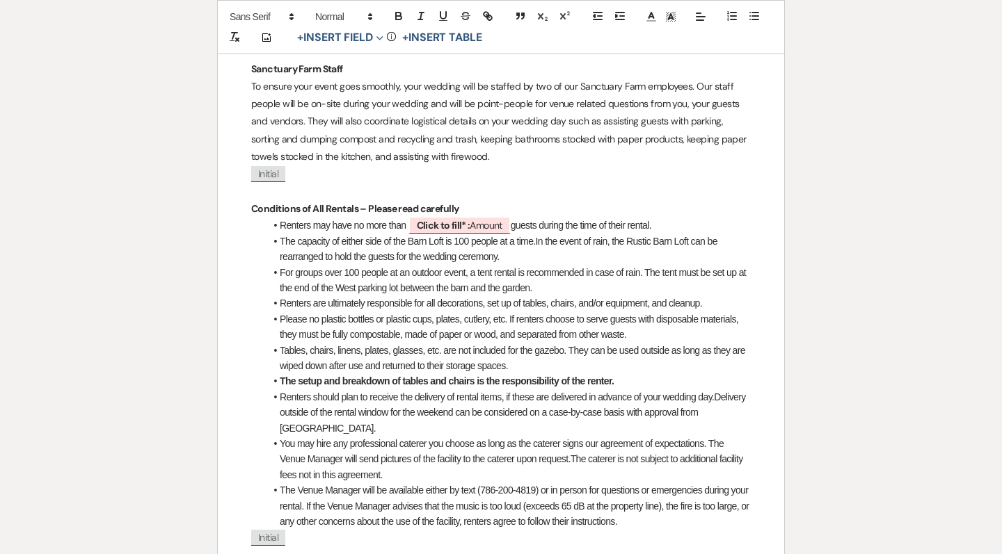
scroll to position [2362, 0]
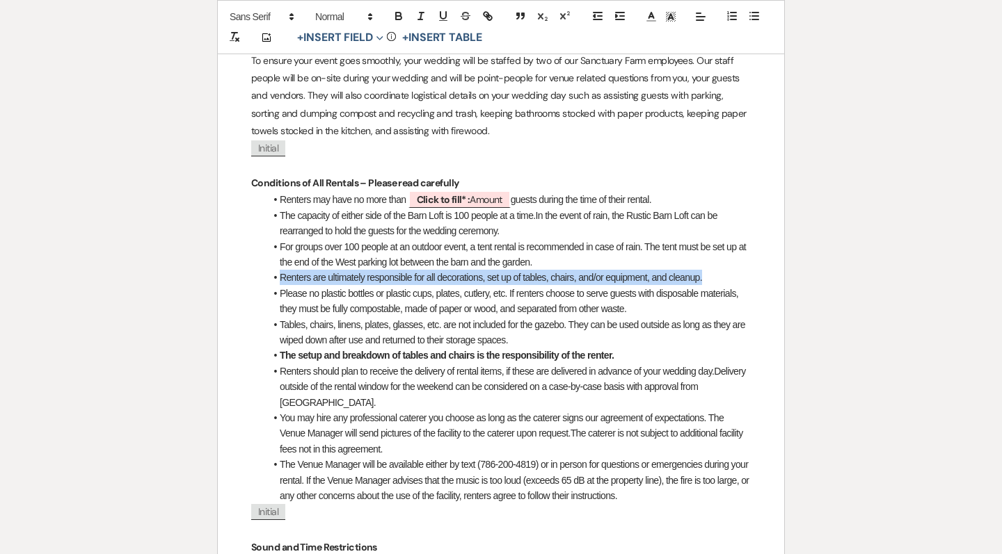
drag, startPoint x: 713, startPoint y: 246, endPoint x: 265, endPoint y: 248, distance: 448.0
click at [264, 248] on div "﻿ ﻿ One-Day Wedding Contract [STREET_ADDRESS] www .[DOMAIN_NAME] Dear [PERSON_N…" at bounding box center [501, 354] width 566 height 4951
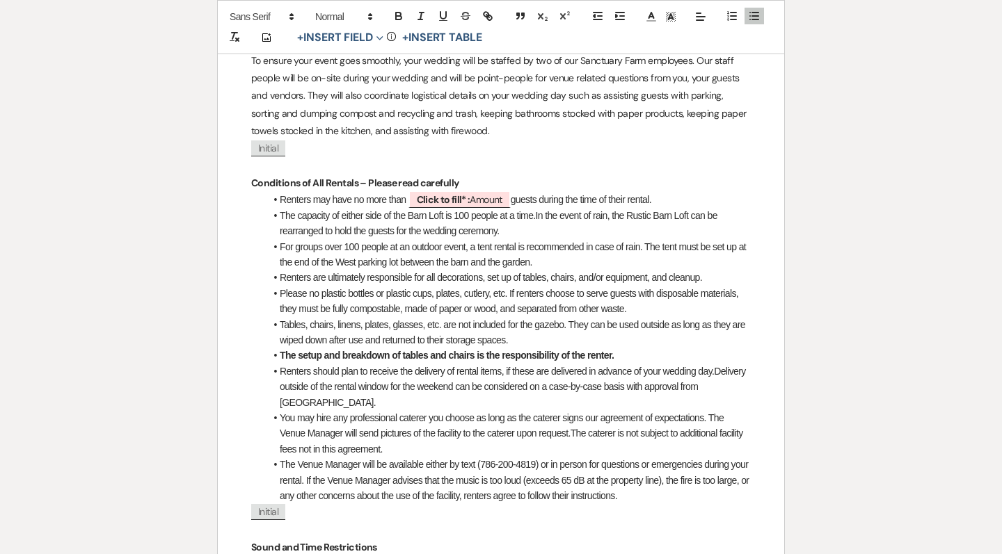
click at [584, 317] on li "Tables, chairs, linens, plates, glasses, etc. are not included for the gazebo. …" at bounding box center [508, 332] width 486 height 31
click at [543, 317] on li "Tables, chairs, linens, plates, glasses, etc. are not included for the gazebo. …" at bounding box center [508, 332] width 486 height 31
click at [519, 317] on li "Tables, chairs, linens, plates, glasses, etc. are not included for the gazebo. …" at bounding box center [508, 332] width 486 height 31
click at [550, 317] on li "Tables, chairs, linens, plates, glasses, etc. are not included for the gazebo. …" at bounding box center [508, 332] width 486 height 31
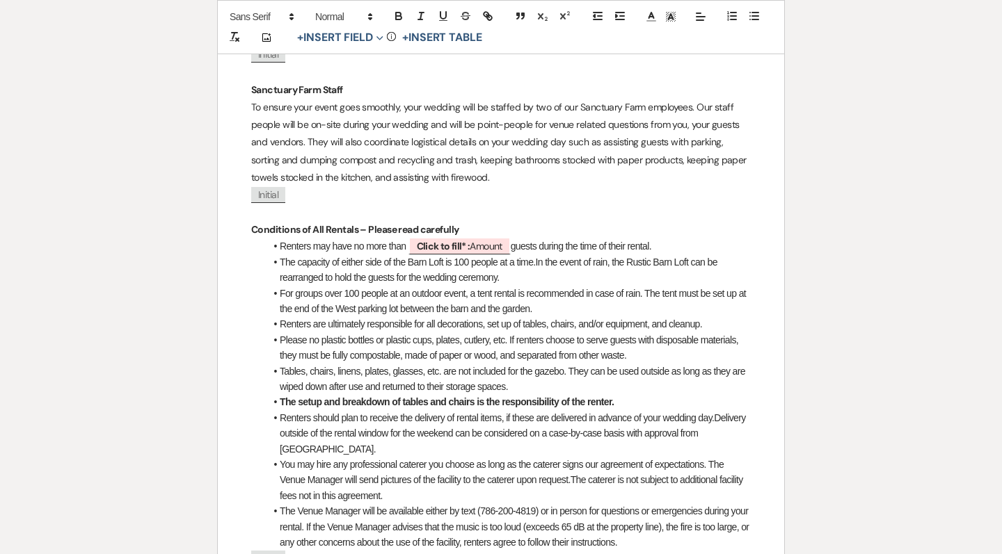
scroll to position [2316, 0]
click at [543, 363] on li "Tables, chairs, linens, plates, glasses, etc. are not included for the gazebo. …" at bounding box center [508, 378] width 486 height 31
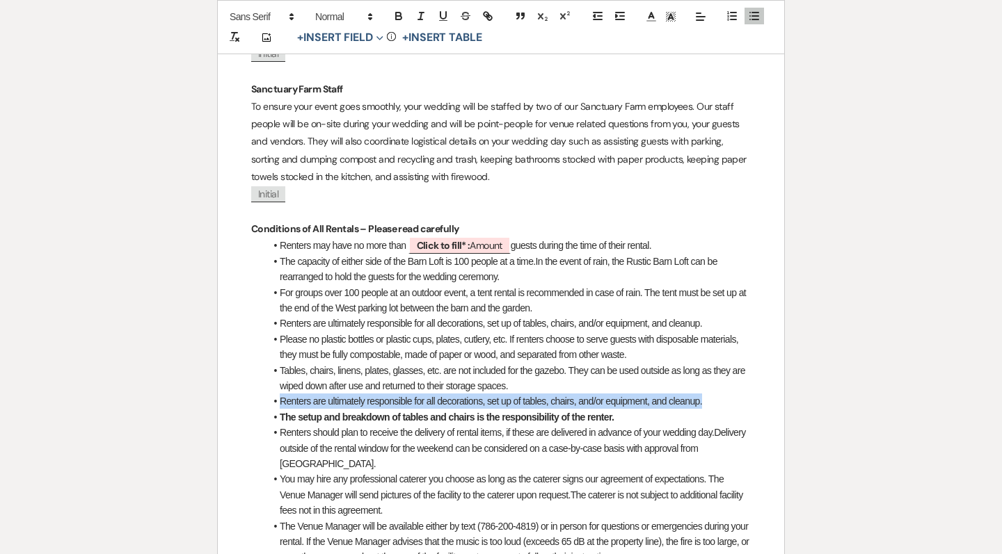
drag, startPoint x: 731, startPoint y: 370, endPoint x: 257, endPoint y: 369, distance: 473.7
click at [257, 368] on div "﻿ ﻿ One-Day Wedding Contract [STREET_ADDRESS] www .[DOMAIN_NAME] Dear ﻿ [PERSON…" at bounding box center [501, 408] width 566 height 4967
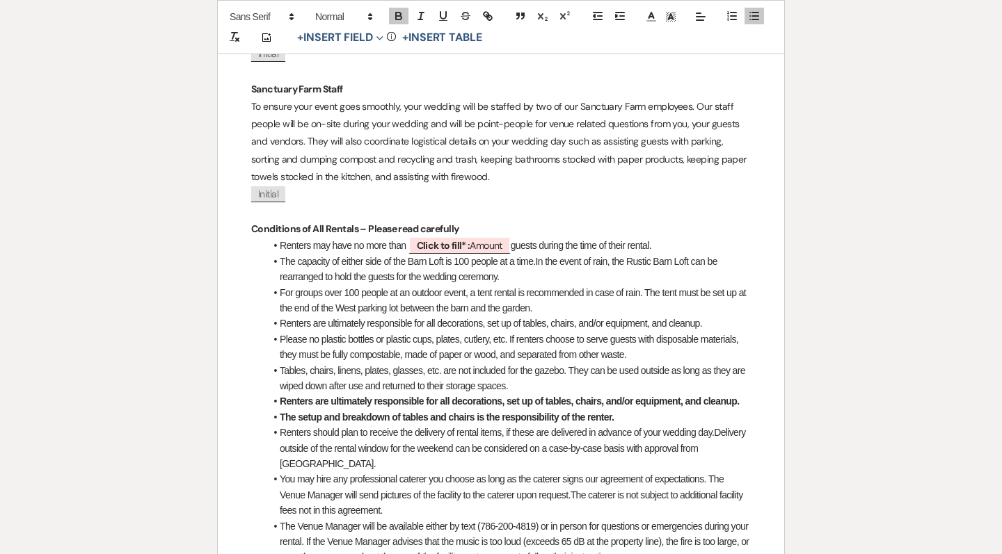
click at [357, 425] on li "Renters should plan to receive the delivery of rental items, if these are deliv…" at bounding box center [508, 448] width 486 height 47
click at [660, 285] on li "For groups over 100 people at an outdoor event, a tent rental is recommended in…" at bounding box center [508, 300] width 486 height 31
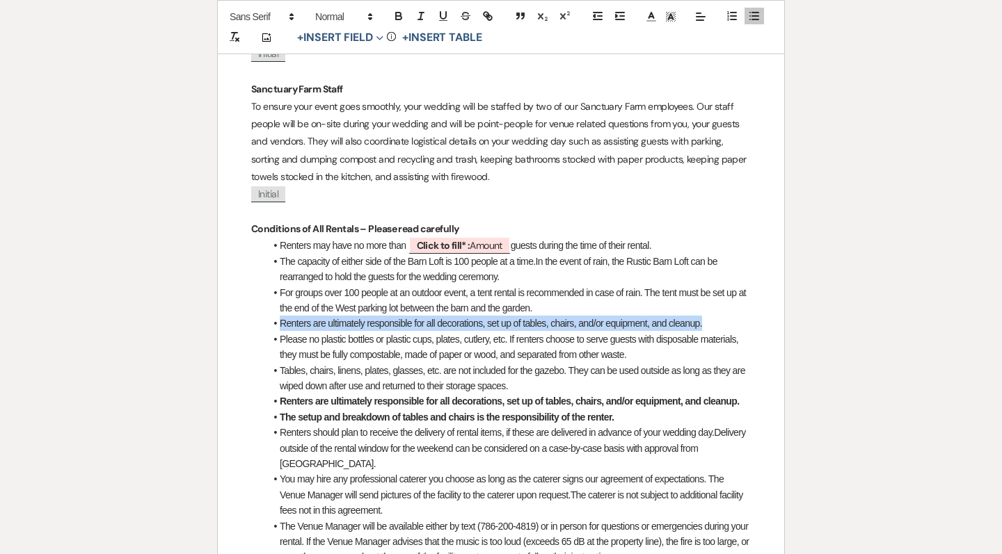
drag, startPoint x: 719, startPoint y: 294, endPoint x: 280, endPoint y: 295, distance: 439.6
click at [280, 316] on li "Renters are ultimately responsible for all decorations, set up of tables, chair…" at bounding box center [508, 323] width 486 height 15
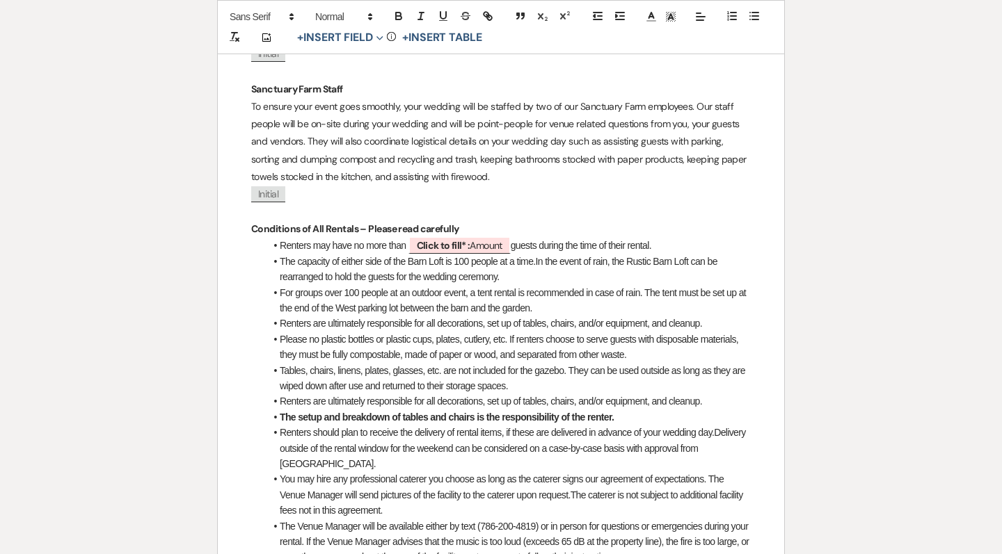
click at [578, 332] on li "Please no plastic bottles or plastic cups, plates, cutlery, etc. If renters cho…" at bounding box center [508, 347] width 486 height 31
click at [614, 412] on strong "The setup and breakdown of tables and chairs is the responsibility of the rente…" at bounding box center [447, 417] width 334 height 11
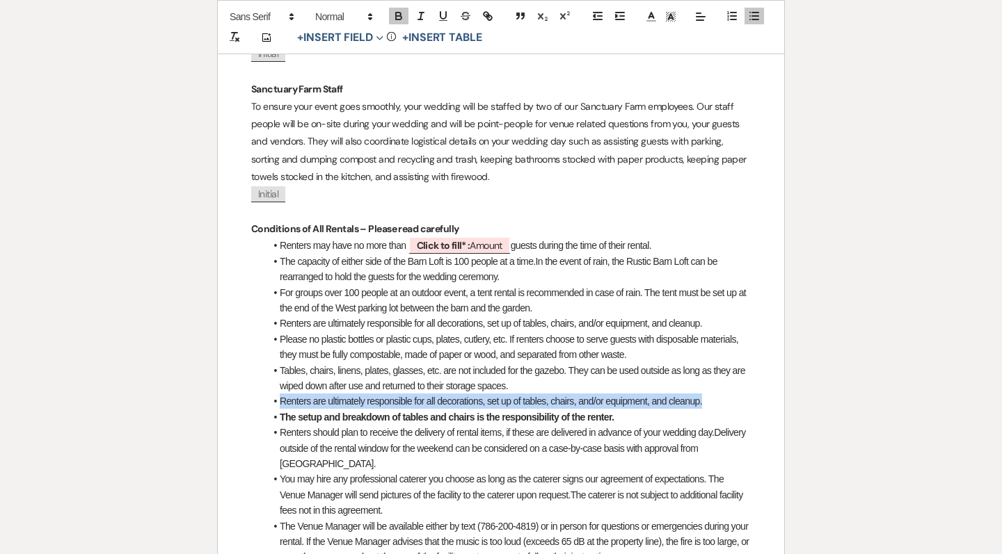
drag, startPoint x: 721, startPoint y: 370, endPoint x: 282, endPoint y: 369, distance: 439.6
click at [281, 394] on li "Renters are ultimately responsible for all decorations, set up of tables, chair…" at bounding box center [508, 401] width 486 height 15
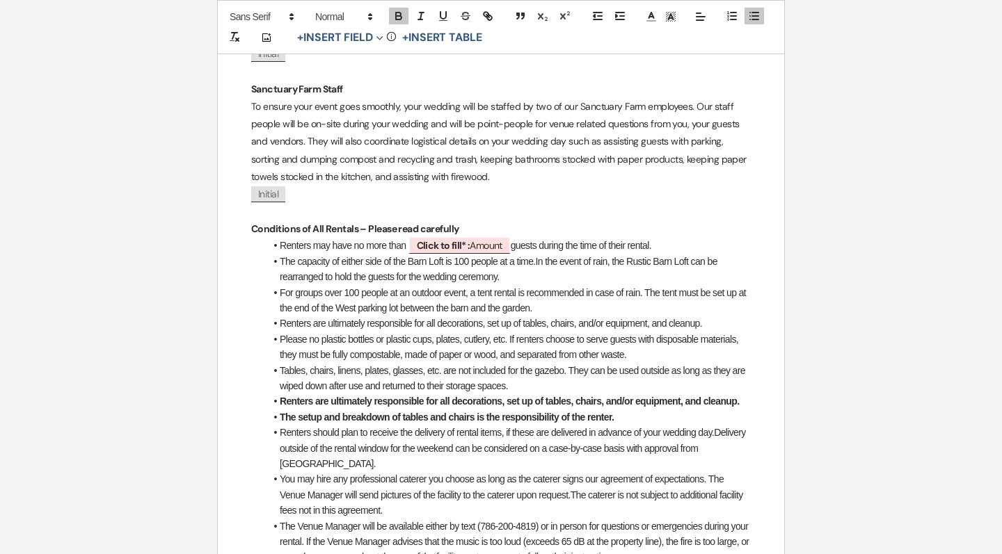
click at [321, 410] on li "The setup and breakdown of tables and chairs is the responsibility of the rente…" at bounding box center [508, 417] width 486 height 15
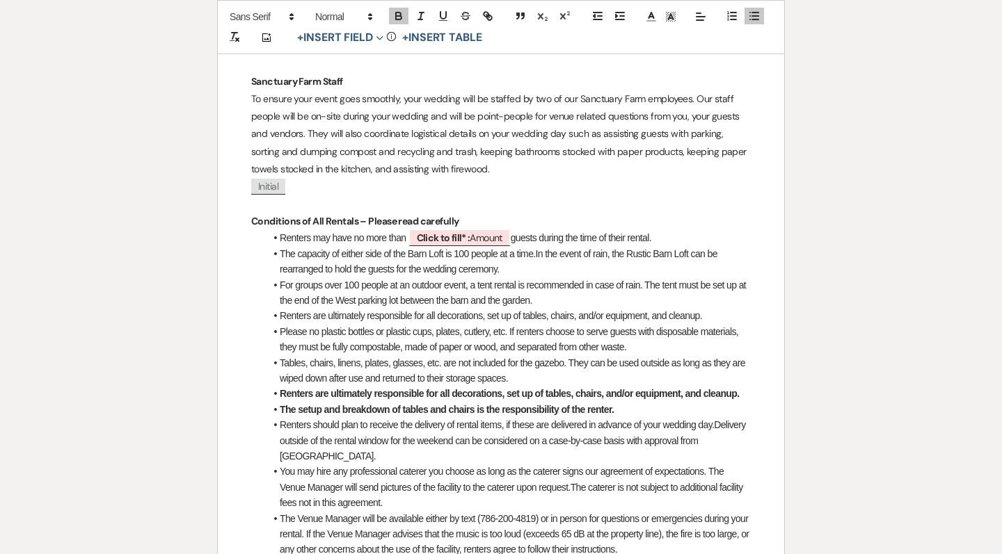
scroll to position [2325, 0]
click at [579, 323] on li "Please no plastic bottles or plastic cups, plates, cutlery, etc. If renters cho…" at bounding box center [508, 338] width 486 height 31
click at [707, 307] on li "Renters are ultimately responsible for all decorations, set up of tables, chair…" at bounding box center [508, 314] width 486 height 15
drag, startPoint x: 715, startPoint y: 282, endPoint x: 595, endPoint y: 282, distance: 120.3
click at [595, 307] on li "Renters are ultimately responsible for all decorations, set up of tables, chair…" at bounding box center [508, 314] width 486 height 15
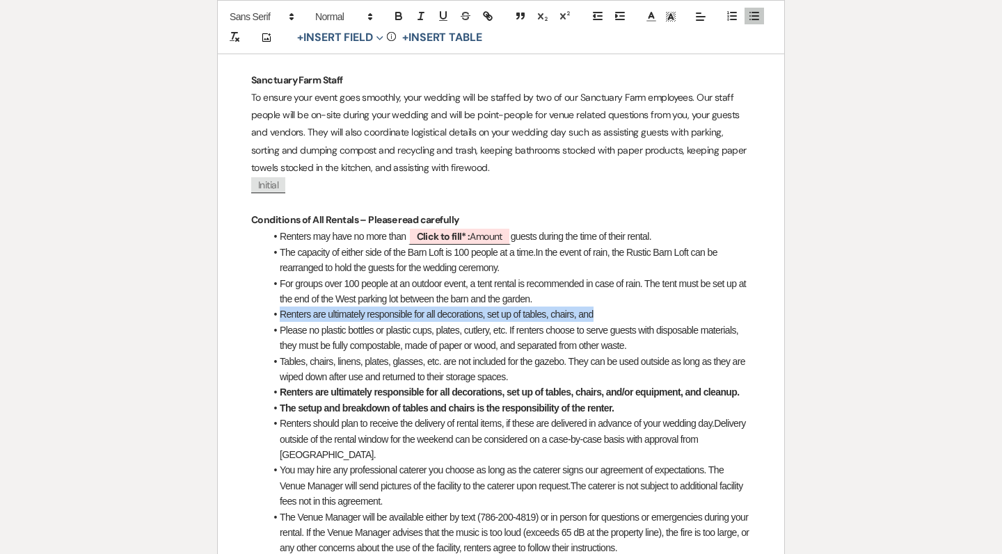
drag, startPoint x: 625, startPoint y: 290, endPoint x: 277, endPoint y: 287, distance: 348.5
click at [277, 307] on li "Renters are ultimately responsible for all decorations, set up of tables, chair…" at bounding box center [508, 314] width 486 height 15
click at [499, 323] on li "Please no plastic bottles or plastic cups, plates, cutlery, etc. If renters cho…" at bounding box center [508, 338] width 486 height 31
click at [587, 307] on li "Renters are ultimately responsible for all decorations, set up of tables, chair…" at bounding box center [508, 314] width 486 height 15
click at [602, 307] on li "Renters are ultimately responsible for all decorations, set up of tables, chair…" at bounding box center [508, 314] width 486 height 15
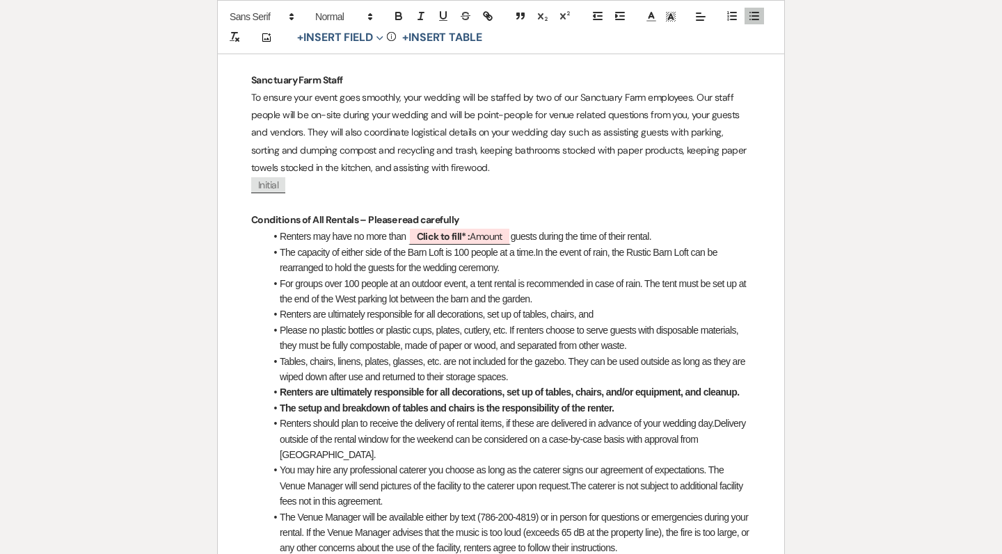
click at [602, 307] on li "Renters are ultimately responsible for all decorations, set up of tables, chair…" at bounding box center [508, 314] width 486 height 15
click at [595, 307] on li "Renters are ultimately responsible for all decorations, set up of tables, chair…" at bounding box center [508, 314] width 486 height 15
click at [592, 307] on li "Renters are ultimately responsible for all decorations, set up of tables, chair…" at bounding box center [508, 314] width 486 height 15
click at [563, 307] on li "Renters are ultimately responsible for all decorations, set up of tables, chair…" at bounding box center [508, 314] width 486 height 15
click at [679, 323] on li "Please no plastic bottles or plastic cups, plates, cutlery, etc. If renters cho…" at bounding box center [508, 338] width 486 height 31
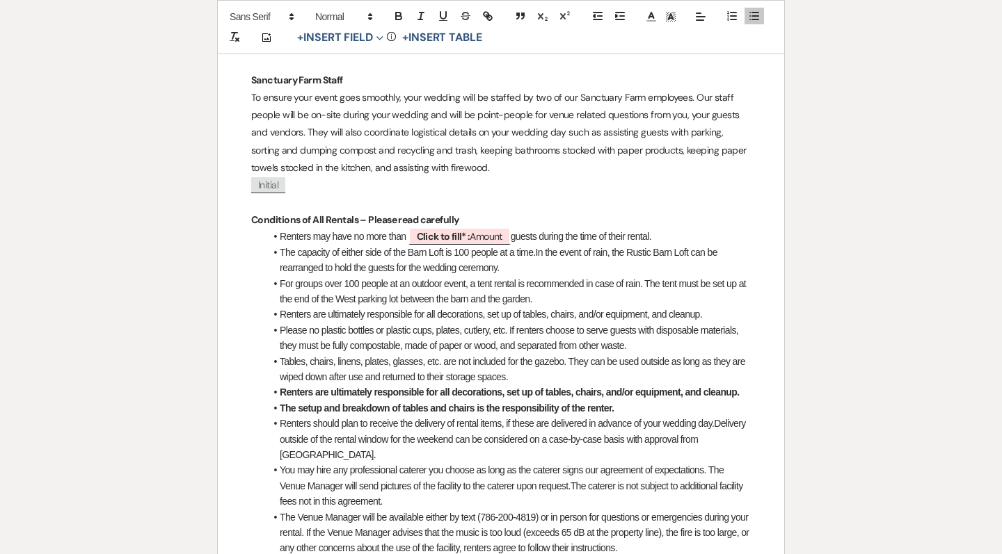
click at [710, 307] on li "Renters are ultimately responsible for all decorations, set up of tables, chair…" at bounding box center [508, 314] width 486 height 15
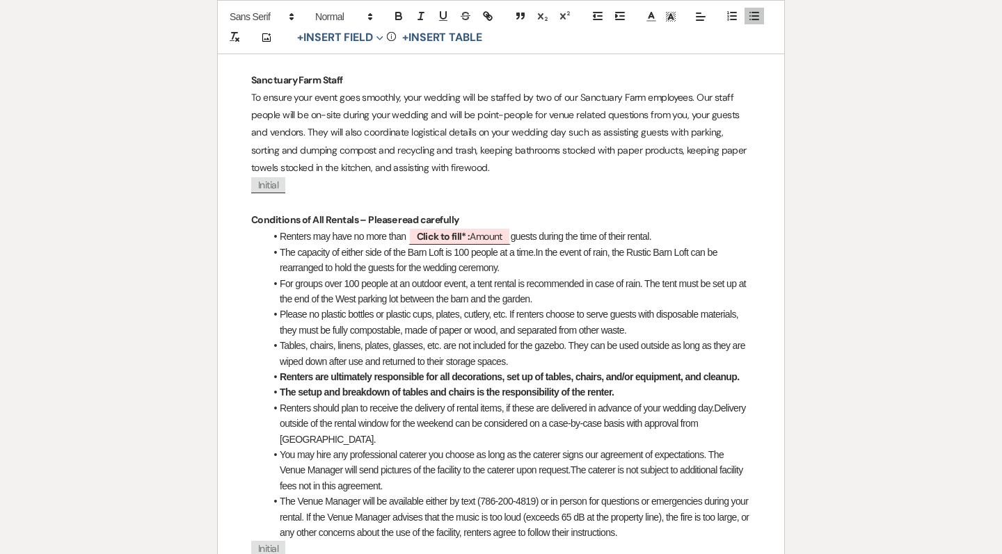
click at [794, 323] on div "Printer Print Saving ... Add Photo + Insert Field Expand Standard Field Smart F…" at bounding box center [501, 359] width 1002 height 5099
click at [655, 406] on li "Renters should plan to receive the delivery of rental items, if these are deliv…" at bounding box center [508, 424] width 486 height 47
click at [582, 307] on li "Please no plastic bottles or plastic cups, plates, cutlery, etc. If renters cho…" at bounding box center [508, 322] width 486 height 31
click at [483, 227] on span "Click to fill* : Amount" at bounding box center [459, 236] width 102 height 18
select select "owner"
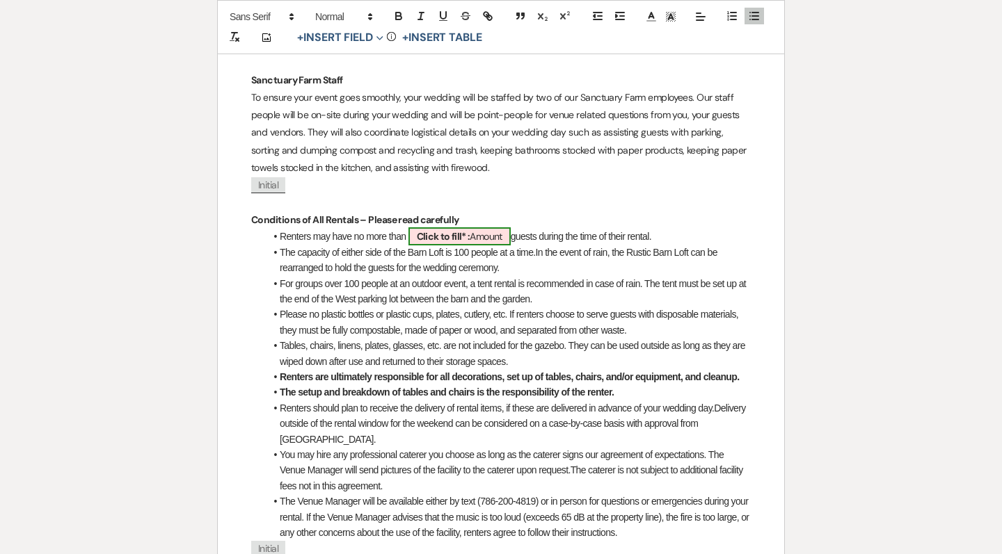
select select "Amount"
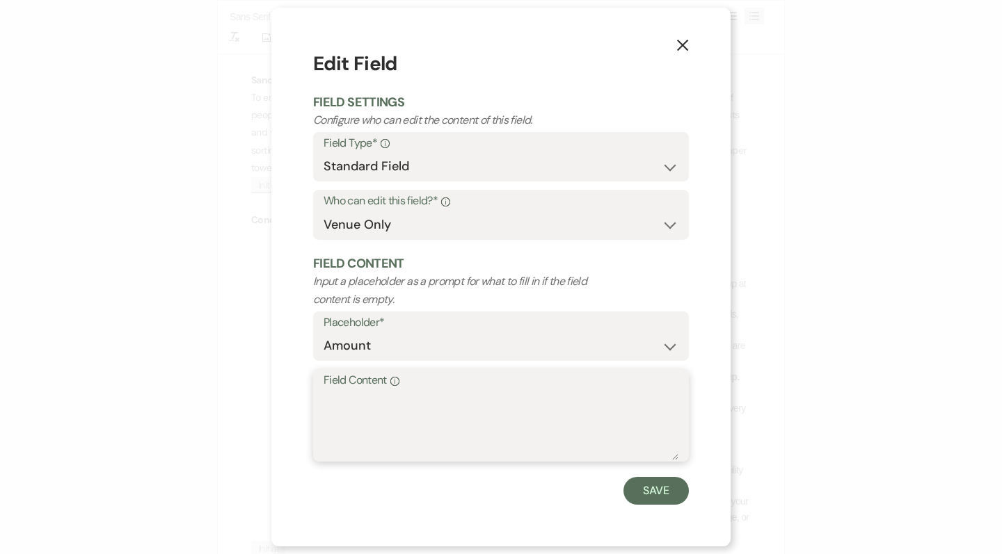
click at [417, 391] on textarea "Field Content Info" at bounding box center [500, 426] width 355 height 70
type textarea "180"
click at [646, 483] on button "Save" at bounding box center [655, 491] width 65 height 28
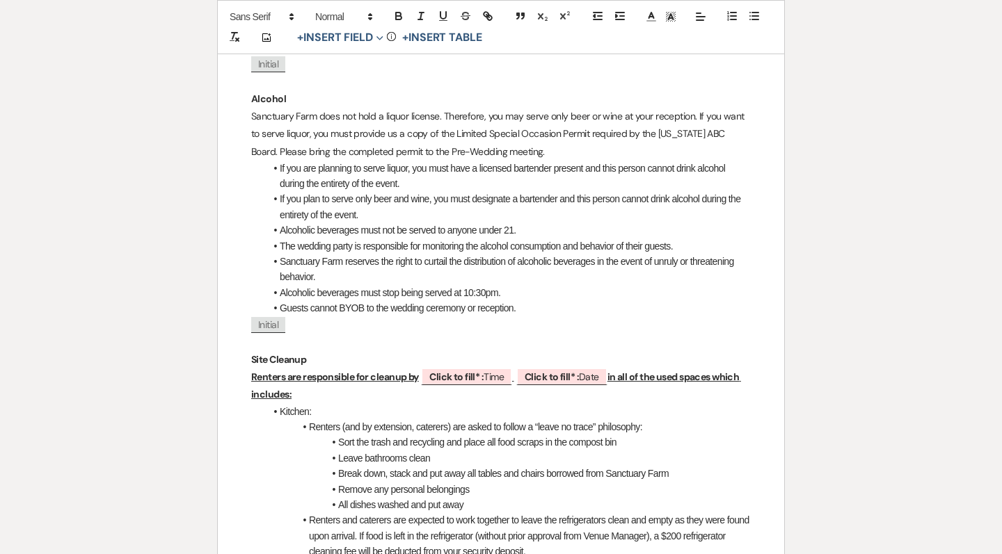
scroll to position [2987, 0]
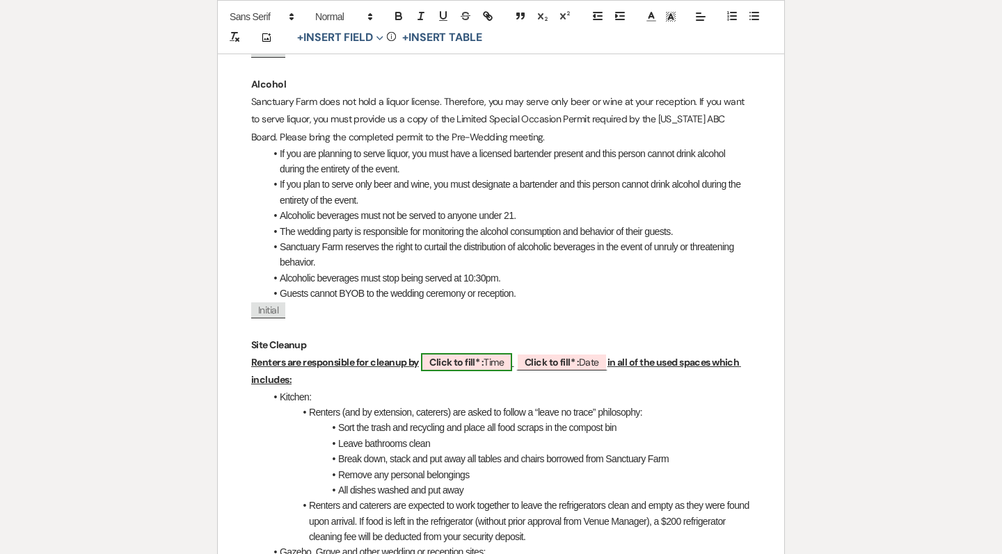
click at [457, 356] on b "Click to fill* :" at bounding box center [456, 362] width 54 height 13
select select "owner"
select select "Time"
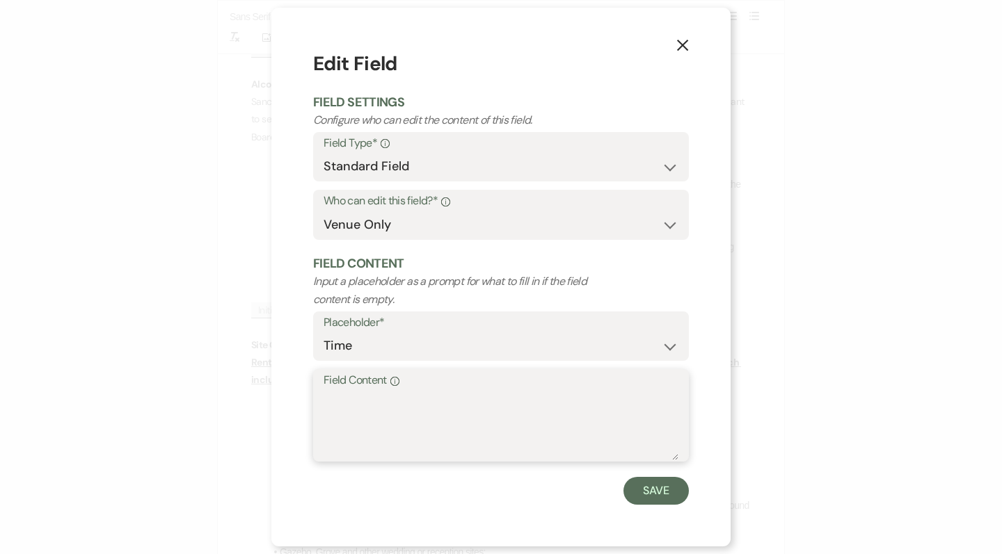
click at [440, 403] on textarea "Field Content Info" at bounding box center [500, 426] width 355 height 70
type textarea "Midnight"
click at [662, 488] on button "Save" at bounding box center [655, 491] width 65 height 28
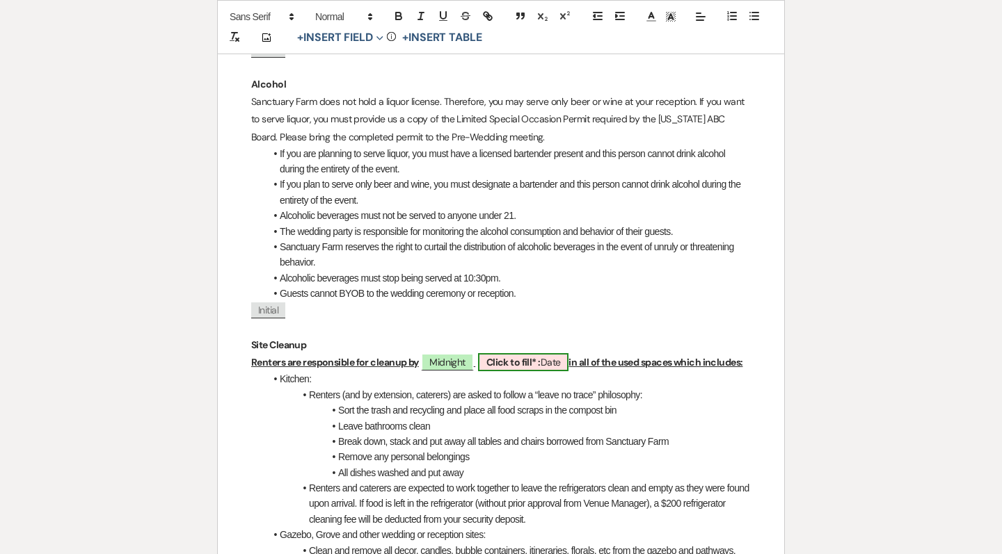
click at [522, 356] on b "Click to fill* :" at bounding box center [513, 362] width 54 height 13
select select "owner"
select select "Date"
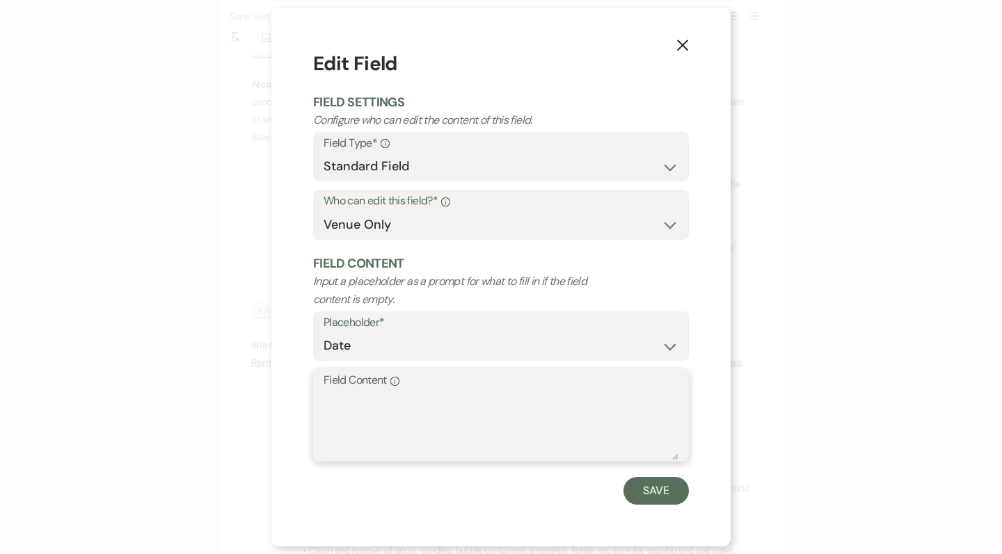
click at [467, 420] on textarea "Field Content Info" at bounding box center [500, 426] width 355 height 70
click at [680, 47] on icon "X" at bounding box center [682, 45] width 13 height 13
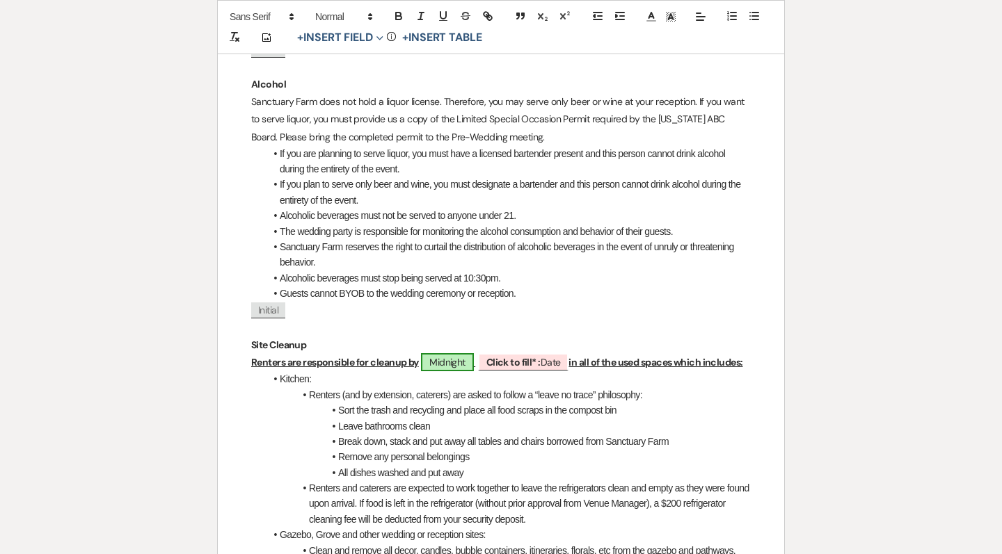
click at [461, 353] on span "Midnight" at bounding box center [447, 362] width 53 height 18
select select "owner"
select select "Time"
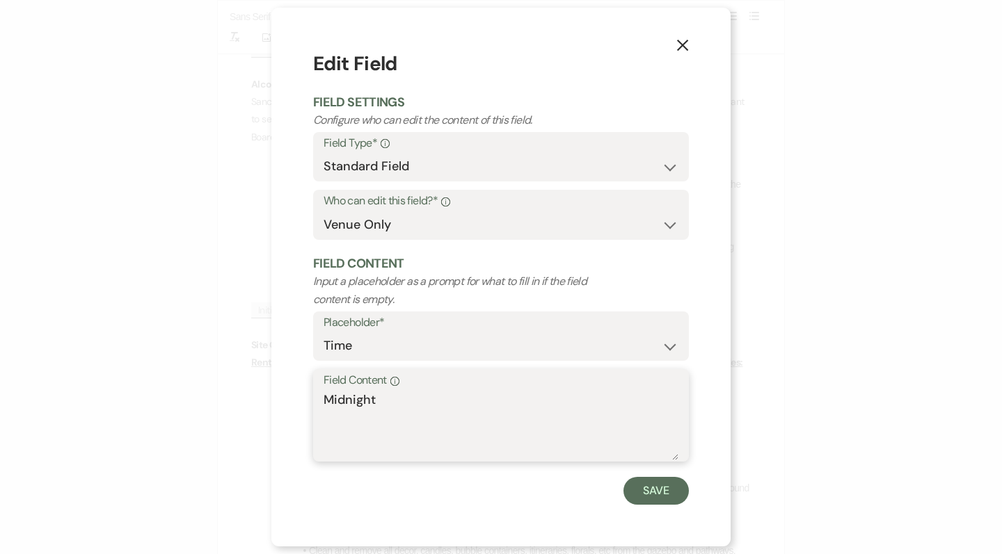
click at [430, 391] on textarea "Midnight" at bounding box center [500, 426] width 355 height 70
drag, startPoint x: 410, startPoint y: 405, endPoint x: 273, endPoint y: 384, distance: 139.3
click at [272, 384] on div "X Edit Field Field Settings Configure who can edit the content of this field. F…" at bounding box center [500, 277] width 459 height 539
type textarea "11:59pm on [DATE]"
click at [642, 490] on button "Save" at bounding box center [655, 491] width 65 height 28
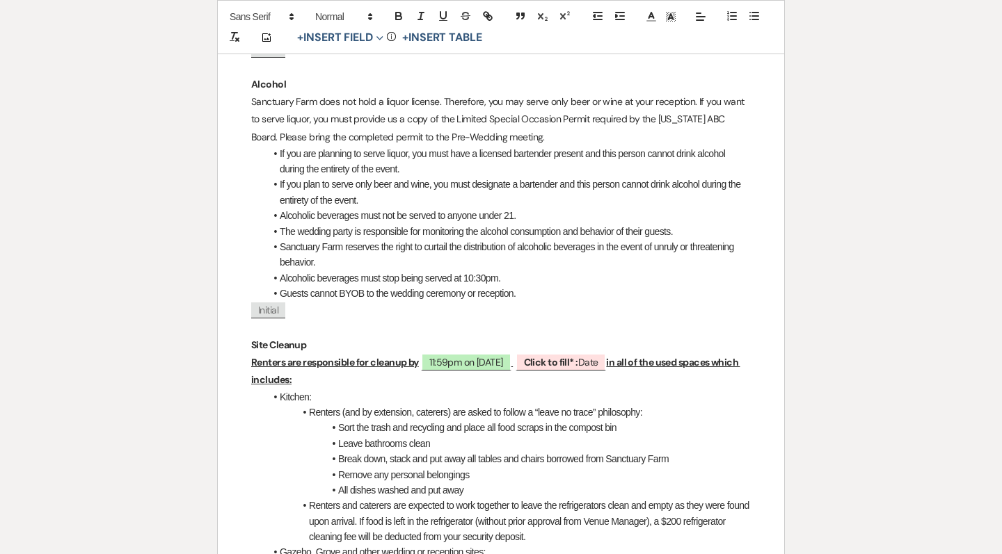
click at [610, 356] on u "in all of the used spaces which includes:" at bounding box center [495, 371] width 488 height 30
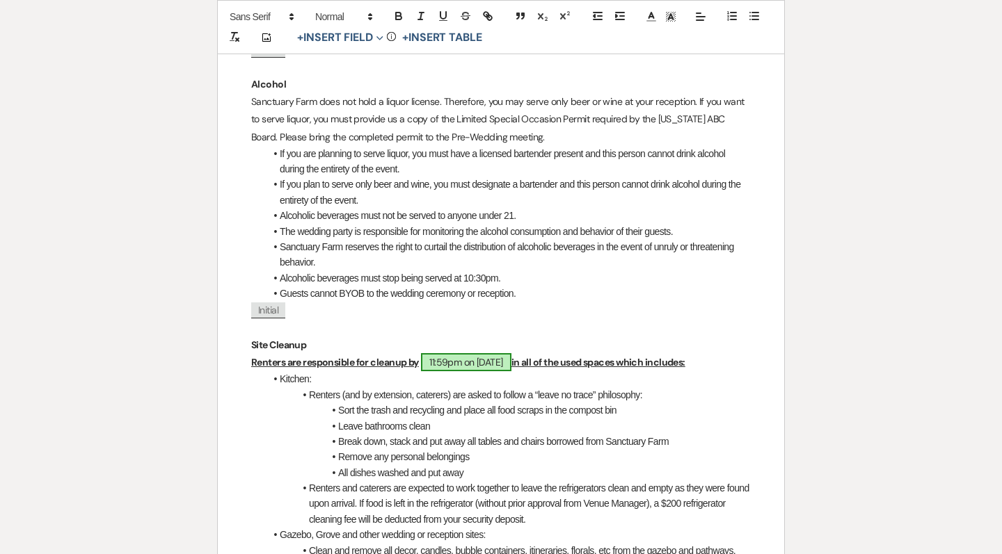
click at [466, 353] on span "11:59pm on [DATE]" at bounding box center [466, 362] width 90 height 18
select select "owner"
select select "Time"
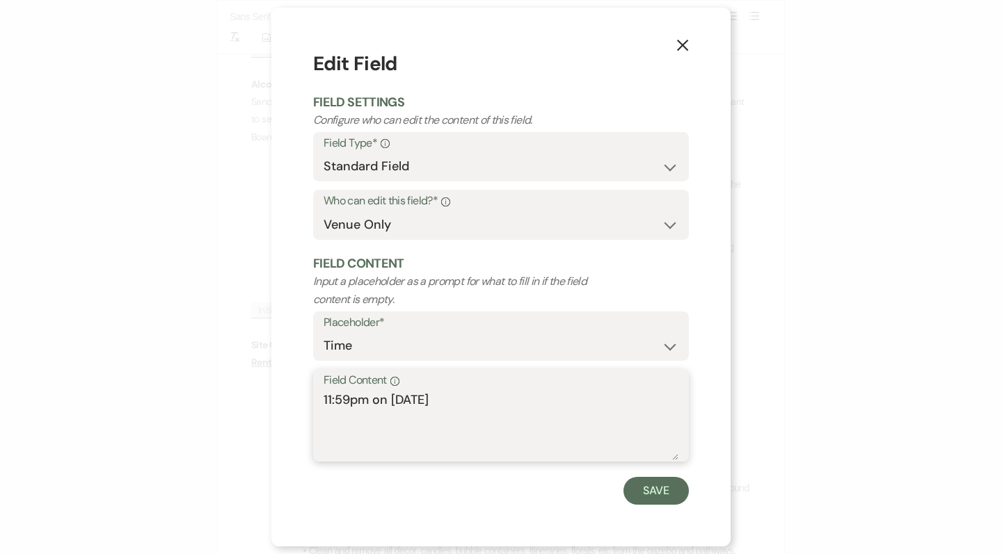
click at [442, 419] on textarea "11:59pm on [DATE]" at bounding box center [500, 426] width 355 height 70
click at [640, 484] on button "Save" at bounding box center [655, 491] width 65 height 28
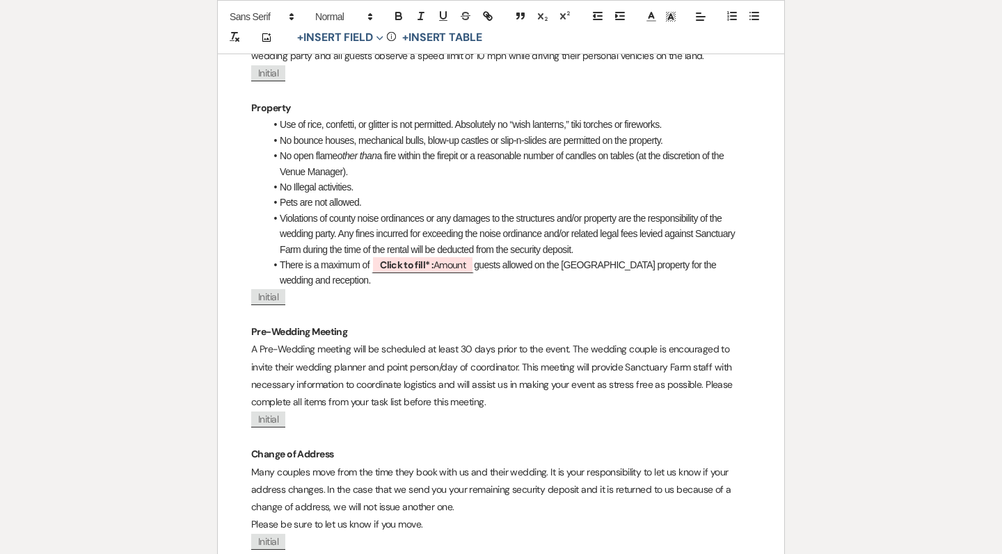
scroll to position [4062, 0]
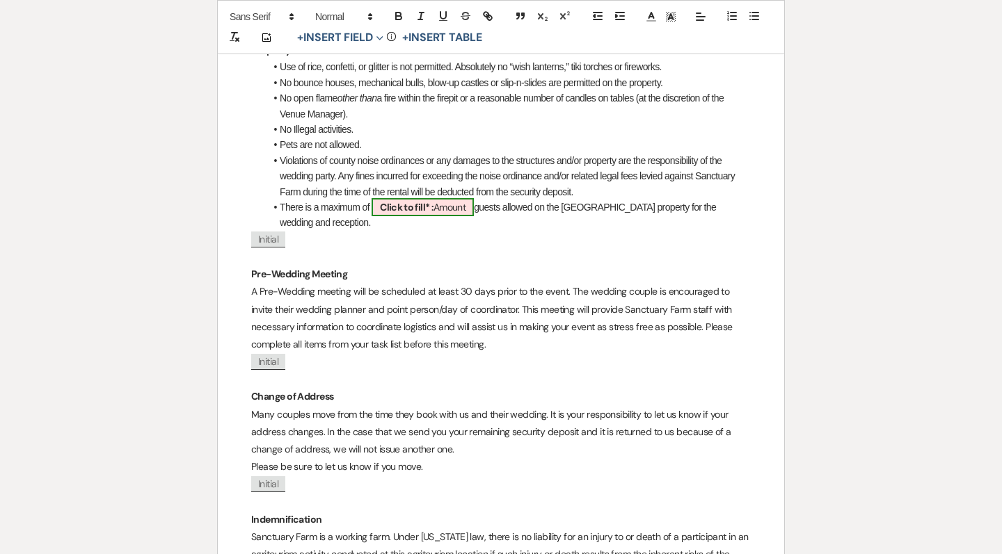
click at [439, 198] on span "Click to fill* : Amount" at bounding box center [422, 207] width 102 height 18
click at [464, 198] on span "Click to fill* : Amount" at bounding box center [422, 207] width 102 height 18
click at [449, 198] on span "Click to fill* : Amount" at bounding box center [422, 207] width 102 height 18
click at [426, 201] on b "Click to fill* :" at bounding box center [407, 207] width 54 height 13
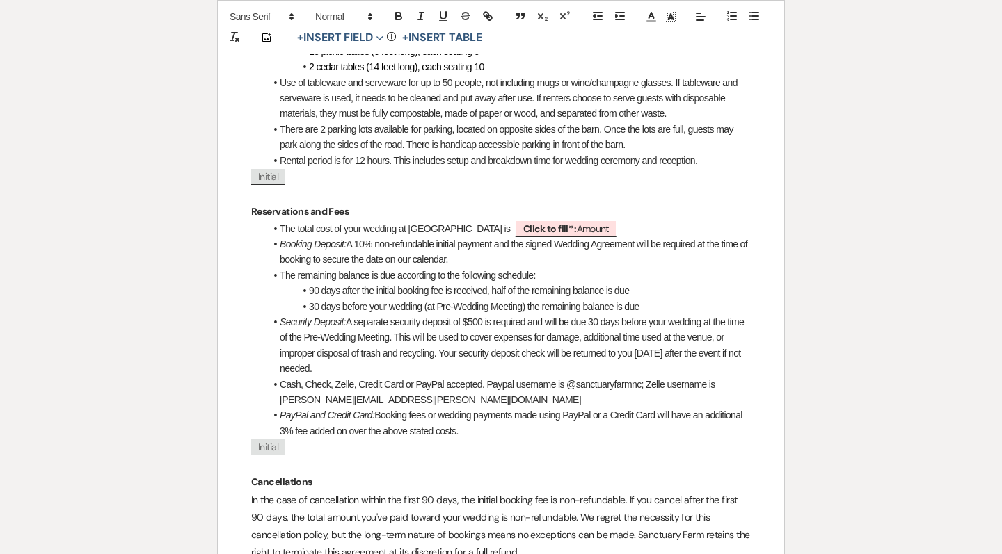
scroll to position [934, 0]
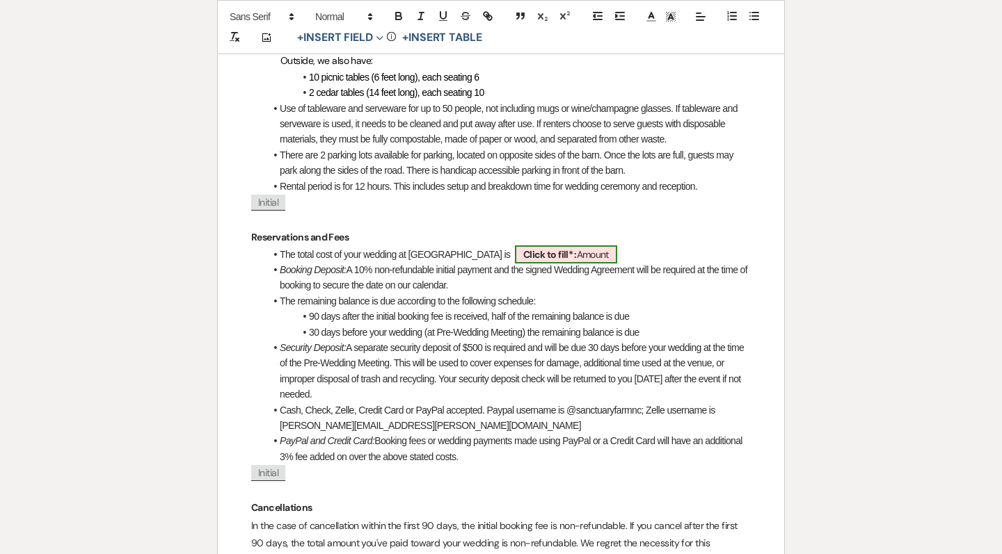
click at [525, 248] on b "Click to fill* :" at bounding box center [550, 254] width 54 height 13
select select "owner"
select select "Amount"
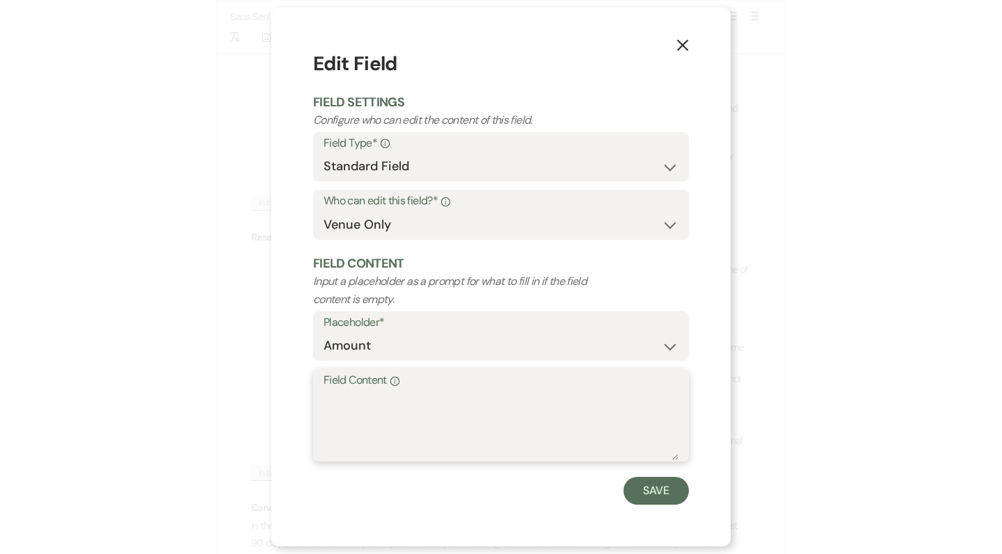
click at [464, 420] on textarea "Field Content Info" at bounding box center [500, 426] width 355 height 70
type textarea "$4,600"
click at [671, 481] on button "Save" at bounding box center [655, 491] width 65 height 28
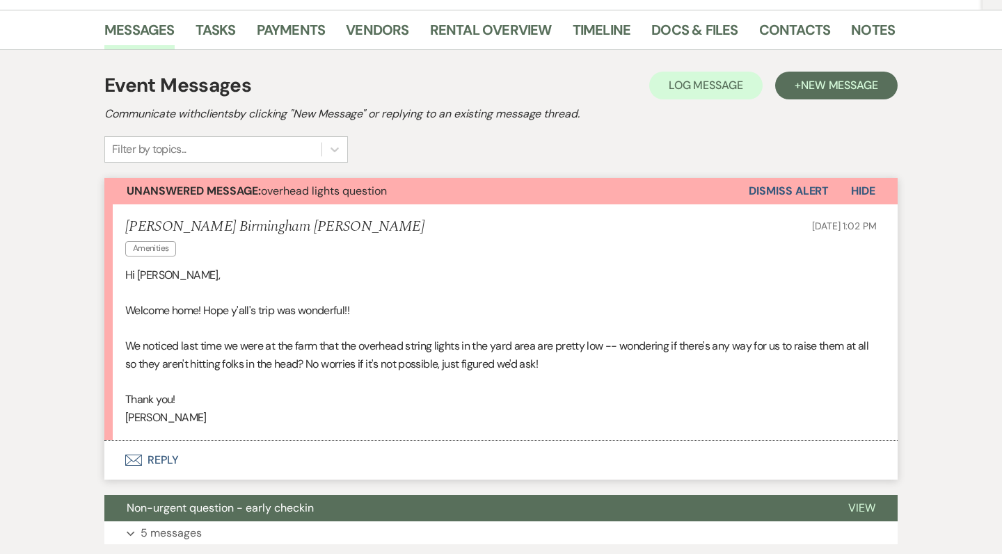
click at [147, 441] on button "Envelope Reply" at bounding box center [500, 460] width 793 height 39
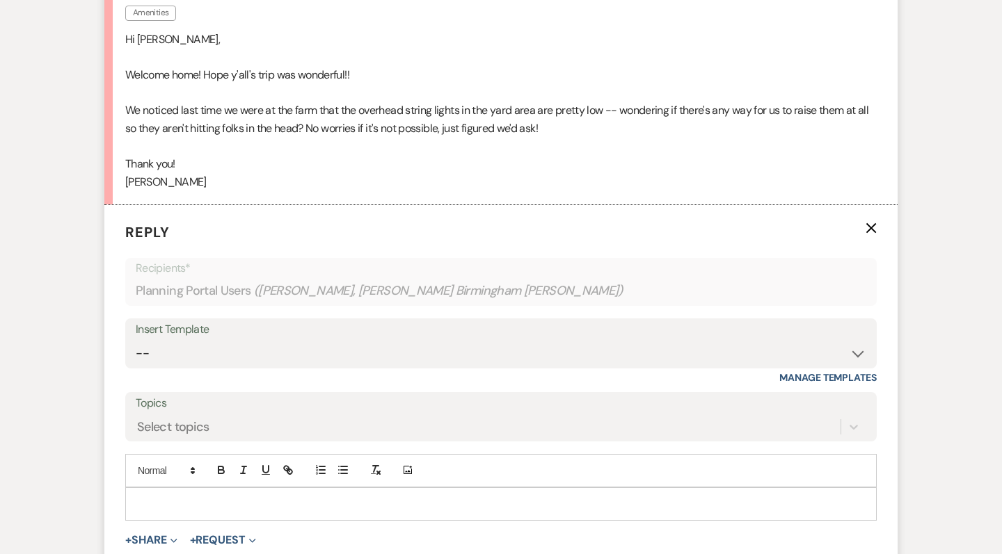
scroll to position [581, 0]
click at [141, 495] on p at bounding box center [500, 502] width 729 height 15
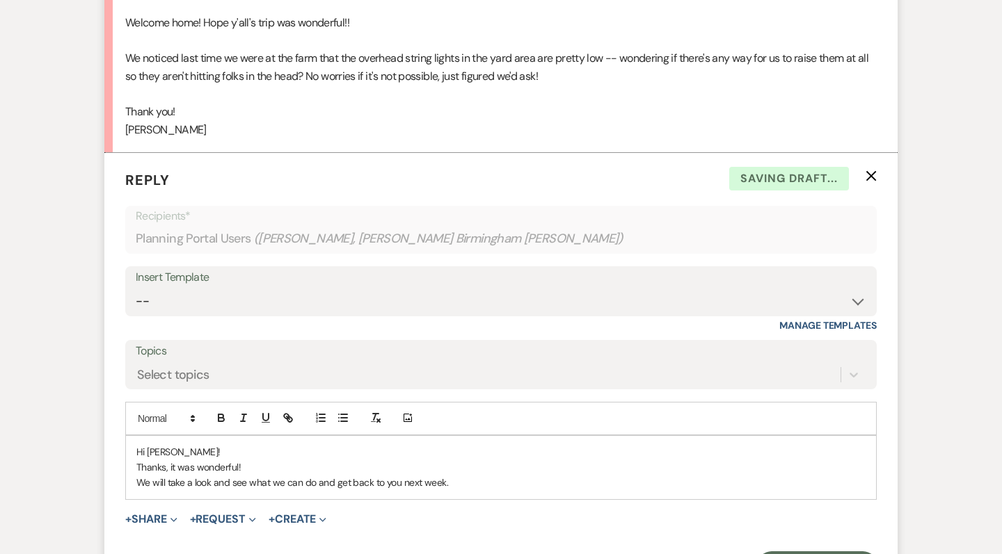
scroll to position [639, 0]
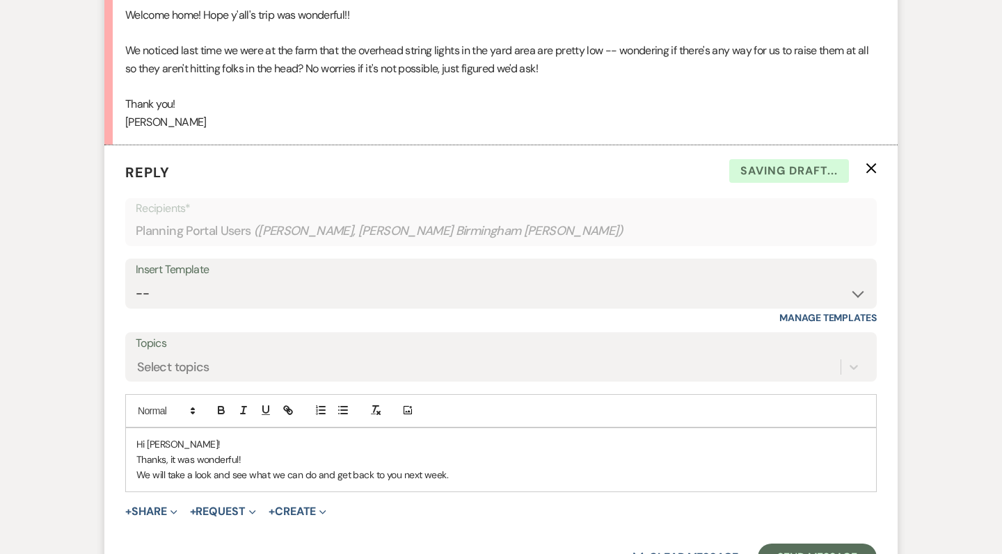
click at [217, 467] on p "We will take a look and see what we can do and get back to you next week." at bounding box center [500, 474] width 729 height 15
click at [215, 467] on p "We will take a look and see what we can do and get back to you next week." at bounding box center [500, 474] width 729 height 15
click at [541, 467] on p "We will take a look at the lights and see what we can do and get back to you ne…" at bounding box center [500, 474] width 729 height 15
click at [825, 544] on button "Send Message" at bounding box center [817, 558] width 119 height 28
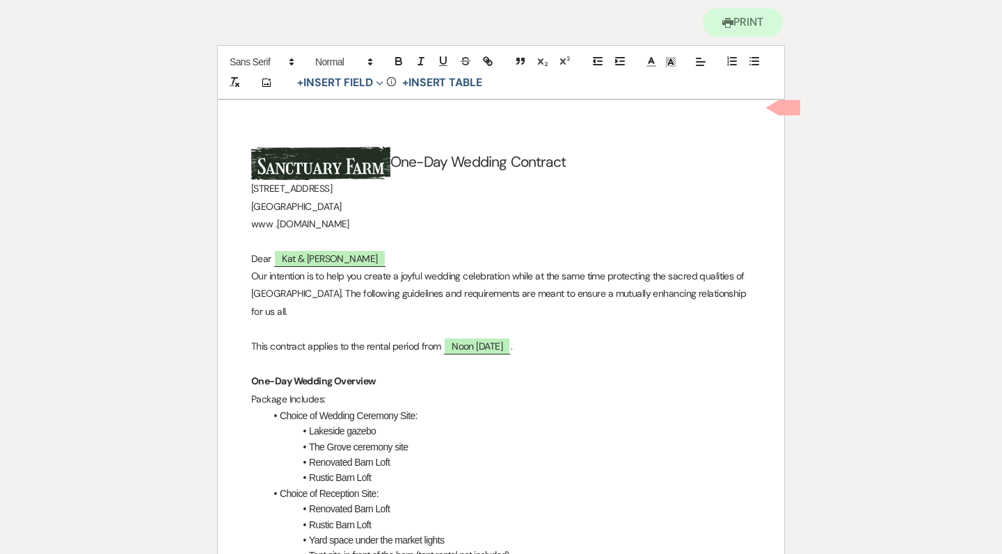
scroll to position [411, 0]
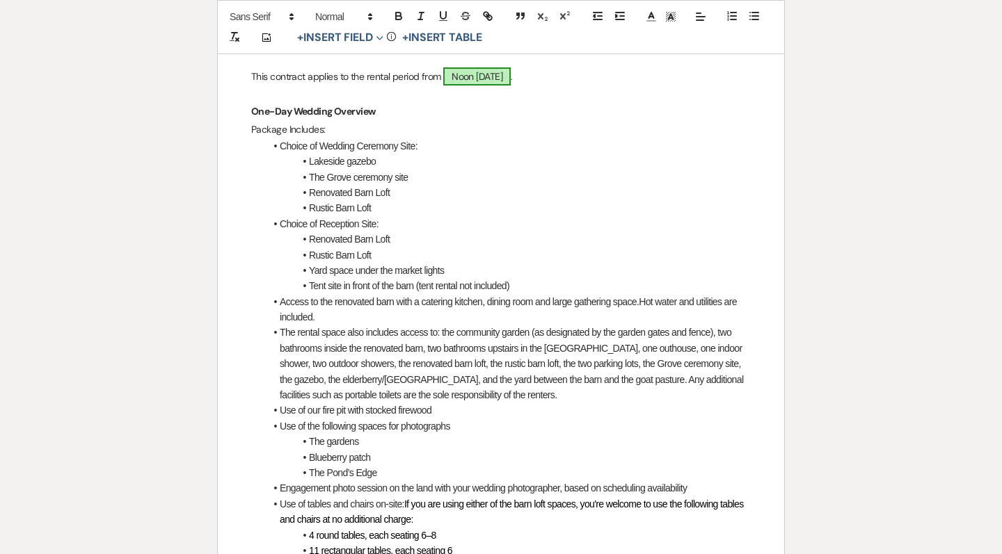
click at [480, 67] on span "Noon [DATE]" at bounding box center [476, 76] width 67 height 18
select select "owner"
select select "Time"
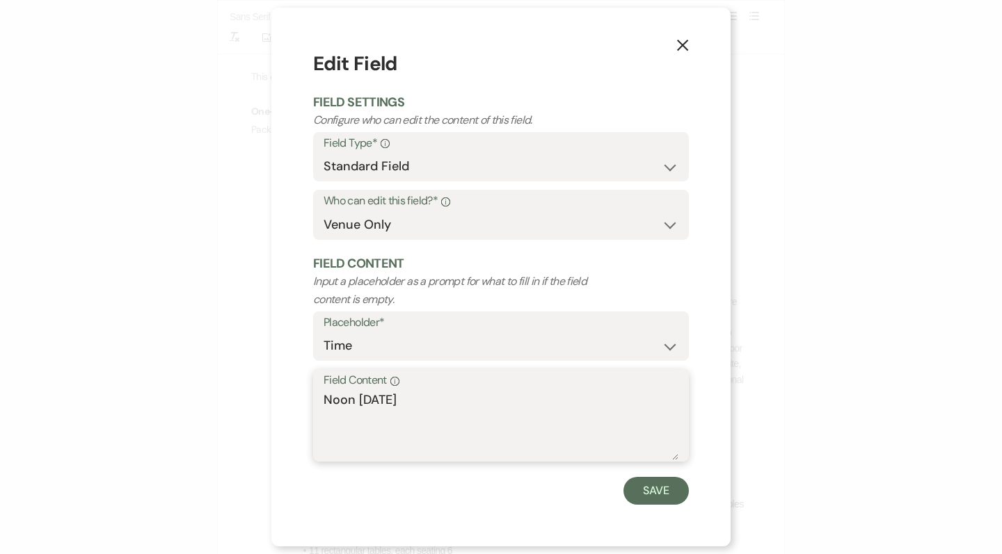
click at [354, 400] on textarea "Noon on 5/1/2027" at bounding box center [500, 426] width 355 height 70
type textarea "Noon to Midnight [DATE]"
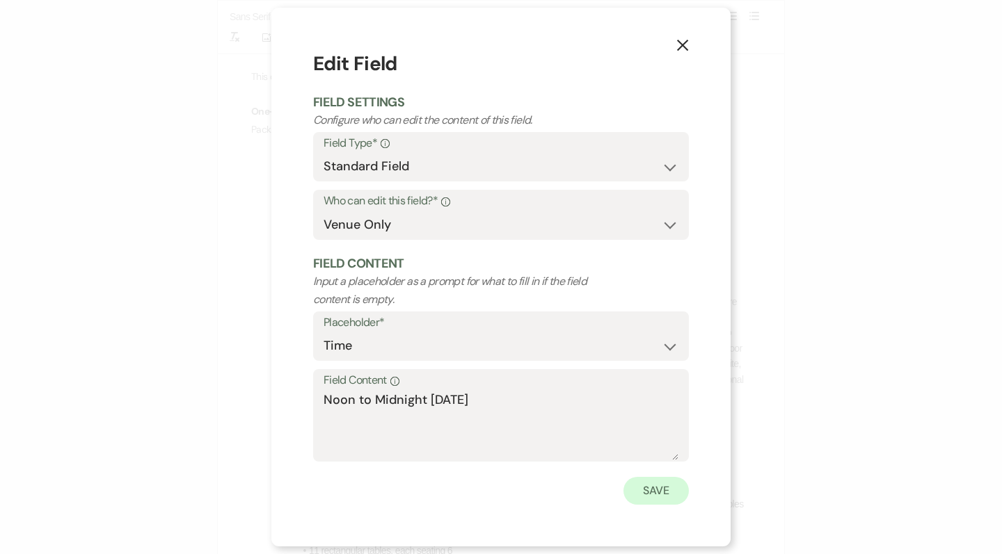
click at [666, 485] on button "Save" at bounding box center [655, 491] width 65 height 28
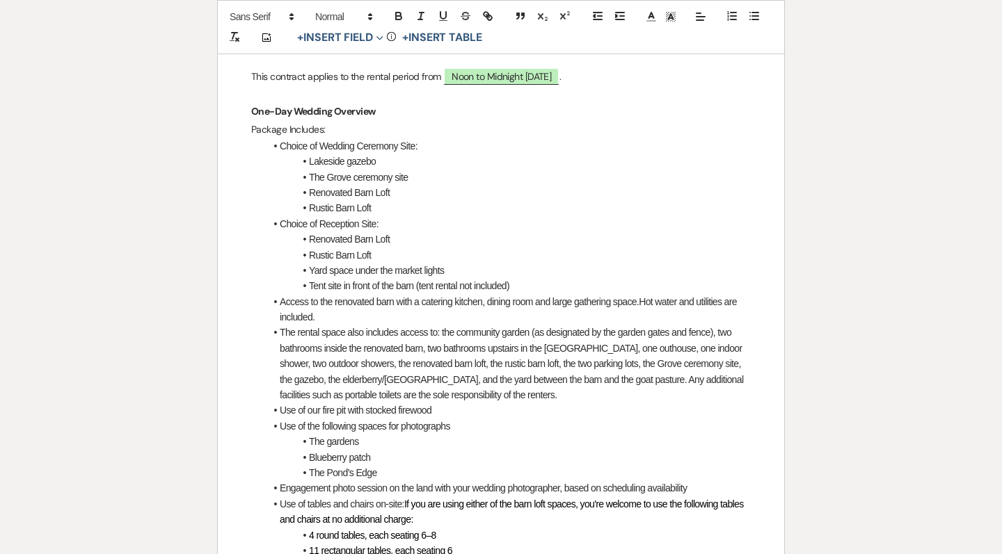
click at [614, 74] on p "This contract applies to the rental period from Noon to Midnight on 5/1/2027 ." at bounding box center [500, 76] width 499 height 17
click at [580, 149] on li "Choice of Wedding Ceremony Site:" at bounding box center [508, 145] width 486 height 15
click at [481, 74] on span "Noon [DATE]" at bounding box center [476, 76] width 67 height 18
select select "owner"
select select "Time"
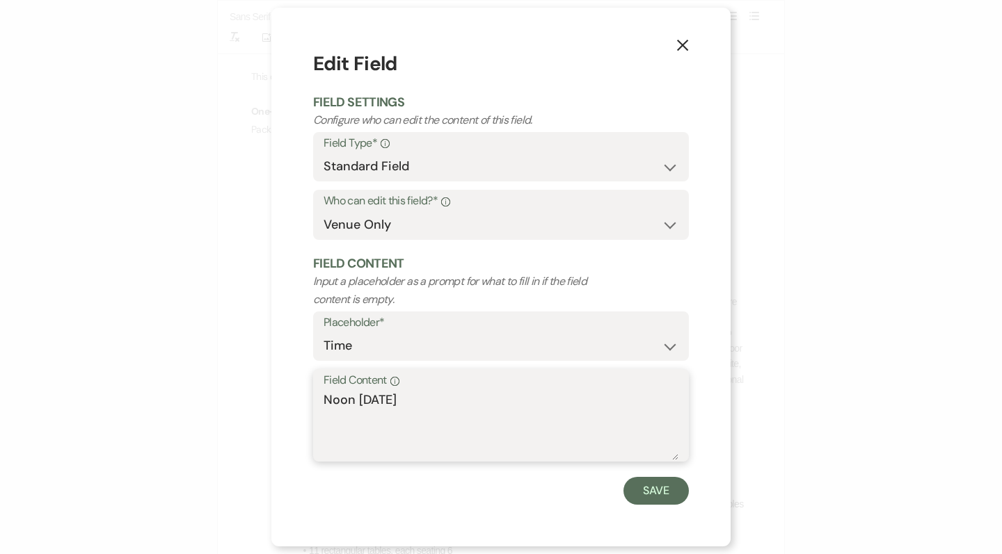
click at [413, 401] on textarea "Noon [DATE]" at bounding box center [500, 426] width 355 height 70
click at [358, 401] on textarea "Noon [DATE]" at bounding box center [500, 426] width 355 height 70
type textarea "Noon to Midnight [DATE]"
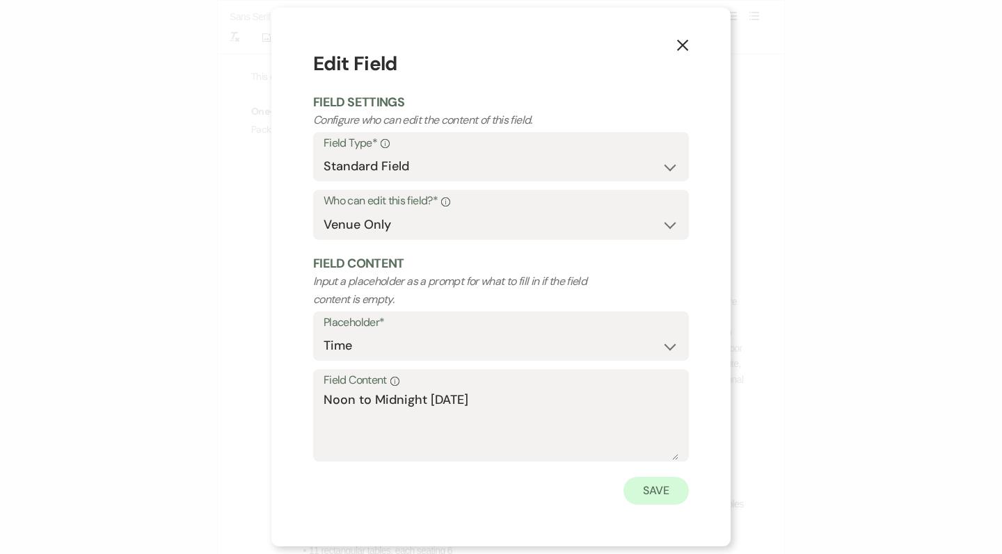
click at [648, 494] on button "Save" at bounding box center [655, 491] width 65 height 28
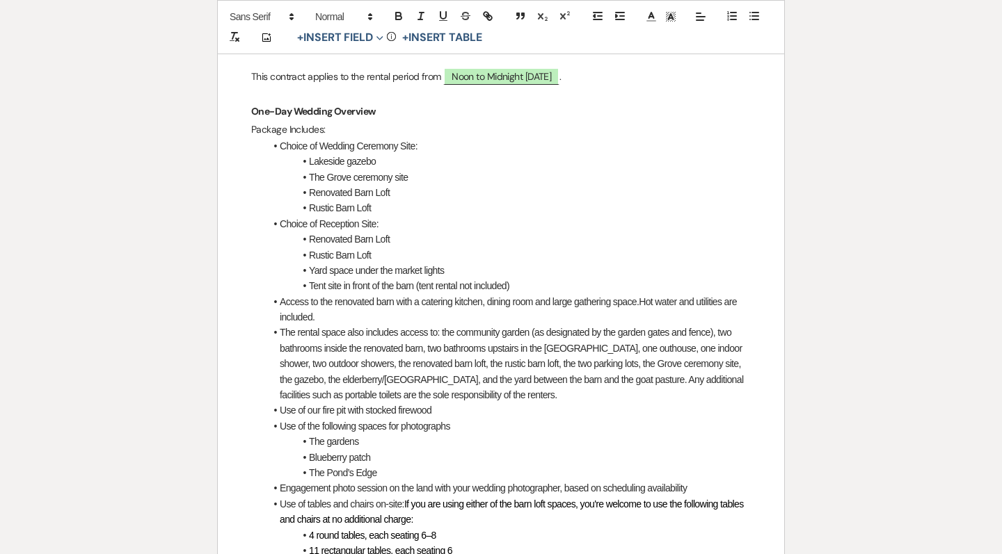
click at [548, 282] on li "Tent site in front of the barn (tent rental not included)" at bounding box center [508, 285] width 486 height 15
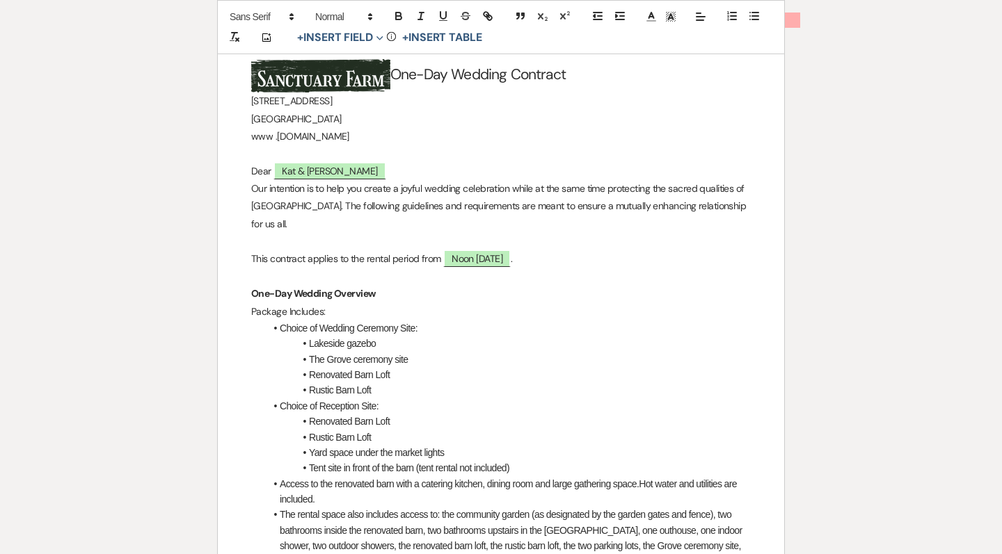
scroll to position [113, 0]
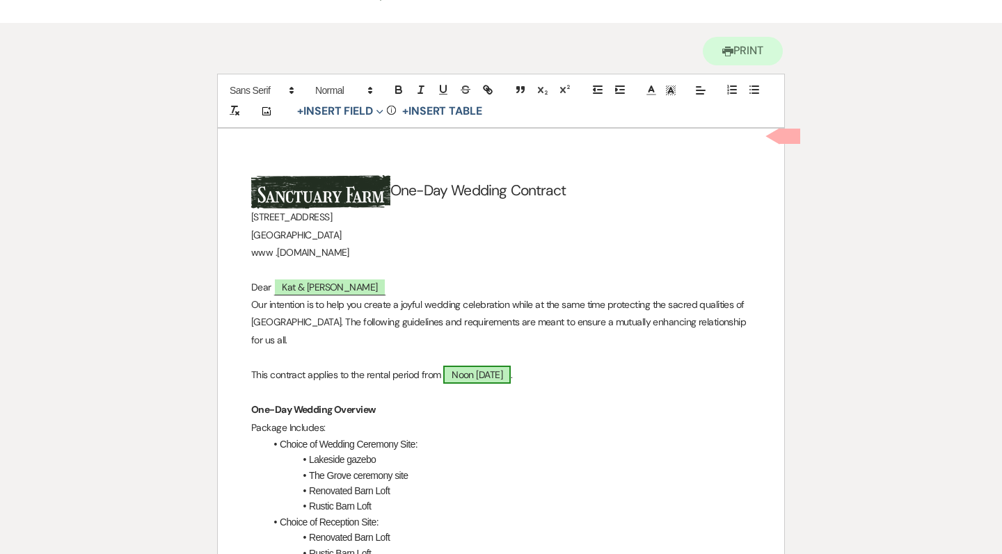
click at [486, 367] on span "Noon [DATE]" at bounding box center [476, 375] width 67 height 18
select select "owner"
select select "Time"
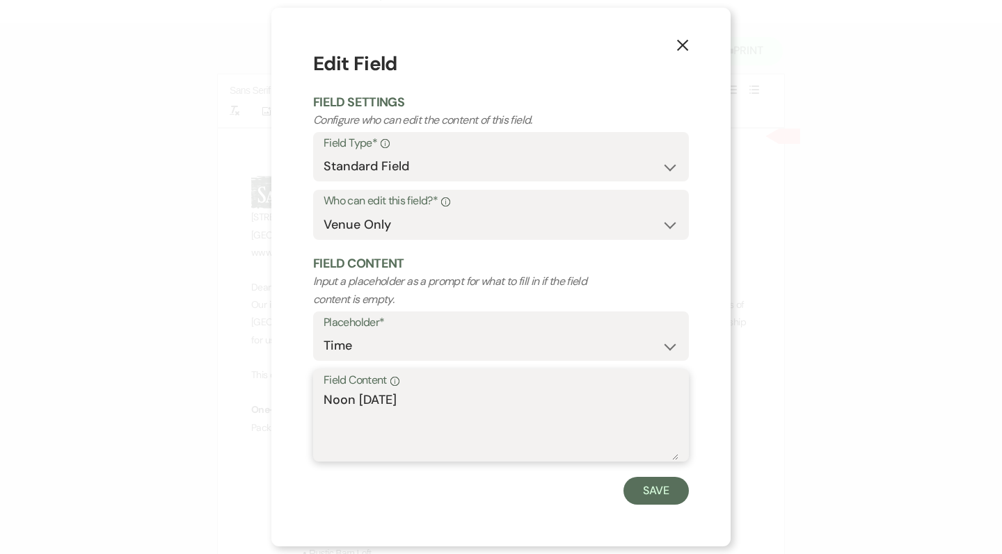
click at [362, 399] on textarea "Noon [DATE]" at bounding box center [500, 426] width 355 height 70
click at [356, 399] on textarea "Noon [DATE]" at bounding box center [500, 426] width 355 height 70
click at [486, 427] on textarea "Noon to Midnight [DATE]" at bounding box center [500, 426] width 355 height 70
click at [579, 424] on textarea "Noon to Midnight [DATE]" at bounding box center [500, 426] width 355 height 70
drag, startPoint x: 582, startPoint y: 402, endPoint x: 279, endPoint y: 402, distance: 302.6
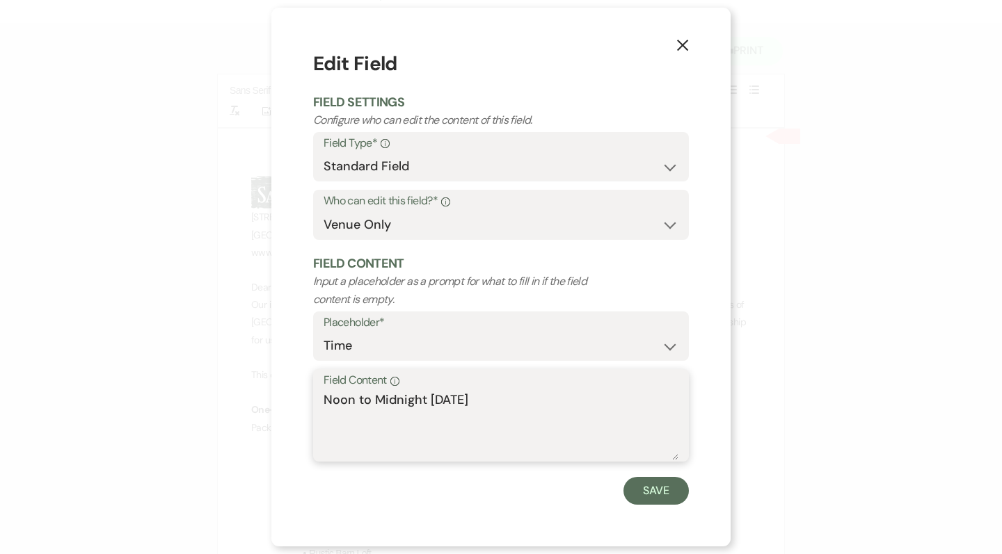
click at [279, 402] on div "X Edit Field Field Settings Configure who can edit the content of this field. F…" at bounding box center [500, 277] width 459 height 539
click at [429, 431] on textarea "Noon to Midnight [DATE]" at bounding box center [500, 426] width 355 height 70
type textarea "Noon to Midnight [DATE]"
click at [639, 481] on button "Save" at bounding box center [655, 491] width 65 height 28
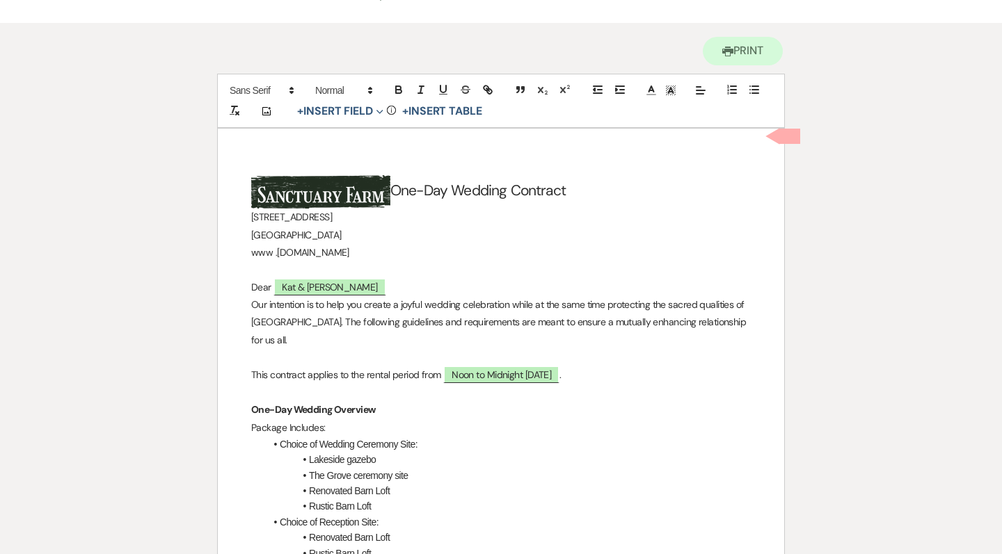
click at [577, 385] on p at bounding box center [500, 392] width 499 height 17
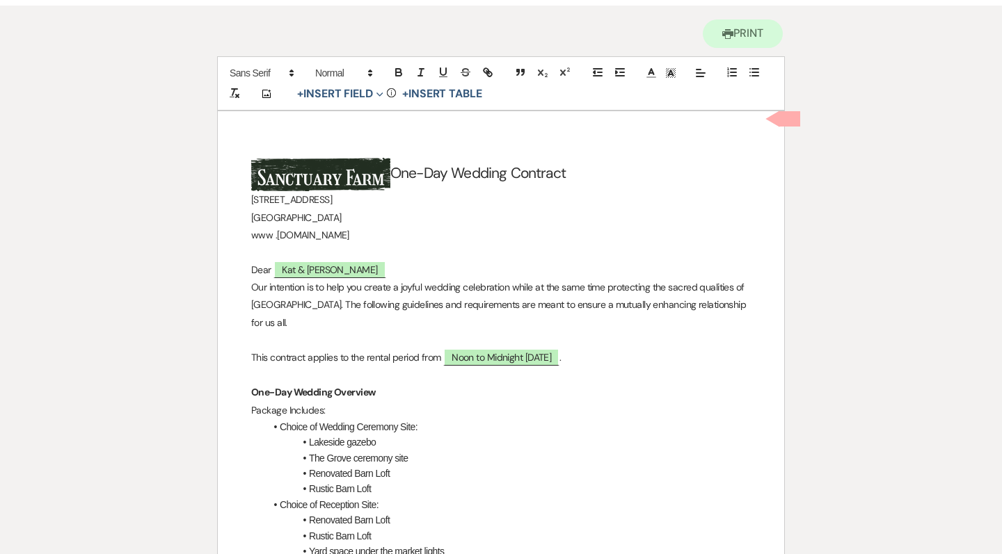
click at [712, 214] on p "[GEOGRAPHIC_DATA]" at bounding box center [500, 217] width 499 height 17
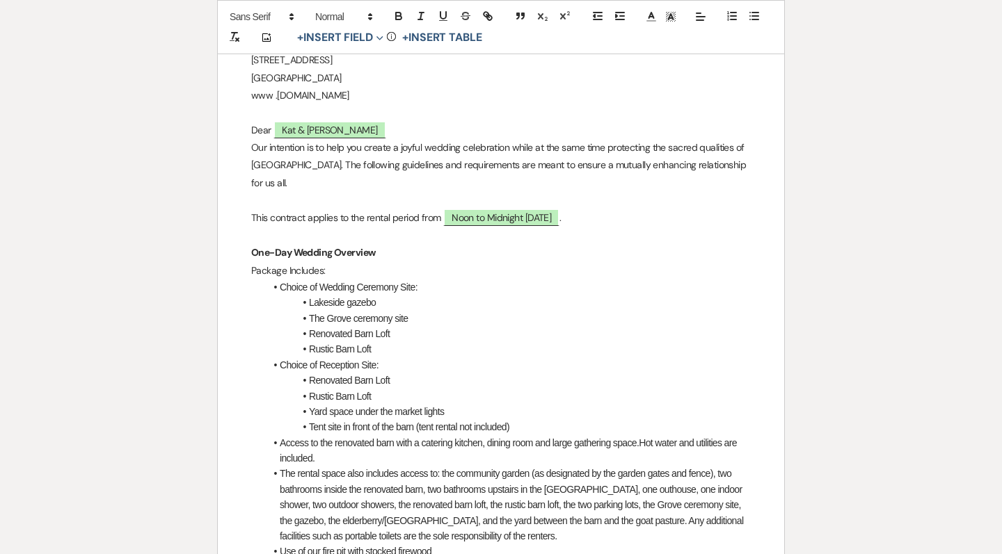
scroll to position [299, 0]
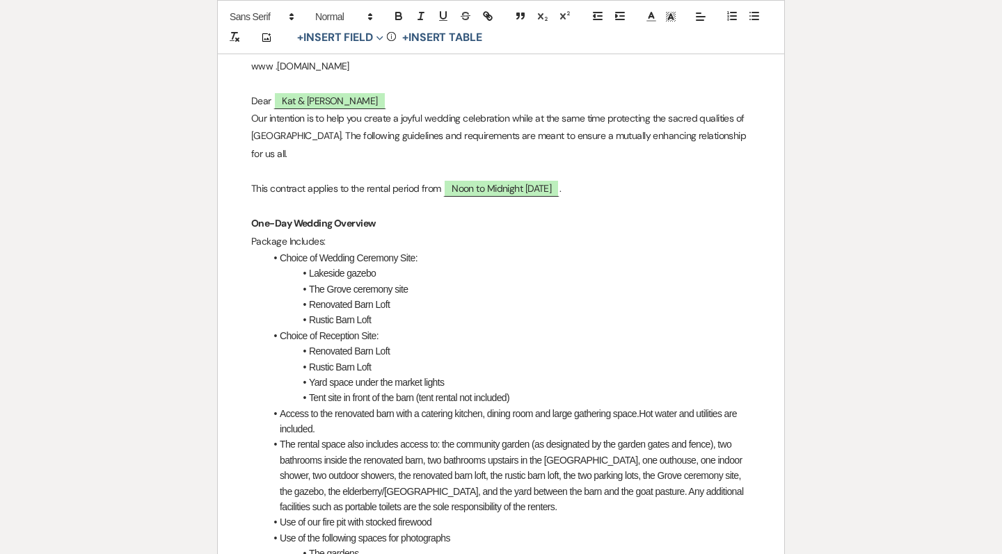
click at [538, 305] on li "Renovated Barn Loft" at bounding box center [508, 304] width 486 height 15
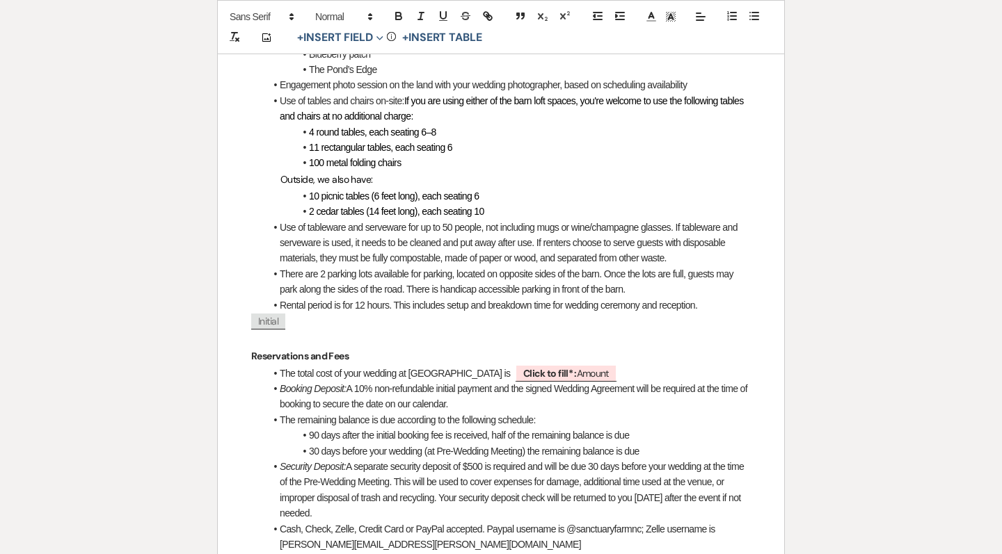
scroll to position [835, 0]
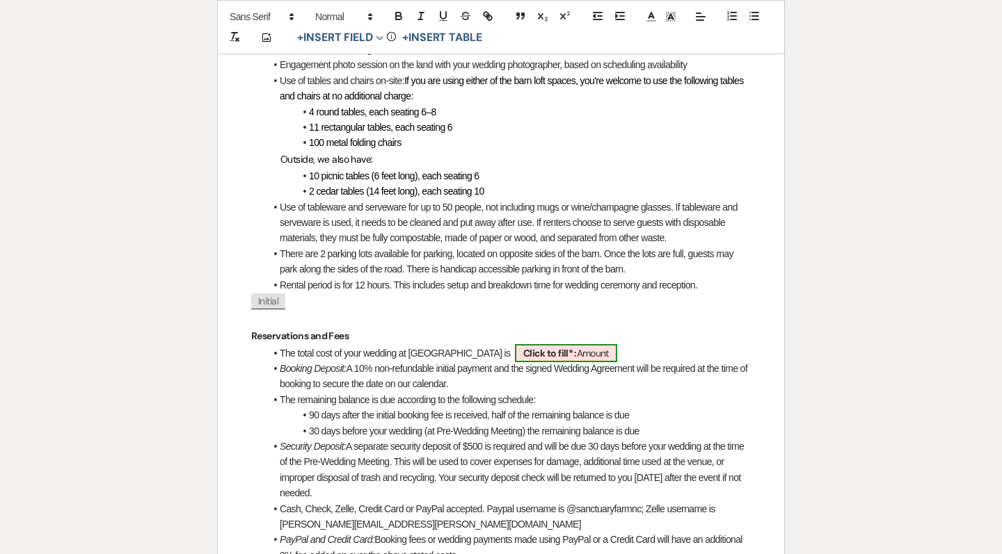
click at [525, 347] on b "Click to fill* :" at bounding box center [550, 353] width 54 height 13
select select "owner"
select select "Amount"
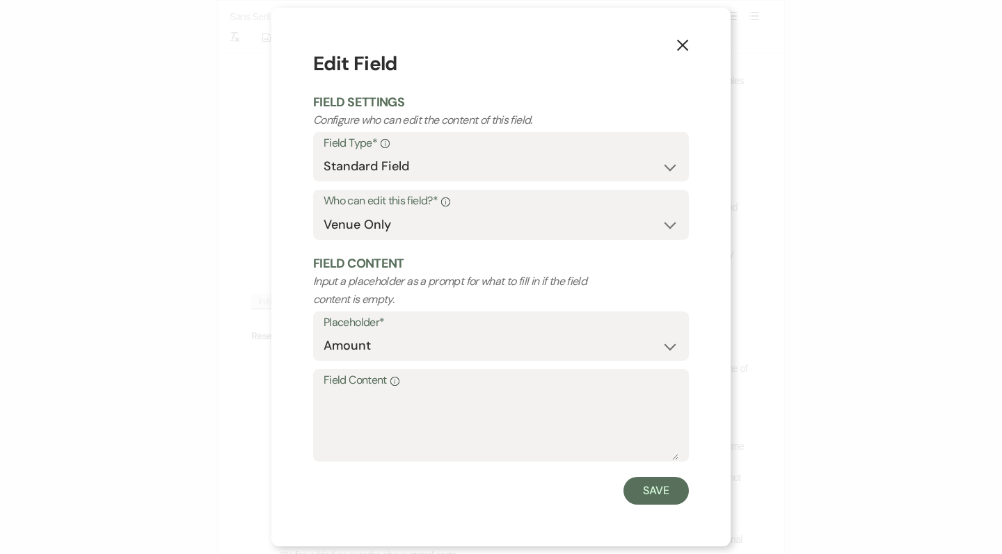
click at [437, 474] on form "Edit Field Field Settings Configure who can edit the content of this field. Fie…" at bounding box center [501, 277] width 376 height 456
click at [445, 417] on textarea "Field Content Info" at bounding box center [500, 426] width 355 height 70
type textarea "$4,600"
click at [657, 495] on button "Save" at bounding box center [655, 491] width 65 height 28
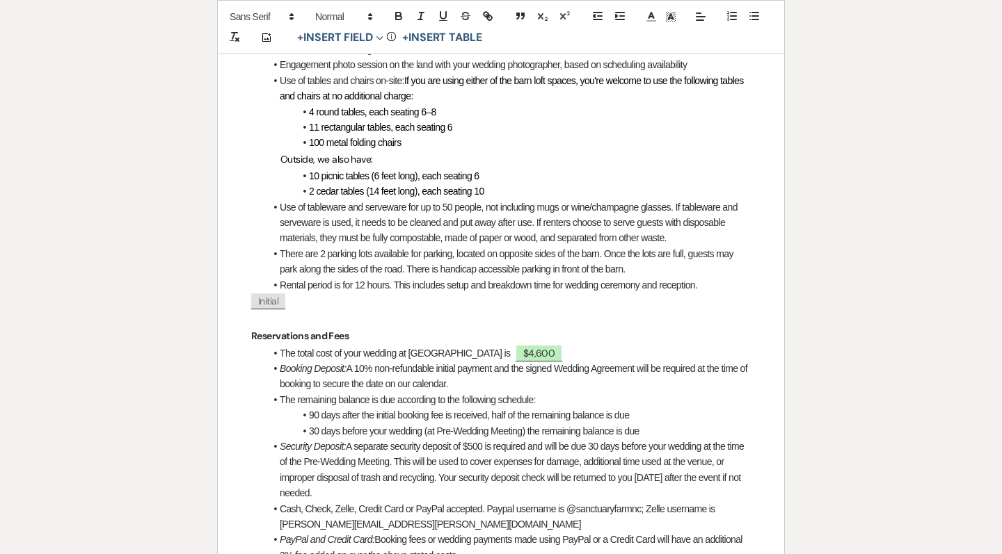
click at [575, 408] on li "90 days after the initial booking fee is received, half of the remaining balanc…" at bounding box center [508, 415] width 486 height 15
click at [527, 374] on li "Booking Deposit: A 10% non-refundable initial payment and the signed Wedding Ag…" at bounding box center [508, 376] width 486 height 31
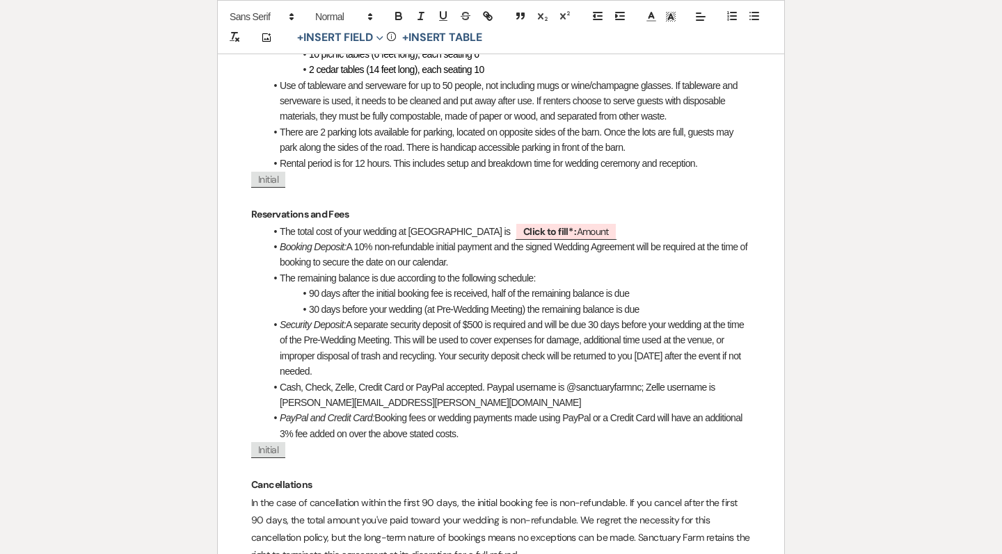
scroll to position [974, 0]
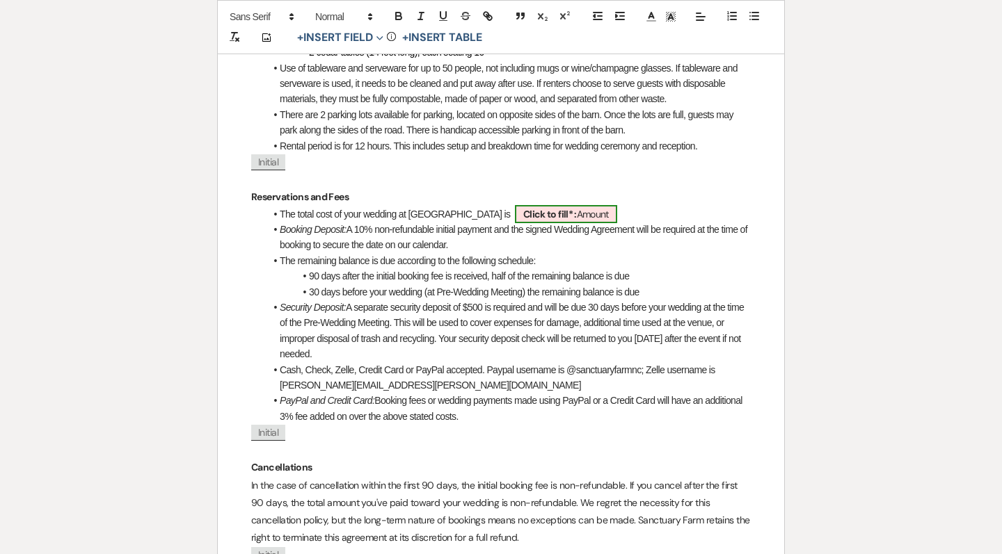
click at [571, 205] on span "Click to fill* : Amount" at bounding box center [566, 214] width 102 height 18
select select "owner"
select select "Amount"
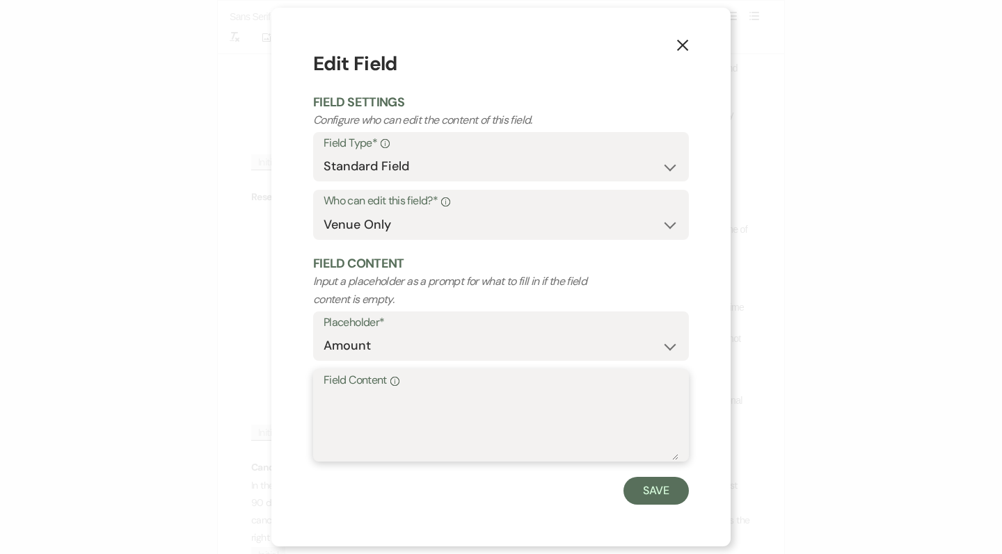
click at [429, 416] on textarea "Field Content Info" at bounding box center [500, 426] width 355 height 70
type textarea "$4,600"
click at [644, 486] on button "Save" at bounding box center [655, 491] width 65 height 28
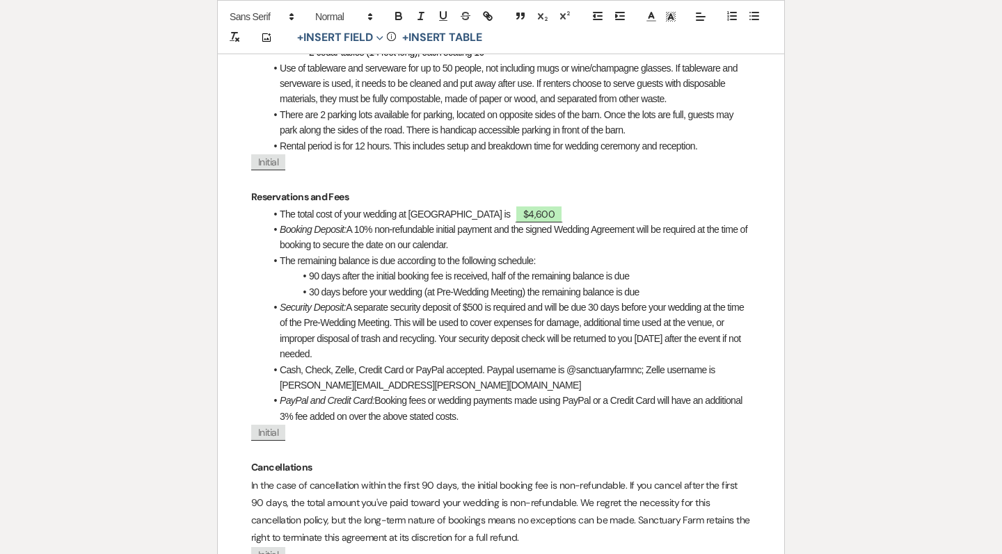
click at [634, 459] on p "Cancellations" at bounding box center [500, 467] width 499 height 17
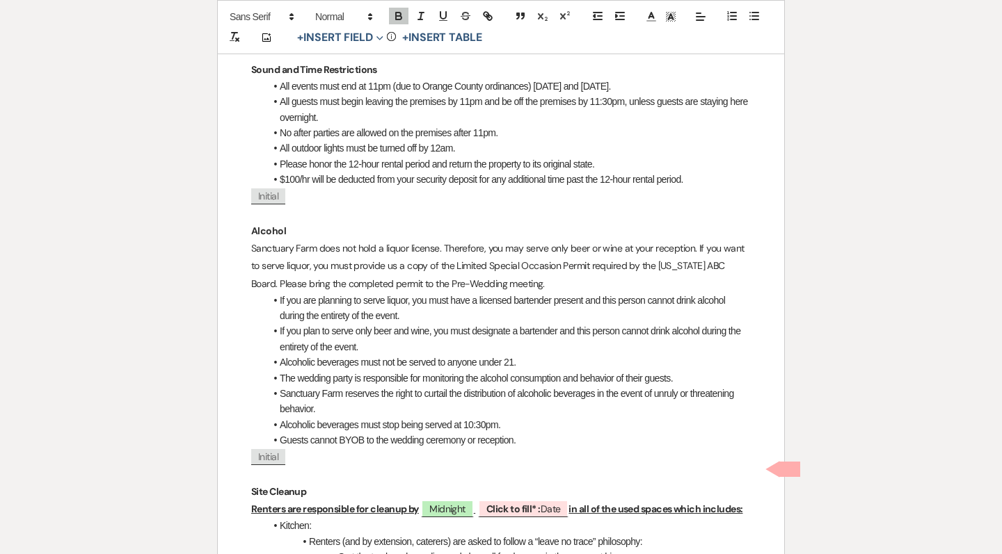
scroll to position [2931, 0]
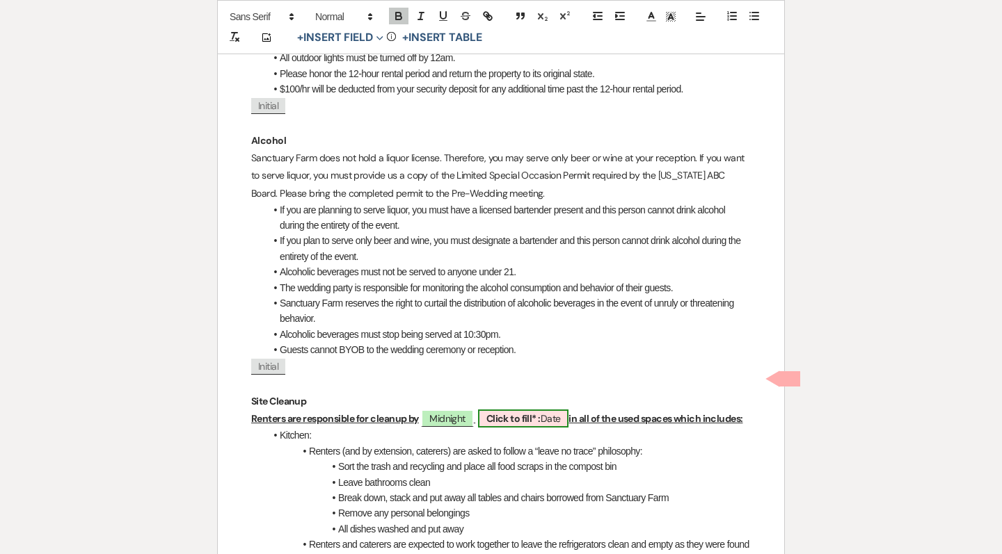
click at [541, 413] on b "Click to fill* :" at bounding box center [513, 419] width 54 height 13
select select "owner"
select select "Date"
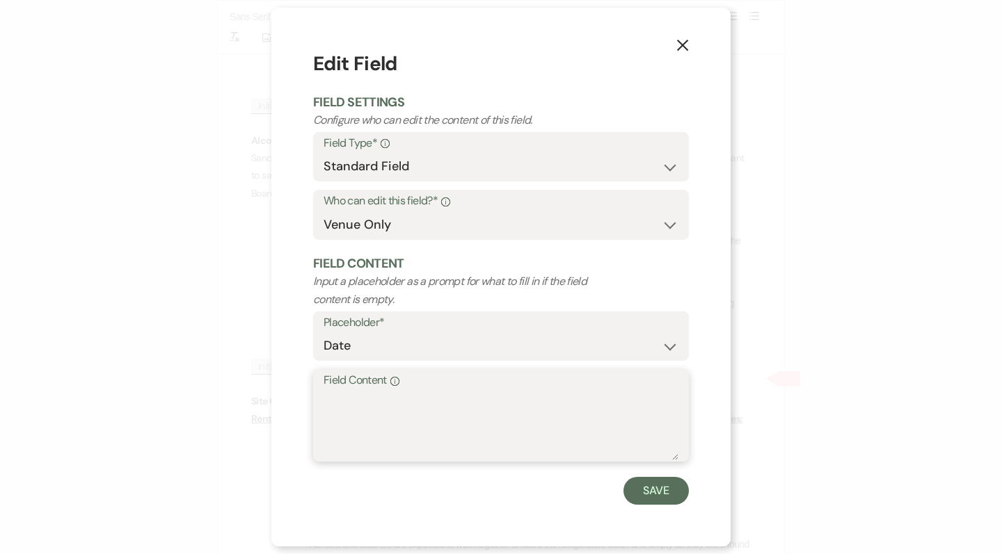
click at [451, 391] on textarea "Field Content Info" at bounding box center [500, 426] width 355 height 70
type textarea "5/1/2027"
click at [639, 481] on button "Save" at bounding box center [655, 491] width 65 height 28
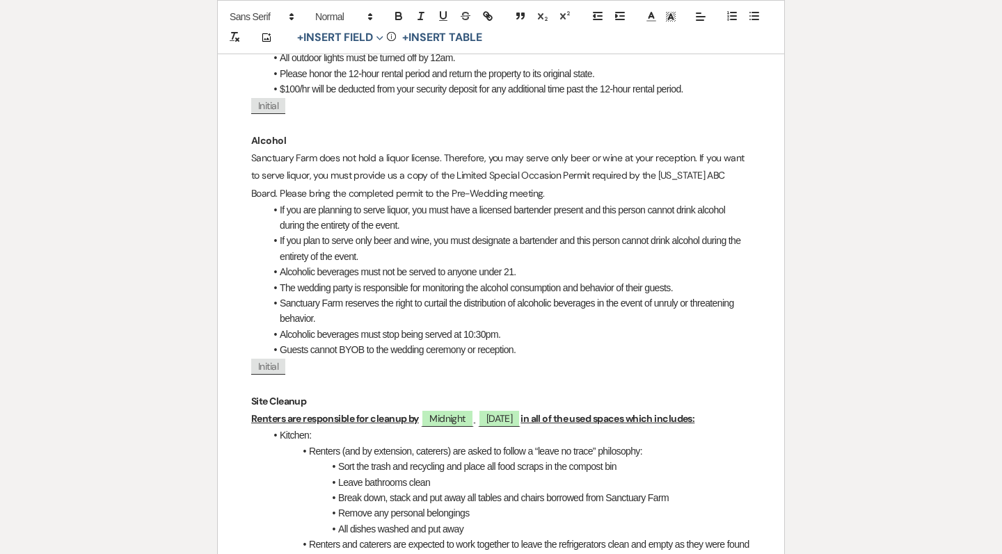
click at [567, 490] on li "Break down, stack and put away all tables and chairs borrowed from Sanctuary Fa…" at bounding box center [508, 497] width 486 height 15
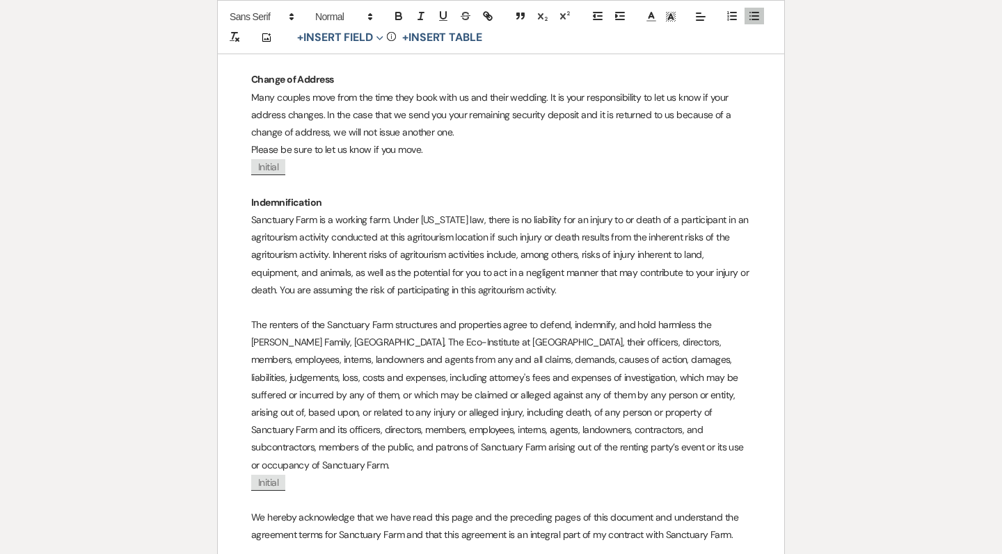
scroll to position [4088, 0]
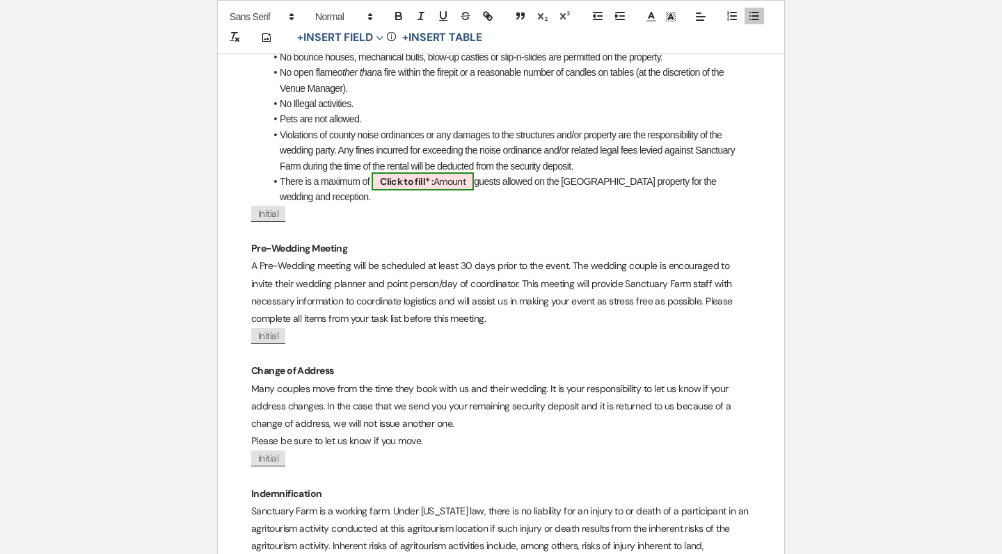
click at [445, 173] on span "Click to fill* : Amount" at bounding box center [422, 182] width 102 height 18
click at [665, 111] on li "Pets are not allowed." at bounding box center [508, 118] width 486 height 15
click at [629, 127] on li "Violations of county noise ordinances or any damages to the structures and/or p…" at bounding box center [508, 150] width 486 height 47
click at [574, 75] on ul "Use of rice, confetti, or glitter is not permitted. Absolutely no “wish lantern…" at bounding box center [508, 118] width 486 height 171
click at [576, 111] on li "Pets are not allowed." at bounding box center [508, 118] width 486 height 15
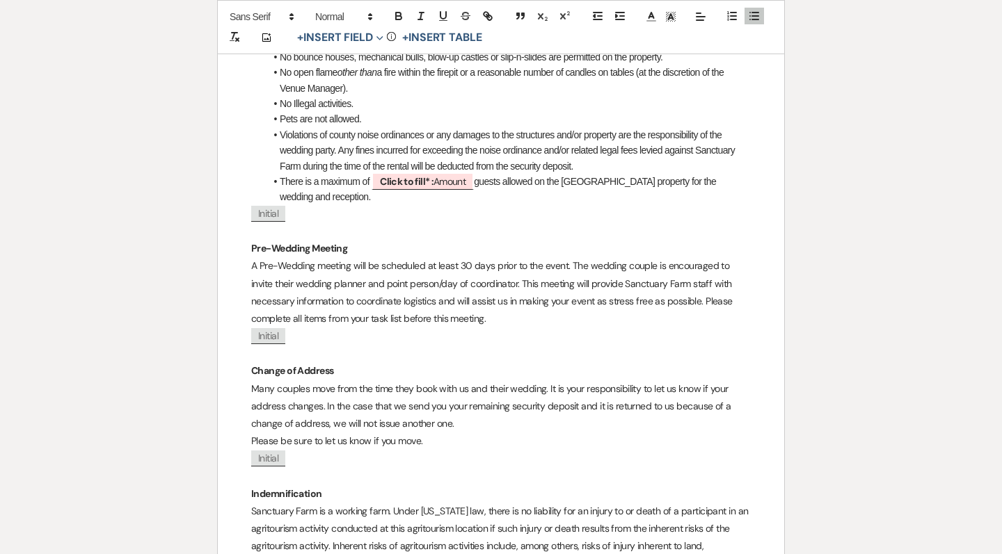
click at [575, 111] on li "Pets are not allowed." at bounding box center [508, 118] width 486 height 15
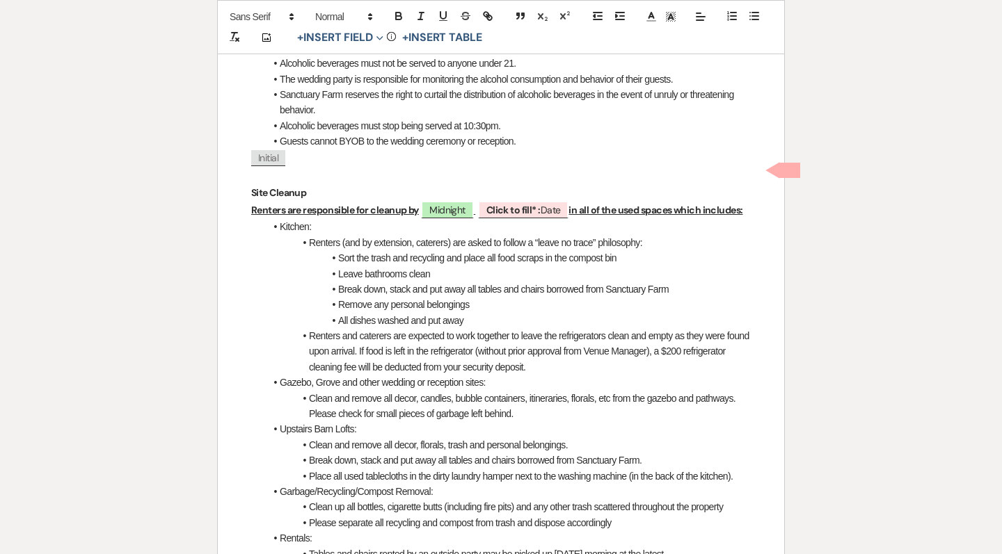
scroll to position [3139, 0]
click at [531, 201] on span "Click to fill* : Date" at bounding box center [523, 210] width 91 height 18
select select "owner"
select select "Date"
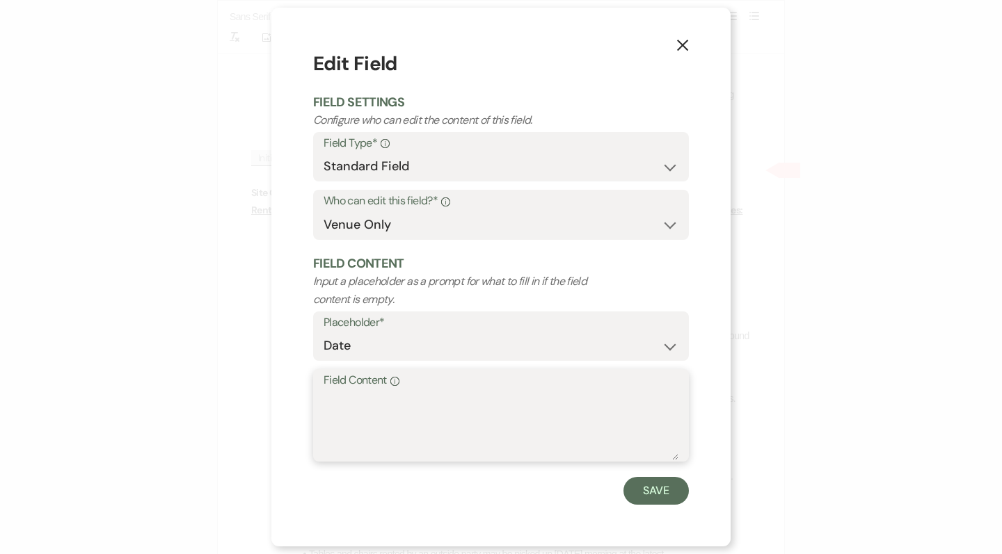
click at [429, 408] on textarea "Field Content Info" at bounding box center [500, 426] width 355 height 70
type textarea "[DATE]"
click at [657, 473] on form "Edit Field Field Settings Configure who can edit the content of this field. Fie…" at bounding box center [501, 277] width 376 height 456
click at [654, 484] on button "Save" at bounding box center [655, 491] width 65 height 28
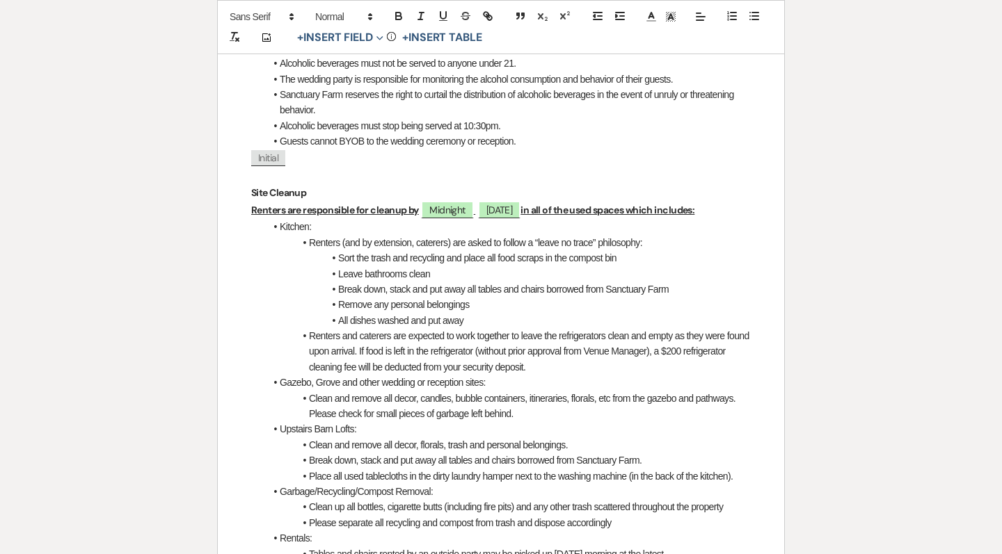
click at [508, 328] on li "Renters and caterers are expected to work together to leave the refrigerators c…" at bounding box center [508, 351] width 486 height 47
click at [499, 313] on li "All dishes washed and put away" at bounding box center [508, 320] width 486 height 15
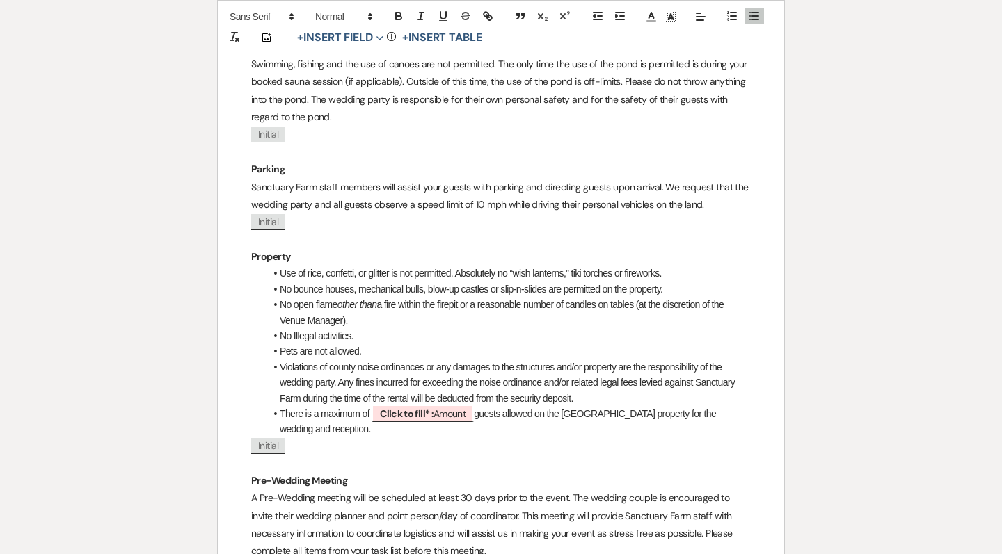
scroll to position [3893, 0]
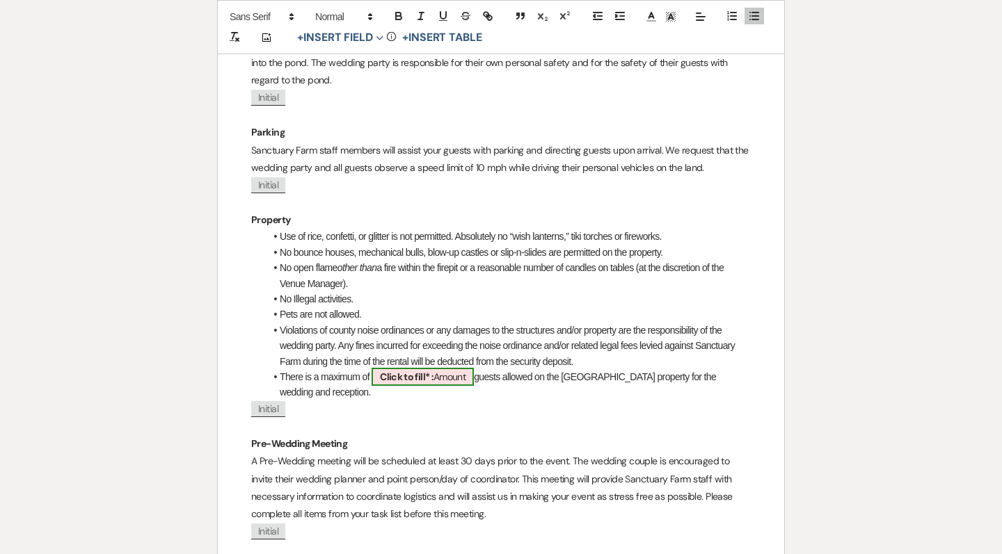
click at [456, 368] on span "Click to fill* : Amount" at bounding box center [422, 377] width 102 height 18
select select "owner"
select select "Amount"
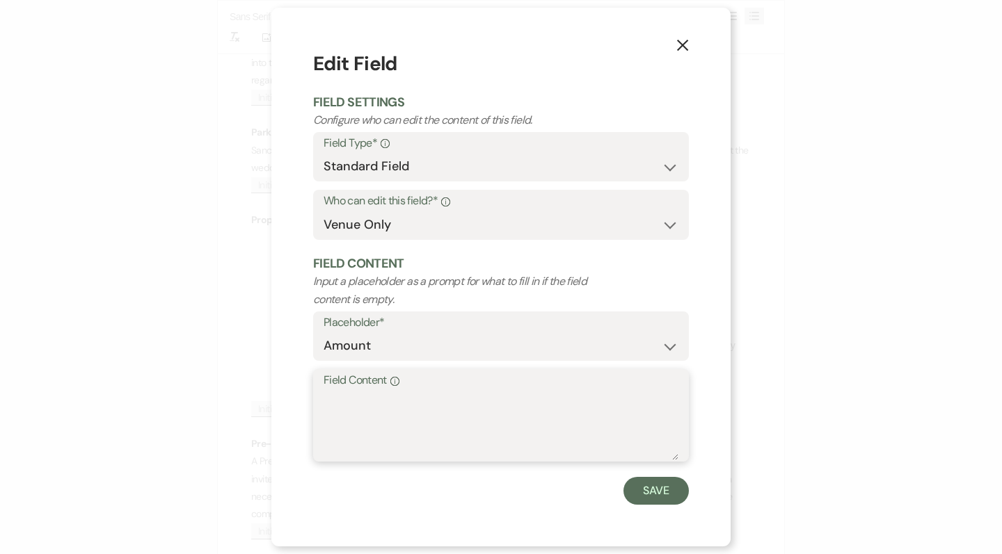
click at [437, 394] on textarea "Field Content Info" at bounding box center [500, 426] width 355 height 70
type textarea "180"
click at [649, 488] on button "Save" at bounding box center [655, 491] width 65 height 28
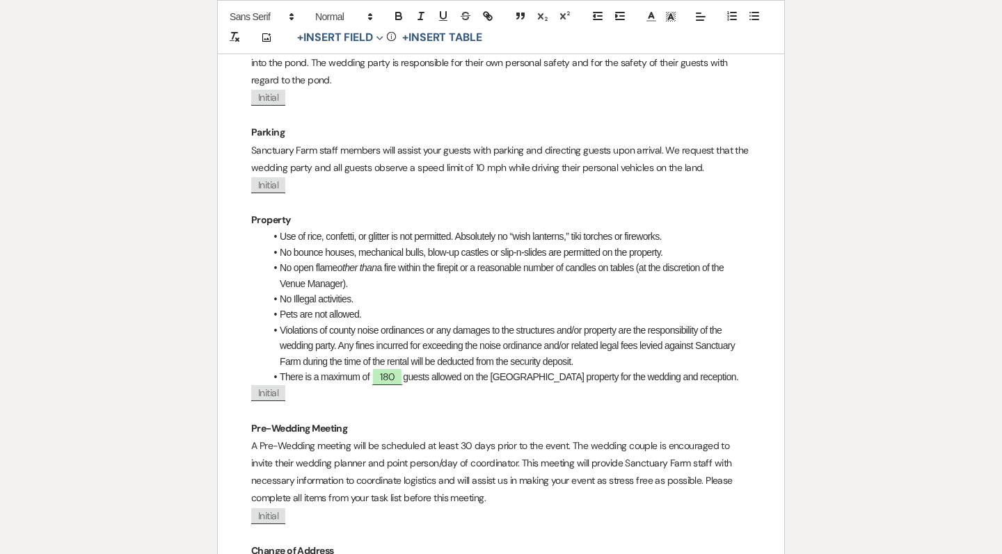
click at [534, 385] on p "﻿ Initial ﻿" at bounding box center [500, 393] width 499 height 17
click at [737, 385] on p "﻿ Initial ﻿" at bounding box center [500, 393] width 499 height 17
click at [684, 323] on li "Violations of county noise ordinances or any damages to the structures and/or p…" at bounding box center [508, 346] width 486 height 47
click at [648, 323] on li "Violations of county noise ordinances or any damages to the structures and/or p…" at bounding box center [508, 346] width 486 height 47
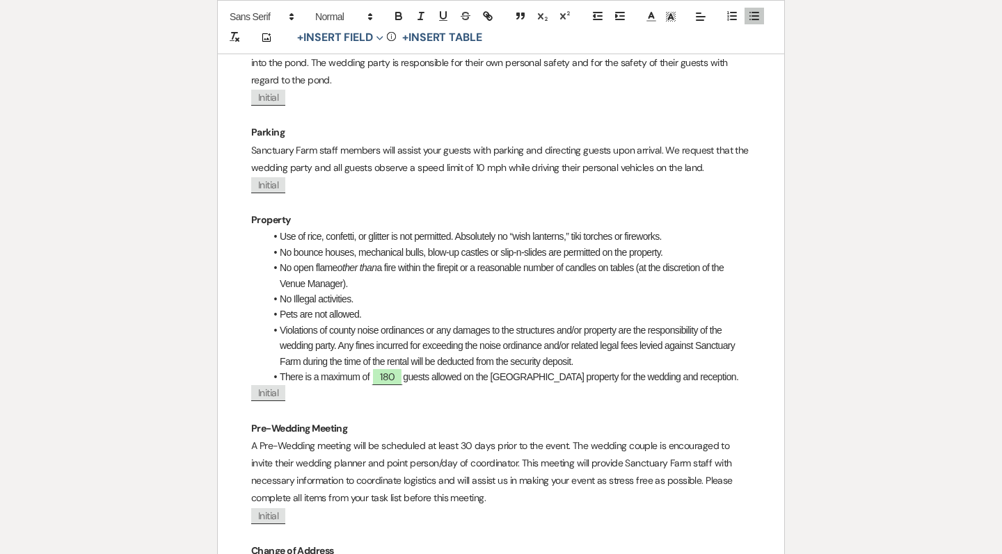
click at [646, 323] on li "Violations of county noise ordinances or any damages to the structures and/or p…" at bounding box center [508, 346] width 486 height 47
click at [643, 323] on li "Violations of county noise ordinances or any damages to the structures and/or p…" at bounding box center [508, 346] width 486 height 47
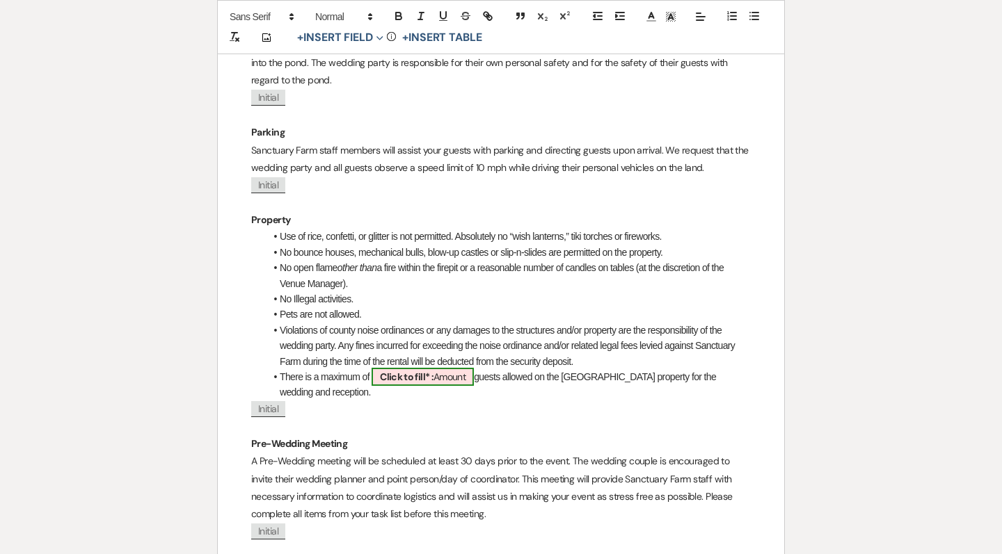
click at [474, 368] on span "Click to fill* : Amount" at bounding box center [422, 377] width 102 height 18
select select "owner"
select select "Amount"
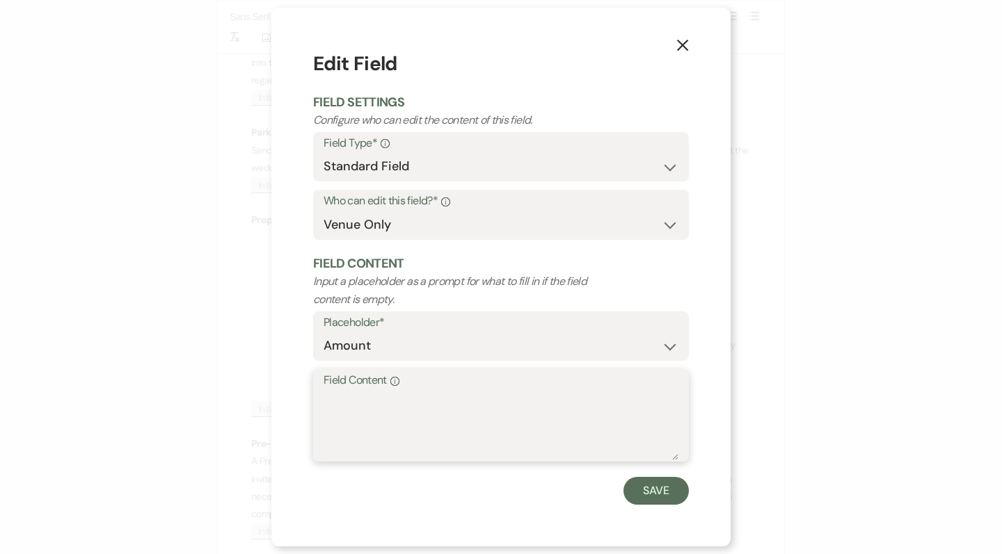
click at [444, 420] on textarea "Field Content Info" at bounding box center [500, 426] width 355 height 70
type textarea "180"
click at [654, 488] on button "Save" at bounding box center [655, 491] width 65 height 28
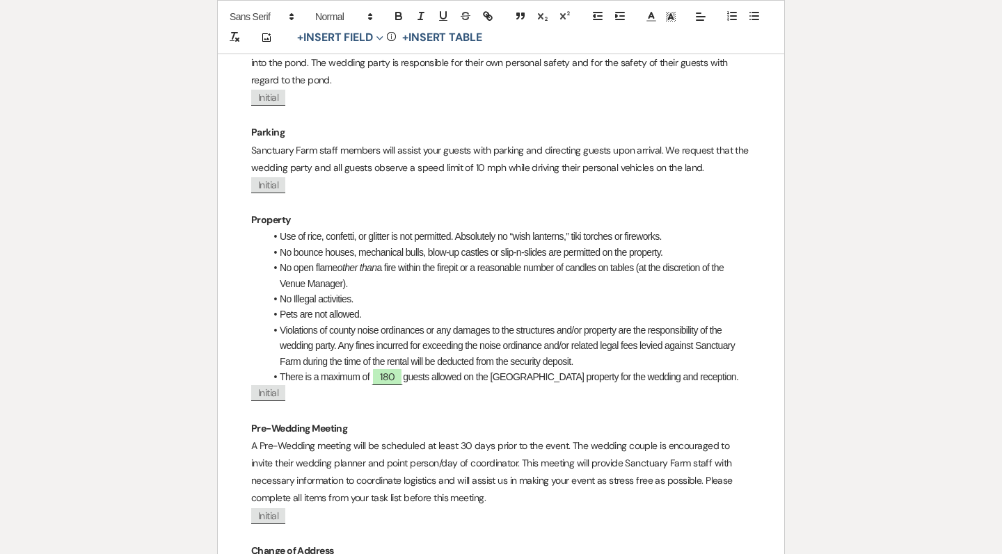
click at [746, 385] on p "﻿ Initial ﻿" at bounding box center [500, 393] width 499 height 17
click at [744, 369] on li "There is a maximum of 180 guests allowed on the [GEOGRAPHIC_DATA] property for …" at bounding box center [508, 376] width 486 height 15
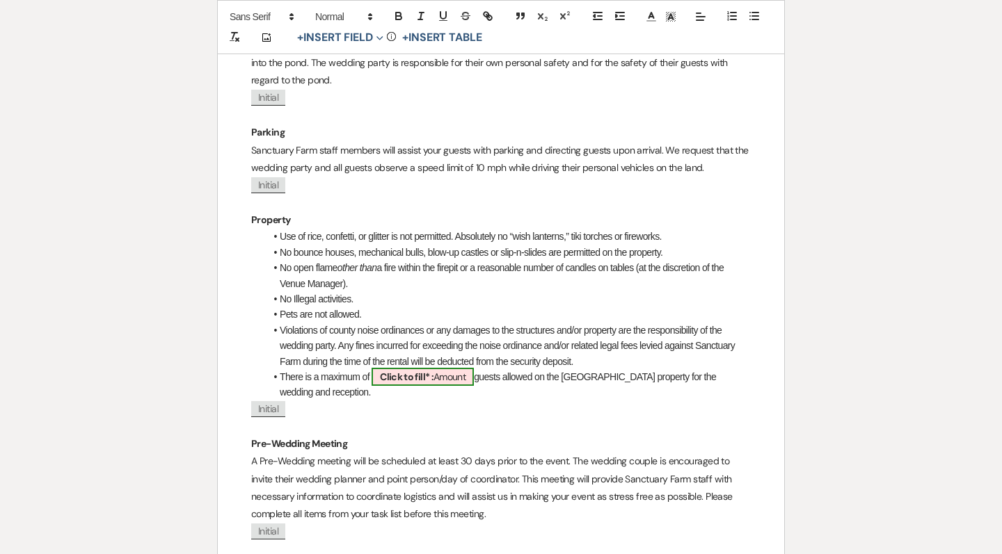
click at [433, 371] on b "Click to fill* :" at bounding box center [407, 377] width 54 height 13
select select "owner"
select select "Amount"
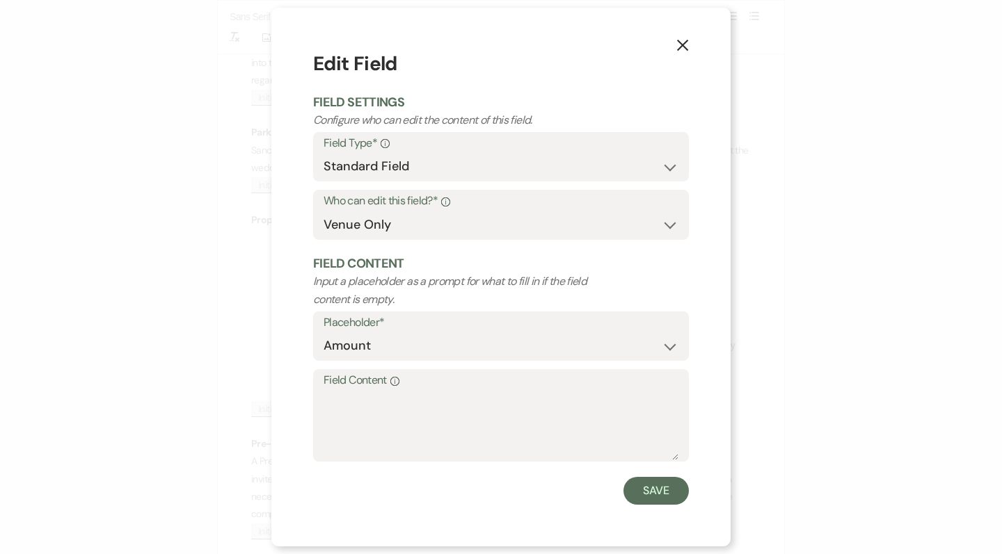
click at [678, 48] on icon "X" at bounding box center [682, 45] width 13 height 13
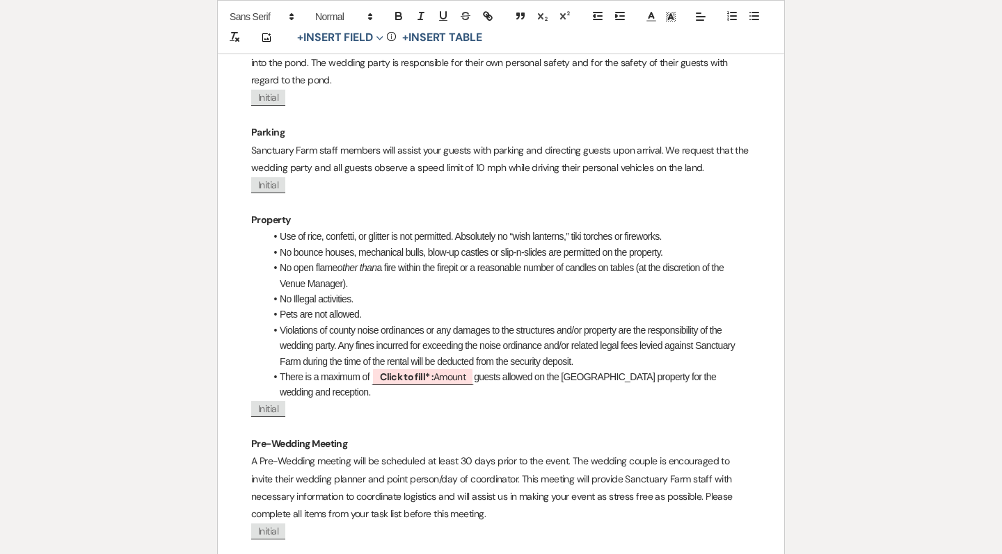
click at [493, 323] on li "Violations of county noise ordinances or any damages to the structures and/or p…" at bounding box center [508, 346] width 486 height 47
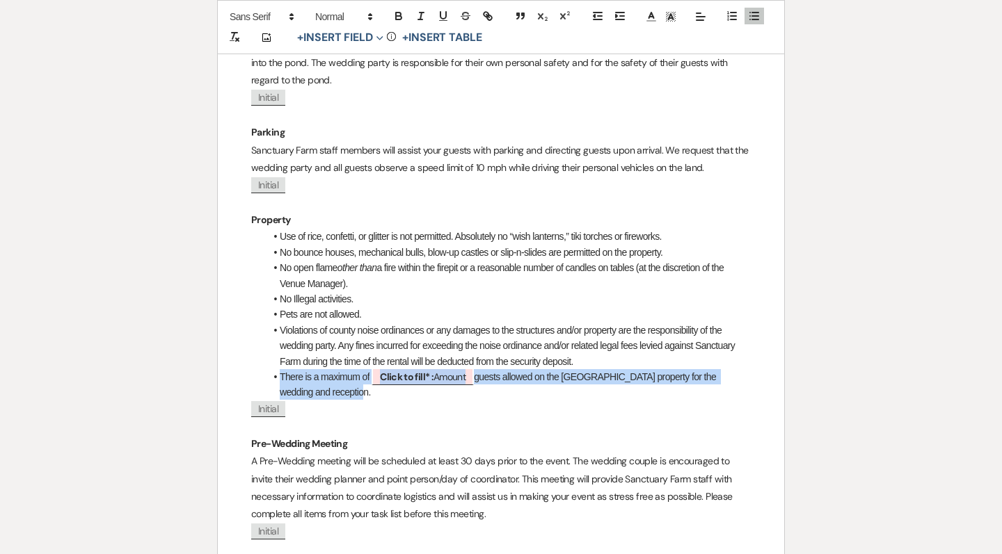
drag, startPoint x: 342, startPoint y: 342, endPoint x: 280, endPoint y: 326, distance: 63.9
click at [280, 369] on li "There is a maximum of ﻿ Click to fill* : Amount ﻿ guests allowed on the Sanctua…" at bounding box center [508, 384] width 486 height 31
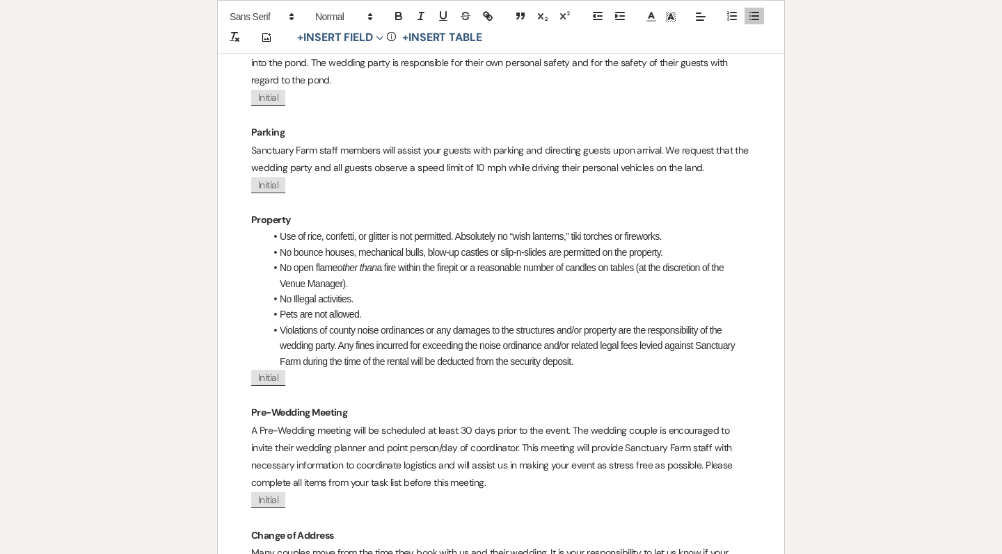
click at [662, 211] on p "Property" at bounding box center [500, 219] width 499 height 17
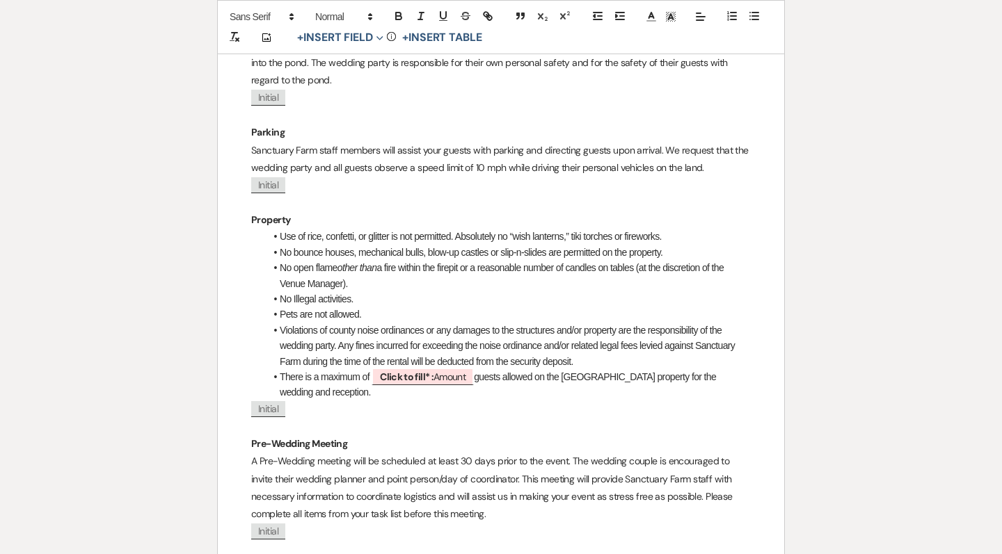
click at [682, 418] on p at bounding box center [500, 426] width 499 height 17
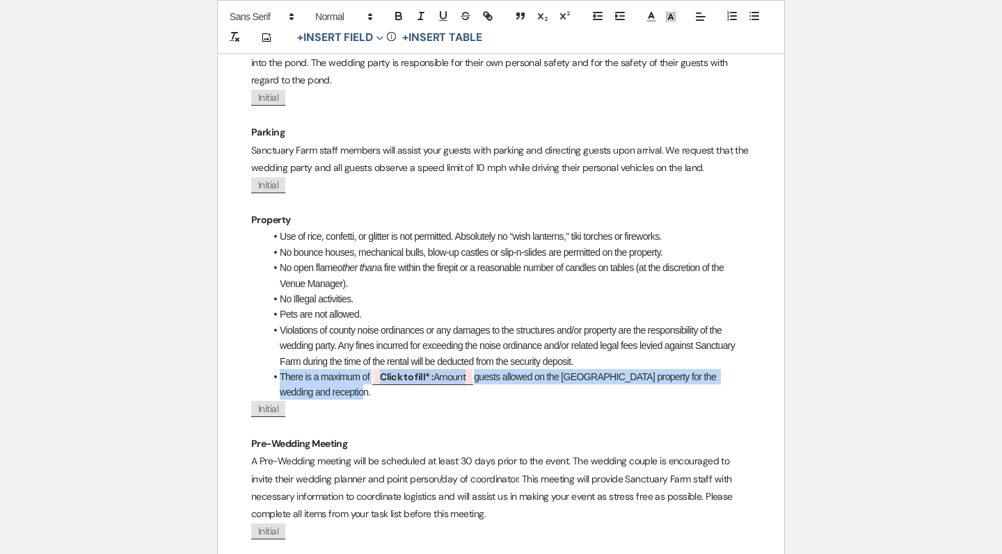
drag, startPoint x: 374, startPoint y: 335, endPoint x: 275, endPoint y: 323, distance: 98.9
click at [275, 369] on li "There is a maximum of ﻿ Click to fill* : Amount ﻿ guests allowed on the Sanctua…" at bounding box center [508, 384] width 486 height 31
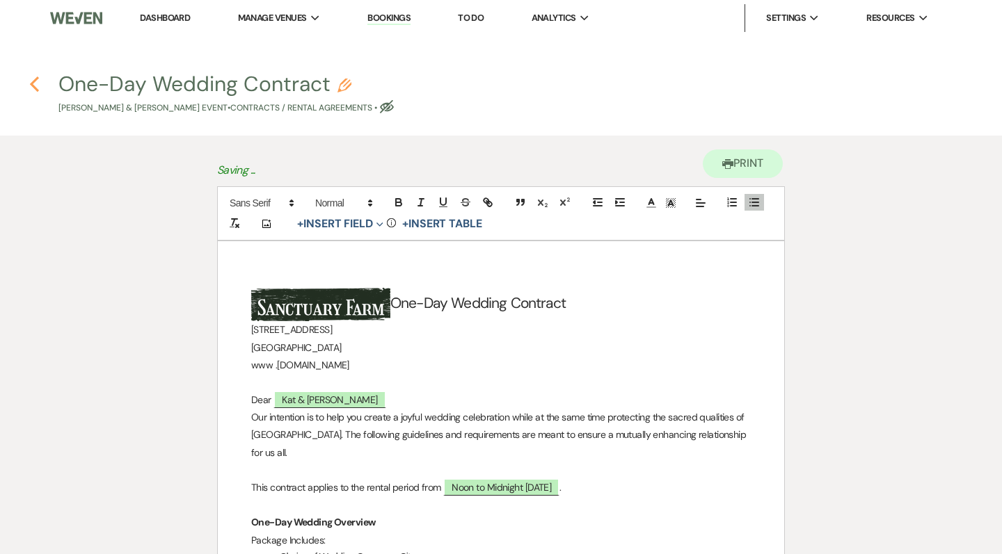
click at [33, 84] on use "button" at bounding box center [34, 84] width 9 height 15
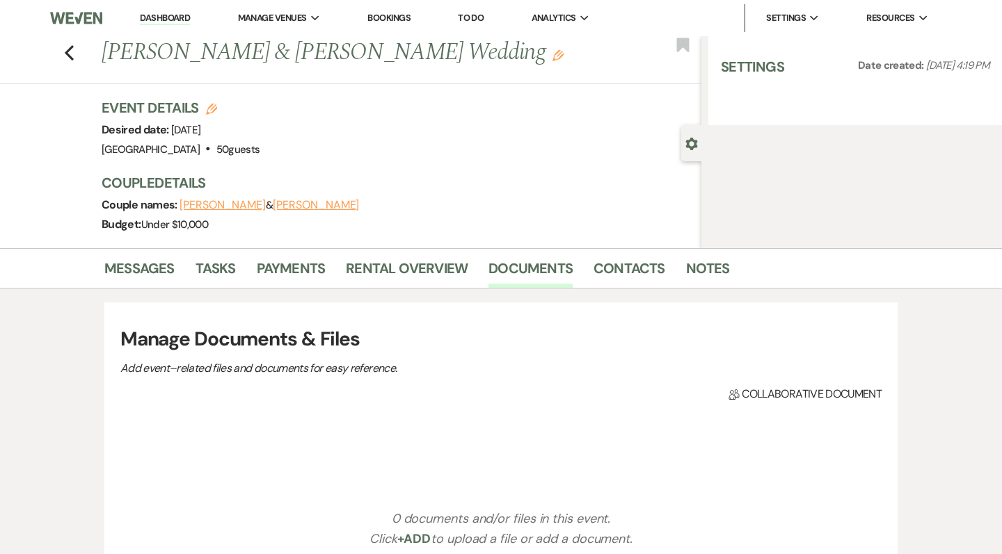
select select "5"
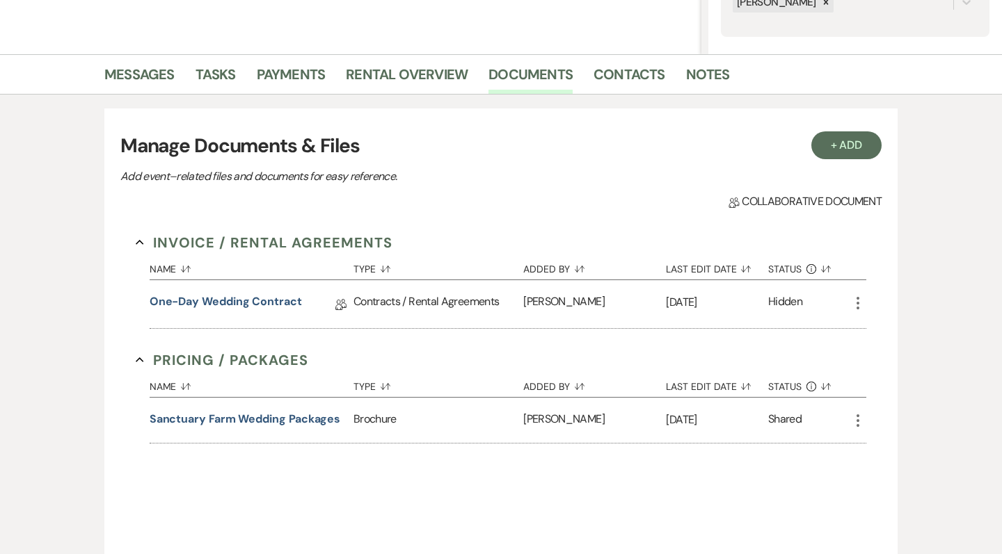
scroll to position [305, 0]
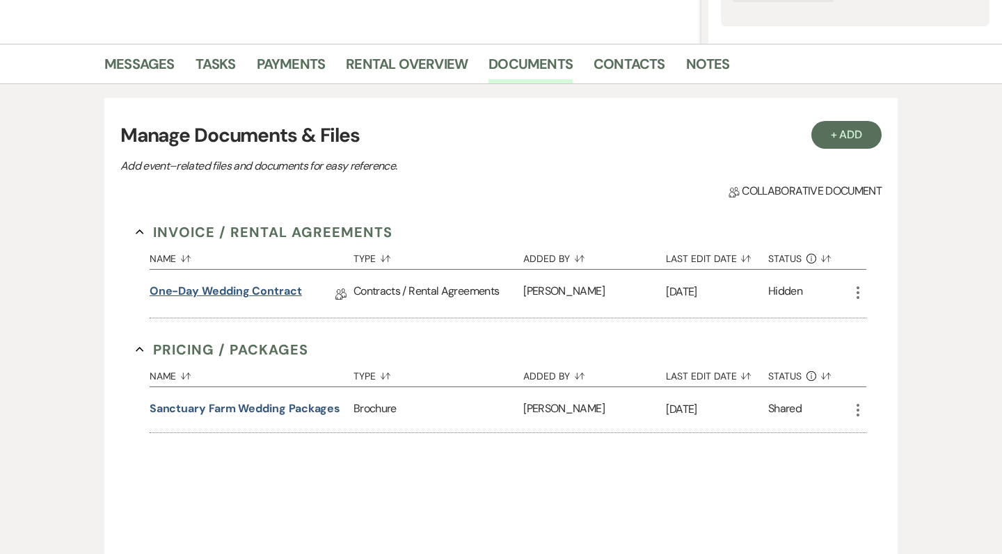
click at [211, 293] on link "One-Day Wedding Contract" at bounding box center [226, 294] width 152 height 22
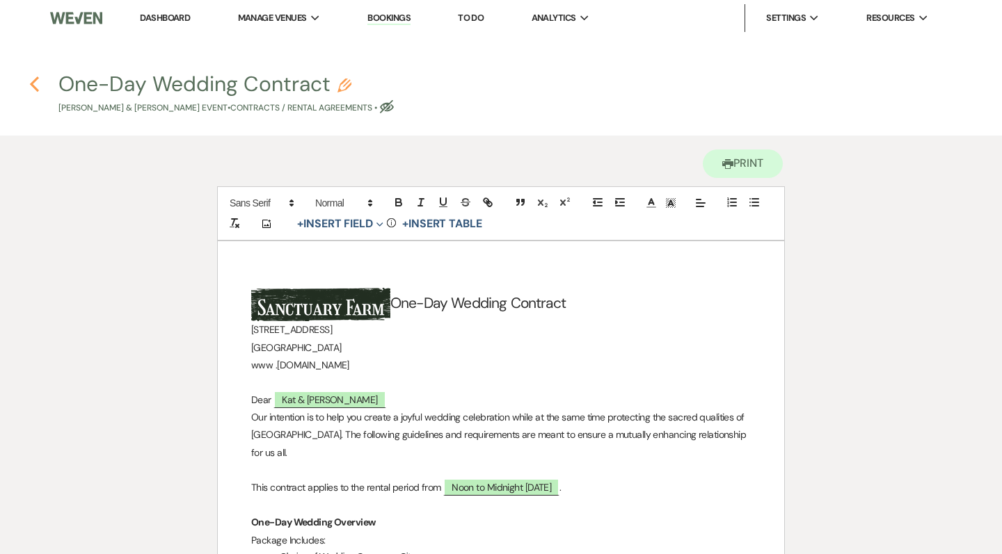
click at [37, 82] on icon "Previous" at bounding box center [34, 84] width 10 height 17
select select "5"
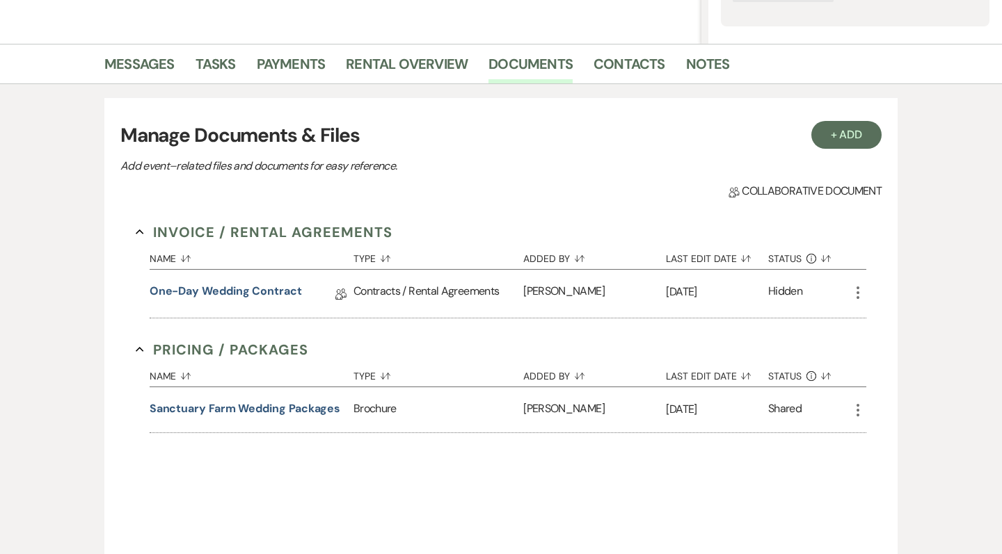
scroll to position [314, 0]
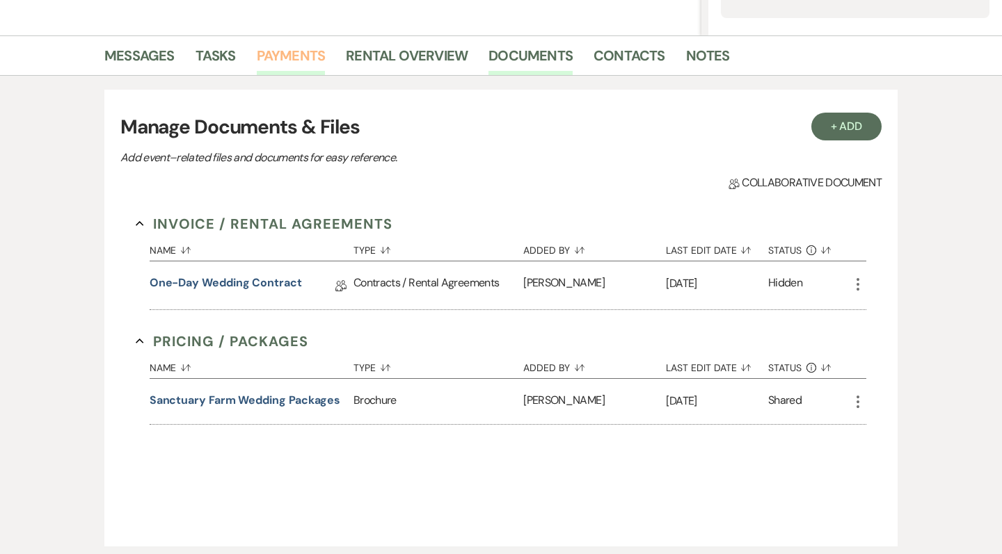
click at [295, 58] on link "Payments" at bounding box center [291, 60] width 69 height 31
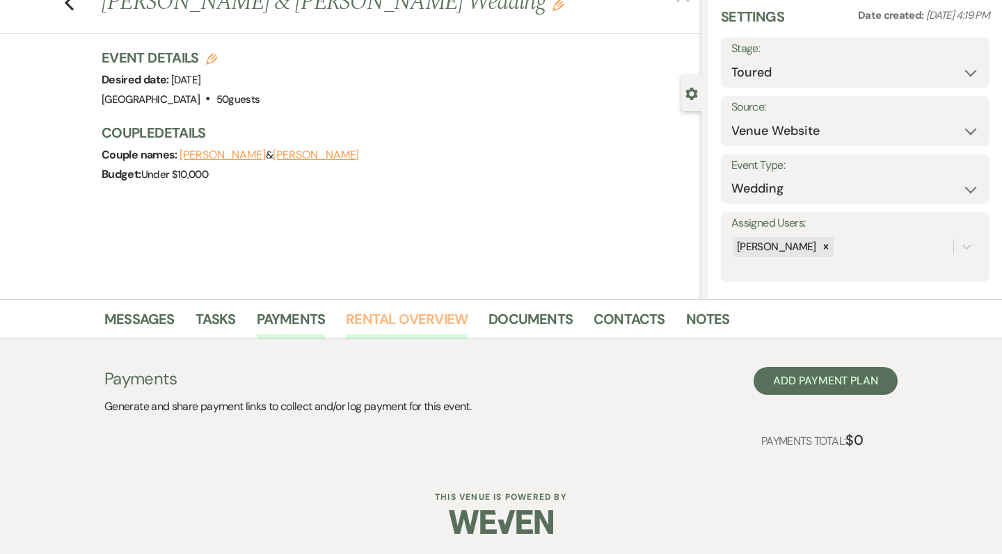
scroll to position [49, 0]
click at [417, 338] on link "Rental Overview" at bounding box center [407, 324] width 122 height 31
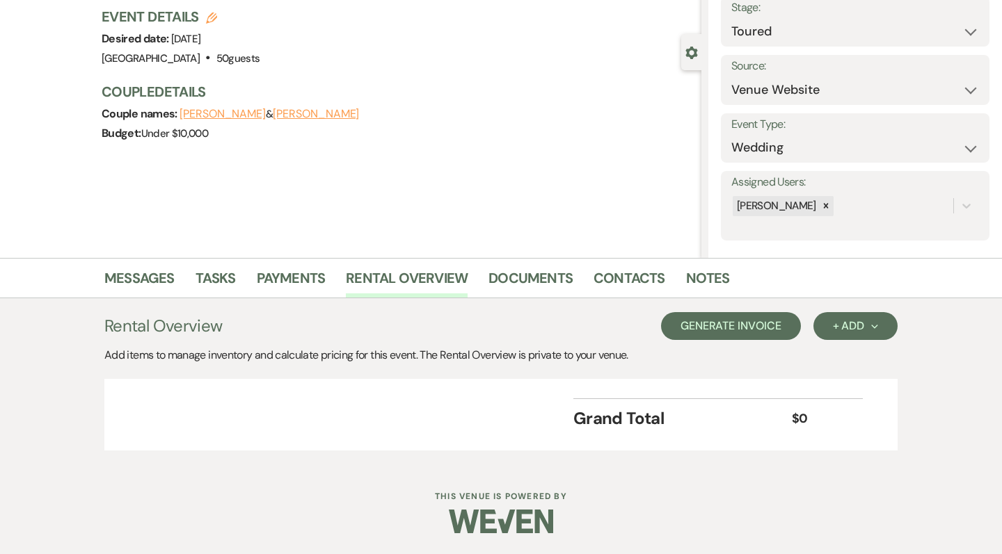
scroll to position [90, 0]
click at [865, 312] on div "Rental Overview Generate Invoice + Add Next Add items to manage inventory and c…" at bounding box center [500, 382] width 793 height 166
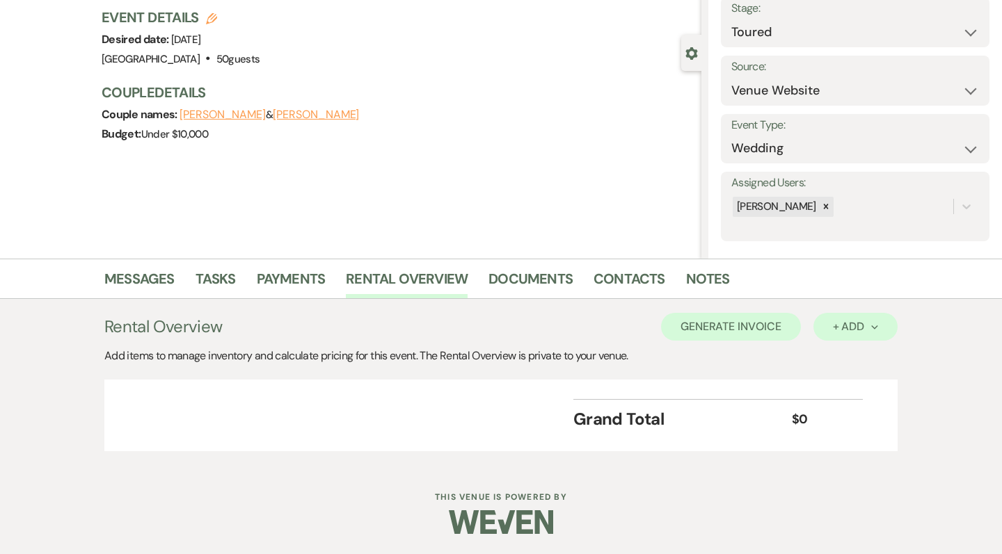
click at [862, 336] on button "+ Add Next" at bounding box center [855, 327] width 84 height 28
click at [849, 385] on button "Category" at bounding box center [849, 380] width 73 height 22
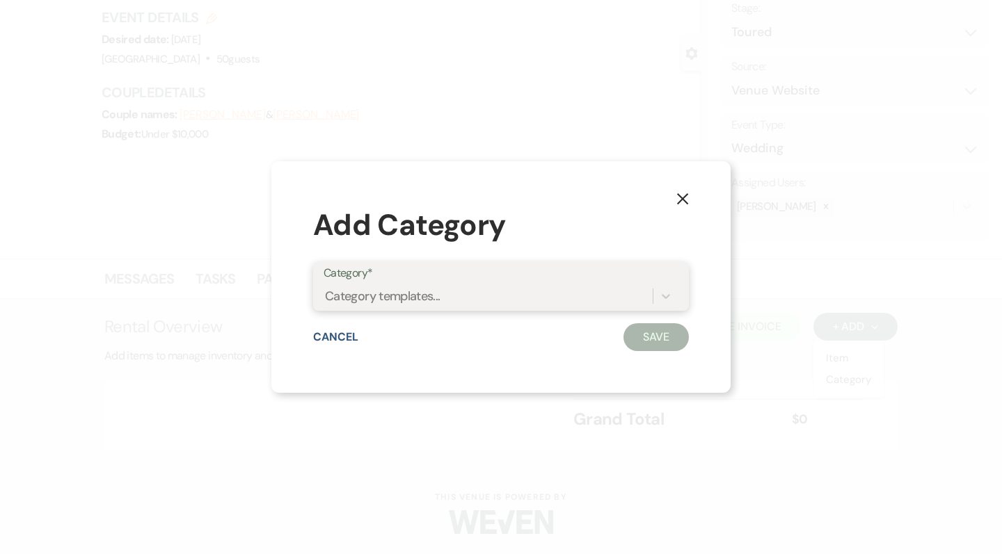
click at [475, 307] on div "Category templates..." at bounding box center [487, 297] width 329 height 24
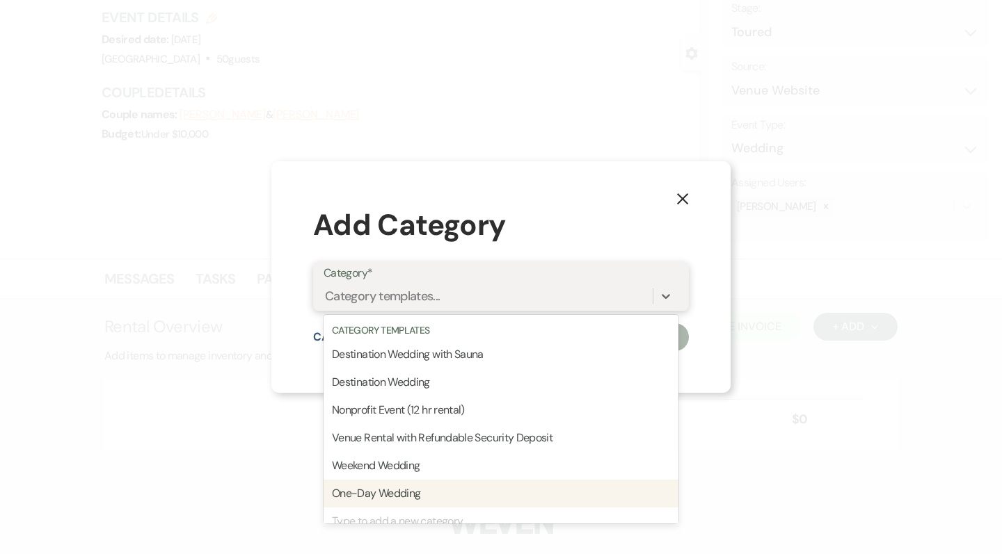
click at [431, 483] on div "One-Day Wedding" at bounding box center [500, 494] width 355 height 28
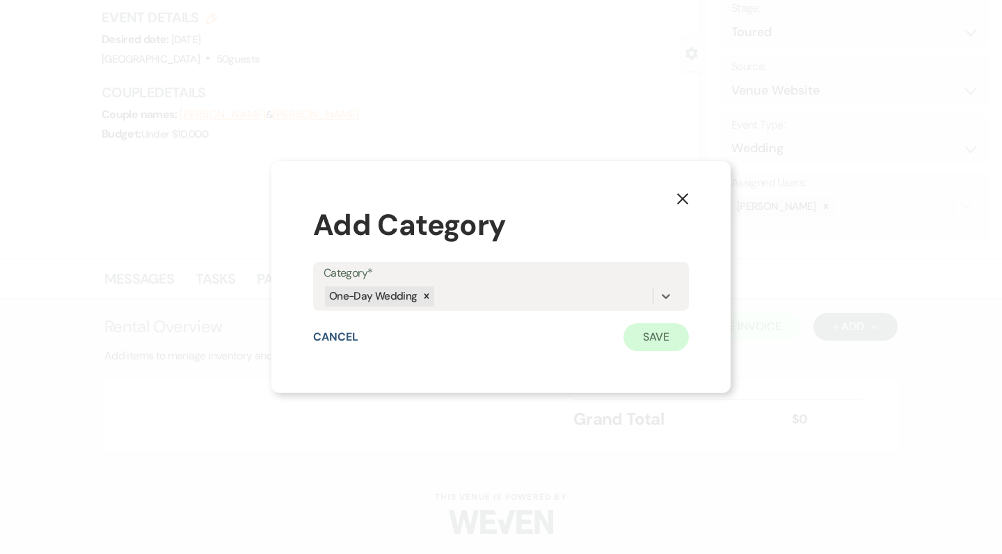
click at [650, 332] on button "Save" at bounding box center [655, 337] width 65 height 28
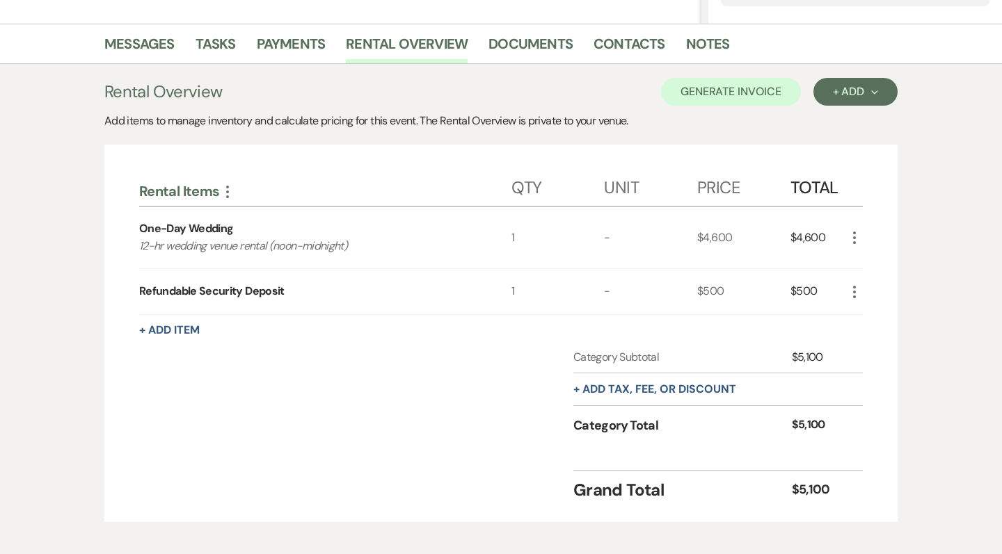
scroll to position [212, 0]
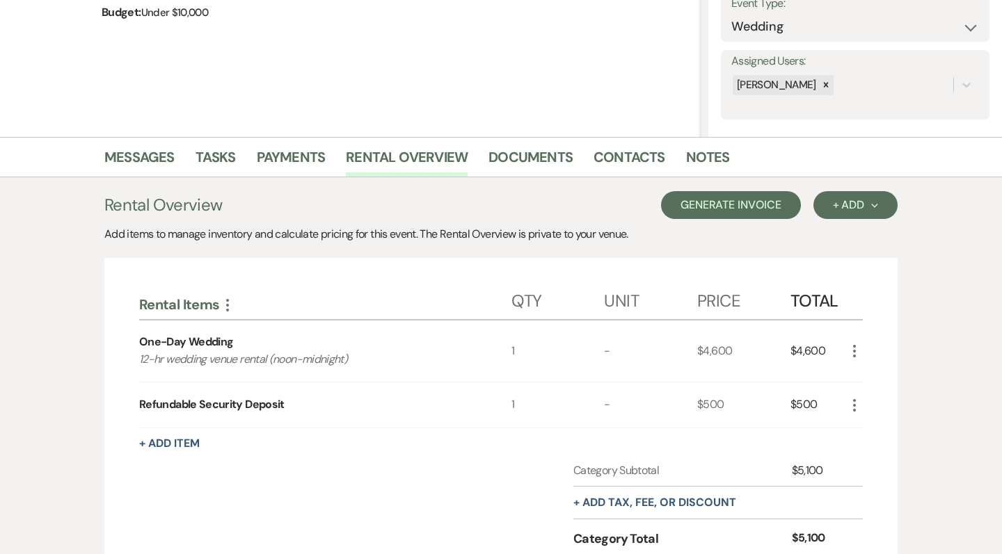
click at [738, 207] on button "Generate Invoice" at bounding box center [731, 205] width 140 height 28
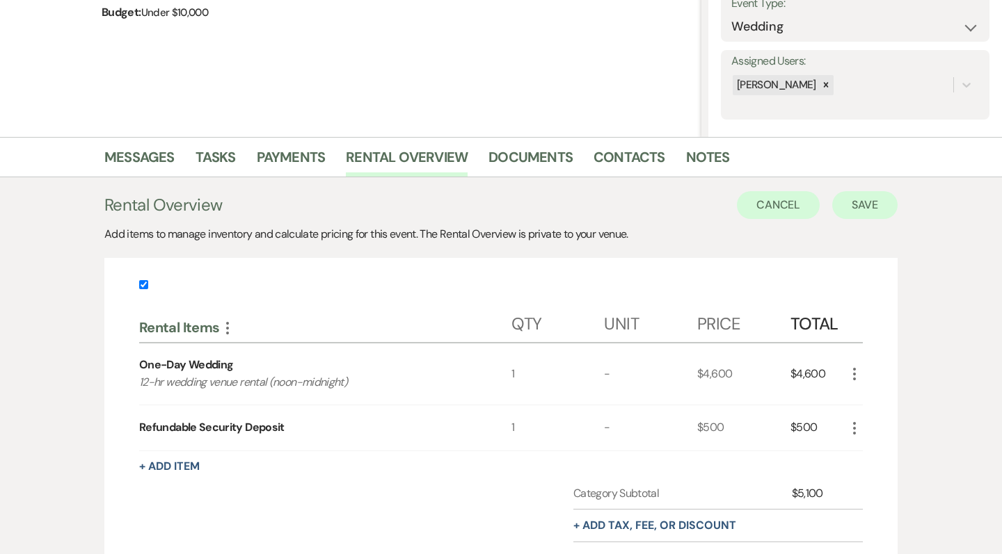
click at [858, 199] on button "Save" at bounding box center [864, 205] width 65 height 28
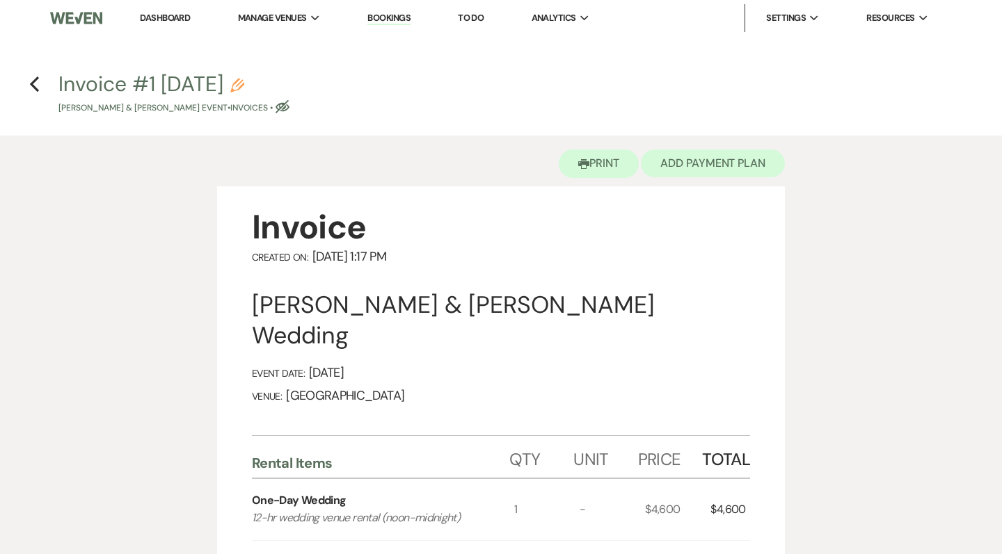
click at [714, 168] on button "Add Payment Plan" at bounding box center [713, 164] width 144 height 28
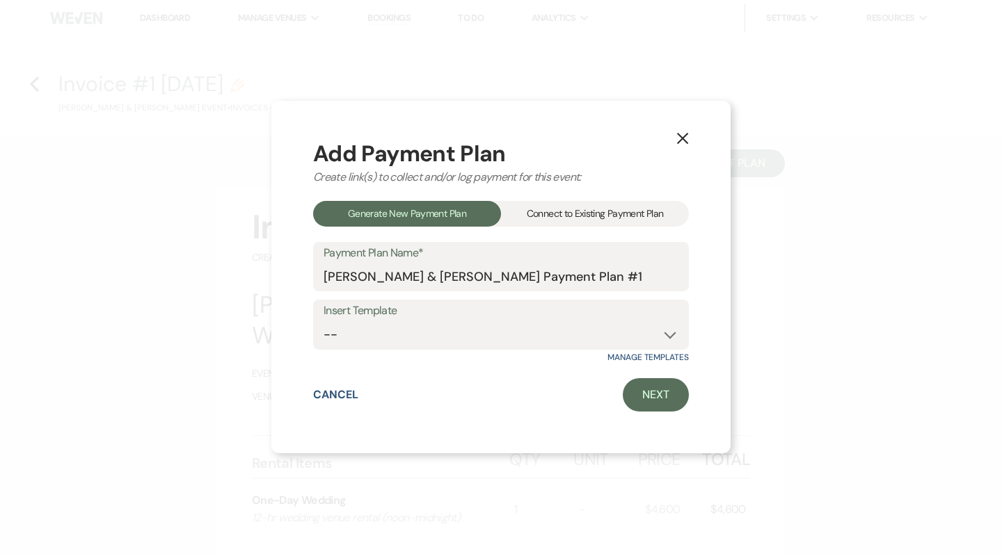
click at [571, 215] on div "Connect to Existing Payment Plan" at bounding box center [595, 214] width 188 height 26
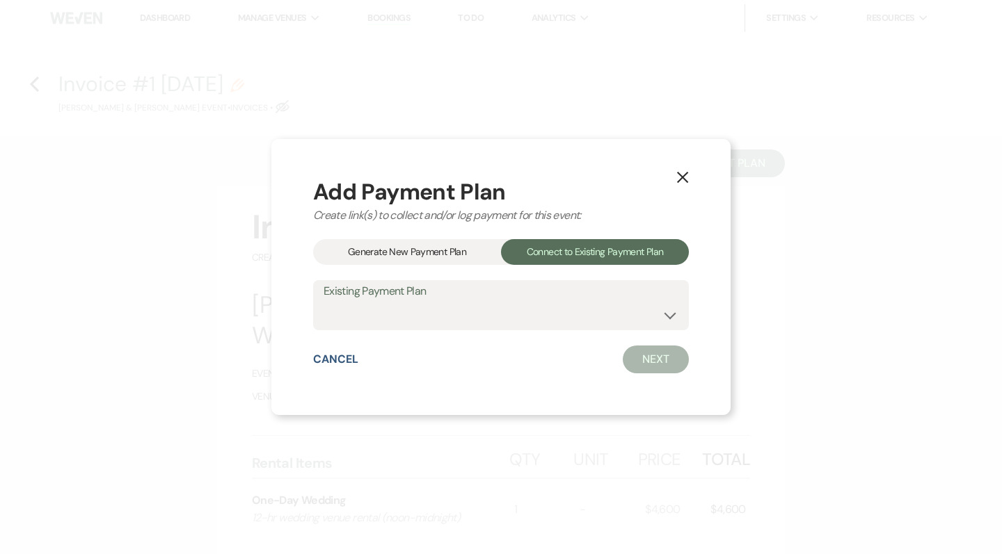
click at [456, 248] on div "Generate New Payment Plan" at bounding box center [407, 252] width 188 height 26
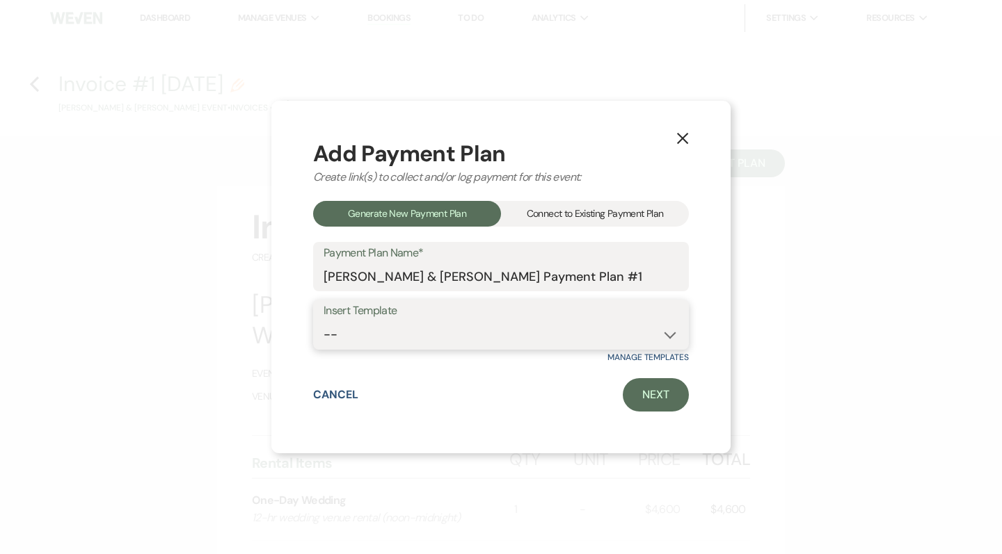
select select "459"
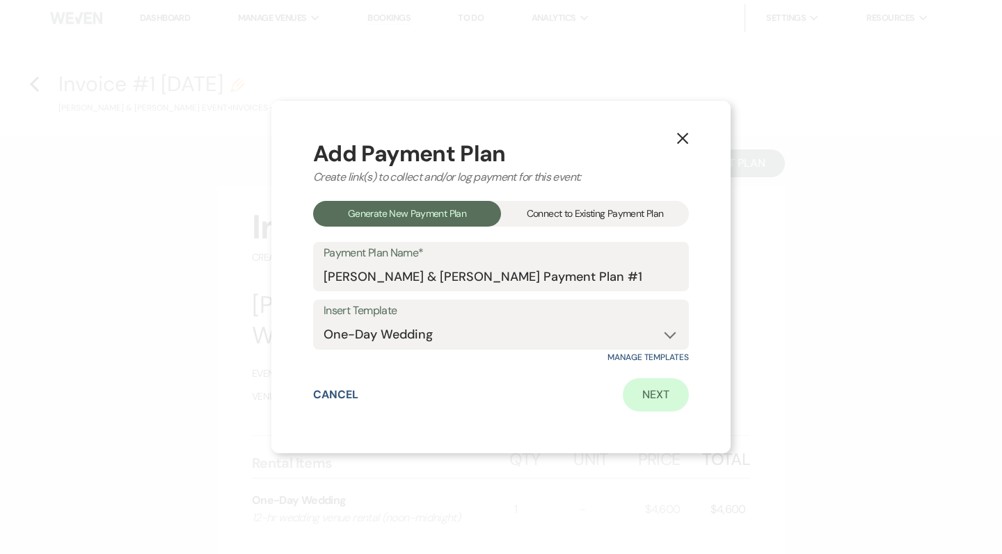
click at [650, 406] on link "Next" at bounding box center [656, 394] width 66 height 33
select select "27756"
select select "2"
select select "flat"
select select "true"
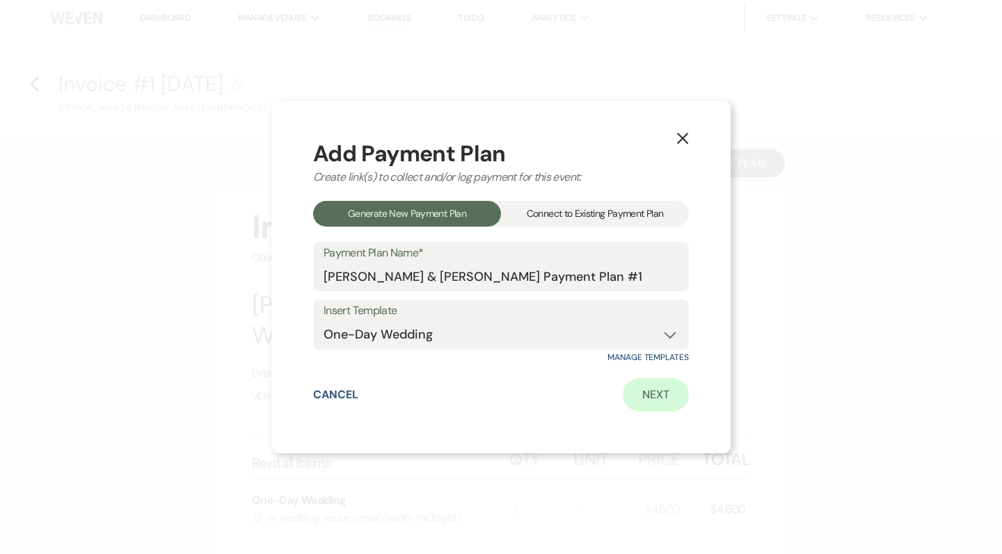
select select "client"
select select "daily"
select select "days"
select select "afterDueDate"
select select "complete"
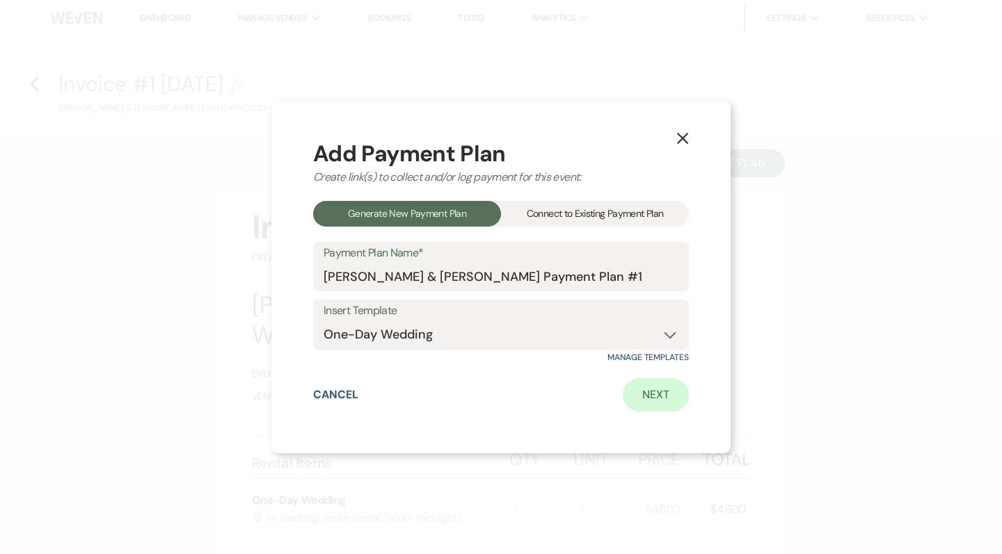
select select "2"
select select "flat"
select select "true"
select select "client"
select select "weekly"
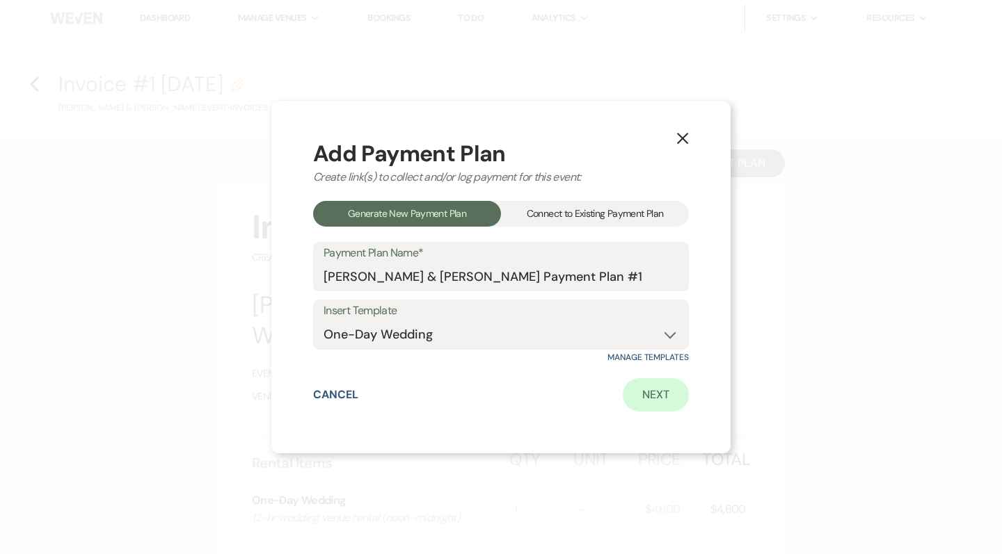
select select "weeks"
select select "dueDate"
select select "client"
select select "daily"
select select "days"
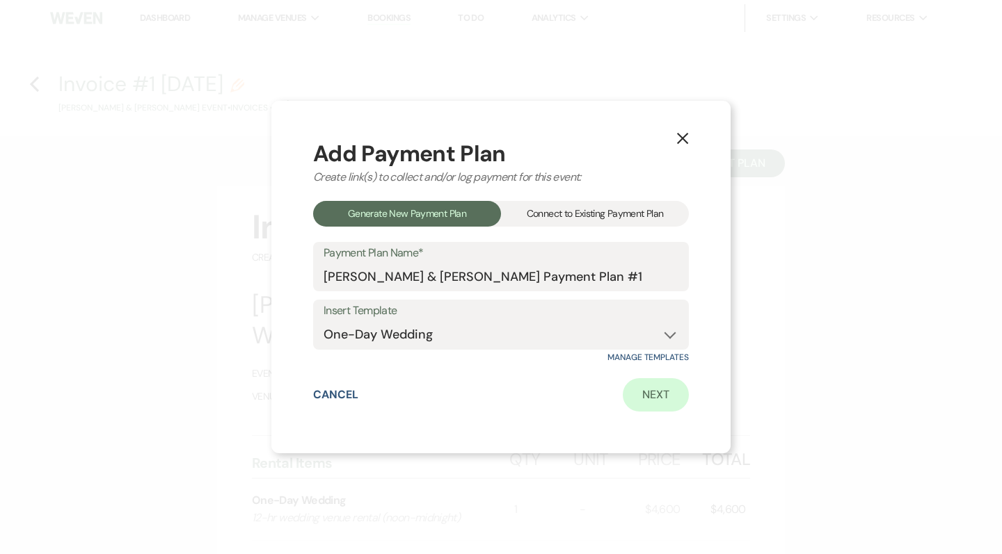
select select "afterDueDate"
select select "complete"
select select "2"
select select "flat"
select select "true"
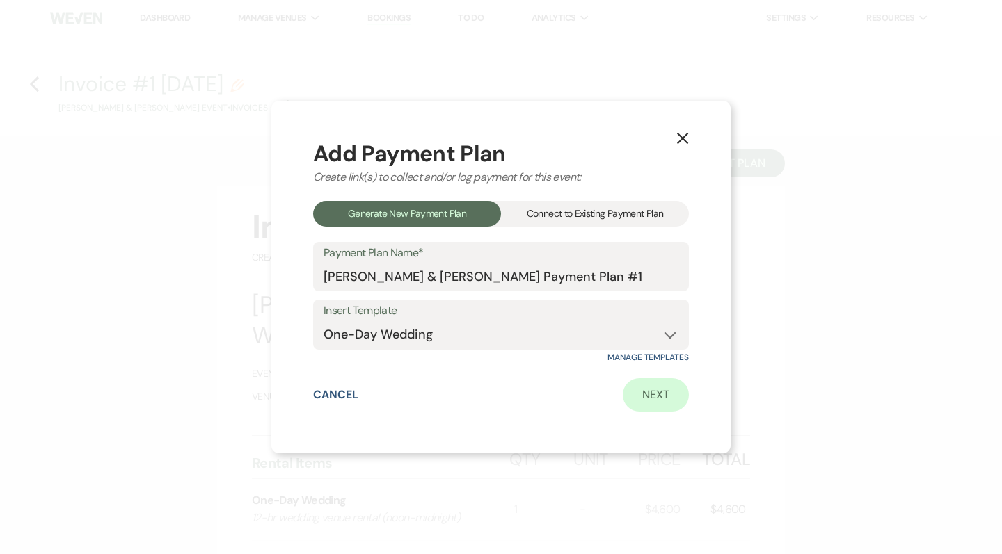
select select "client"
select select "weekly"
select select "weeks"
select select "dueDate"
select select "client"
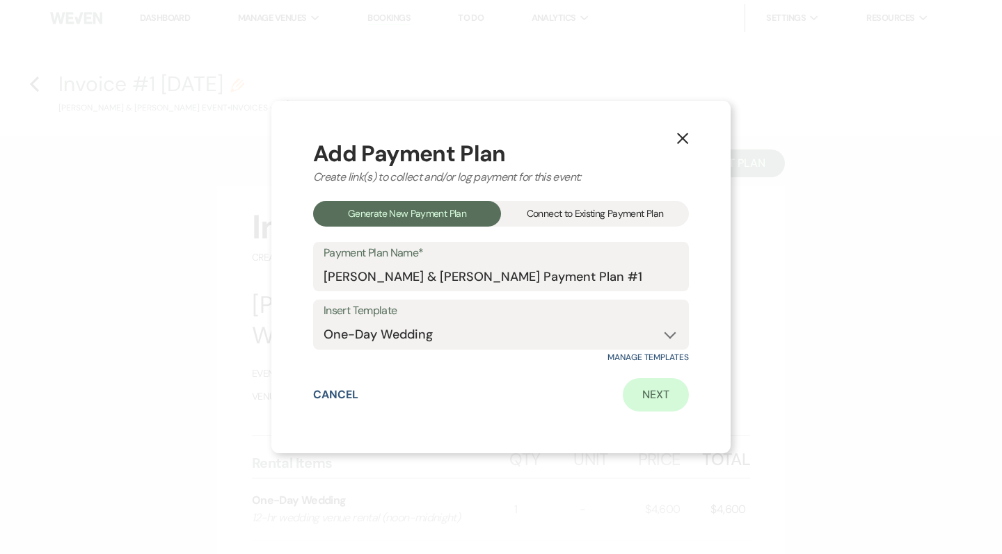
select select "daily"
select select "days"
select select "afterDueDate"
select select "complete"
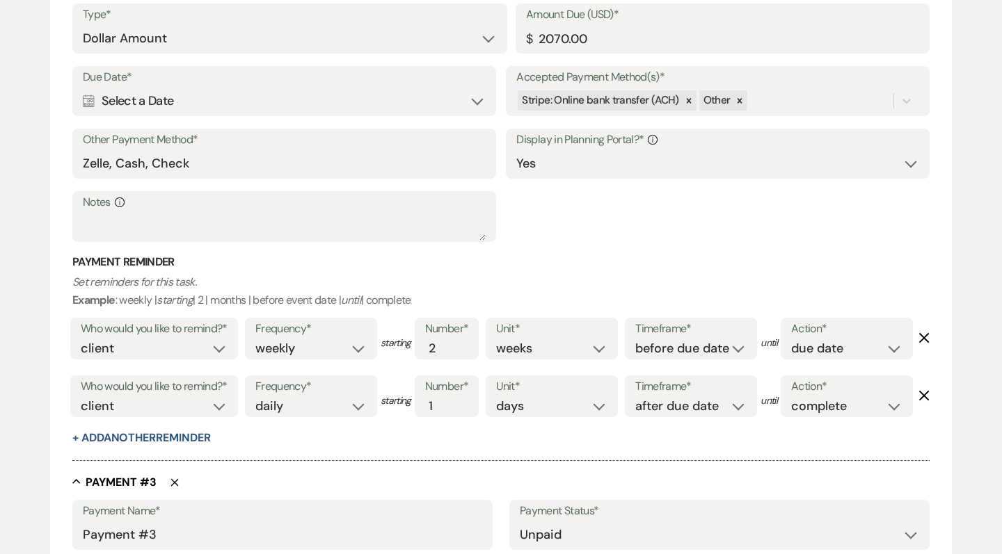
scroll to position [1110, 0]
click at [473, 114] on div "Calendar Select a Date Expand" at bounding box center [284, 100] width 403 height 27
select select "day"
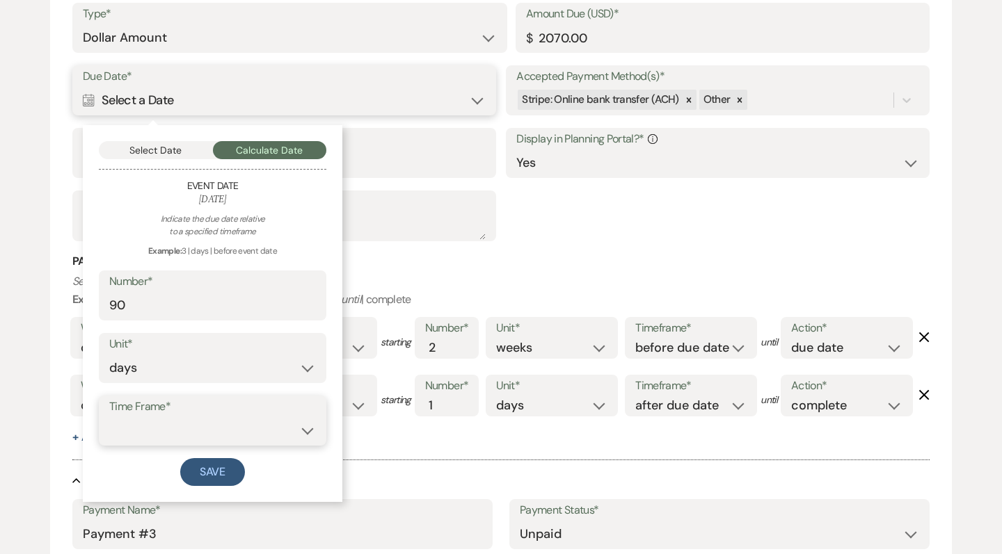
select select "afterTodaysDate"
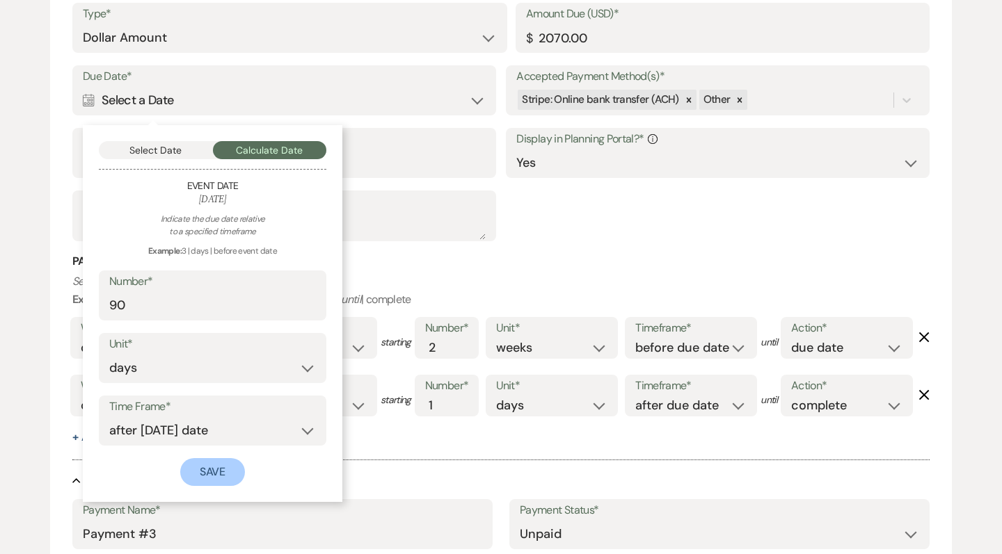
click at [210, 486] on button "Save" at bounding box center [212, 472] width 65 height 28
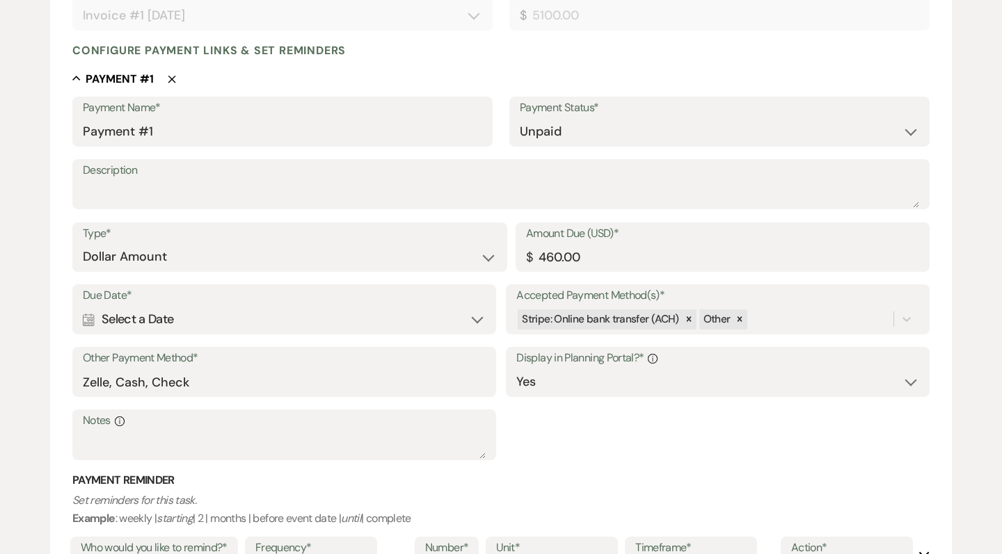
scroll to position [363, 0]
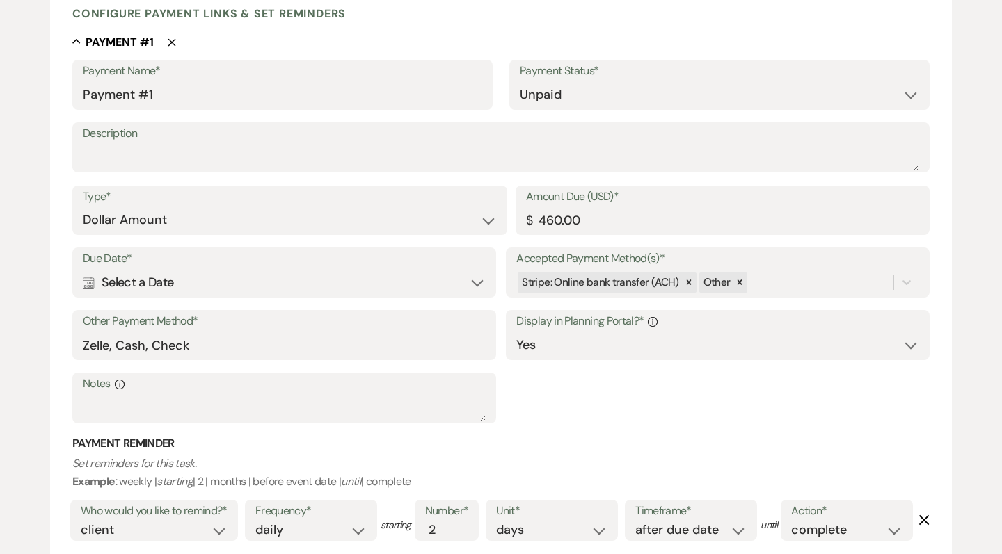
click at [401, 275] on div "Calendar Select a Date Expand" at bounding box center [284, 282] width 403 height 27
select select "day"
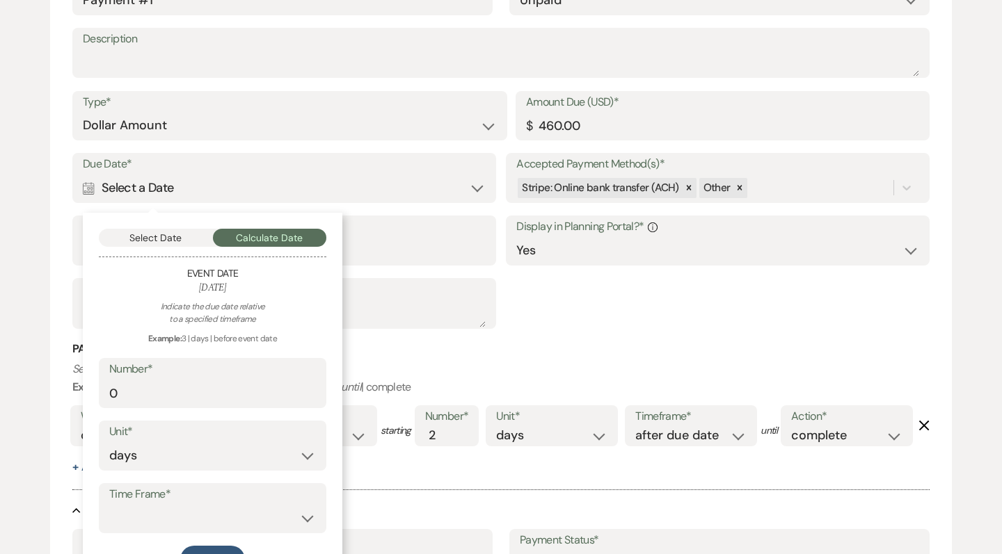
scroll to position [509, 0]
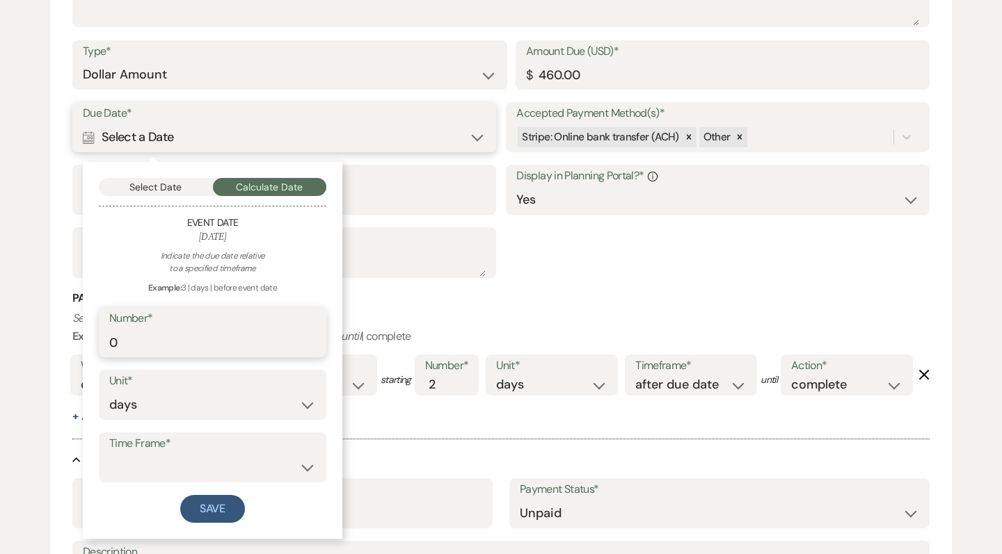
click at [251, 343] on input "0" at bounding box center [212, 342] width 207 height 27
type input "1"
click at [305, 334] on input "1" at bounding box center [212, 342] width 207 height 27
select select "afterEventDate"
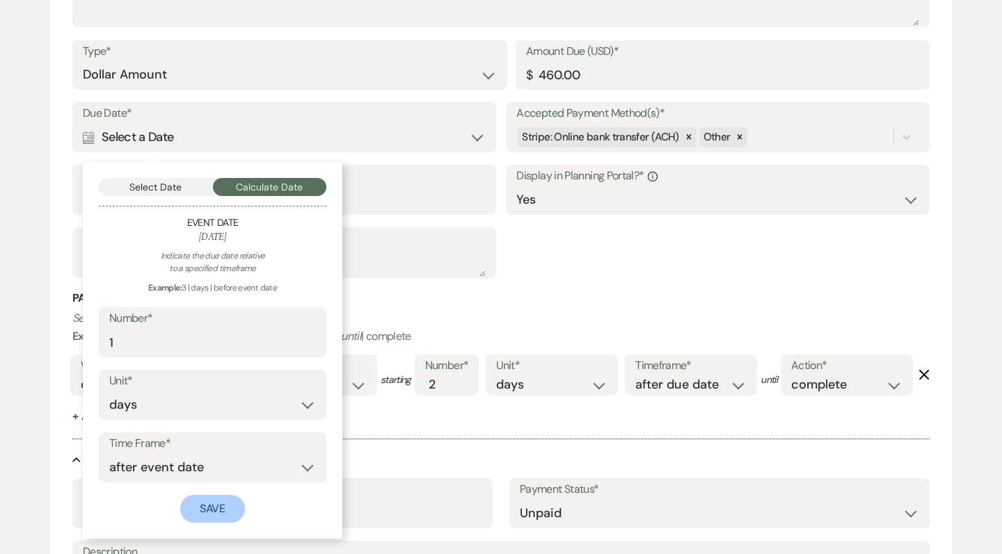
click at [225, 502] on button "Save" at bounding box center [212, 509] width 65 height 28
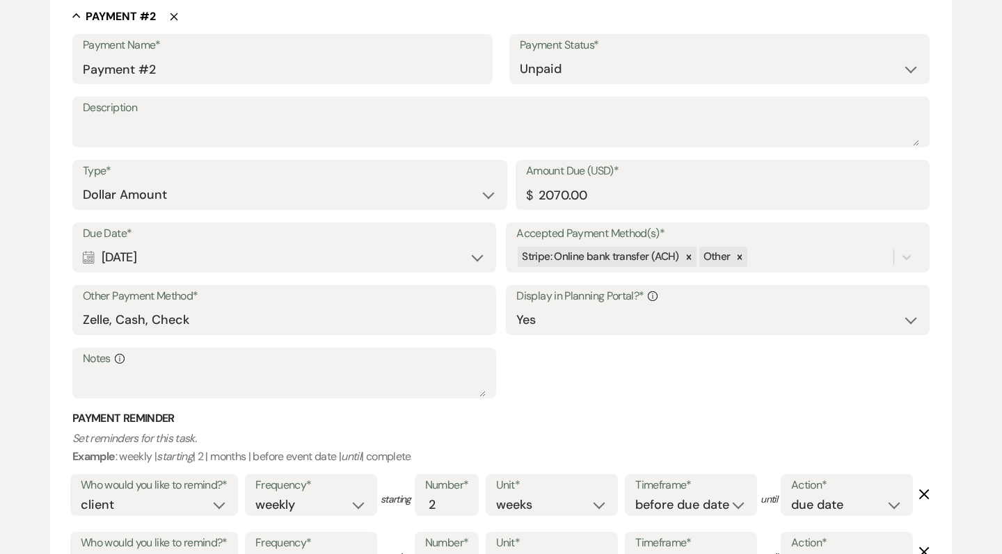
scroll to position [971, 0]
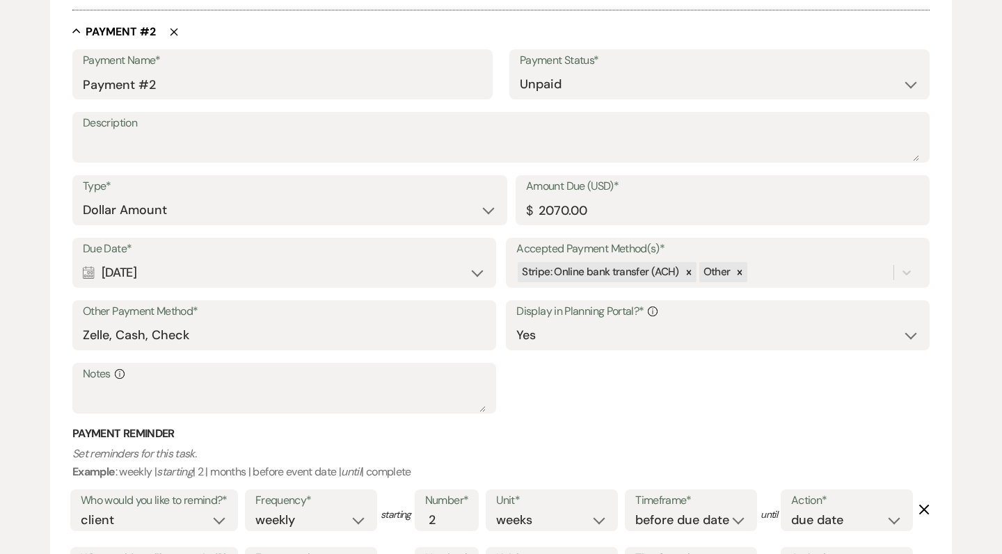
click at [205, 287] on div "Calendar Nov 20, 2025 Expand" at bounding box center [284, 272] width 403 height 27
select select "day"
select select "afterTodaysDate"
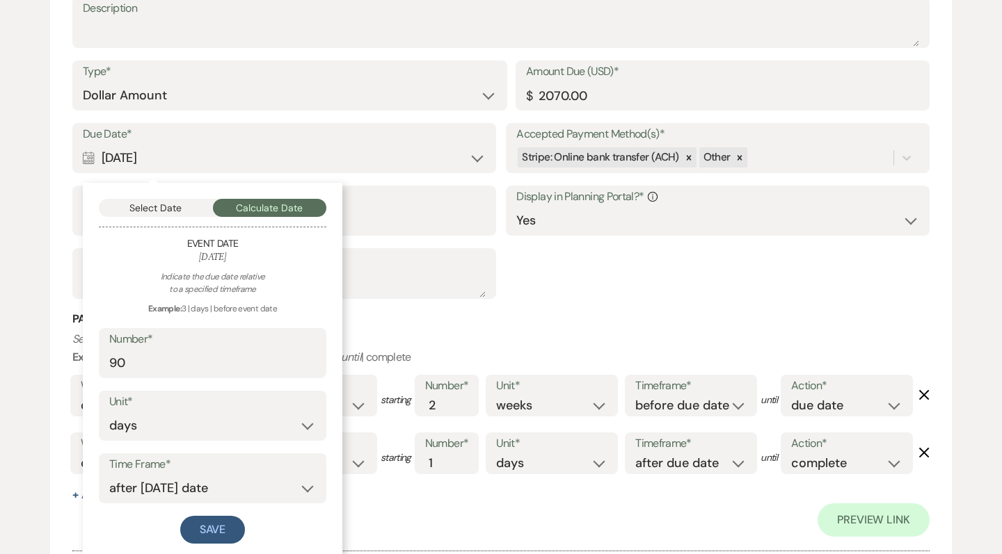
scroll to position [1099, 0]
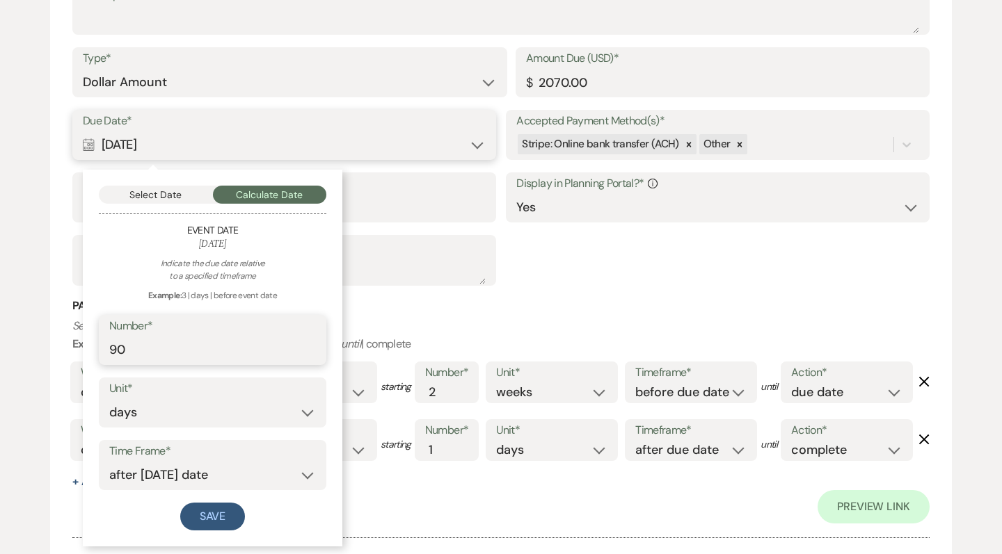
type input "91"
click at [307, 364] on input "91" at bounding box center [212, 350] width 207 height 27
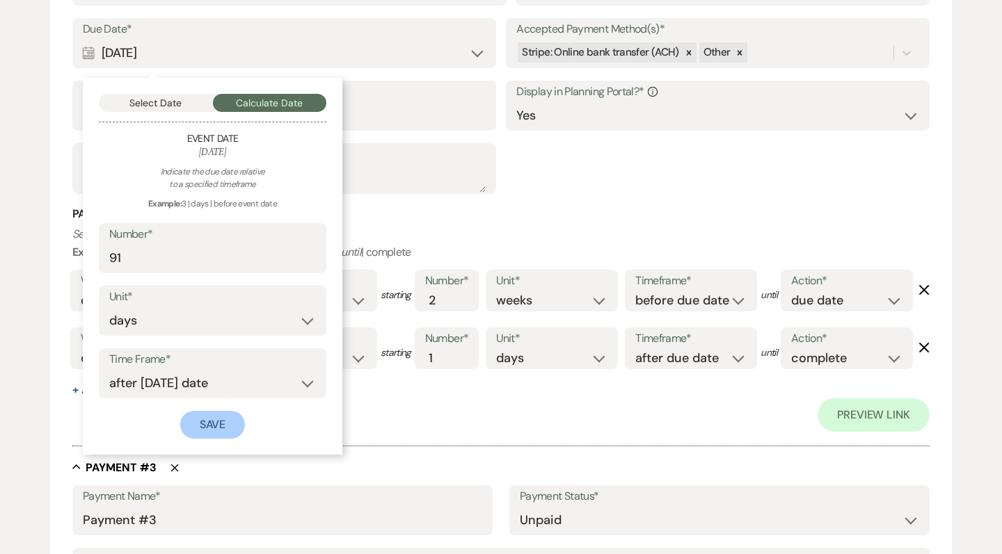
click at [230, 439] on button "Save" at bounding box center [212, 425] width 65 height 28
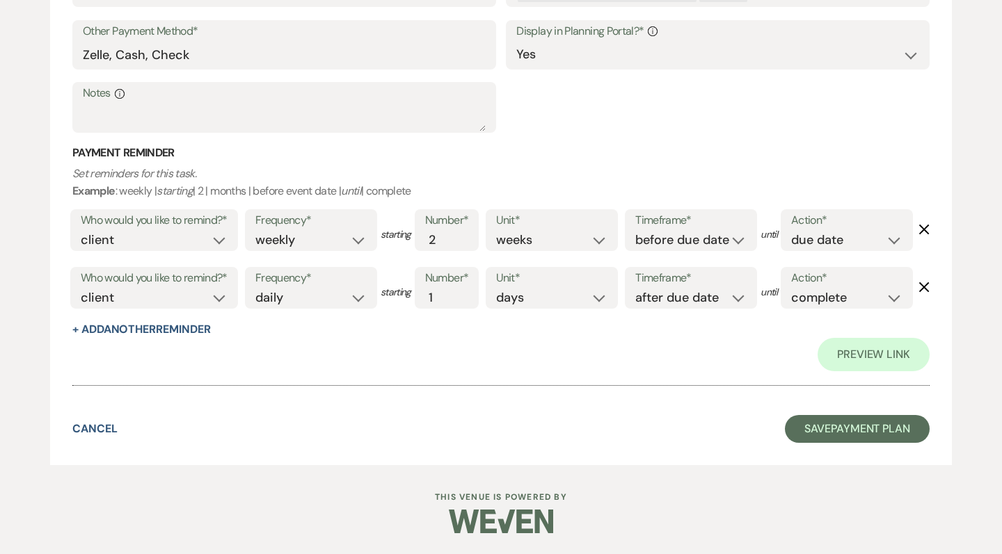
scroll to position [2161, 0]
click at [831, 422] on button "Save Payment Plan" at bounding box center [857, 429] width 145 height 28
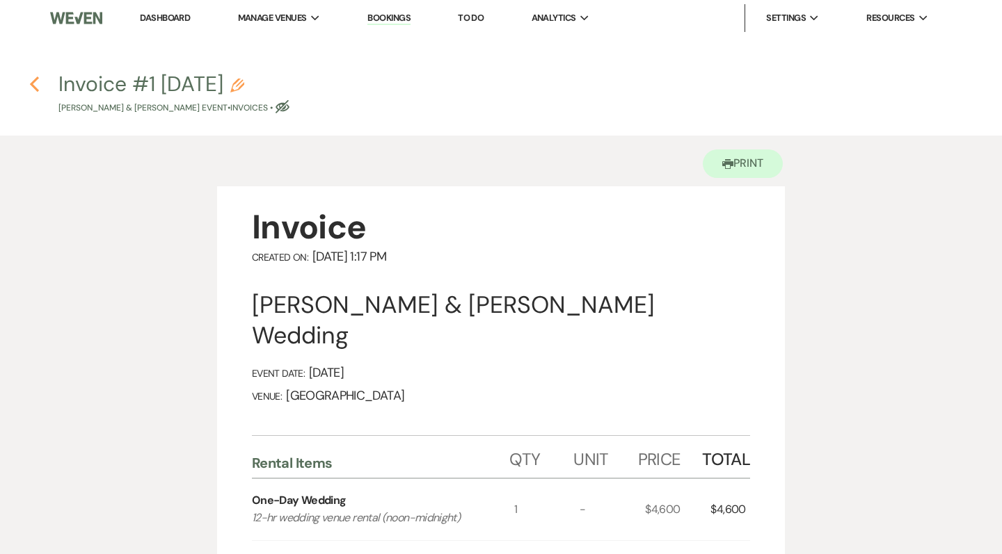
click at [37, 77] on icon "Previous" at bounding box center [34, 84] width 10 height 17
select select "5"
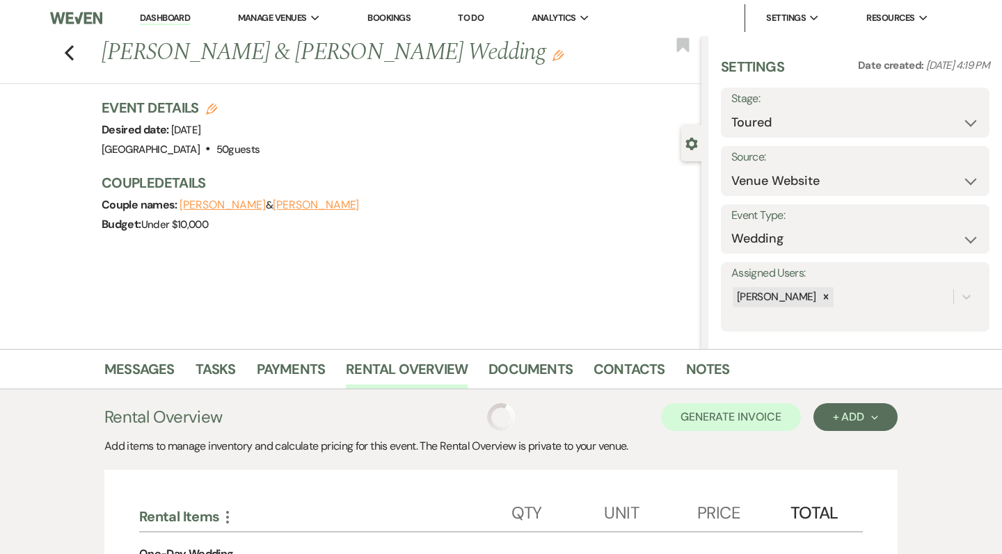
scroll to position [212, 0]
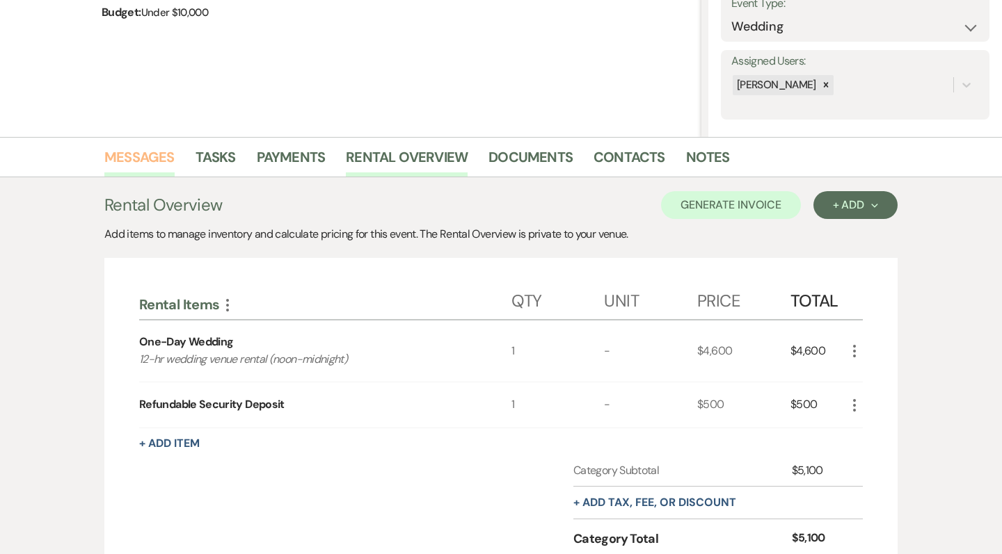
click at [159, 150] on link "Messages" at bounding box center [139, 161] width 70 height 31
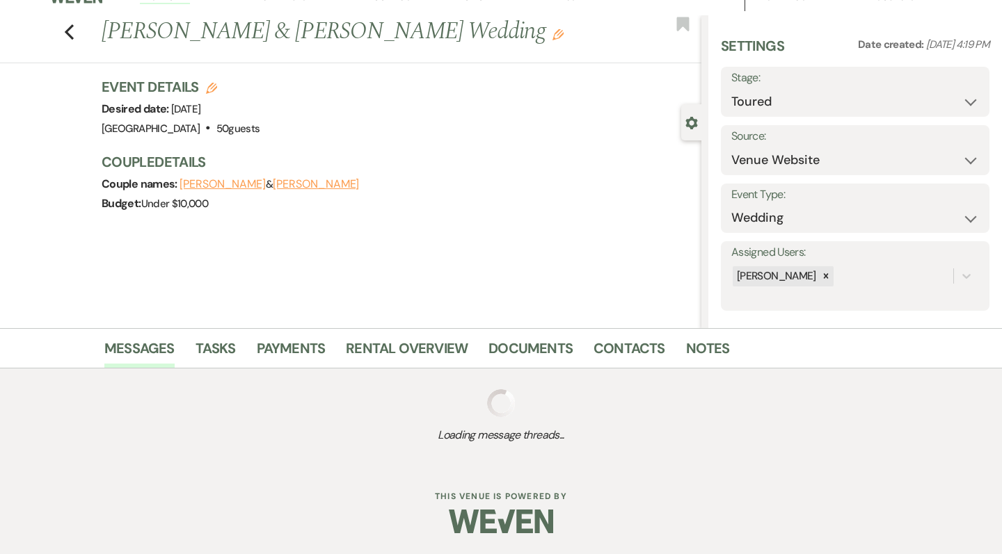
scroll to position [20, 0]
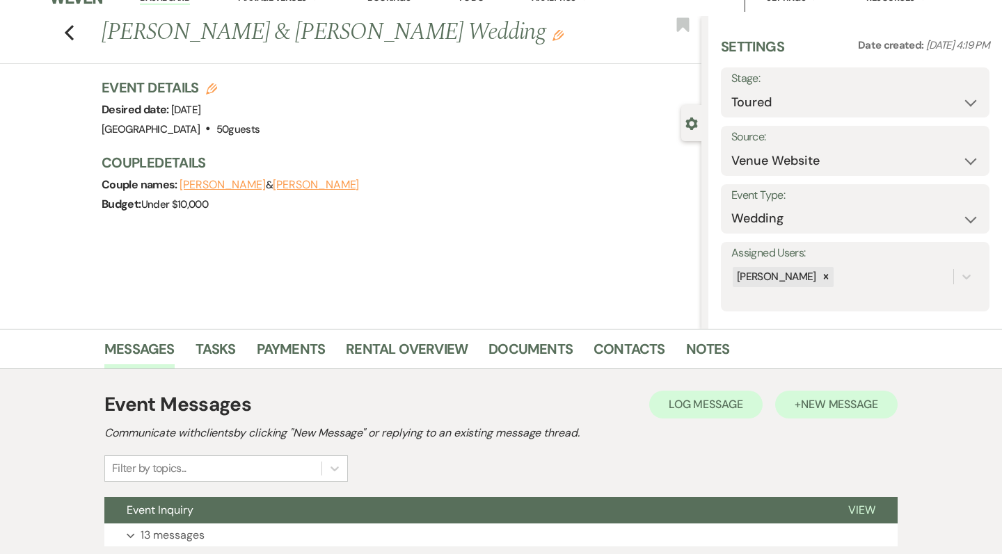
click at [828, 399] on span "New Message" at bounding box center [839, 404] width 77 height 15
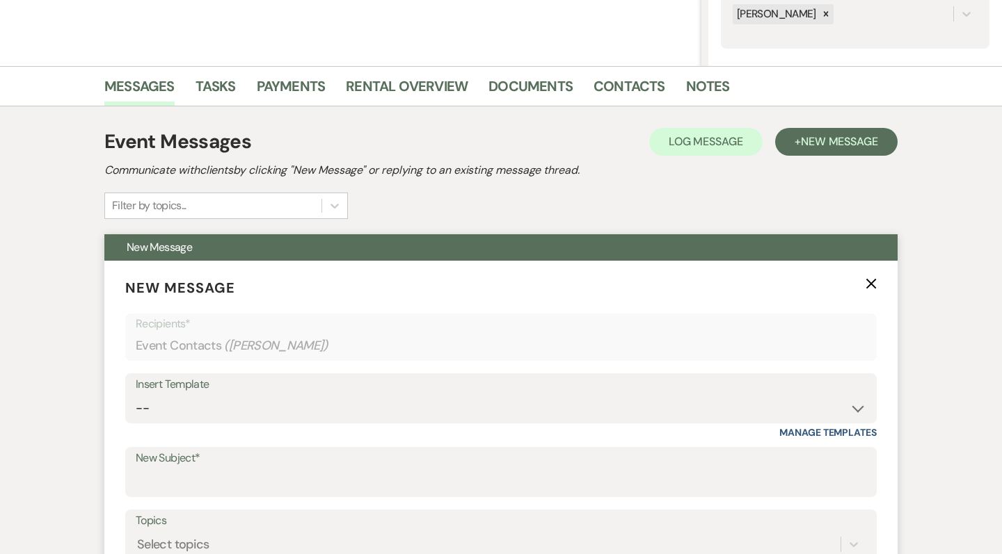
scroll to position [323, 0]
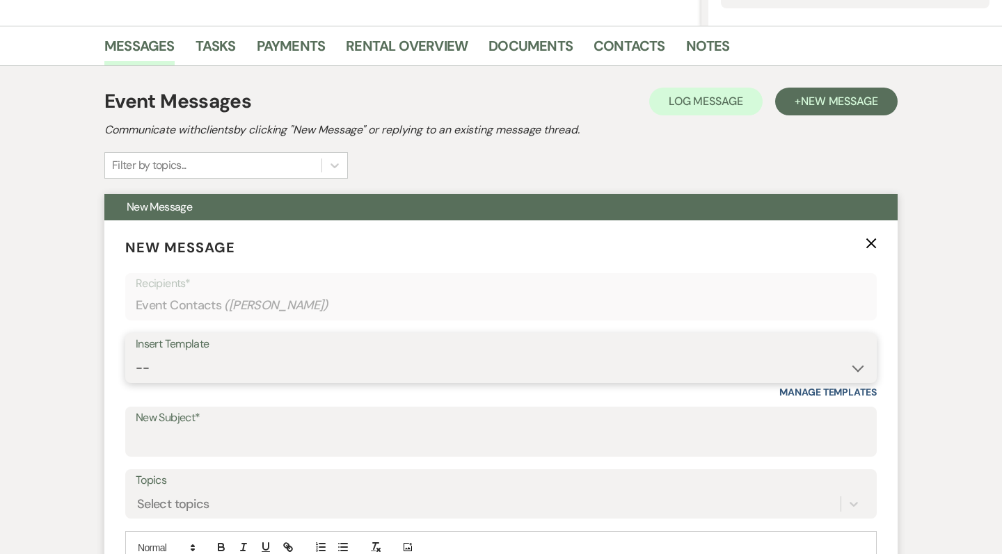
select select "4635"
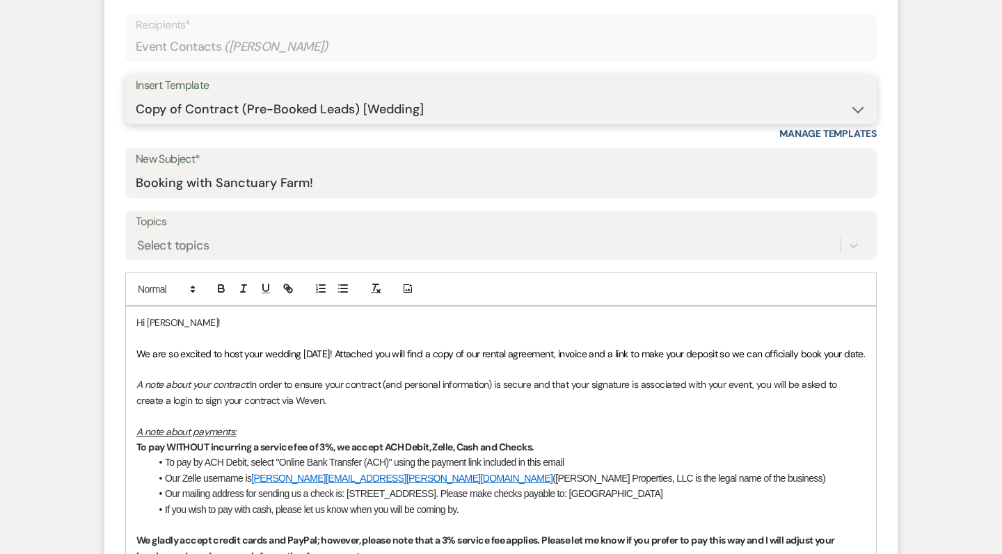
scroll to position [637, 0]
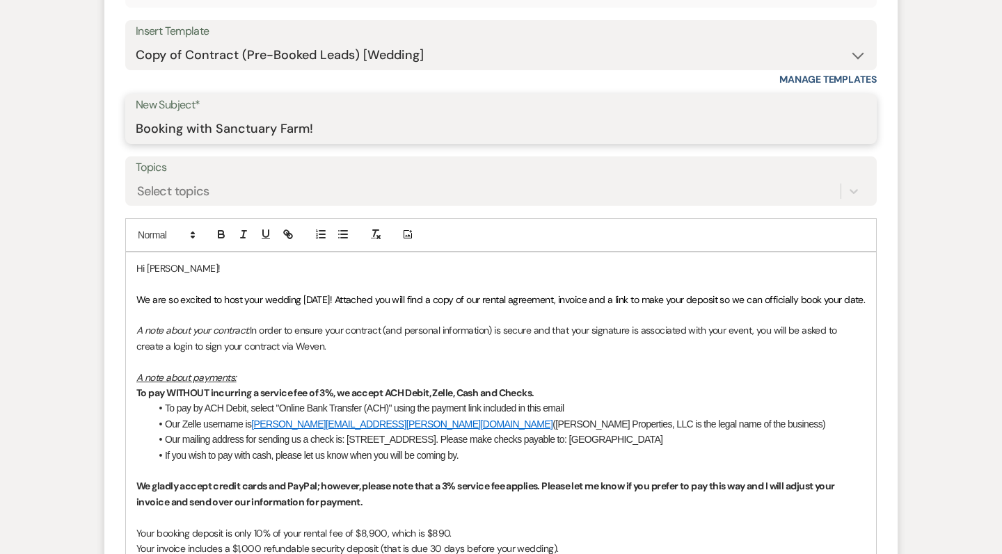
click at [186, 129] on input "Booking with Sanctuary Farm!" at bounding box center [501, 128] width 730 height 27
type input "Booking Your Wedding with Sanctuary Farm!"
drag, startPoint x: 169, startPoint y: 267, endPoint x: 148, endPoint y: 264, distance: 21.2
click at [147, 264] on p "Hi Lillian!" at bounding box center [500, 268] width 729 height 15
click at [254, 307] on p "We are so excited to host your wedding 05/01/2027! Attached you will find a cop…" at bounding box center [500, 299] width 729 height 15
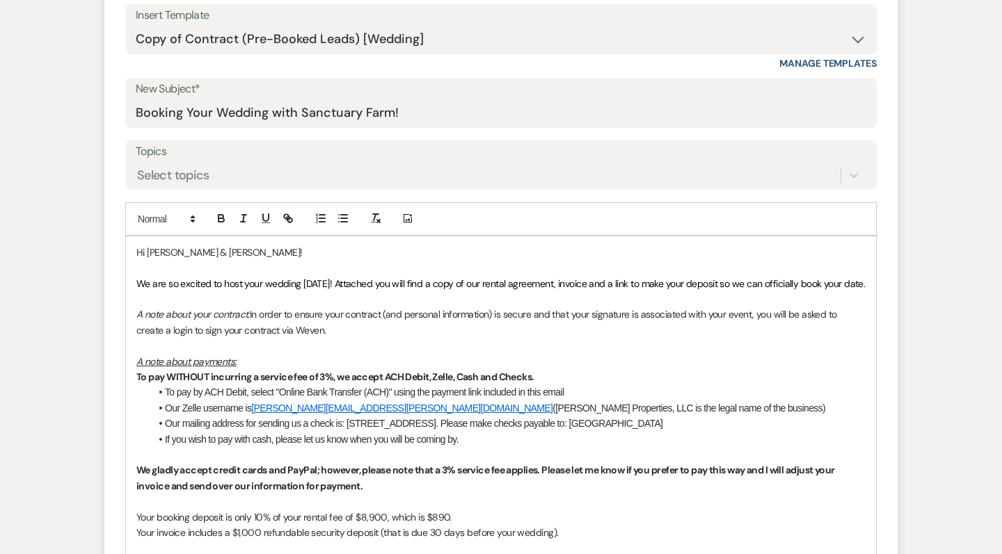
scroll to position [555, 0]
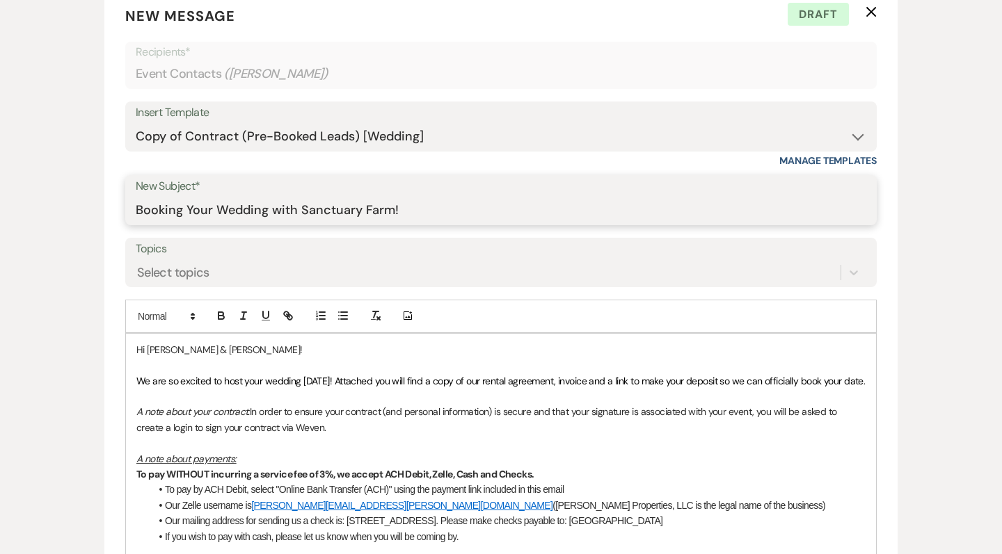
drag, startPoint x: 430, startPoint y: 214, endPoint x: 70, endPoint y: 217, distance: 359.7
click at [70, 217] on div "Messages Tasks Payments Rental Overview Documents Contacts Notes Event Messages…" at bounding box center [501, 432] width 1002 height 1276
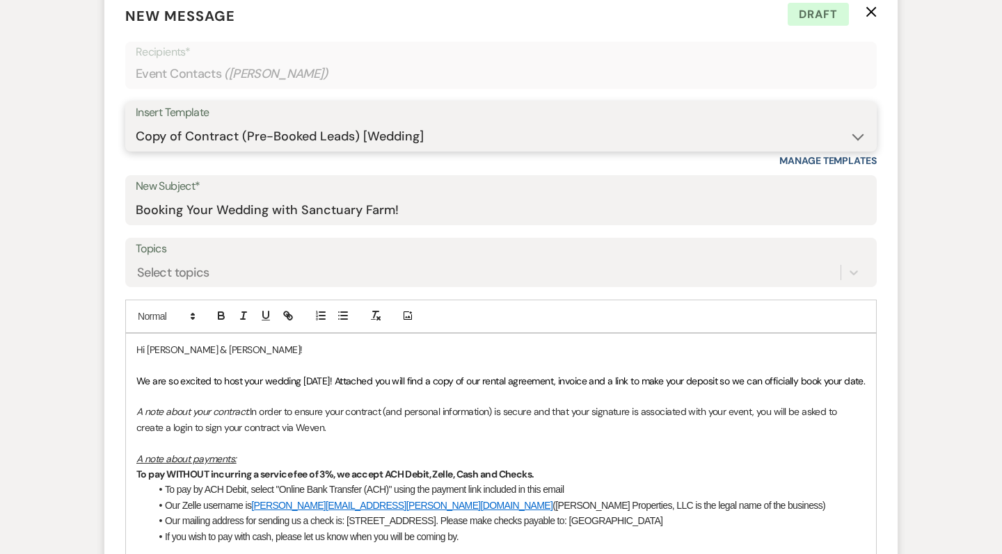
select select "5984"
type input "Booking with Sanctuary Farm!"
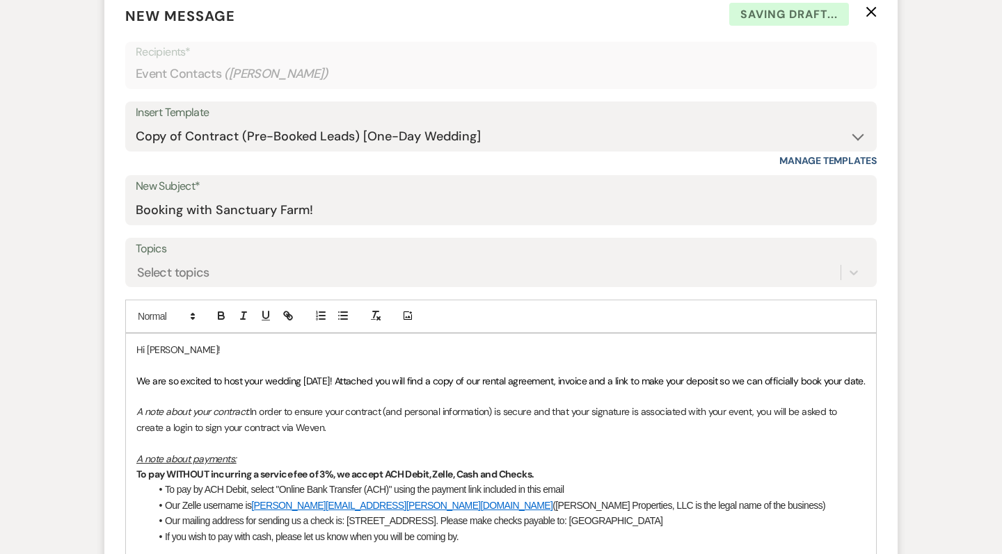
click at [168, 345] on p "Hi Lillian!" at bounding box center [500, 349] width 729 height 15
click at [320, 389] on p "We are so excited to host your wedding 05/01/2027! Attached you will find a cop…" at bounding box center [500, 381] width 729 height 15
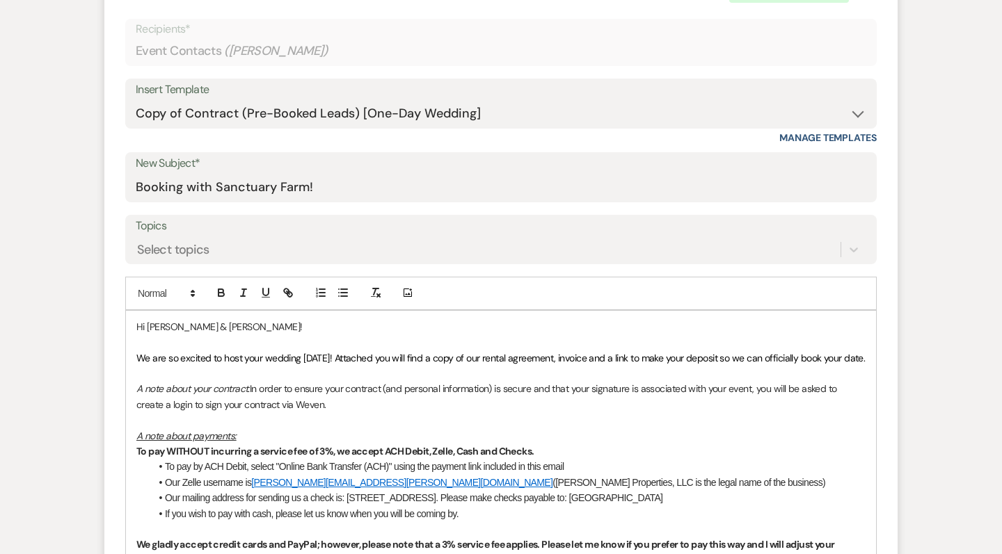
scroll to position [582, 0]
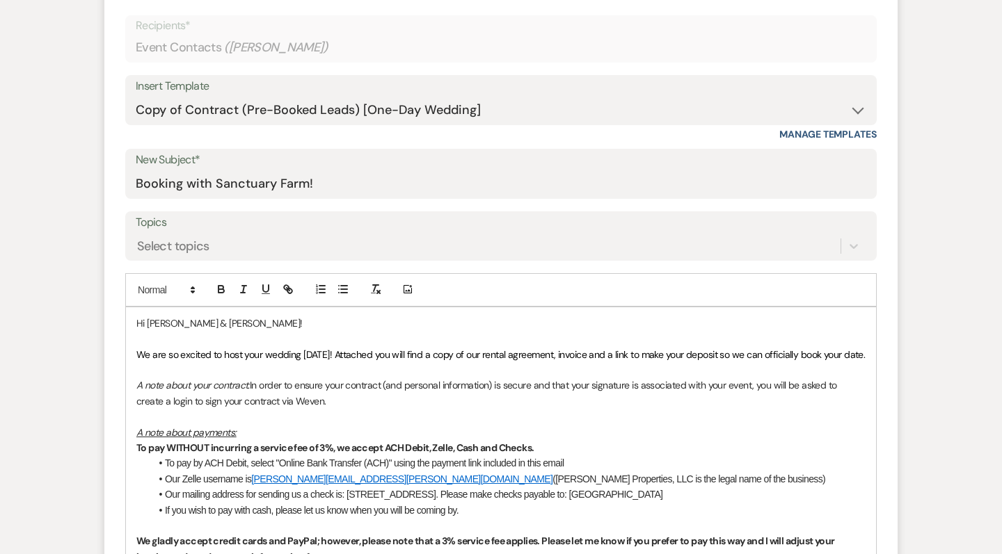
click at [303, 351] on span "We are so excited to host your wedding 05/01/2027! Attached you will find a cop…" at bounding box center [500, 355] width 728 height 13
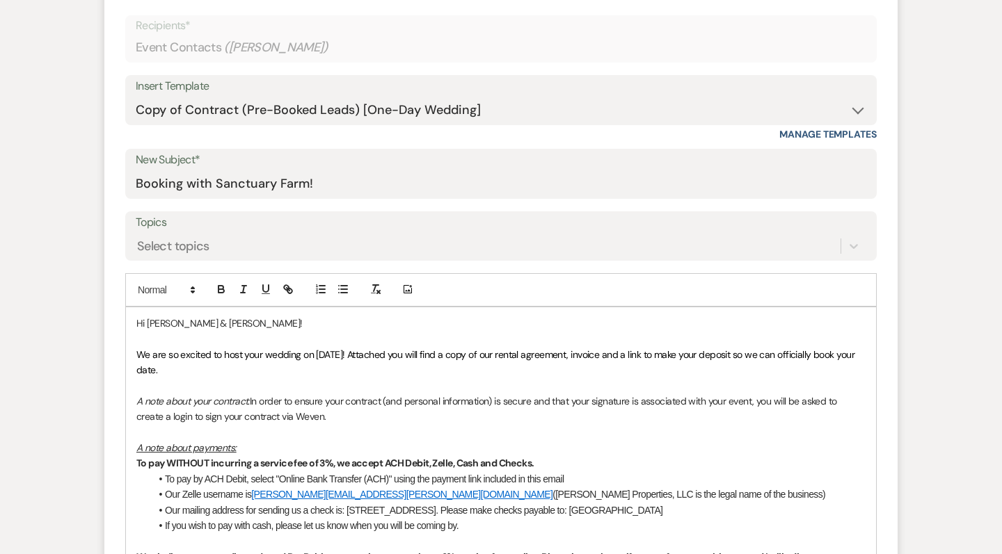
click at [526, 364] on p "We are so excited to host your wedding on 05/01/2027! Attached you will find a …" at bounding box center [500, 362] width 729 height 31
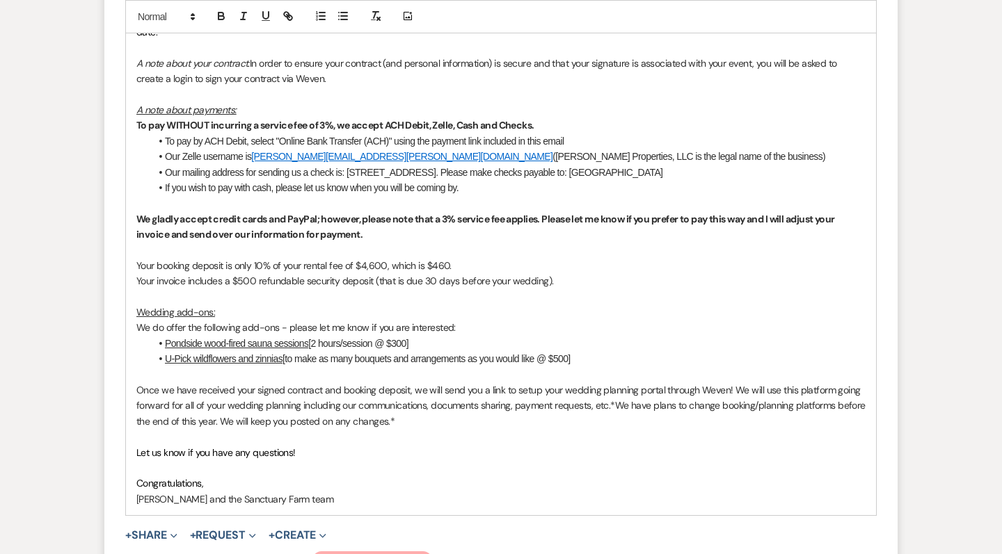
scroll to position [920, 0]
click at [599, 351] on li "U-Pick wildflowers and zinnias [to make as many bouquets and arrangements as yo…" at bounding box center [507, 358] width 715 height 15
drag, startPoint x: 621, startPoint y: 346, endPoint x: 110, endPoint y: 346, distance: 511.3
click at [111, 346] on form "New Message X Draft Recipients* Event Contacts ( Lillian Whaley ) Insert Templa…" at bounding box center [500, 140] width 793 height 1033
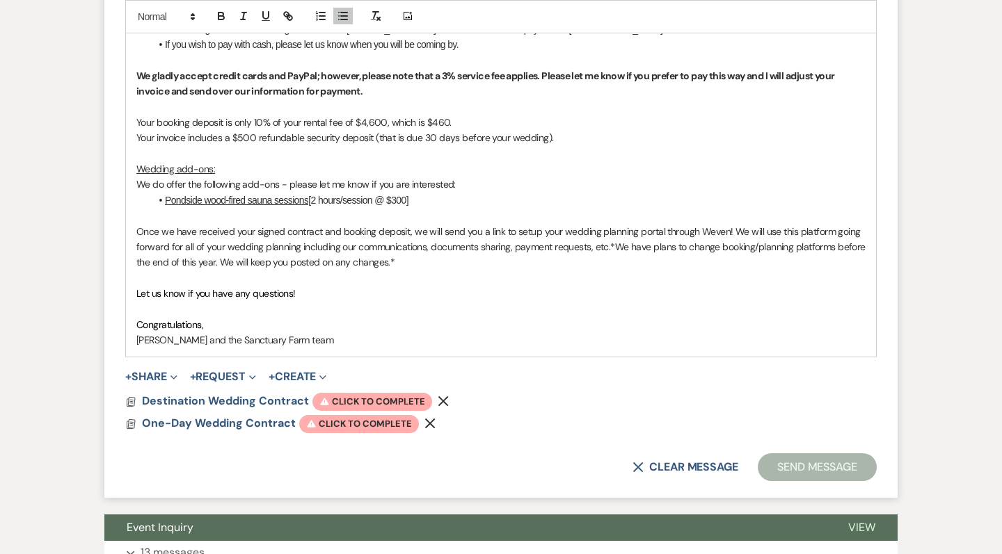
scroll to position [1064, 0]
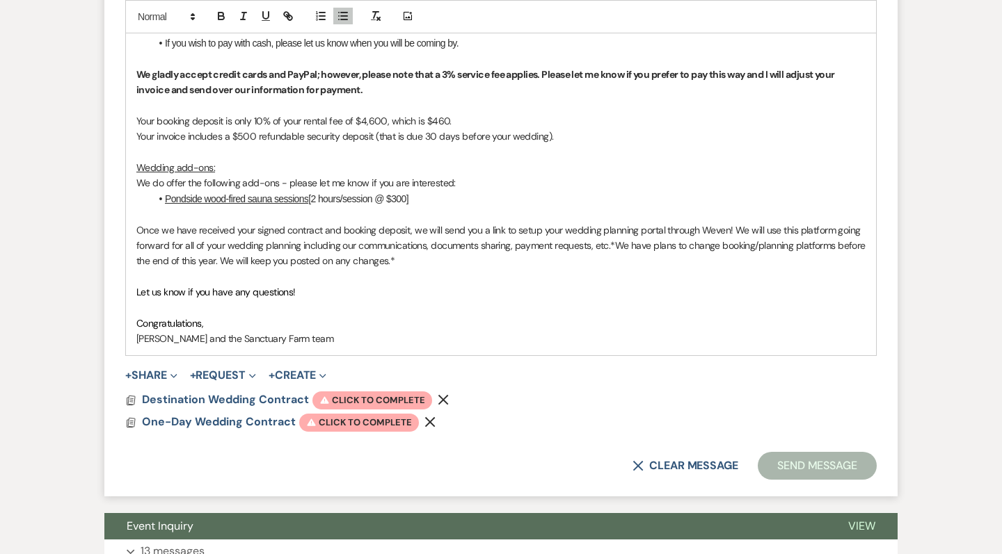
click at [440, 394] on icon "Remove" at bounding box center [443, 399] width 11 height 11
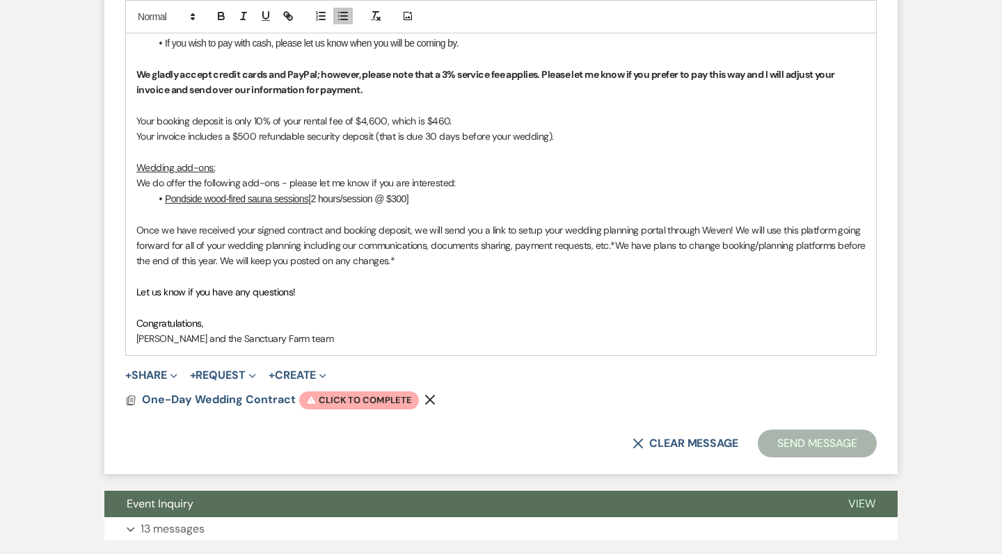
click at [429, 394] on icon "Remove" at bounding box center [429, 399] width 11 height 11
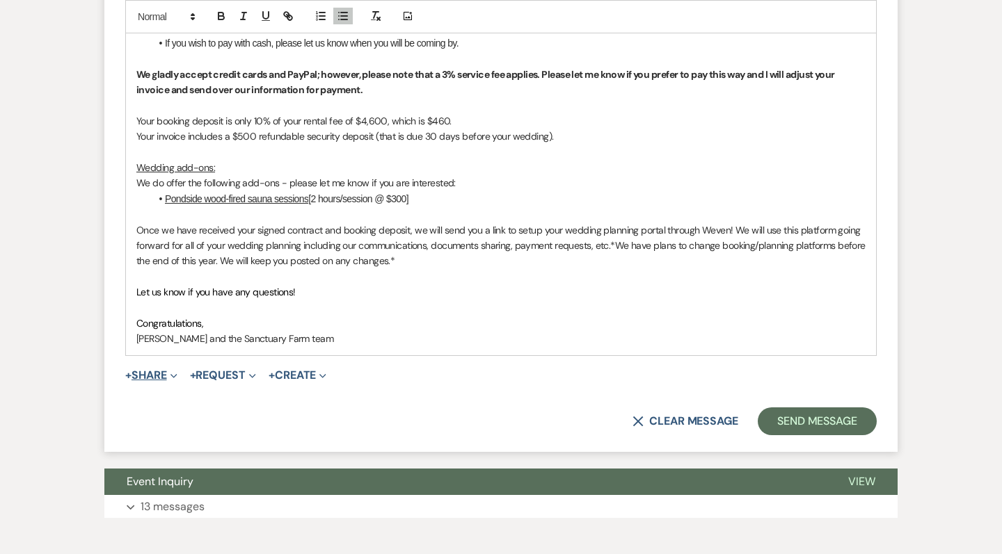
click at [161, 370] on button "+ Share Expand" at bounding box center [151, 375] width 52 height 11
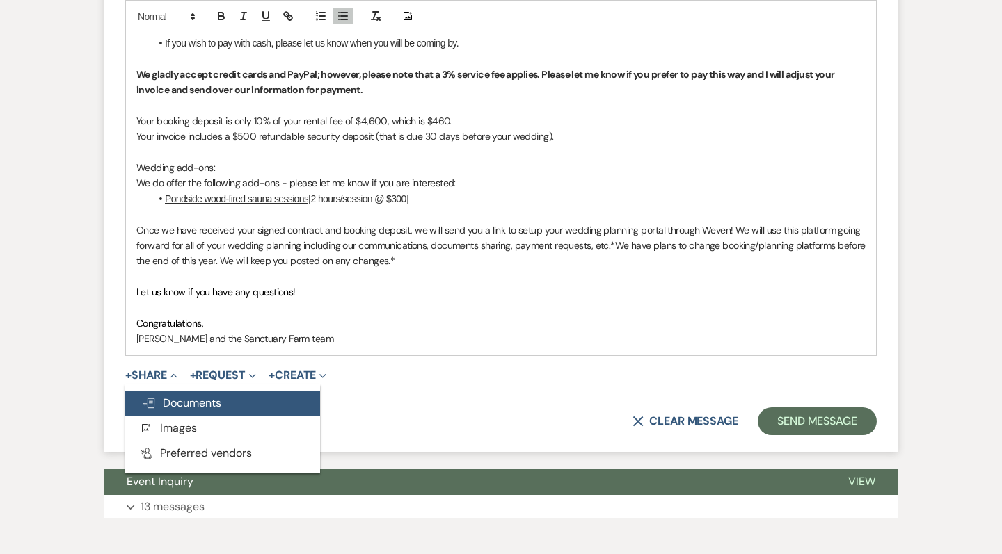
click at [175, 396] on span "Doc Upload Documents" at bounding box center [181, 403] width 79 height 15
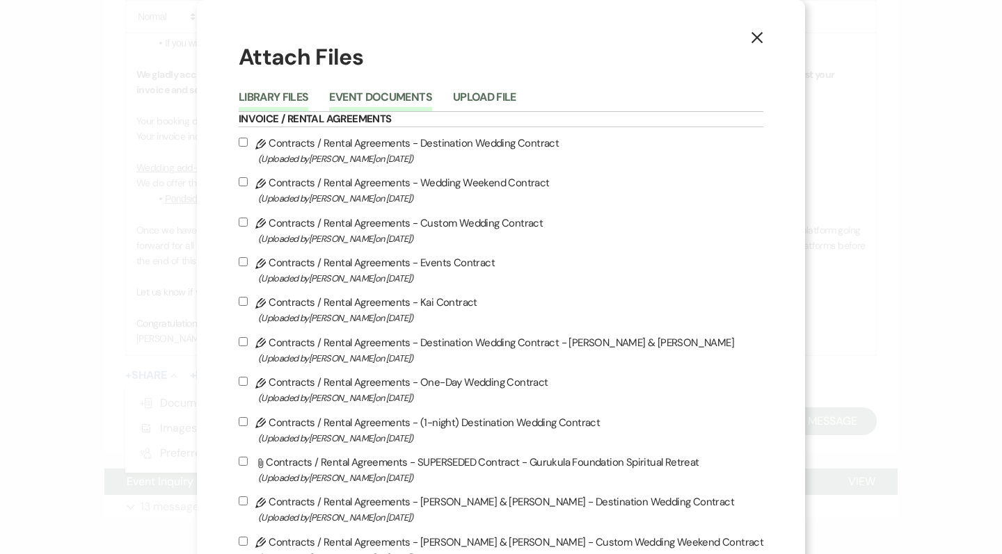
click at [431, 93] on button "Event Documents" at bounding box center [380, 101] width 102 height 19
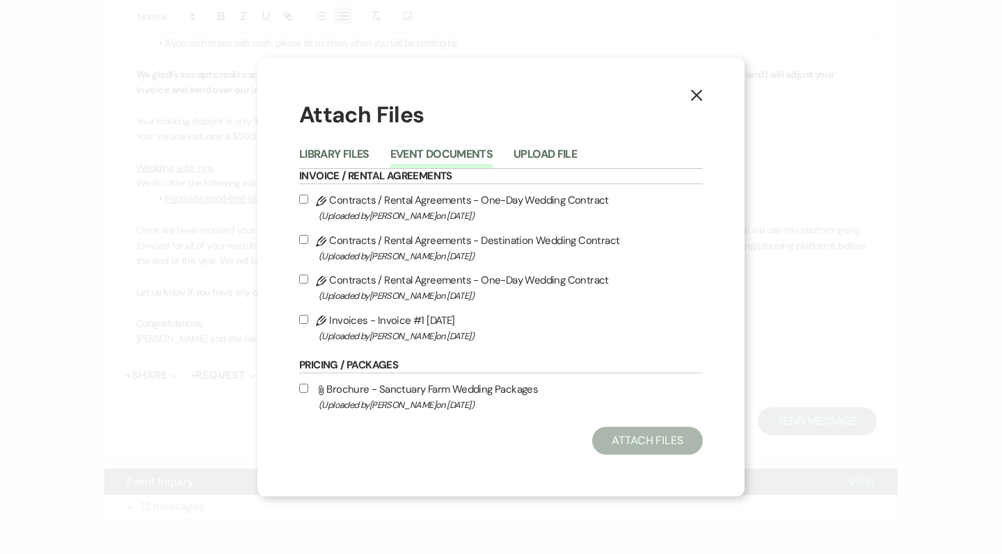
click at [303, 279] on input "Pencil Contracts / Rental Agreements - One-Day Wedding Contract (Uploaded by Pa…" at bounding box center [303, 279] width 9 height 9
checkbox input "true"
click at [303, 317] on input "Pencil Invoices - Invoice #1 8-22-2025 (Uploaded by Pam Morrow on Aug 22nd, 202…" at bounding box center [303, 319] width 9 height 9
checkbox input "true"
click at [662, 442] on button "Attach Files" at bounding box center [647, 441] width 111 height 28
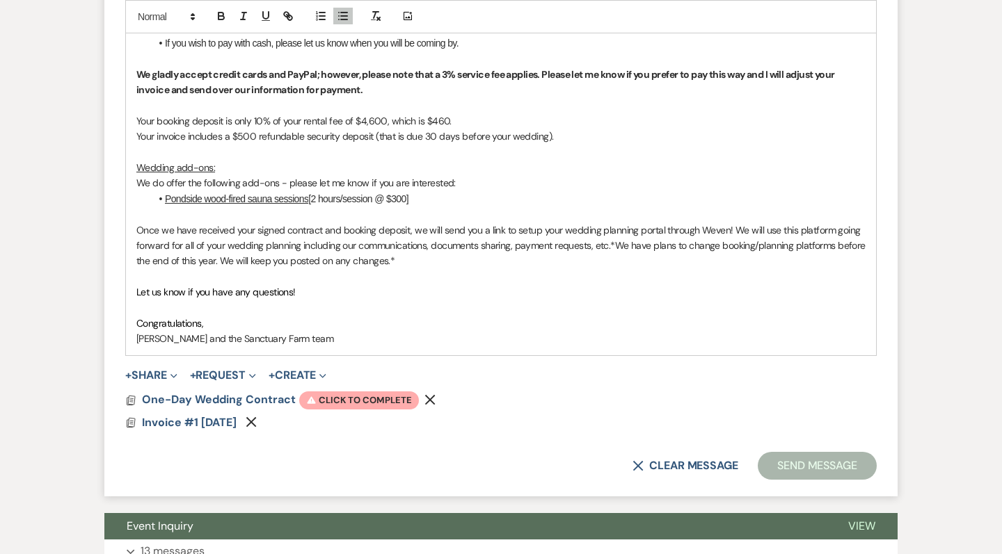
scroll to position [1071, 0]
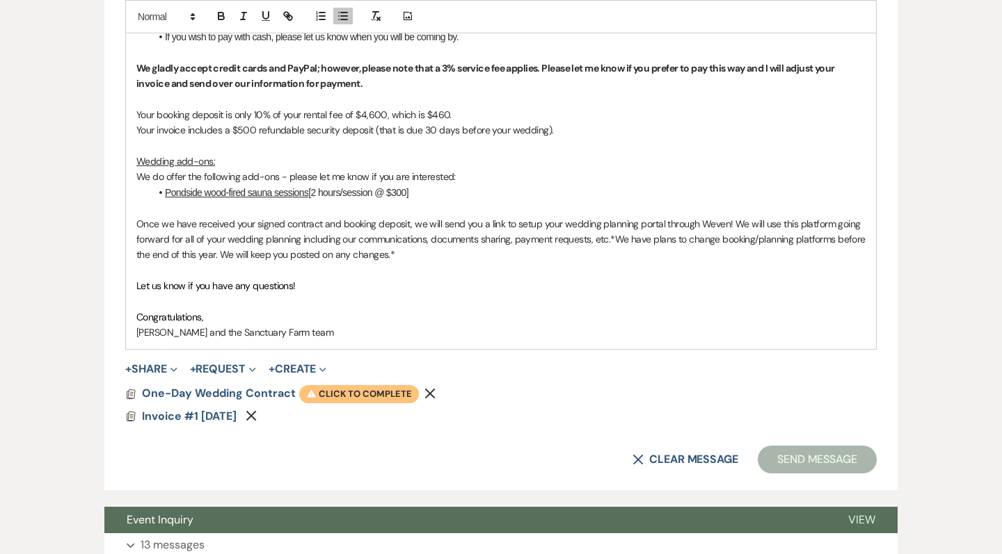
click at [321, 385] on span "Warning Click to complete" at bounding box center [359, 394] width 120 height 18
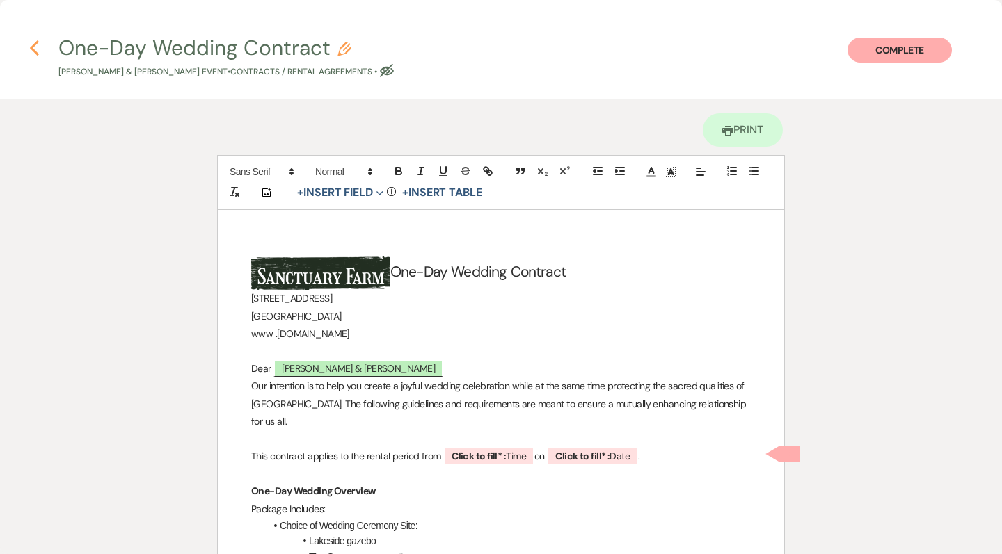
click at [33, 46] on use "button" at bounding box center [34, 47] width 9 height 15
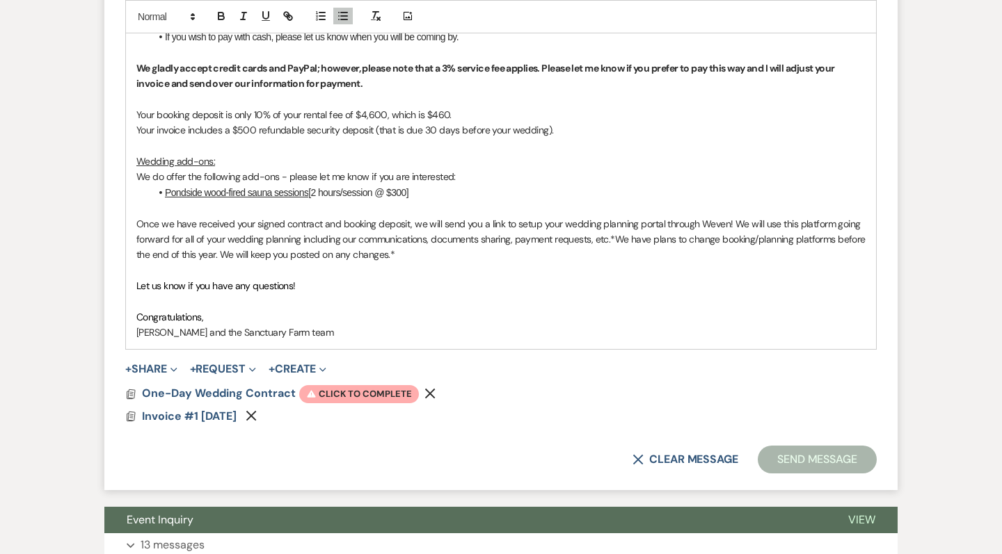
click at [427, 388] on icon "Remove" at bounding box center [429, 393] width 11 height 11
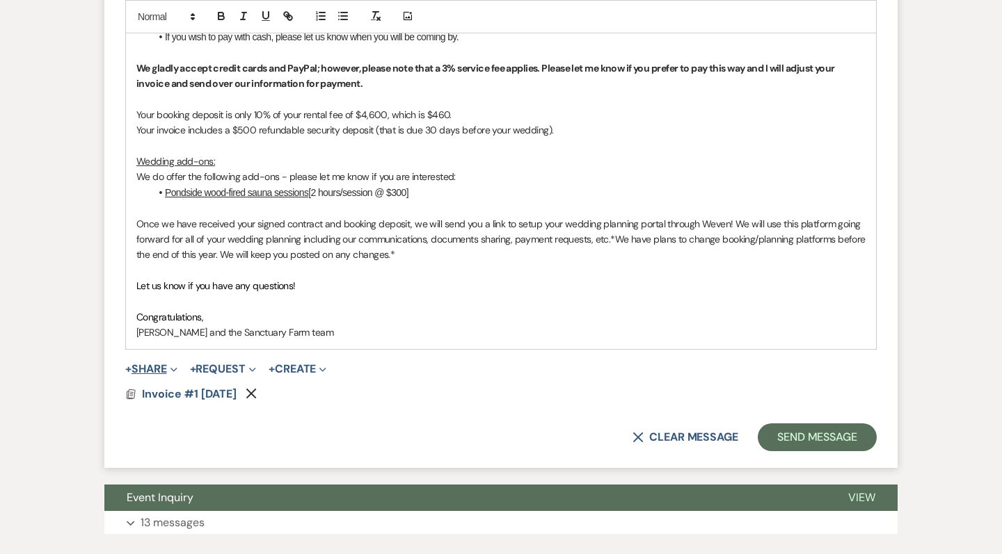
click at [143, 364] on button "+ Share Expand" at bounding box center [151, 369] width 52 height 11
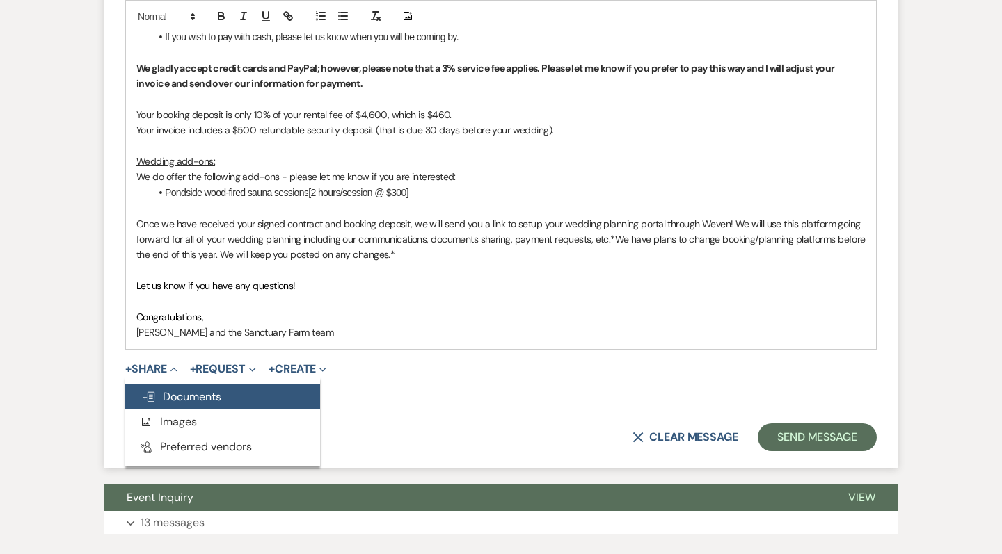
click at [168, 390] on span "Doc Upload Documents" at bounding box center [181, 397] width 79 height 15
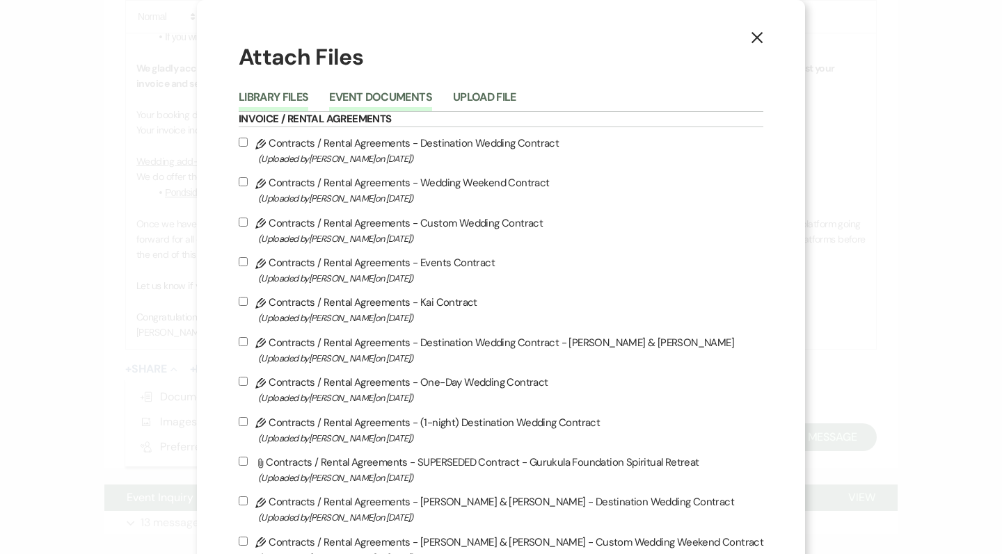
click at [431, 93] on button "Event Documents" at bounding box center [380, 101] width 102 height 19
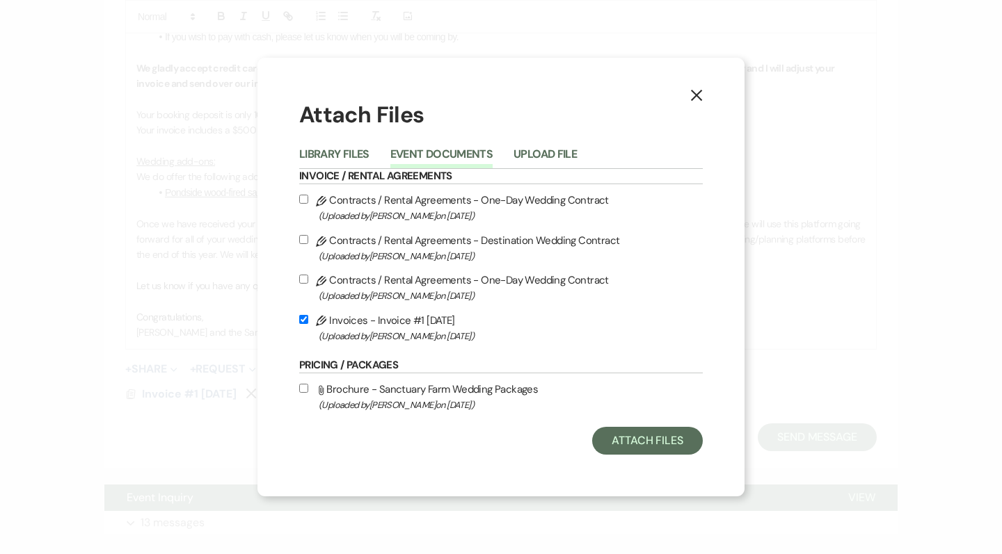
click at [308, 195] on label "Pencil Contracts / Rental Agreements - One-Day Wedding Contract (Uploaded by Pa…" at bounding box center [500, 207] width 403 height 33
click at [308, 195] on input "Pencil Contracts / Rental Agreements - One-Day Wedding Contract (Uploaded by Pa…" at bounding box center [303, 199] width 9 height 9
click at [308, 195] on label "Pencil Contracts / Rental Agreements - One-Day Wedding Contract (Uploaded by Pa…" at bounding box center [500, 207] width 403 height 33
click at [308, 195] on input "Pencil Contracts / Rental Agreements - One-Day Wedding Contract (Uploaded by Pa…" at bounding box center [303, 199] width 9 height 9
click at [302, 196] on input "Pencil Contracts / Rental Agreements - One-Day Wedding Contract (Uploaded by Pa…" at bounding box center [303, 199] width 9 height 9
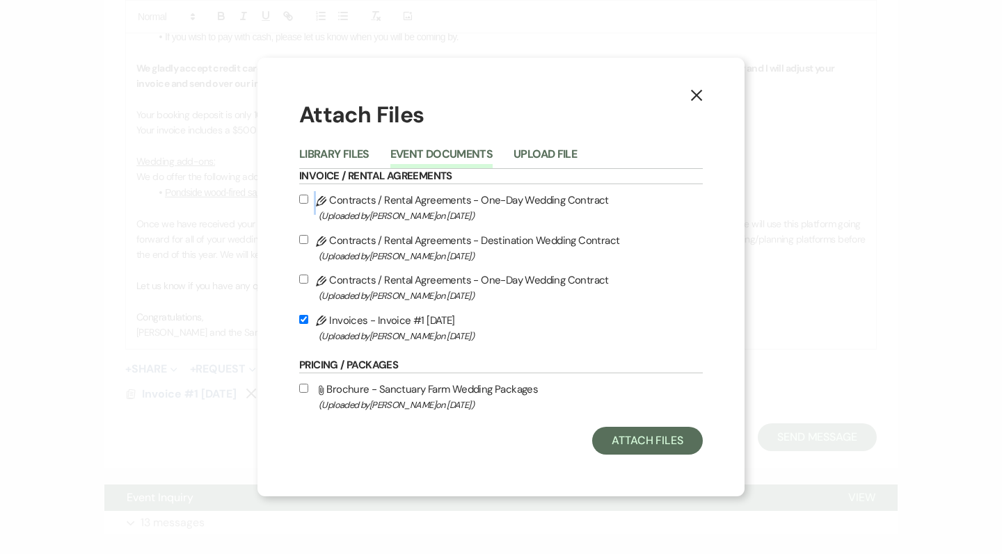
checkbox input "true"
click at [664, 454] on button "Attach Files" at bounding box center [647, 441] width 111 height 28
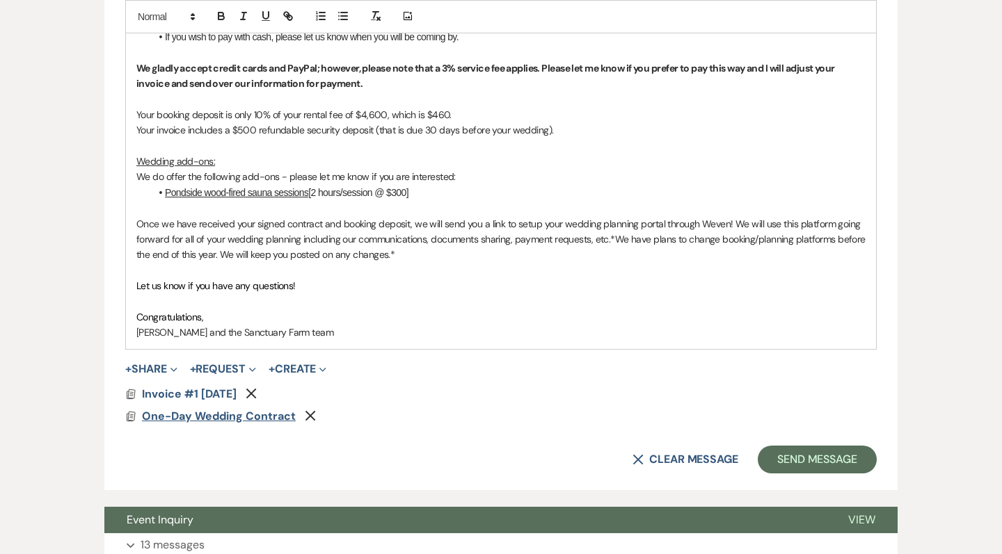
click at [229, 409] on span "One-Day Wedding Contract" at bounding box center [219, 416] width 154 height 15
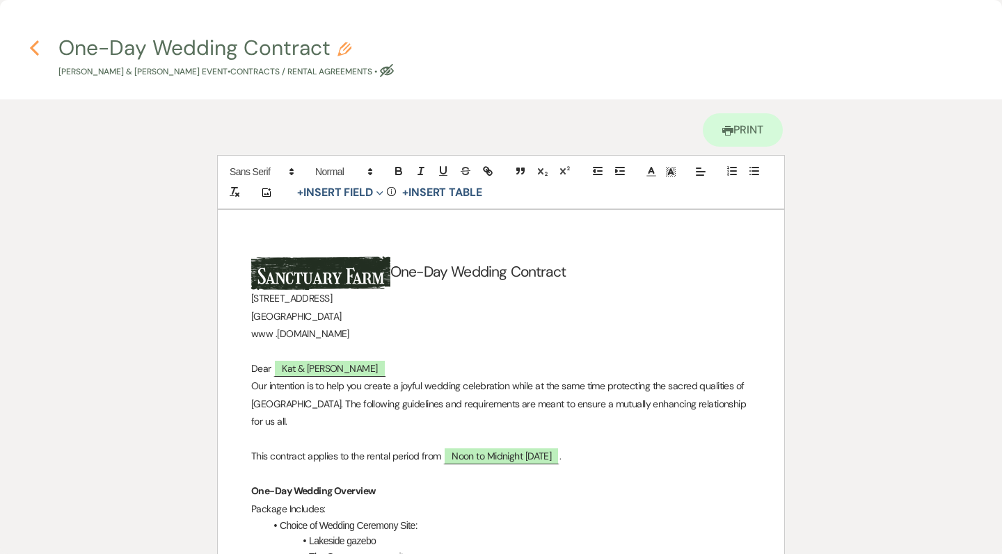
scroll to position [0, 0]
click at [29, 49] on icon "Previous" at bounding box center [34, 48] width 10 height 17
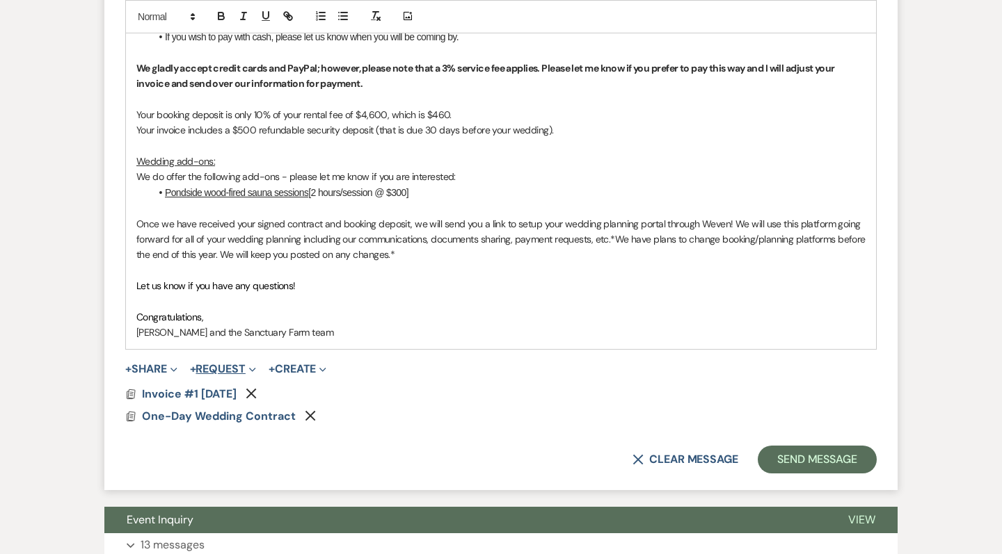
click at [244, 364] on button "+ Request Expand" at bounding box center [223, 369] width 66 height 11
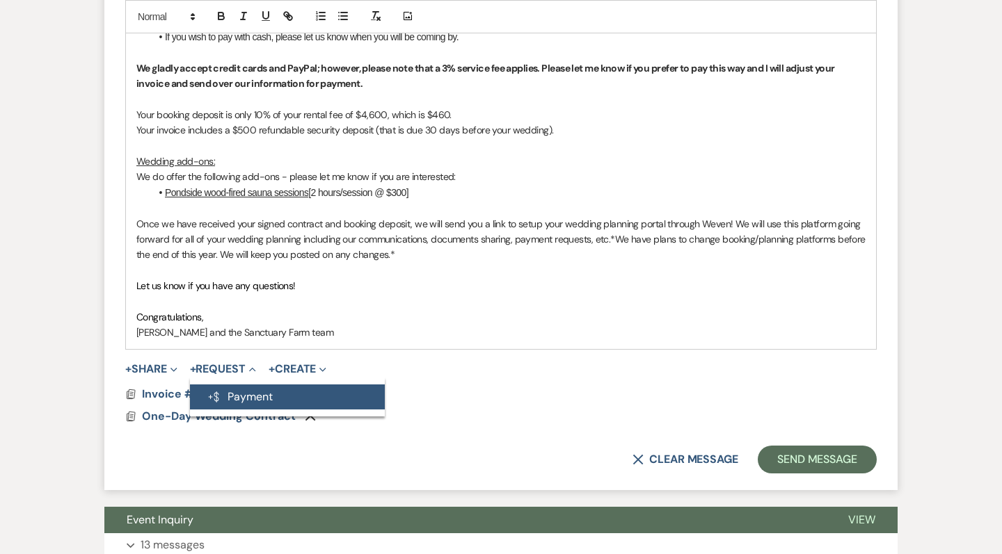
click at [259, 385] on button "Generate Payment Payment" at bounding box center [287, 397] width 195 height 25
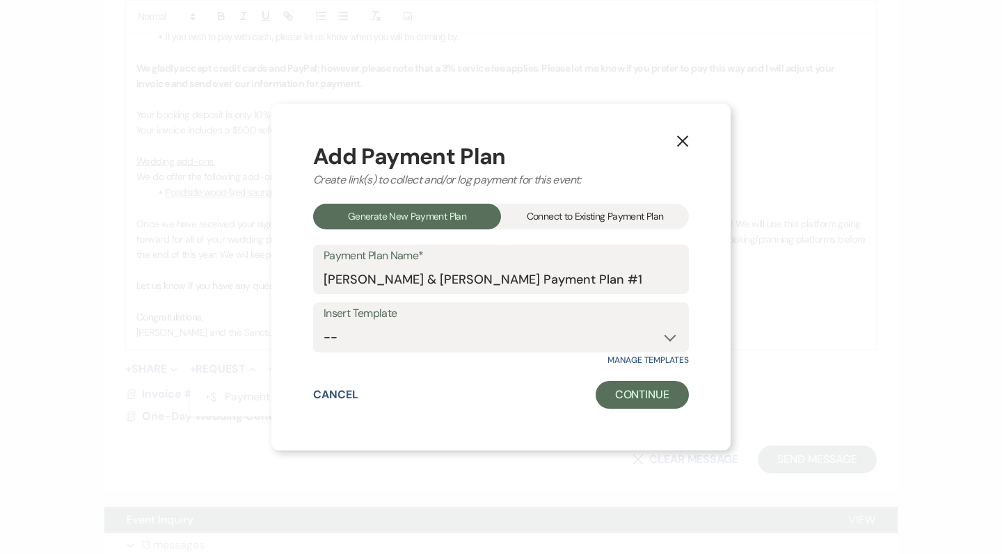
click at [552, 214] on div "Connect to Existing Payment Plan" at bounding box center [595, 217] width 188 height 26
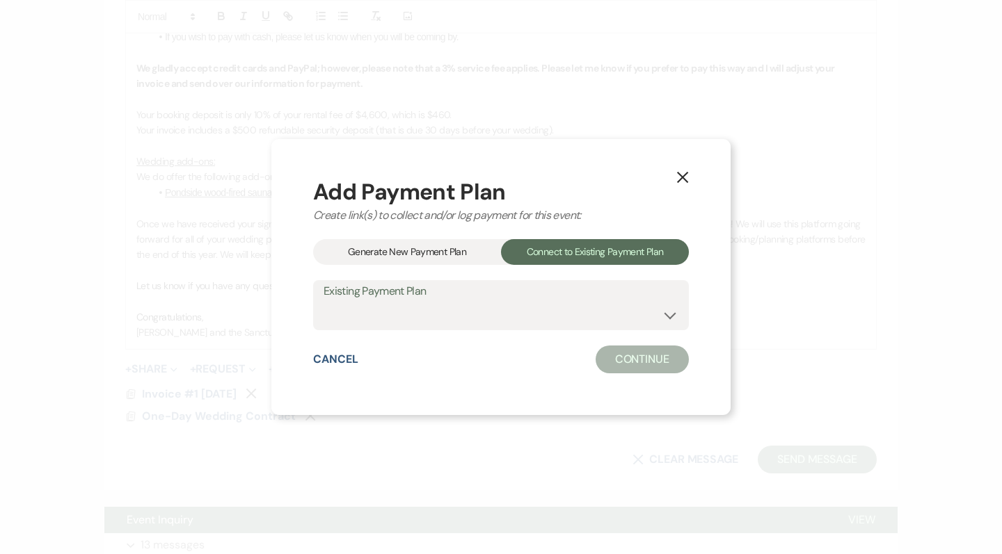
click at [687, 168] on button "X" at bounding box center [682, 176] width 21 height 24
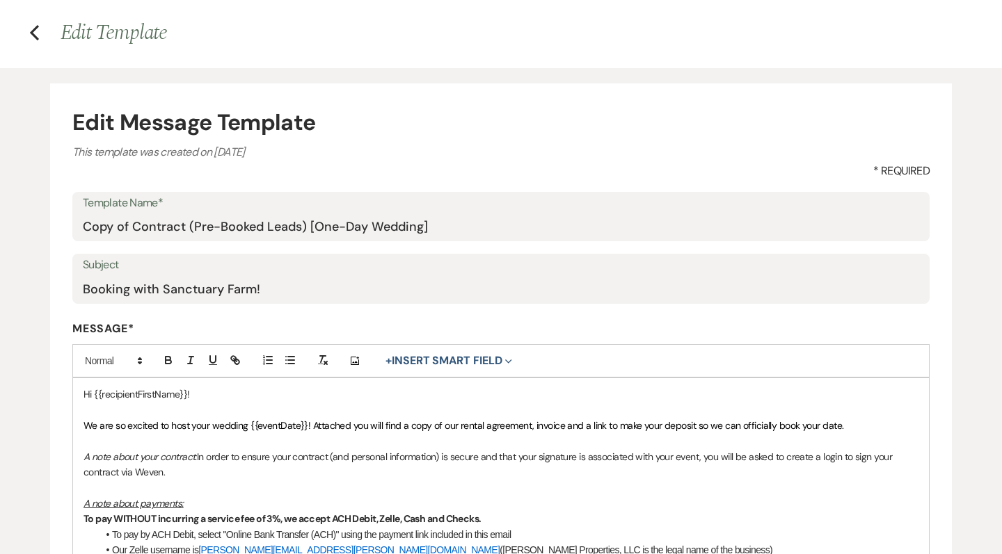
scroll to position [36, 0]
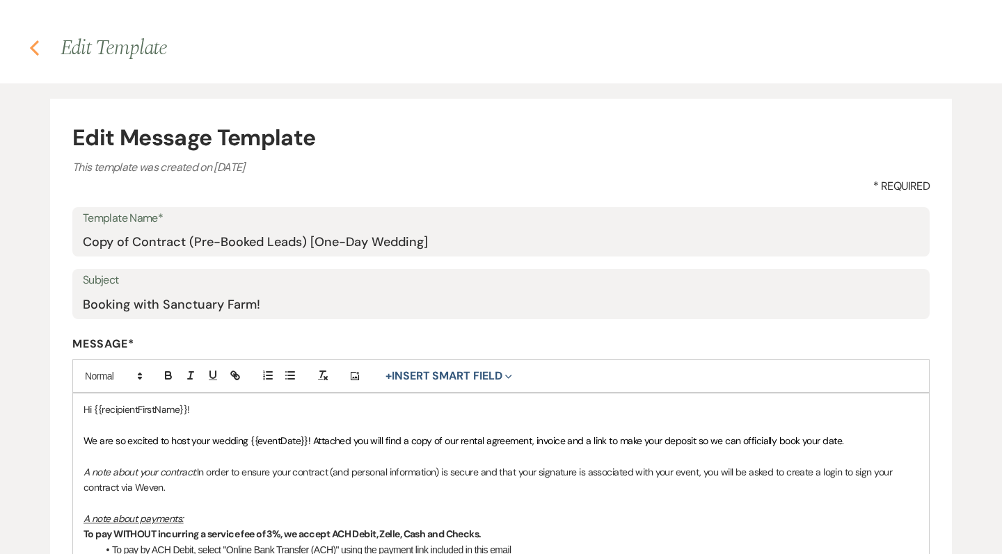
click at [35, 45] on use "button" at bounding box center [34, 47] width 9 height 15
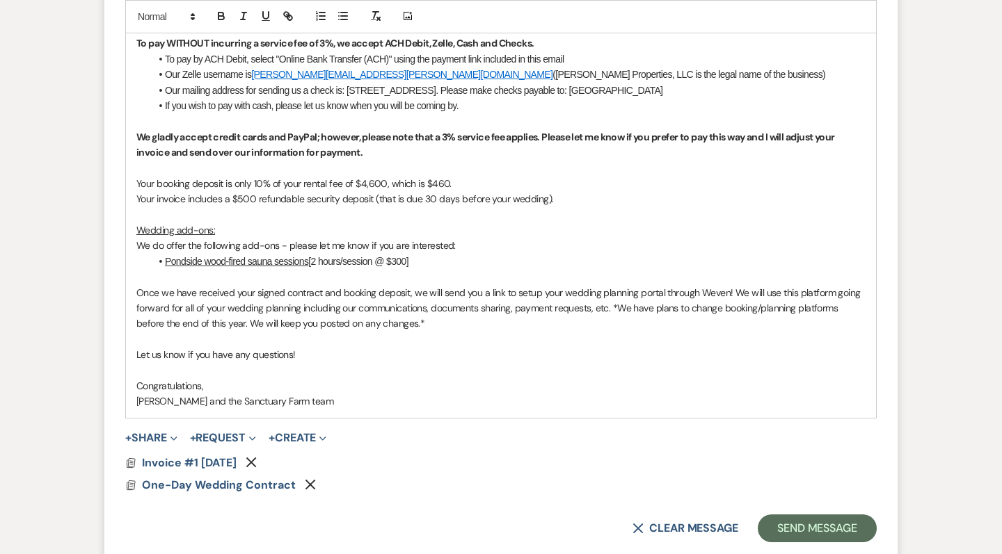
scroll to position [1020, 0]
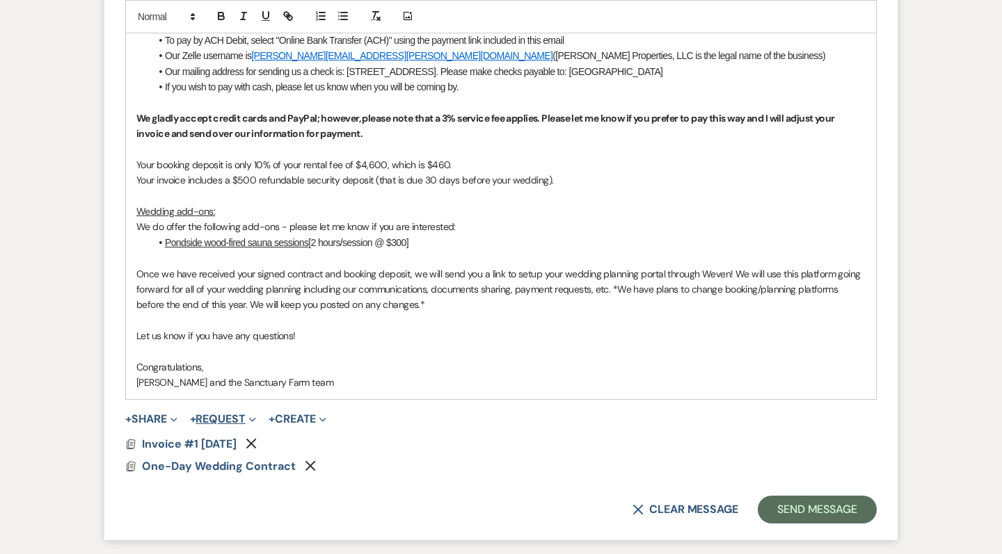
click at [239, 414] on button "+ Request Expand" at bounding box center [223, 419] width 66 height 11
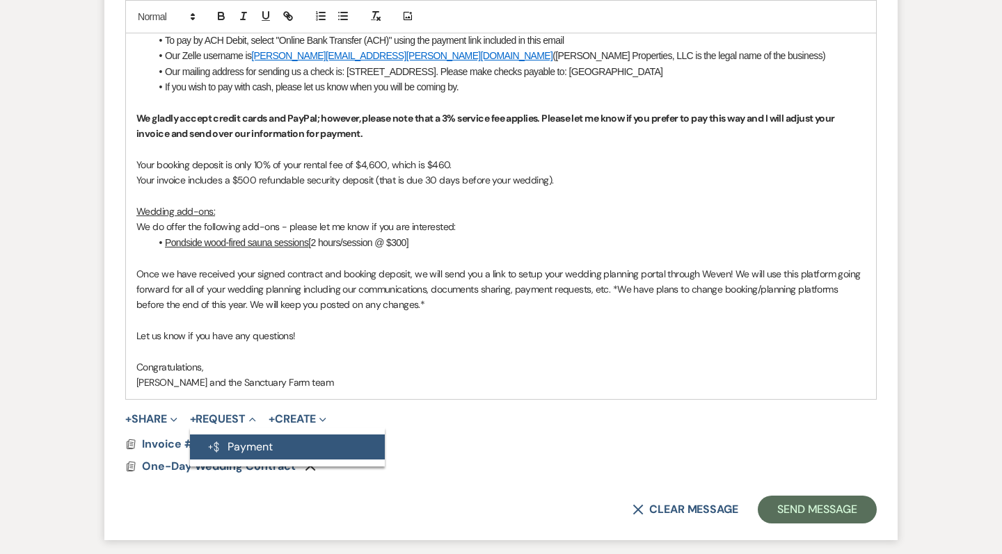
click at [275, 435] on button "Generate Payment Payment" at bounding box center [287, 447] width 195 height 25
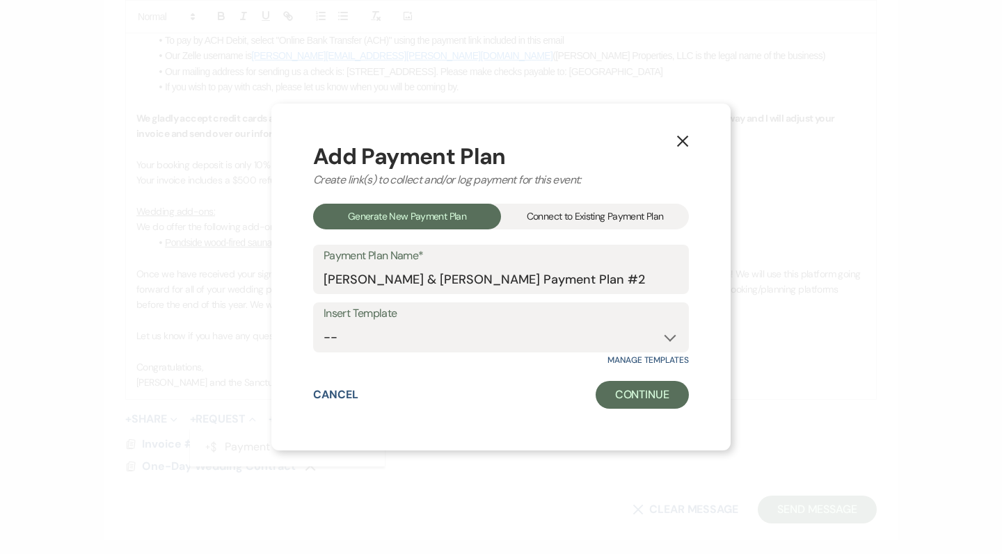
click at [586, 214] on div "Connect to Existing Payment Plan" at bounding box center [595, 217] width 188 height 26
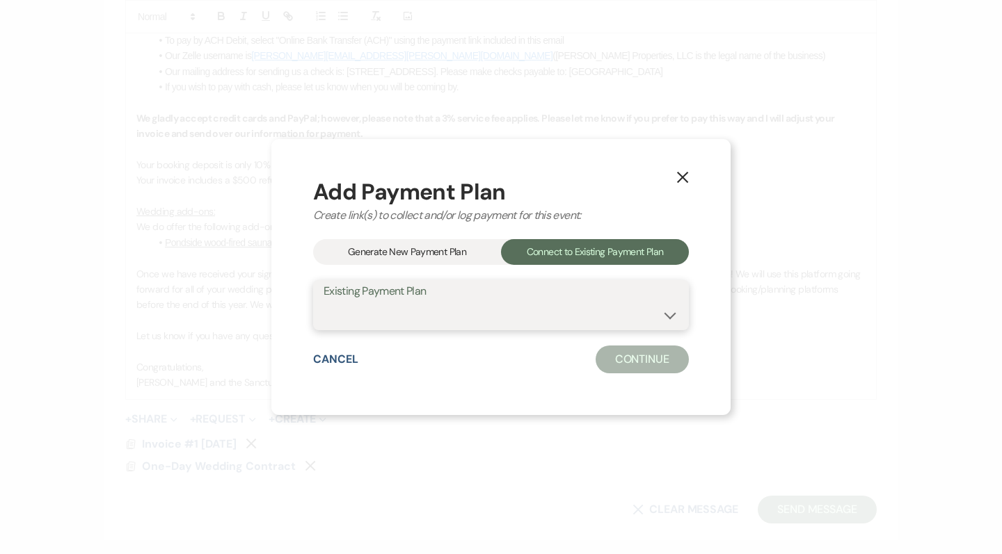
select select "24925"
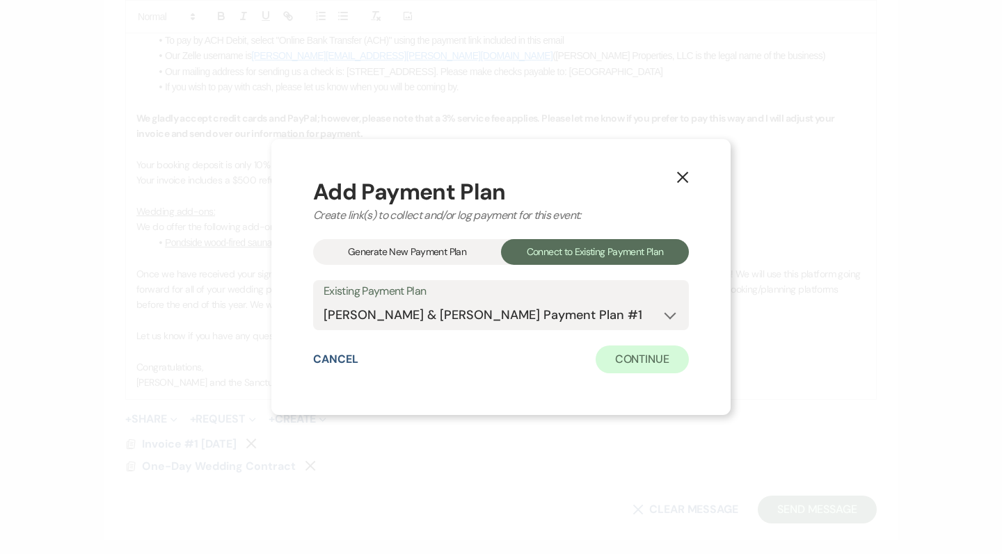
click at [631, 358] on button "Continue" at bounding box center [641, 360] width 93 height 28
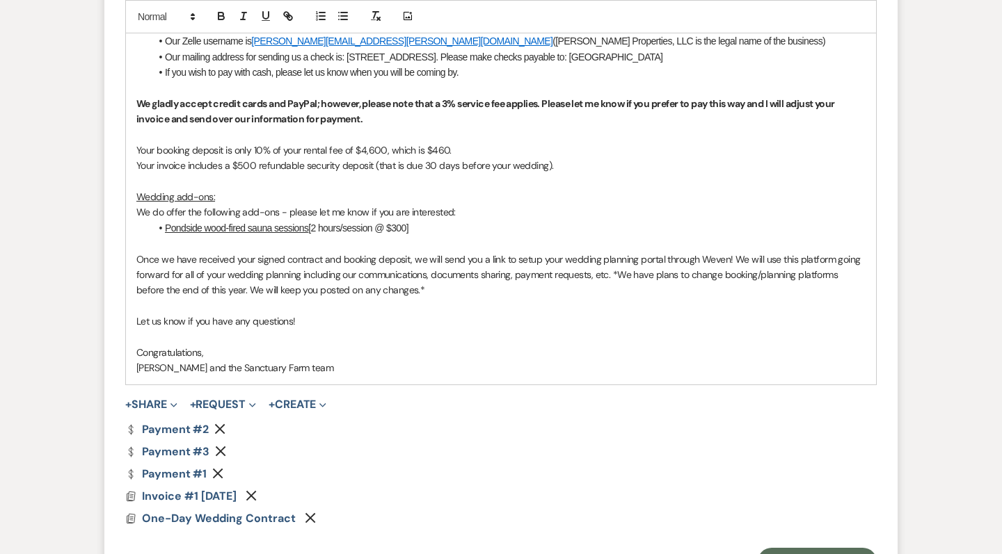
scroll to position [1063, 0]
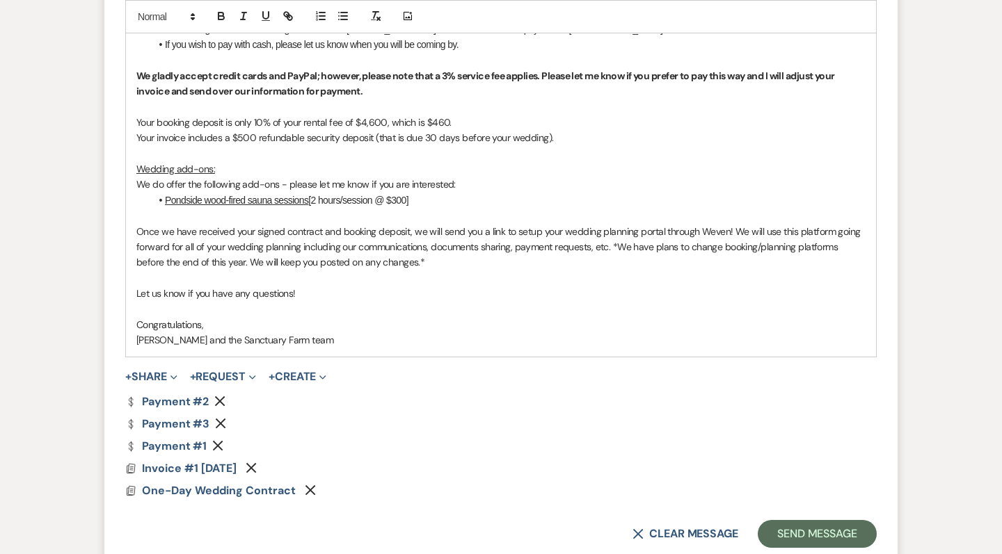
click at [217, 396] on icon "Remove" at bounding box center [219, 401] width 11 height 11
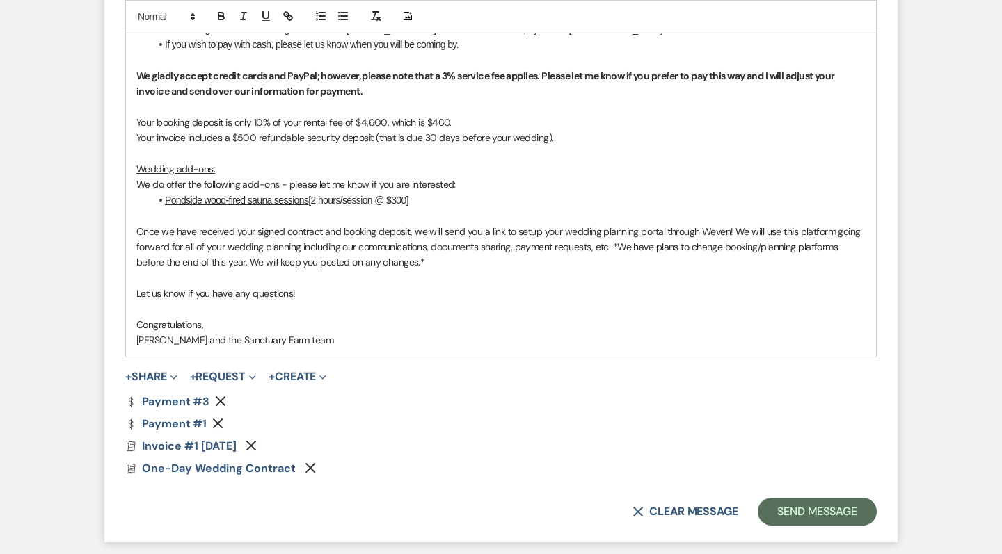
click at [217, 396] on icon "Remove" at bounding box center [220, 401] width 11 height 11
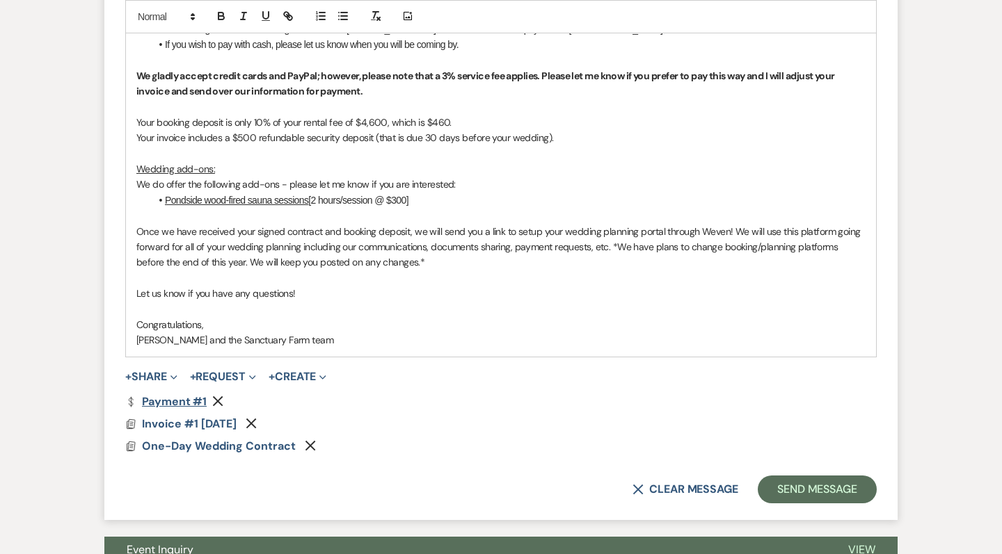
click at [191, 397] on link "Dollar Payment Payment #1" at bounding box center [165, 402] width 81 height 11
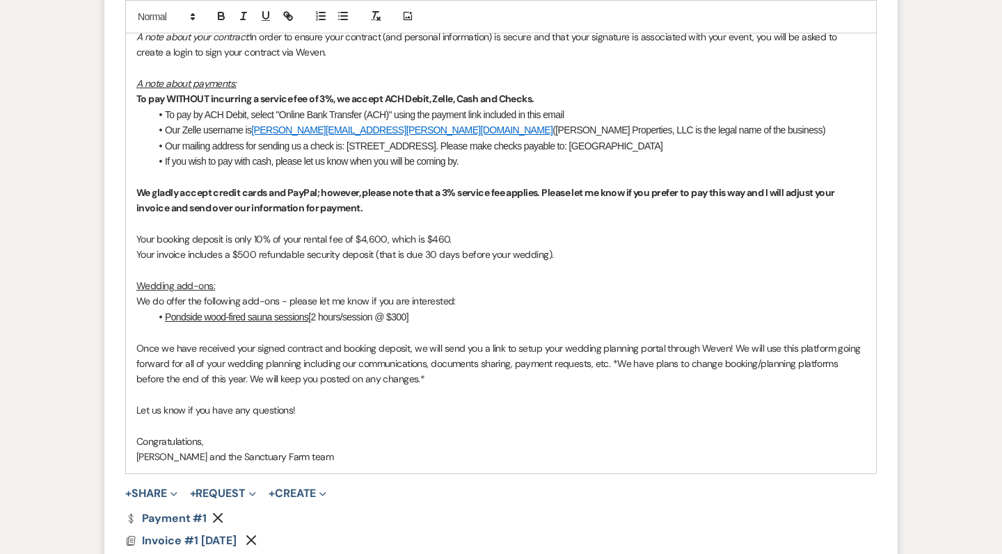
scroll to position [944, 0]
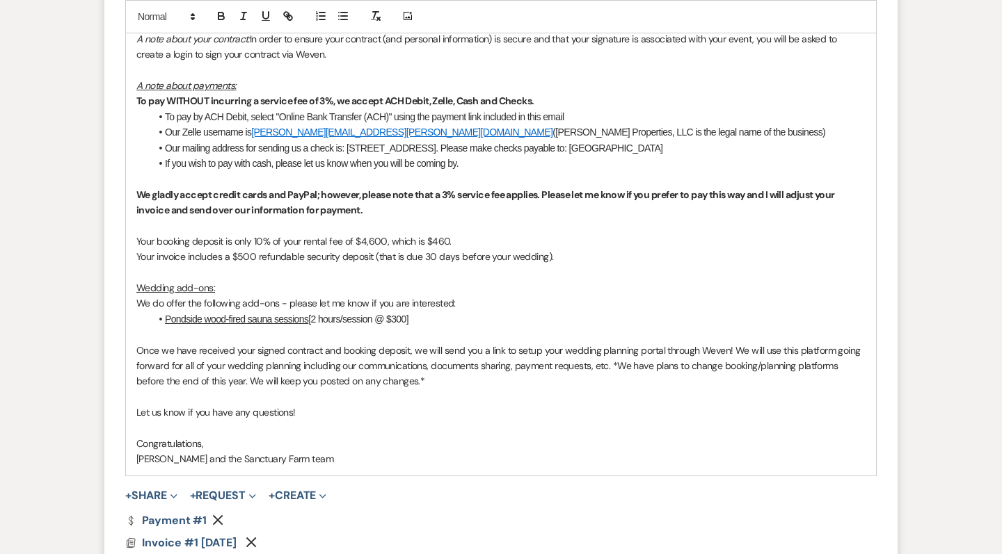
click at [834, 343] on p "Once we have received your signed contract and booking deposit, we will send yo…" at bounding box center [500, 366] width 729 height 47
click at [476, 421] on p at bounding box center [500, 428] width 729 height 15
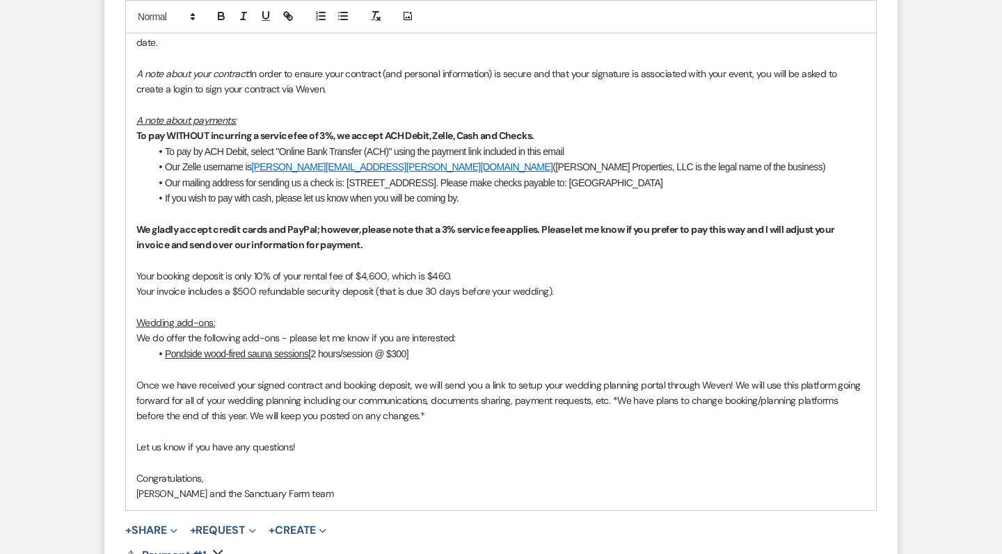
scroll to position [906, 0]
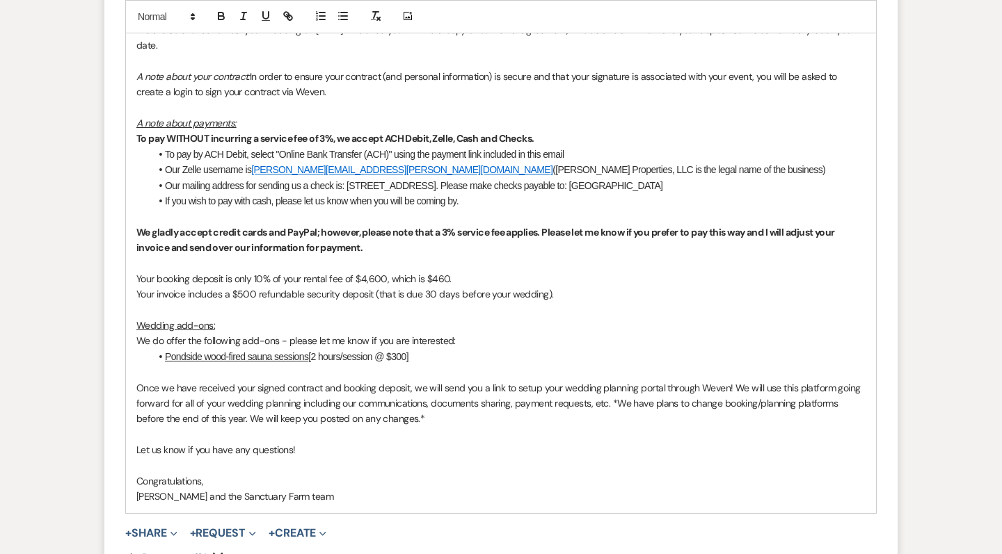
click at [615, 394] on p "Once we have received your signed contract and booking deposit, we will send yo…" at bounding box center [500, 404] width 729 height 47
click at [607, 408] on p "Once we have received your signed contract and booking deposit, we will send yo…" at bounding box center [500, 404] width 729 height 47
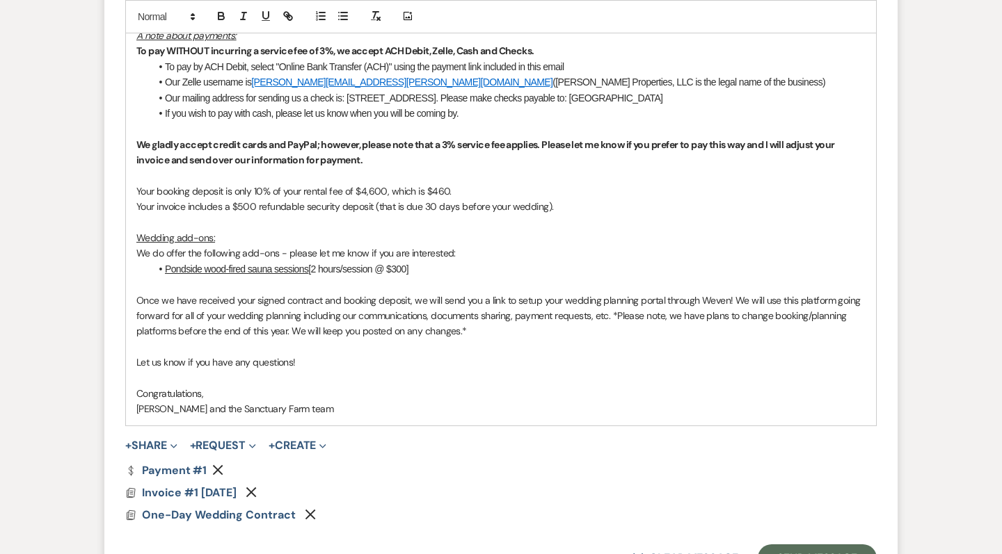
scroll to position [1005, 0]
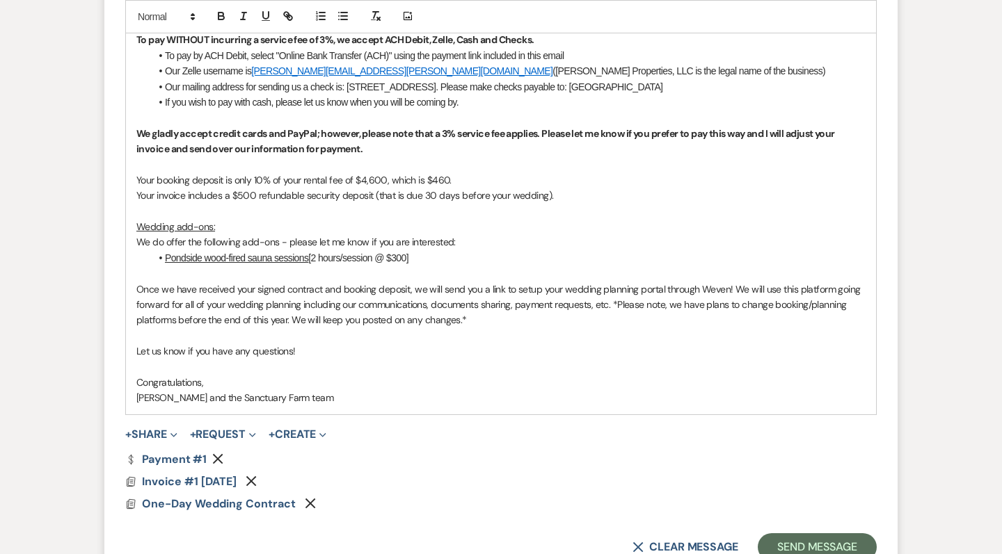
click at [322, 390] on p "Pam and the Sanctuary Farm team" at bounding box center [500, 397] width 729 height 15
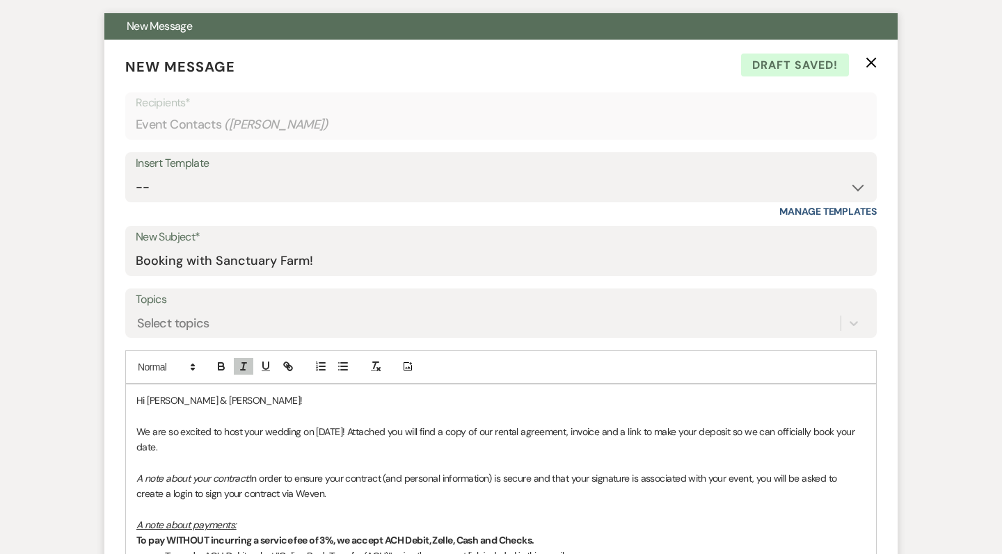
scroll to position [505, 0]
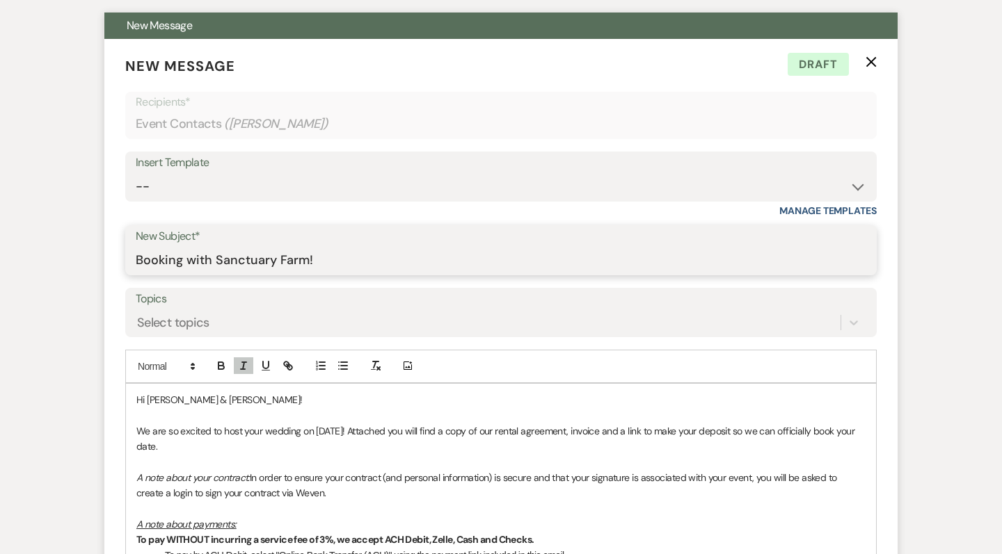
click at [178, 260] on input "Booking with Sanctuary Farm!" at bounding box center [501, 260] width 730 height 27
type input "Booking Your Wedding with Sanctuary Farm!"
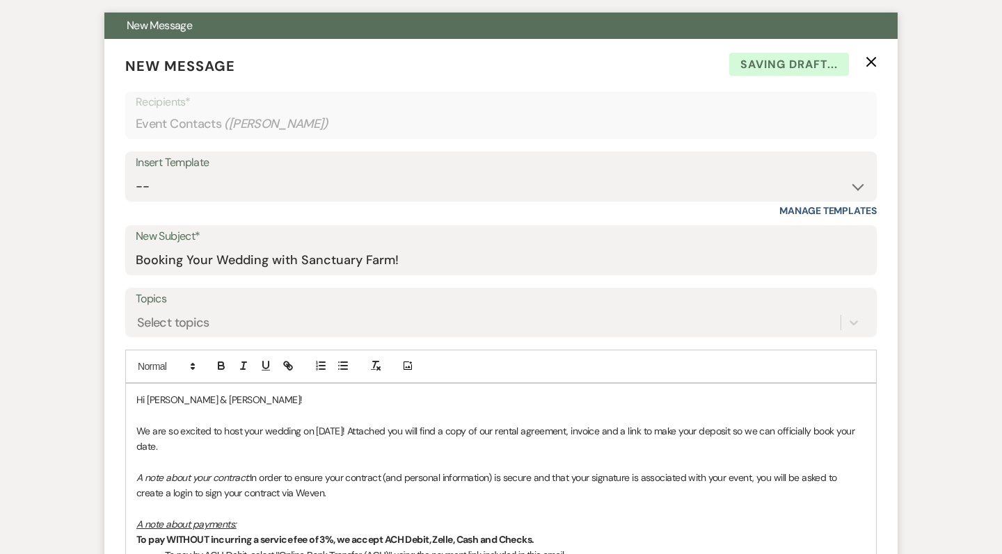
click at [358, 439] on p "We are so excited to host your wedding on 05/01/2027! Attached you will find a …" at bounding box center [500, 439] width 729 height 31
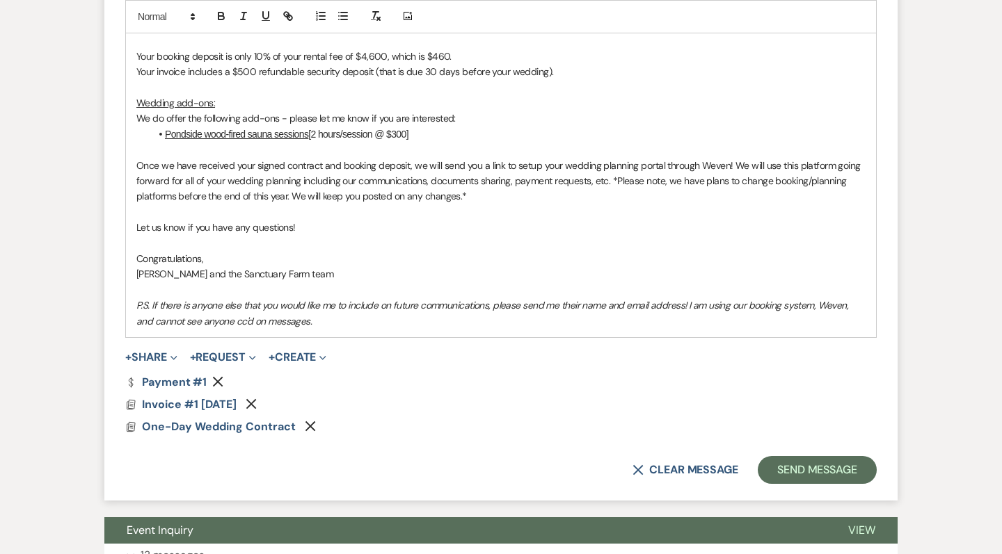
scroll to position [1130, 0]
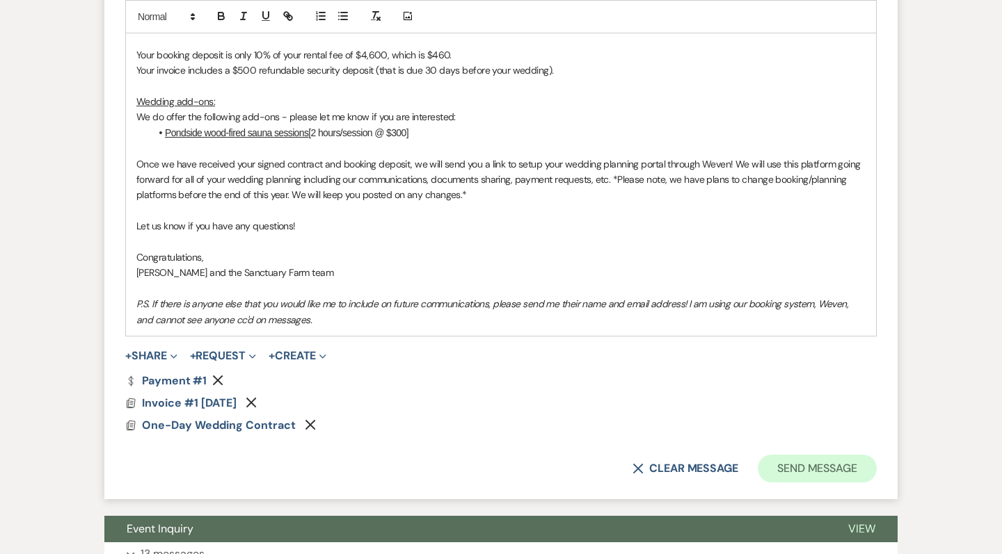
click at [843, 459] on button "Send Message" at bounding box center [817, 469] width 119 height 28
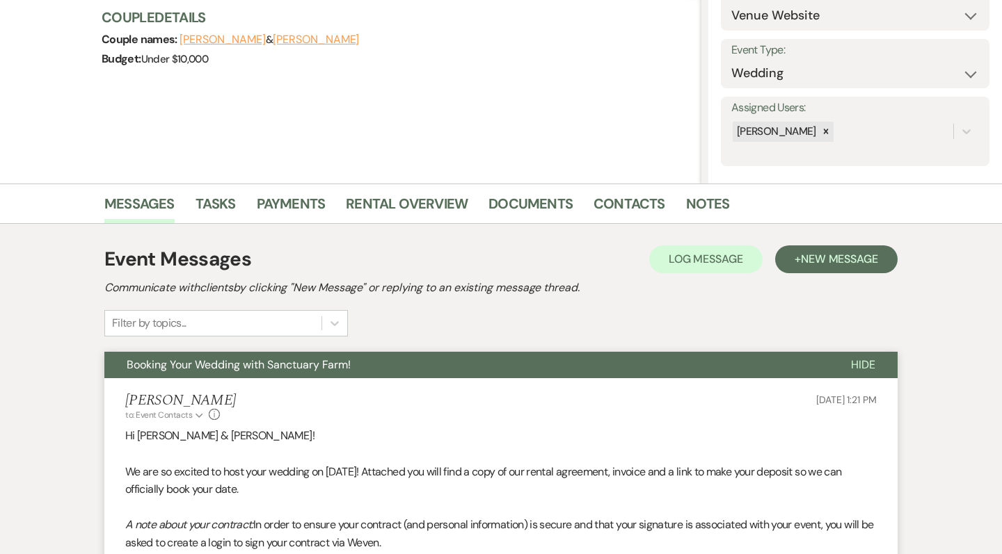
scroll to position [81, 0]
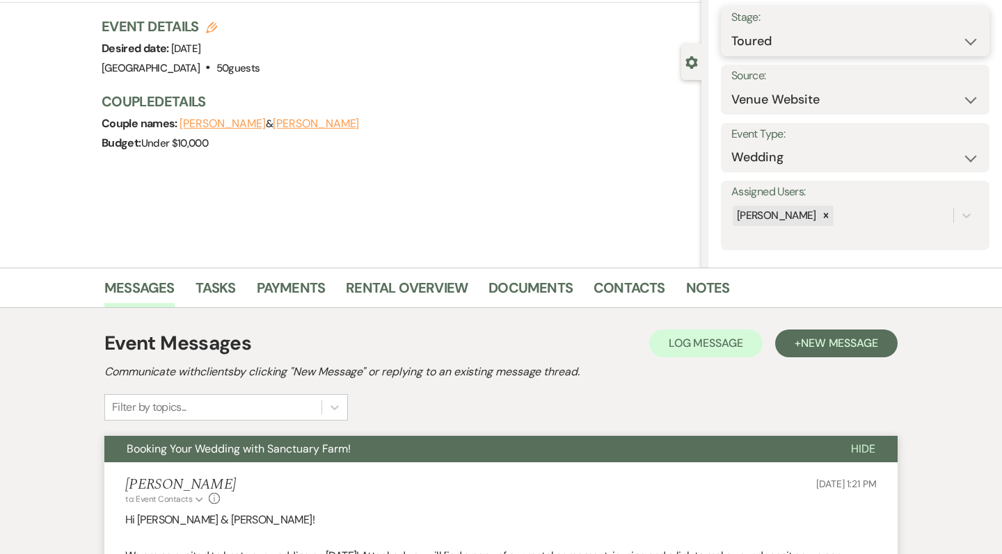
select select "6"
click at [957, 26] on button "Save" at bounding box center [961, 31] width 55 height 28
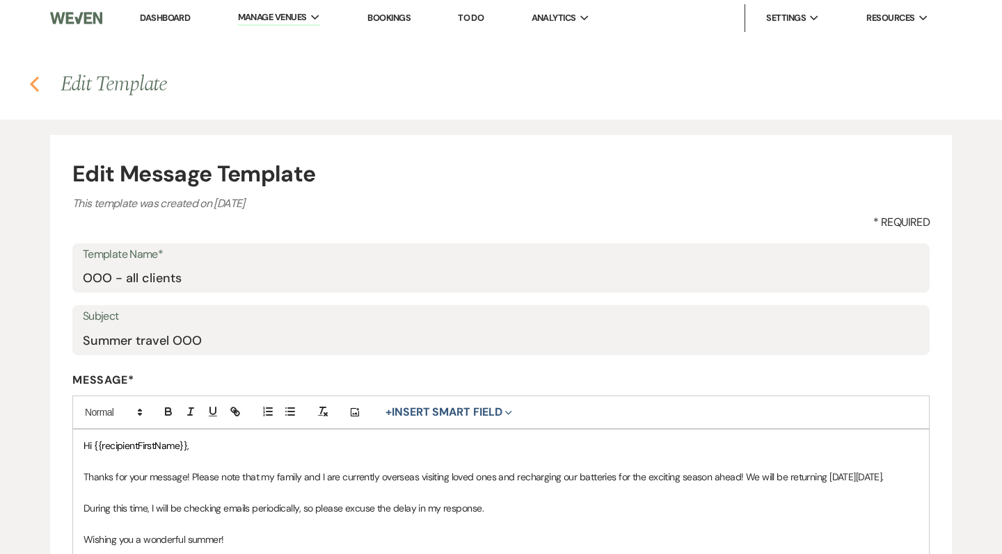
click at [30, 84] on icon "Previous" at bounding box center [34, 84] width 10 height 17
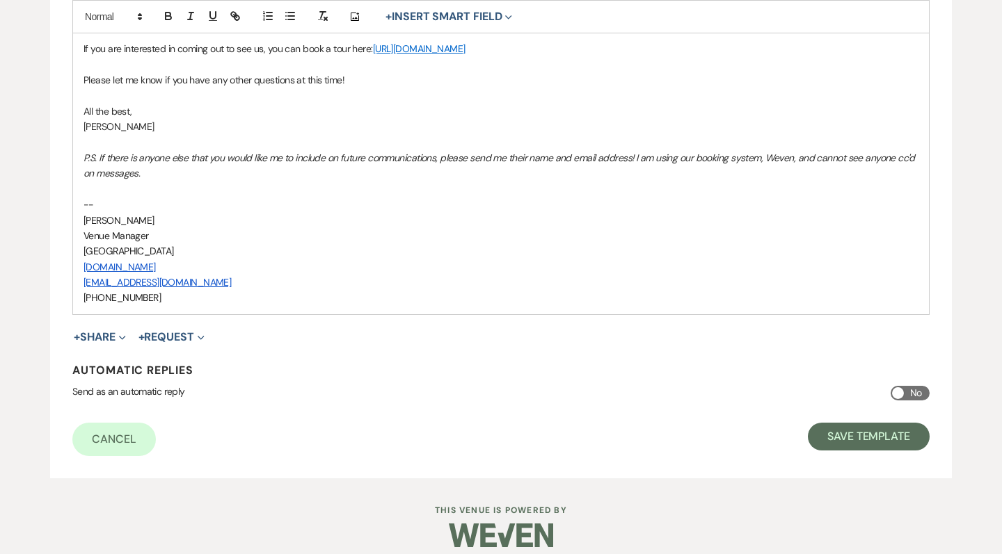
scroll to position [832, 0]
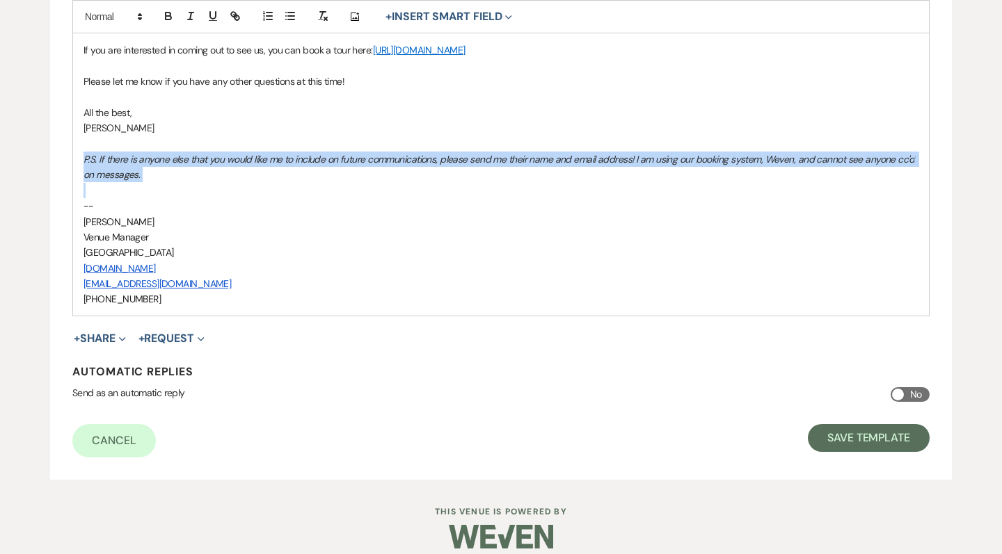
drag, startPoint x: 153, startPoint y: 170, endPoint x: 66, endPoint y: 149, distance: 89.6
copy em "P.S. If there is anyone else that you would like me to include on future commun…"
